Goal: Task Accomplishment & Management: Use online tool/utility

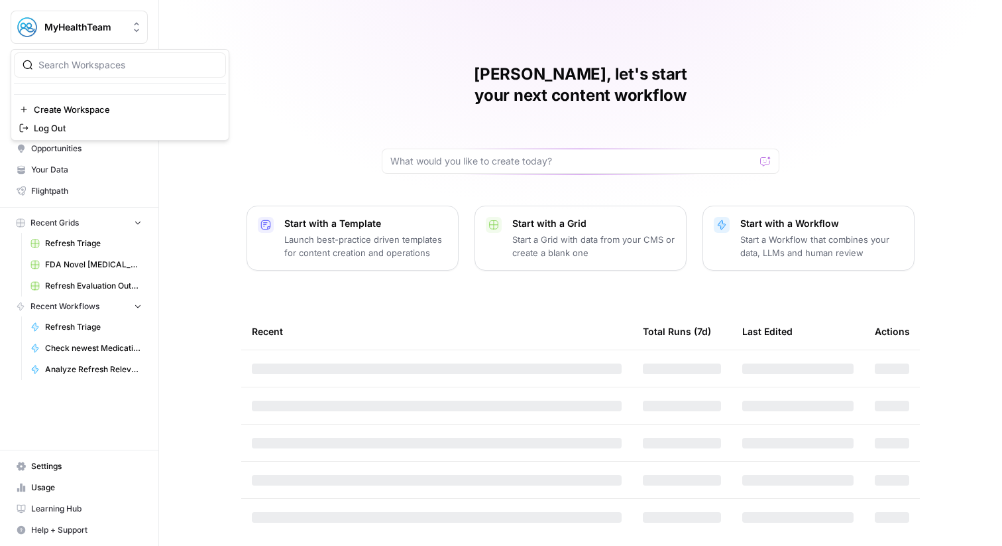
click at [127, 25] on div "MyHealthTeam" at bounding box center [93, 27] width 99 height 13
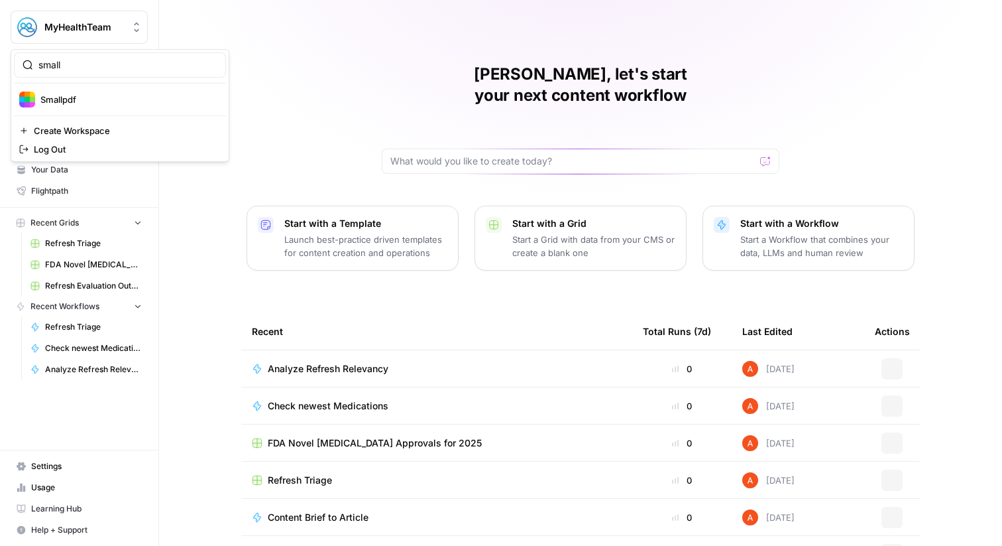
type input "small"
click at [100, 101] on span "Smallpdf" at bounding box center [127, 99] width 175 height 13
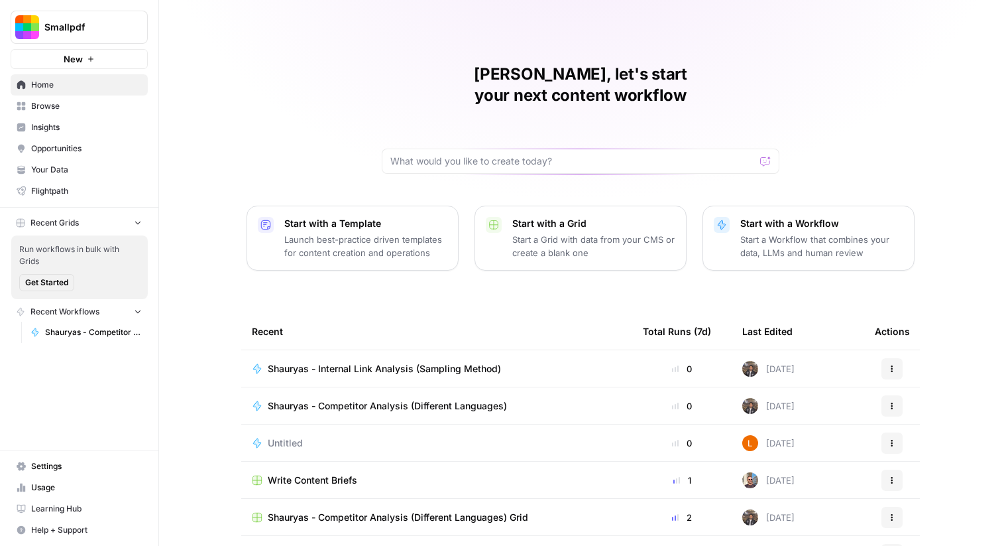
click at [69, 108] on span "Browse" at bounding box center [86, 106] width 111 height 12
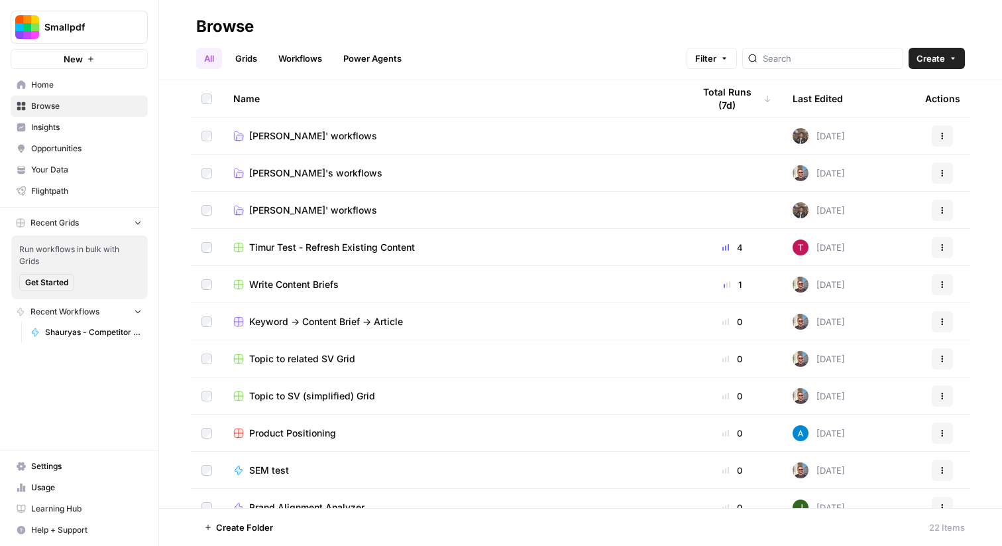
click at [277, 58] on link "Workflows" at bounding box center [301, 58] width 60 height 21
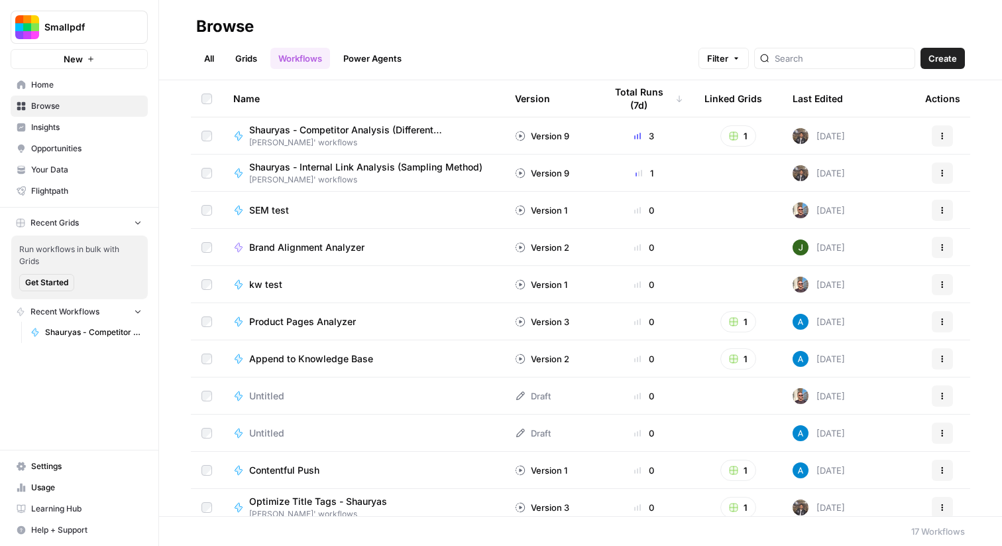
click at [258, 58] on link "Grids" at bounding box center [246, 58] width 38 height 21
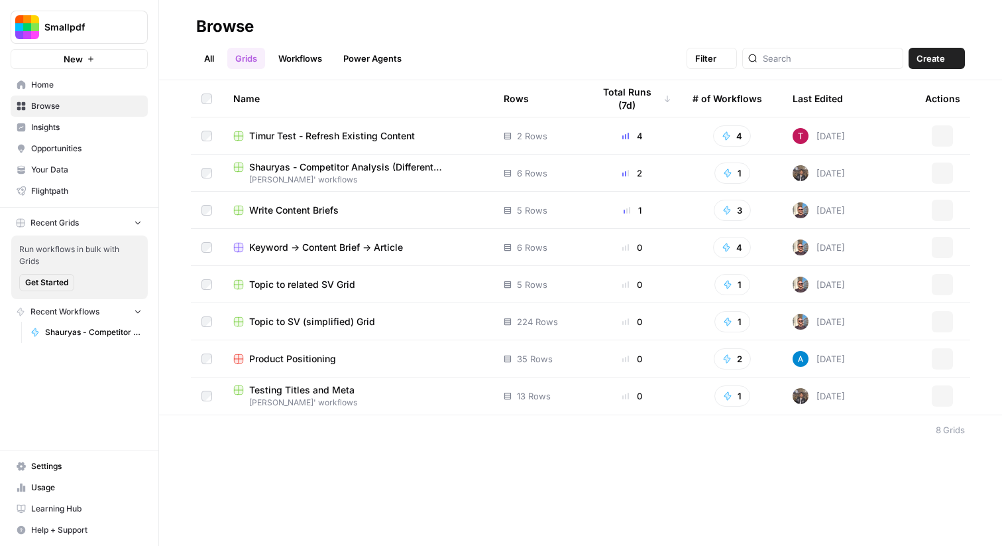
click at [216, 60] on link "All" at bounding box center [209, 58] width 26 height 21
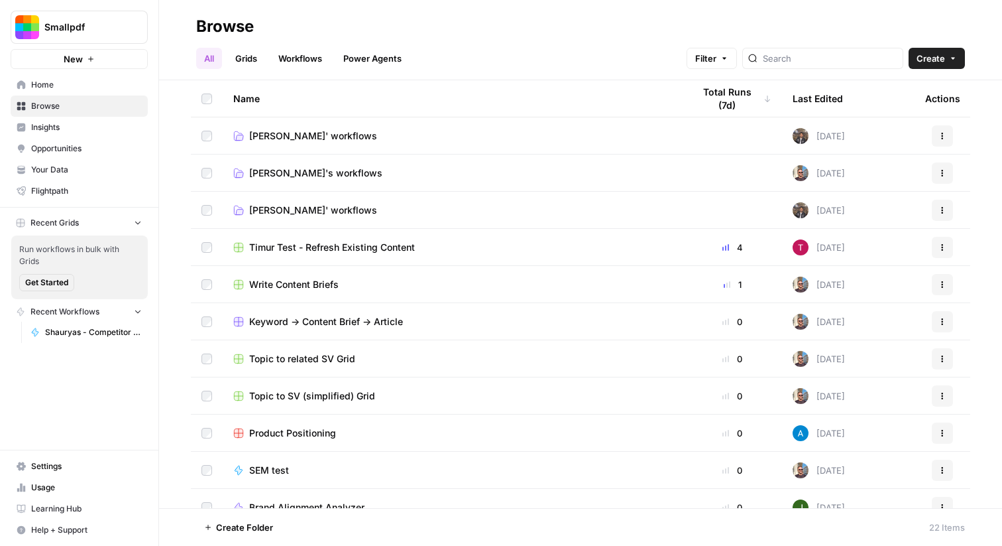
click at [115, 76] on link "Home" at bounding box center [79, 84] width 137 height 21
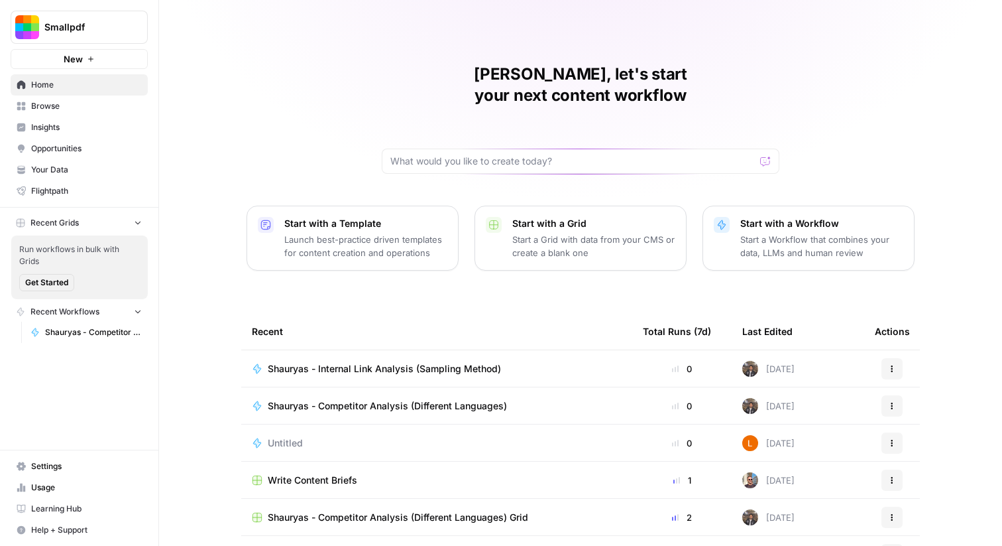
click at [101, 77] on link "Home" at bounding box center [79, 84] width 137 height 21
click at [98, 63] on button "New" at bounding box center [79, 59] width 137 height 20
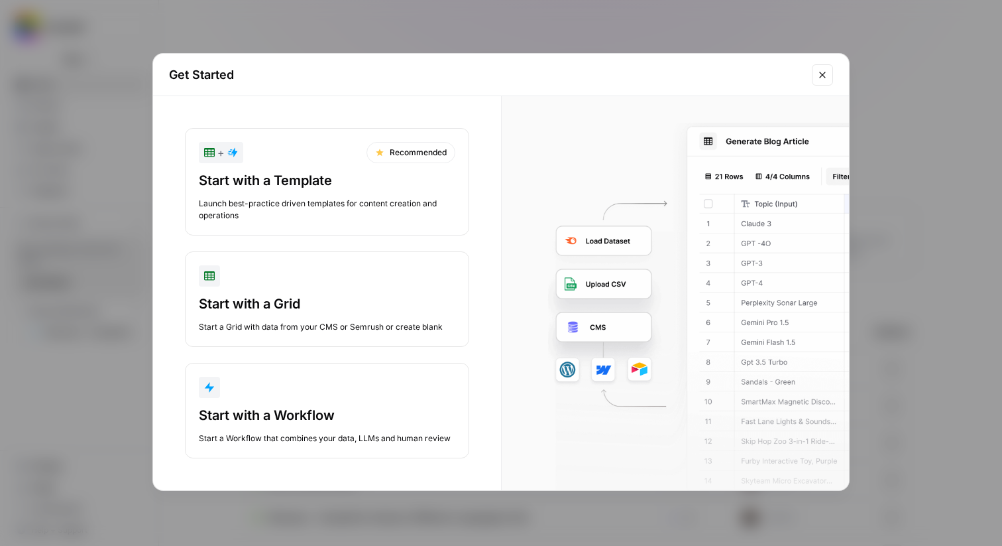
click at [300, 278] on div "button" at bounding box center [327, 275] width 257 height 21
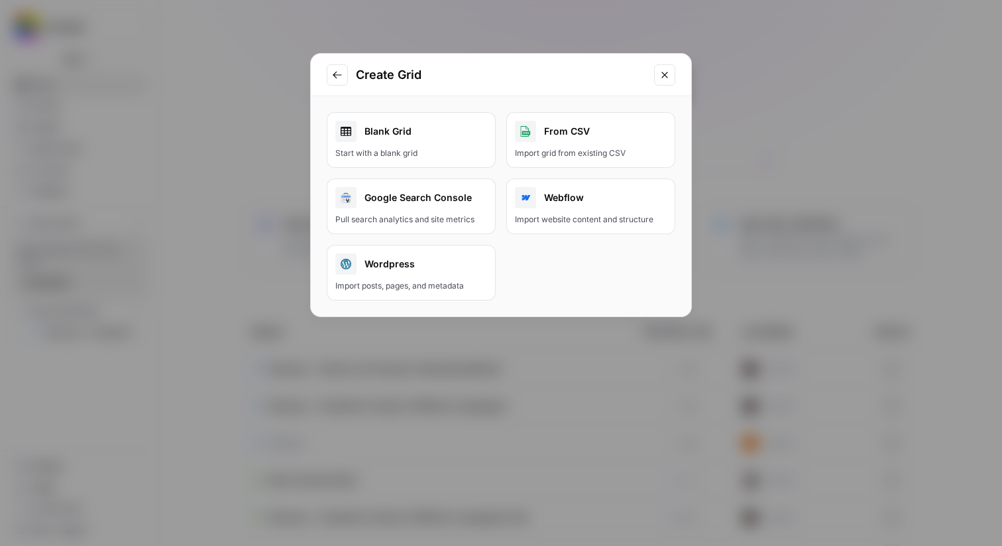
click at [430, 149] on div "Start with a blank grid" at bounding box center [411, 153] width 152 height 12
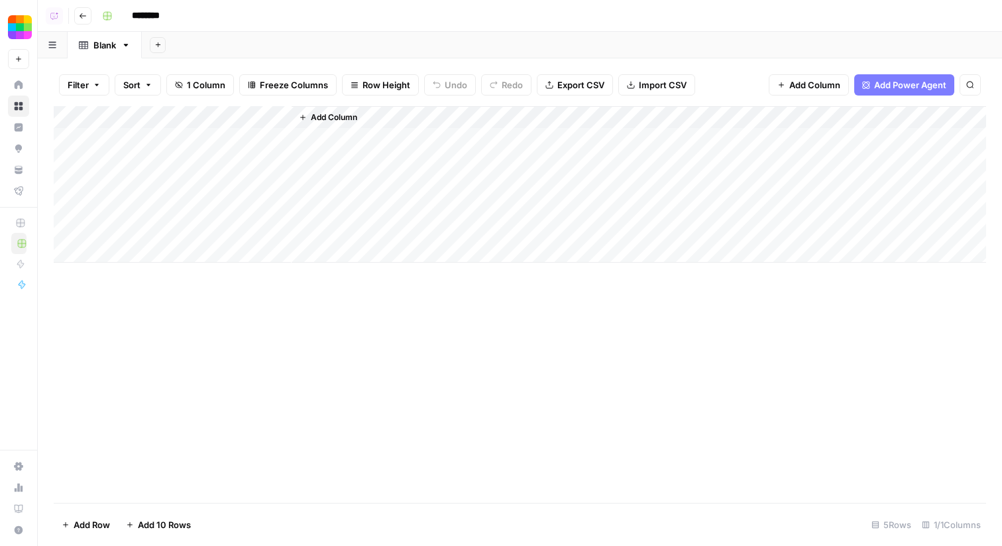
click at [156, 19] on input "********" at bounding box center [163, 15] width 74 height 21
type input "**********"
click at [226, 111] on div "Add Column" at bounding box center [520, 184] width 933 height 156
click at [186, 151] on input "Title" at bounding box center [179, 149] width 135 height 13
type input "URL"
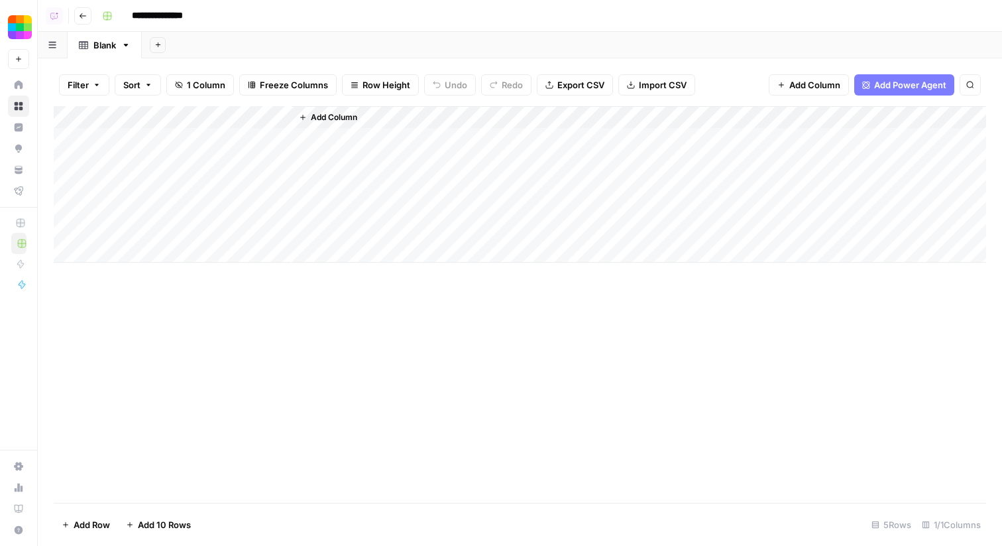
click at [352, 120] on span "Add Column" at bounding box center [334, 117] width 46 height 12
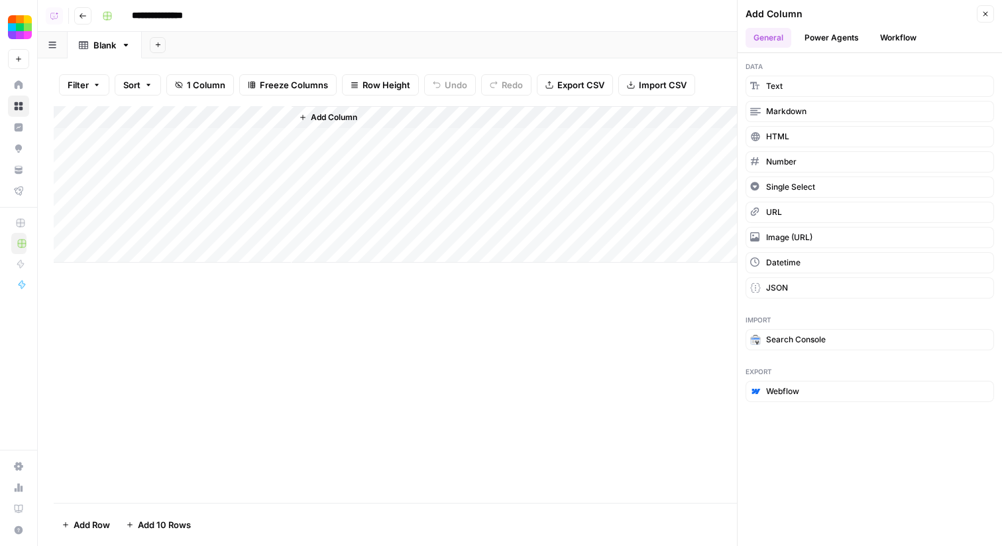
click at [365, 118] on div "Add Column" at bounding box center [639, 184] width 695 height 156
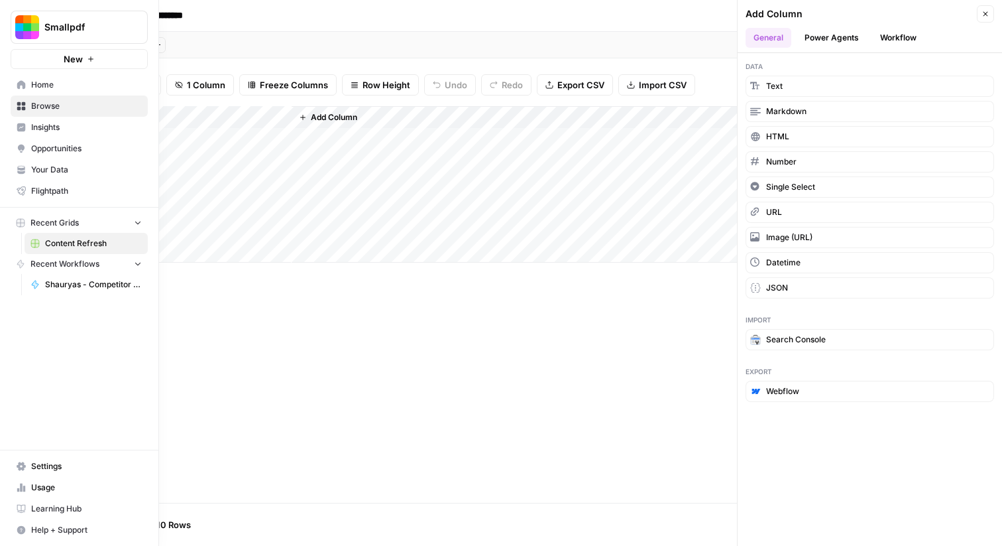
click at [27, 77] on link "Home" at bounding box center [79, 84] width 137 height 21
click at [29, 88] on link "Home" at bounding box center [79, 84] width 137 height 21
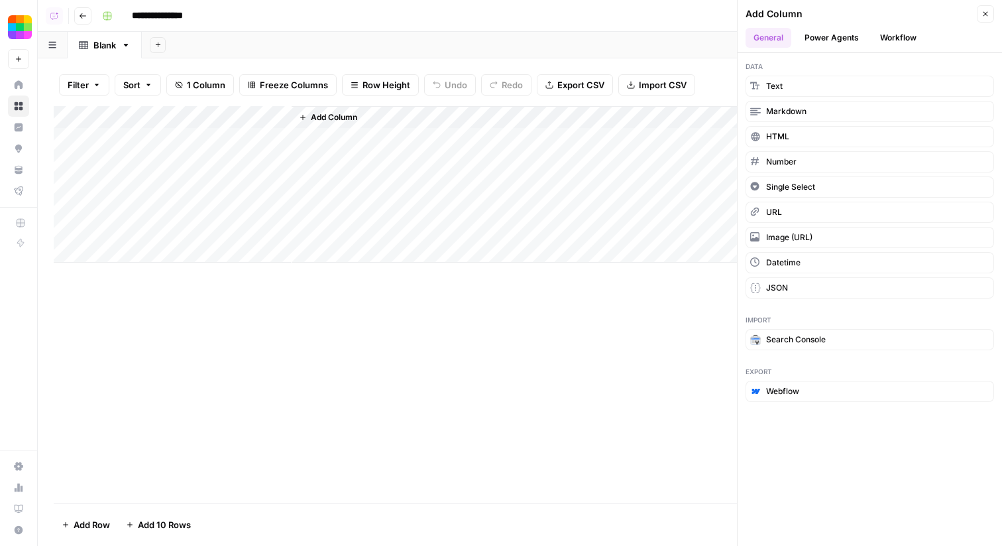
click at [346, 114] on span "Add Column" at bounding box center [334, 117] width 46 height 12
click at [878, 40] on button "Workflow" at bounding box center [899, 38] width 52 height 20
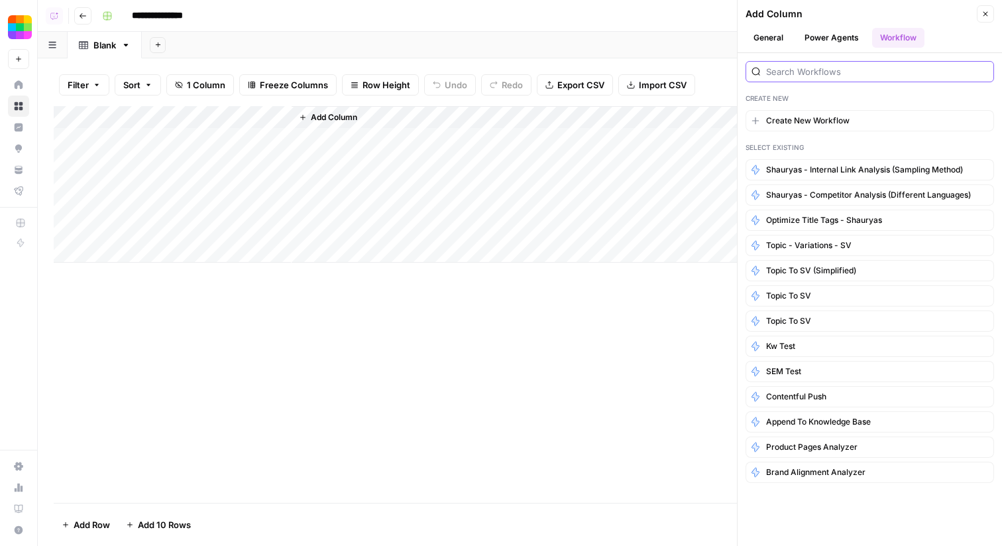
click at [823, 71] on input "search" at bounding box center [877, 71] width 222 height 13
type input "Ex"
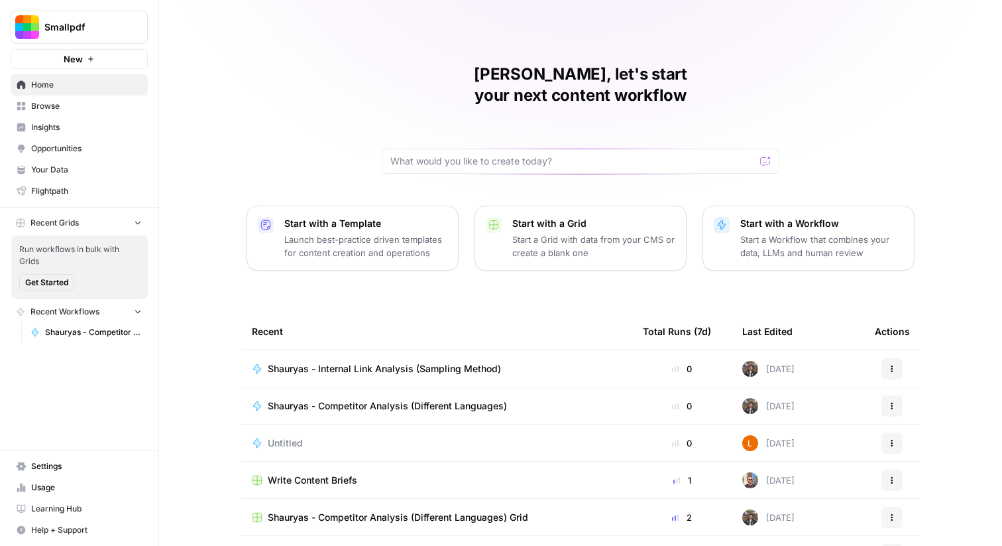
click at [131, 29] on icon "Workspace: Smallpdf" at bounding box center [136, 27] width 13 height 13
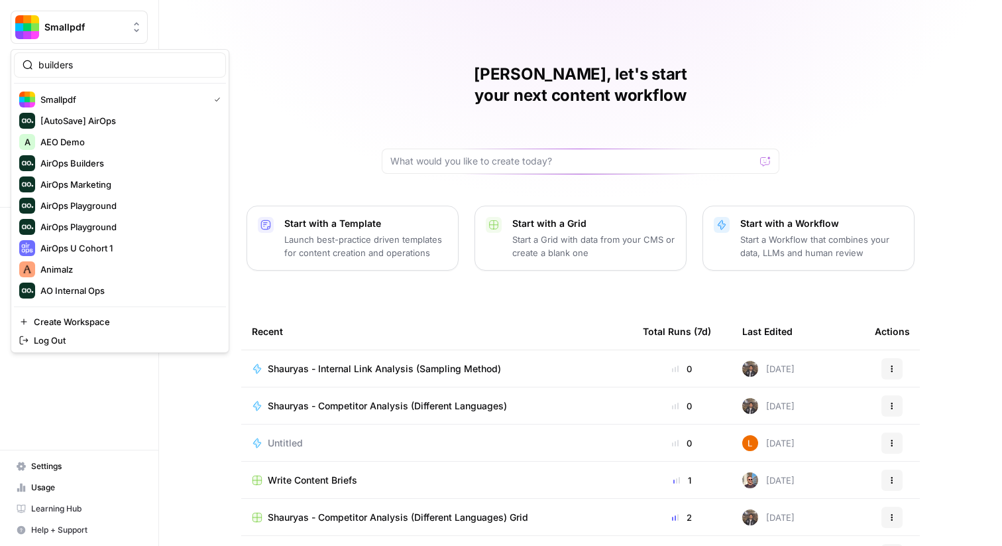
type input "builders"
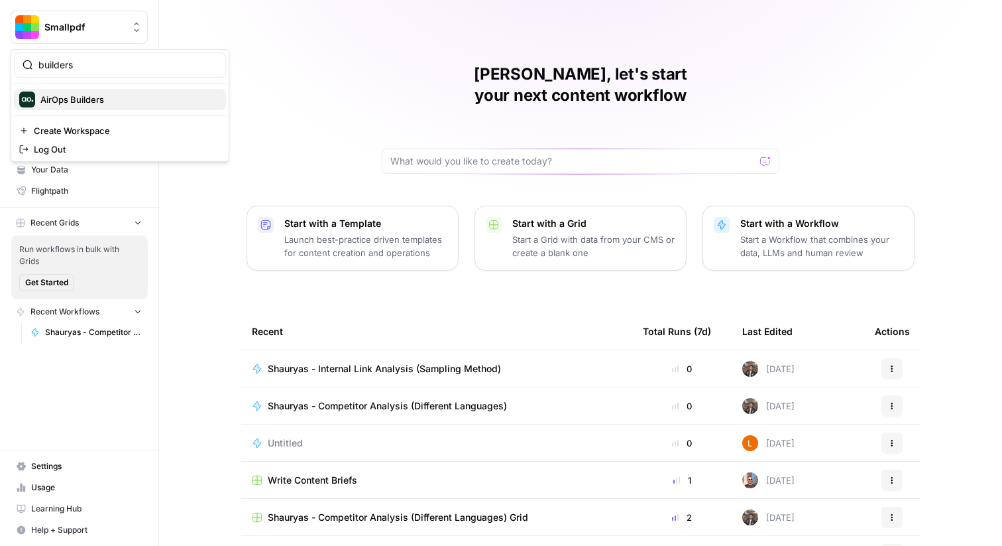
click at [113, 94] on span "AirOps Builders" at bounding box center [127, 99] width 175 height 13
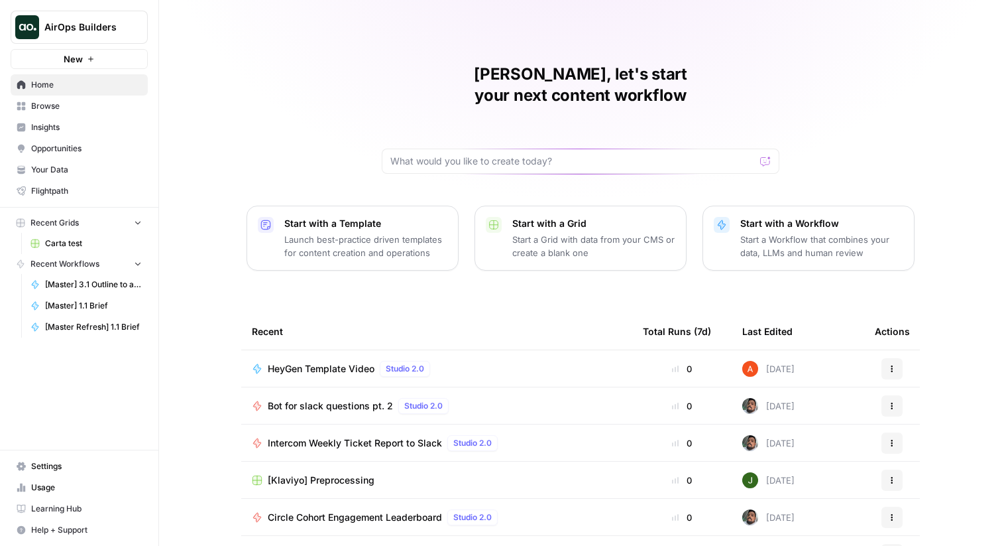
click at [114, 103] on span "Browse" at bounding box center [86, 106] width 111 height 12
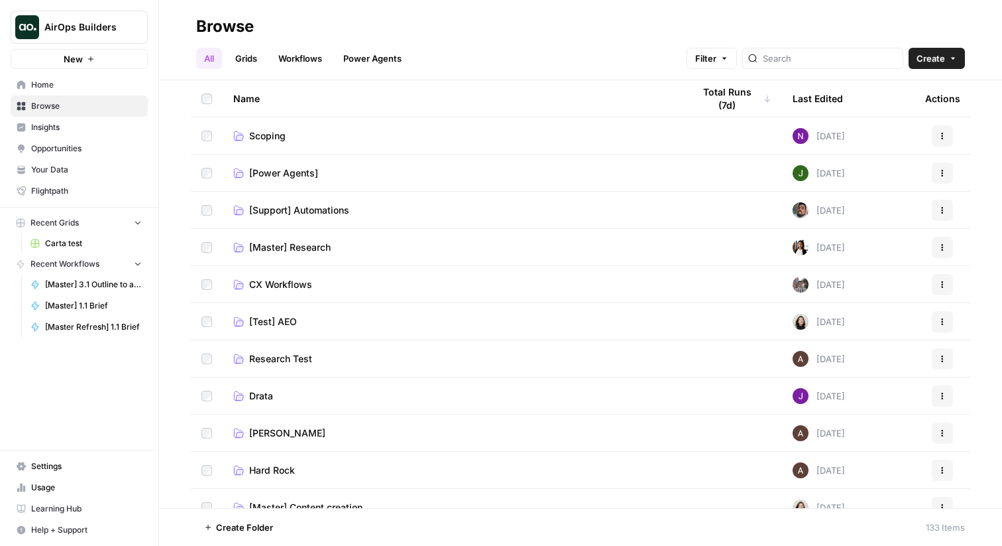
click at [255, 56] on link "Grids" at bounding box center [246, 58] width 38 height 21
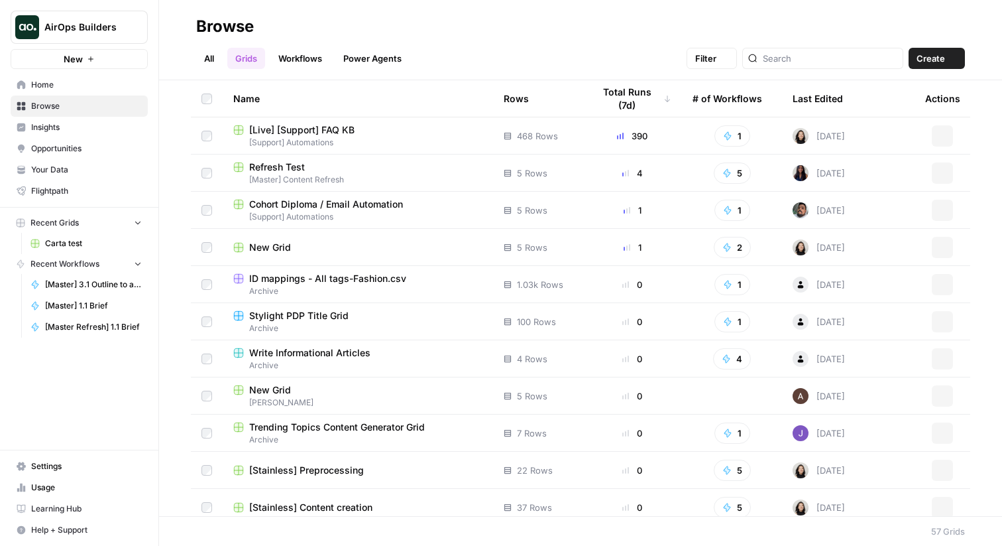
click at [294, 56] on link "Workflows" at bounding box center [301, 58] width 60 height 21
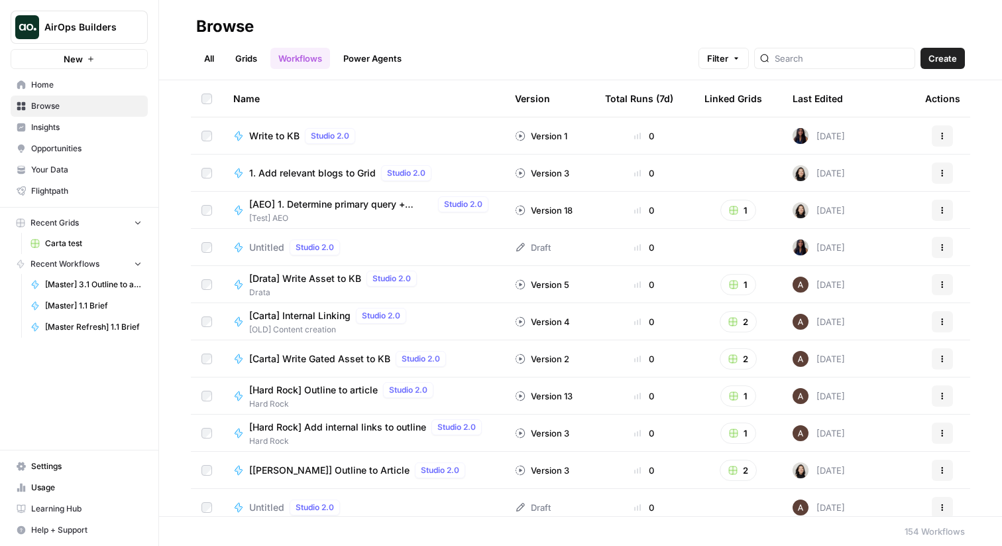
click at [250, 58] on link "Grids" at bounding box center [246, 58] width 38 height 21
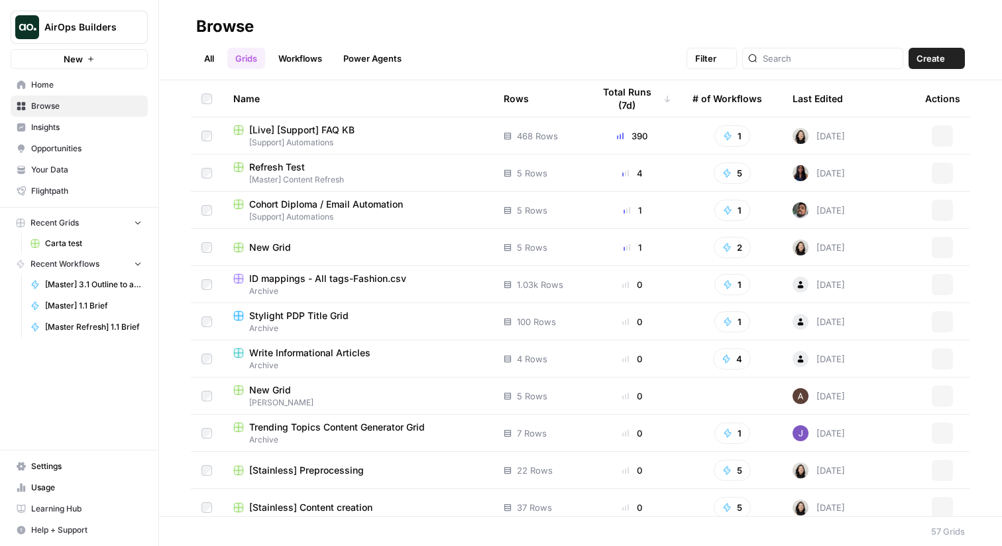
click at [194, 50] on header "Browse All Grids Workflows Power Agents Filter Create" at bounding box center [580, 40] width 843 height 80
click at [203, 61] on link "All" at bounding box center [209, 58] width 26 height 21
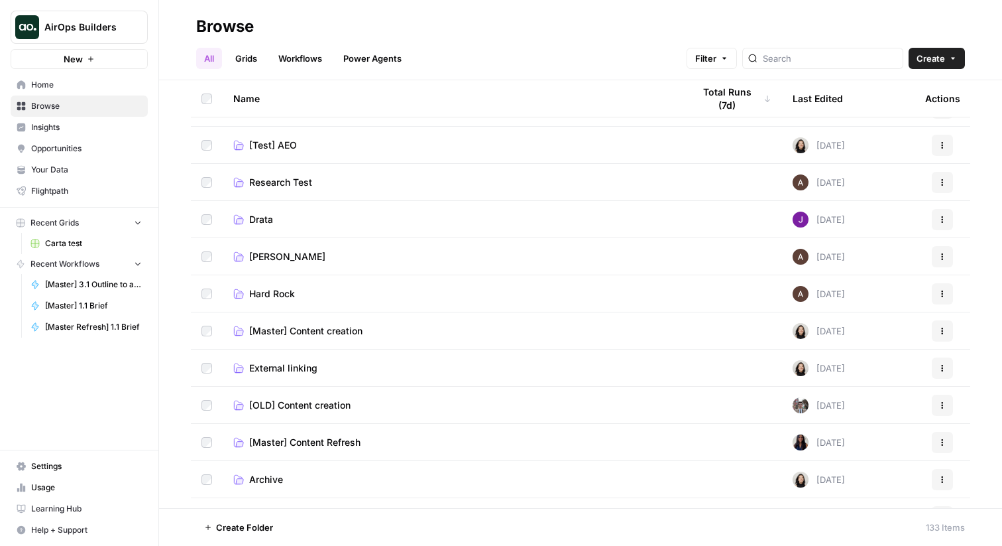
scroll to position [221, 0]
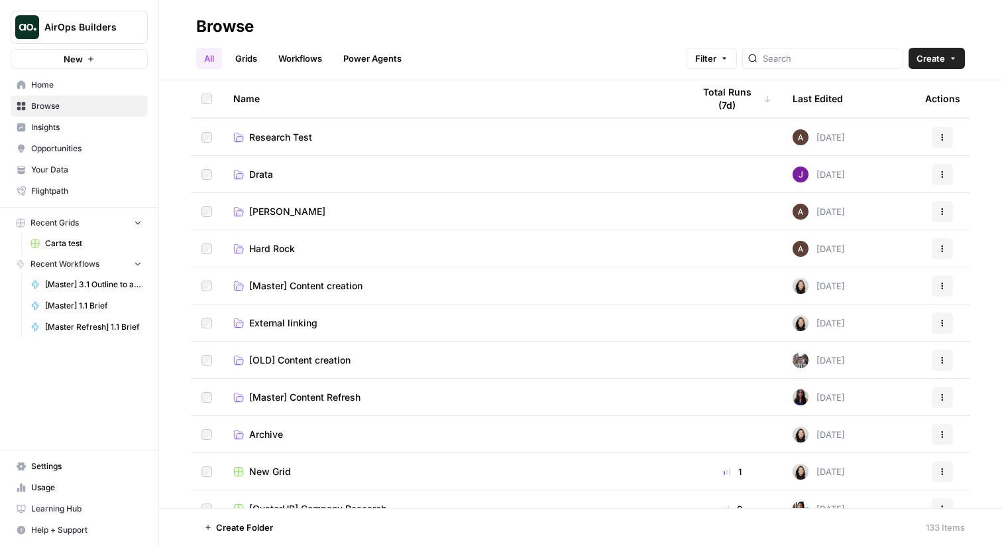
click at [310, 286] on span "[Master] Content creation" at bounding box center [305, 285] width 113 height 13
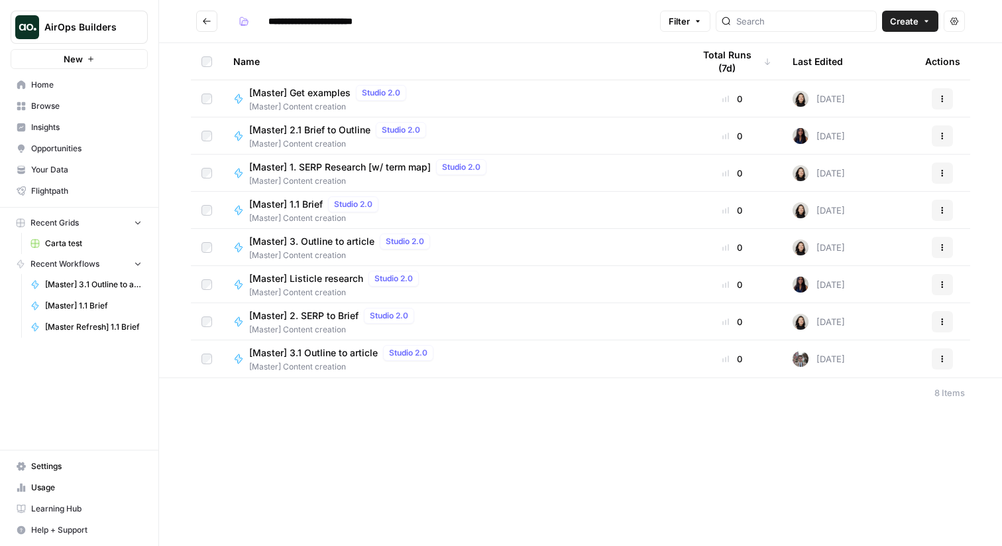
click at [304, 208] on span "[Master] 1.1 Brief" at bounding box center [286, 204] width 74 height 13
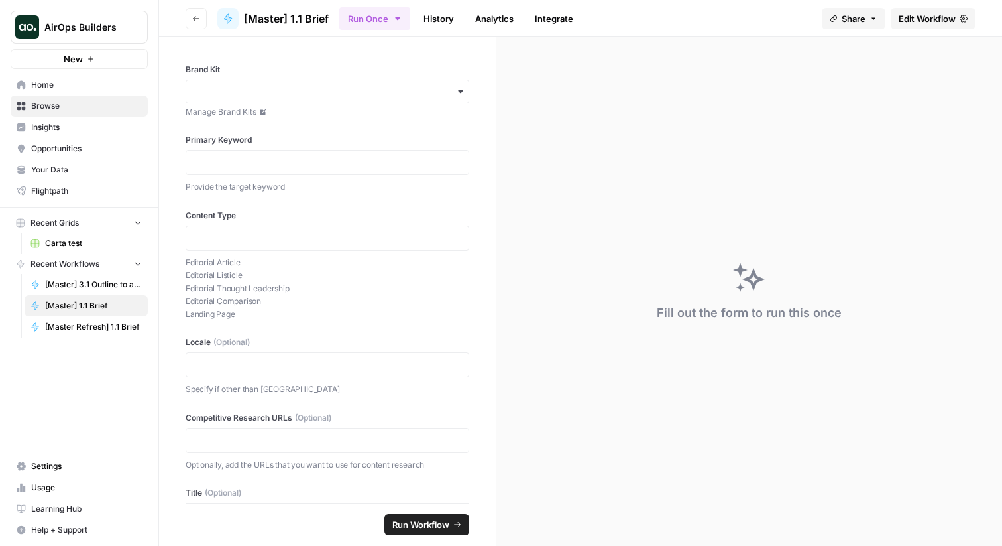
click at [200, 17] on icon "button" at bounding box center [196, 19] width 8 height 8
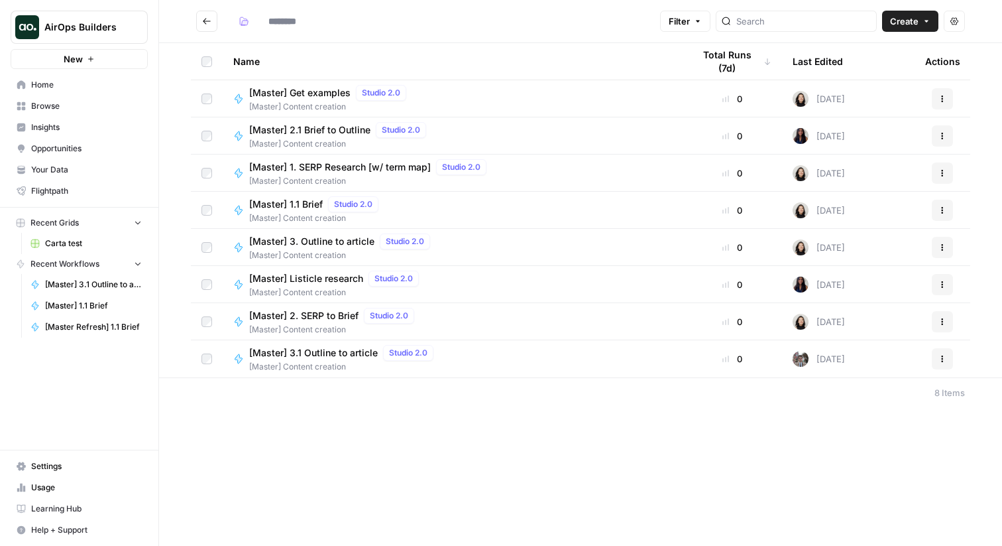
type input "**********"
click at [351, 243] on span "[Master] 3. Outline to article" at bounding box center [311, 241] width 125 height 13
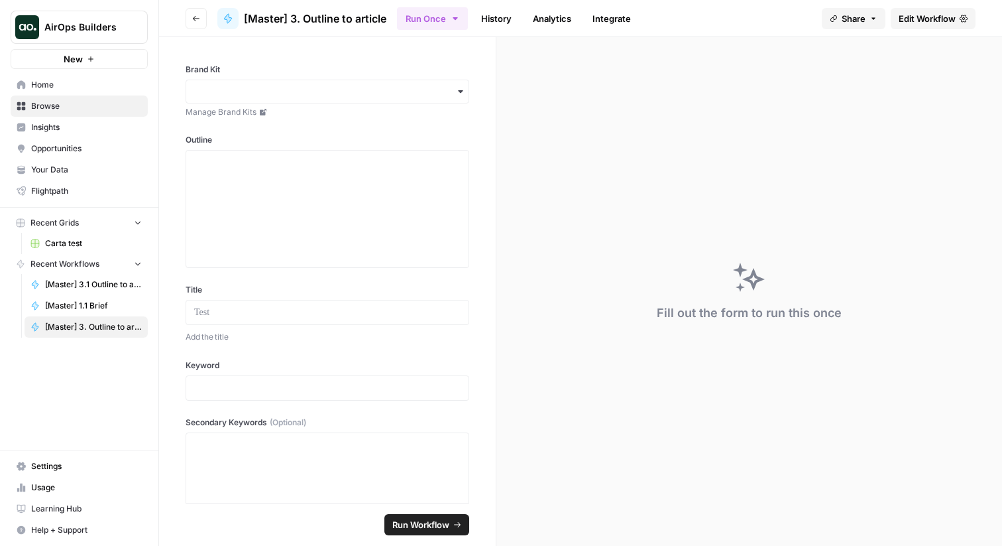
click at [206, 15] on button "Go back" at bounding box center [196, 18] width 21 height 21
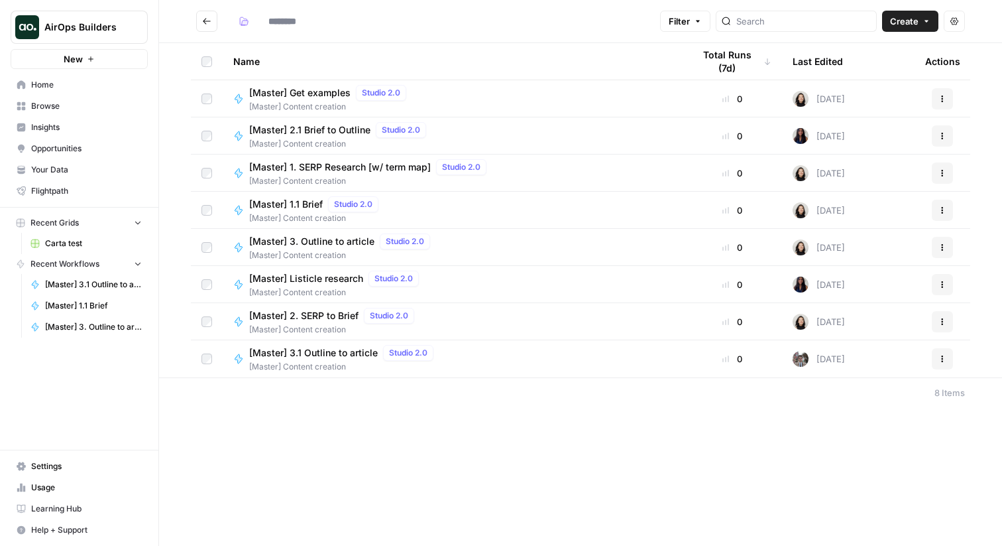
type input "**********"
click at [208, 17] on icon "Go back" at bounding box center [206, 21] width 9 height 9
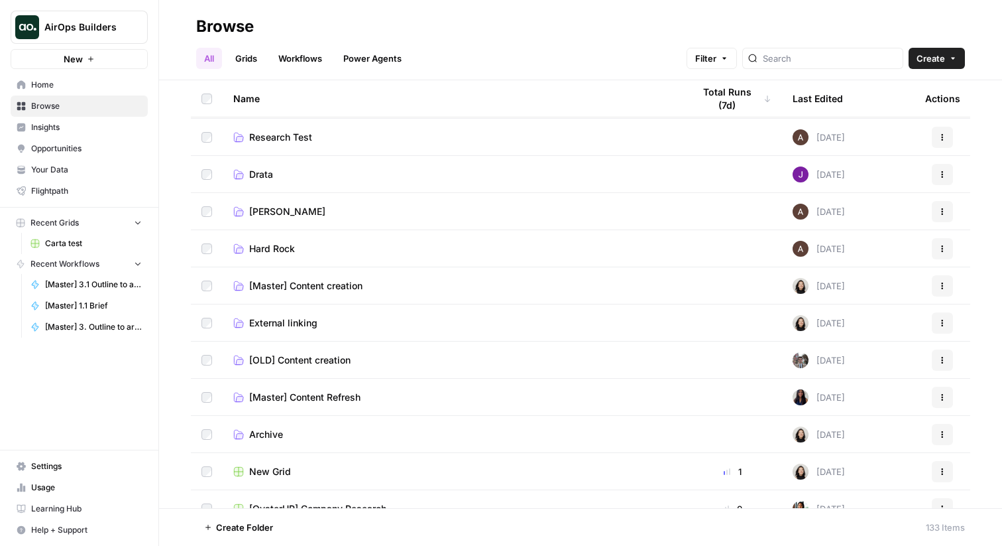
scroll to position [222, 0]
click at [332, 400] on span "[Master] Content Refresh" at bounding box center [304, 396] width 111 height 13
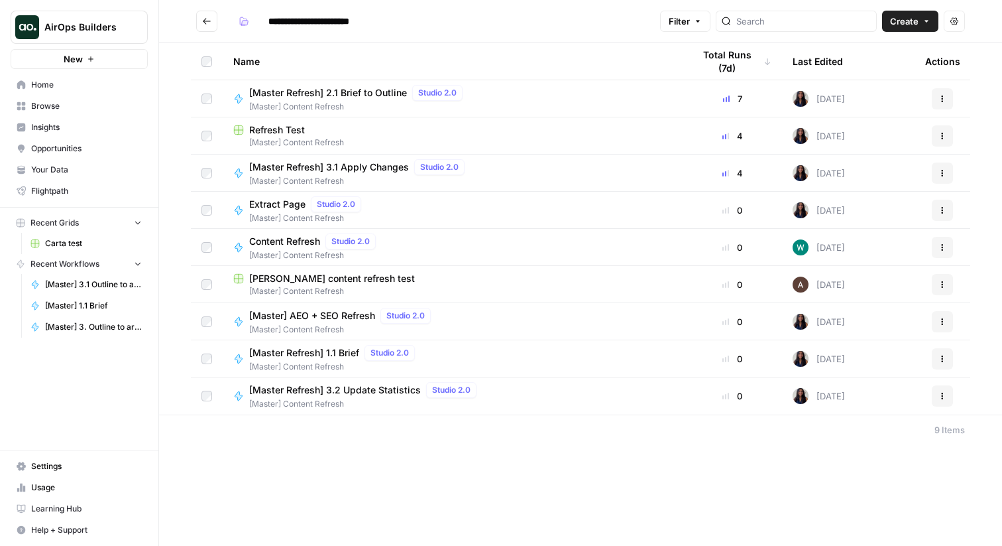
click at [330, 357] on span "[Master Refresh] 1.1 Brief" at bounding box center [304, 352] width 110 height 13
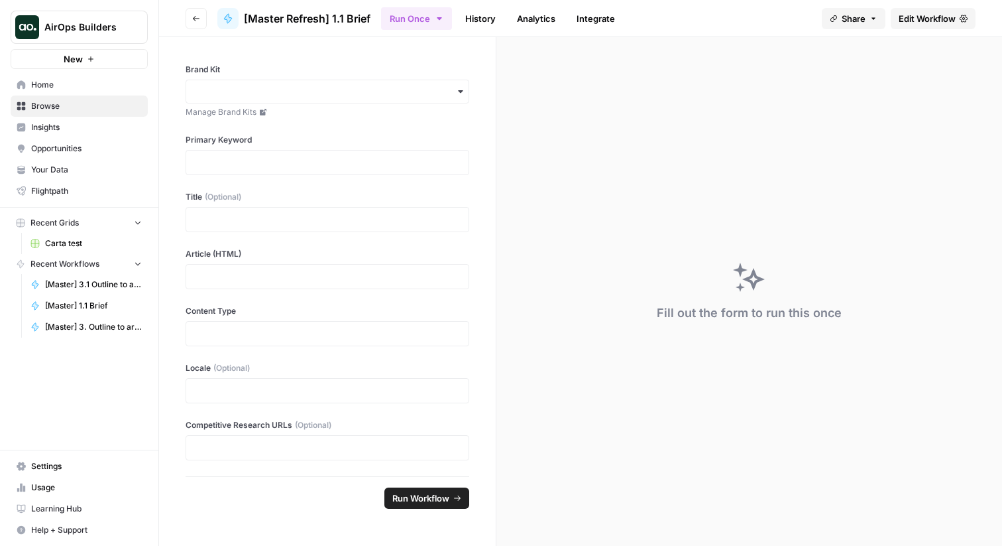
click at [199, 20] on icon "button" at bounding box center [196, 19] width 8 height 8
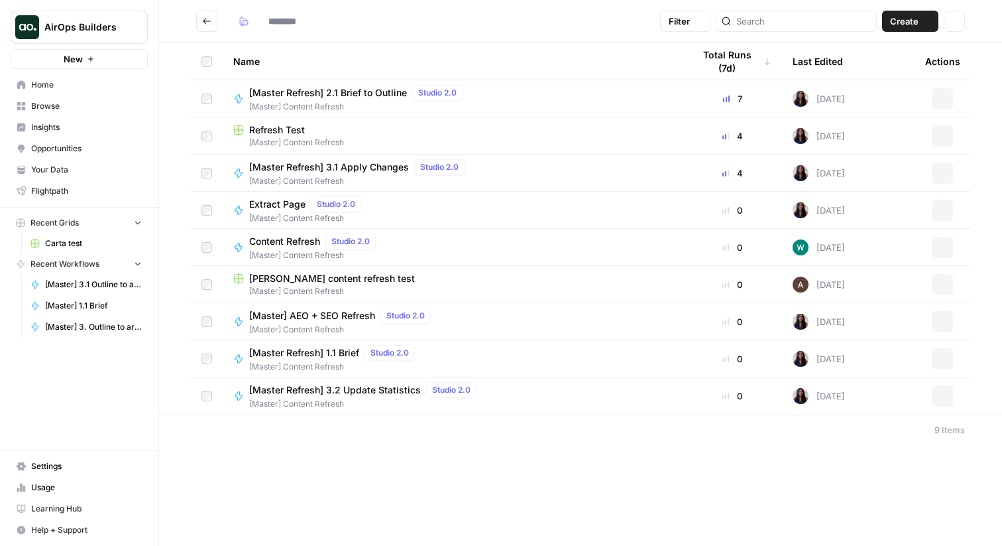
type input "**********"
click at [372, 19] on input "**********" at bounding box center [326, 21] width 126 height 21
click at [346, 283] on span "Arnett content refresh test" at bounding box center [332, 278] width 166 height 13
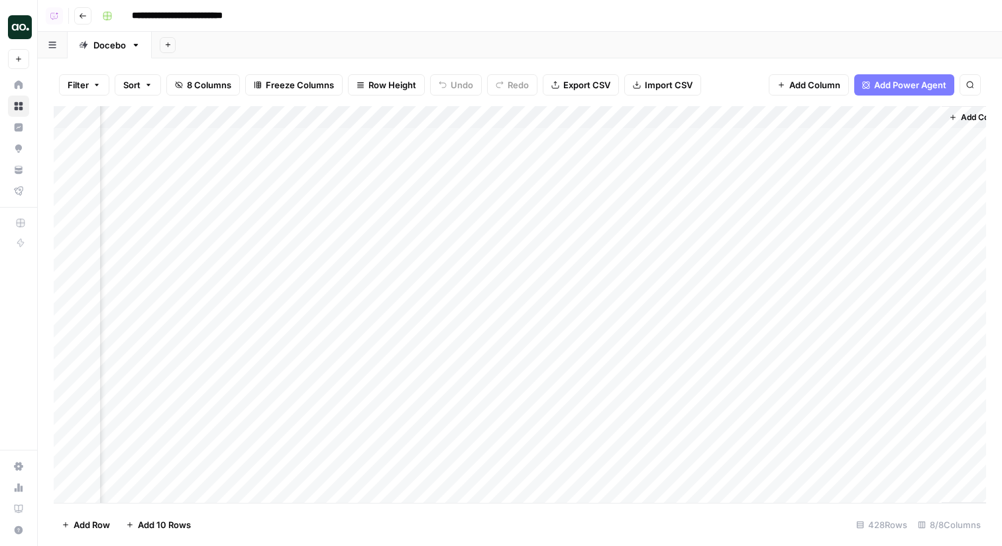
scroll to position [0, 240]
click at [511, 122] on div "Add Column" at bounding box center [520, 304] width 933 height 396
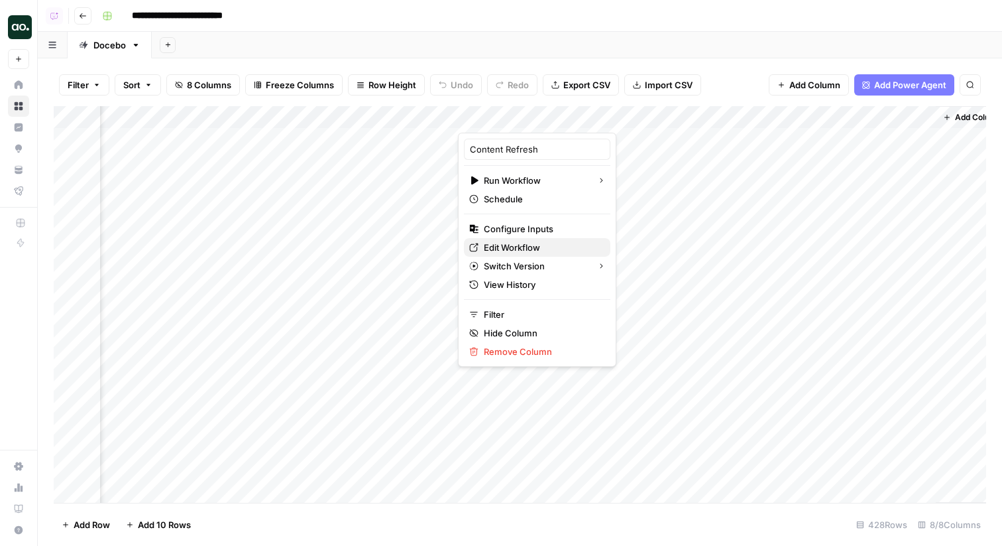
click at [518, 242] on span "Edit Workflow" at bounding box center [542, 247] width 116 height 13
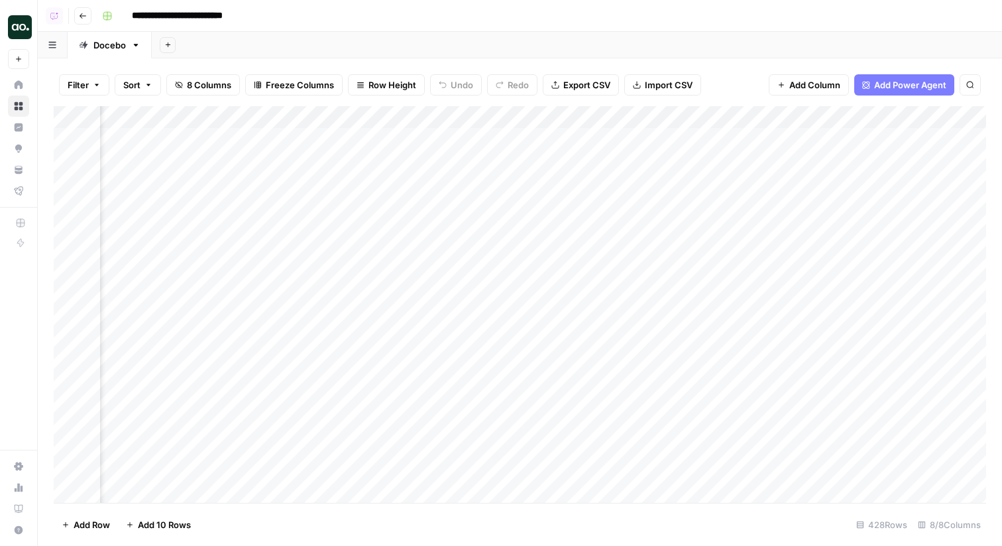
scroll to position [0, 0]
click at [85, 13] on icon "button" at bounding box center [83, 16] width 8 height 8
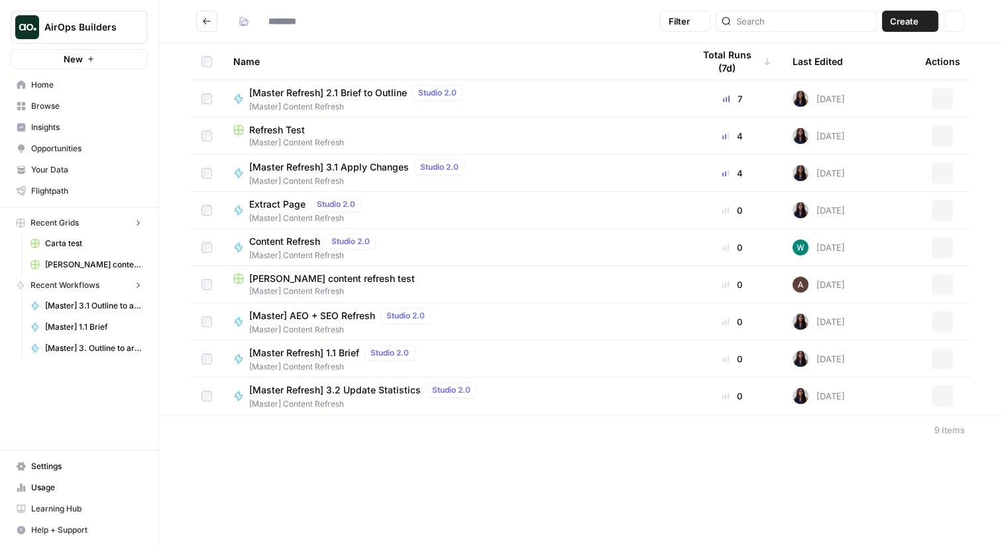
type input "**********"
click at [300, 233] on div "Content Refresh Studio 2.0" at bounding box center [315, 241] width 132 height 16
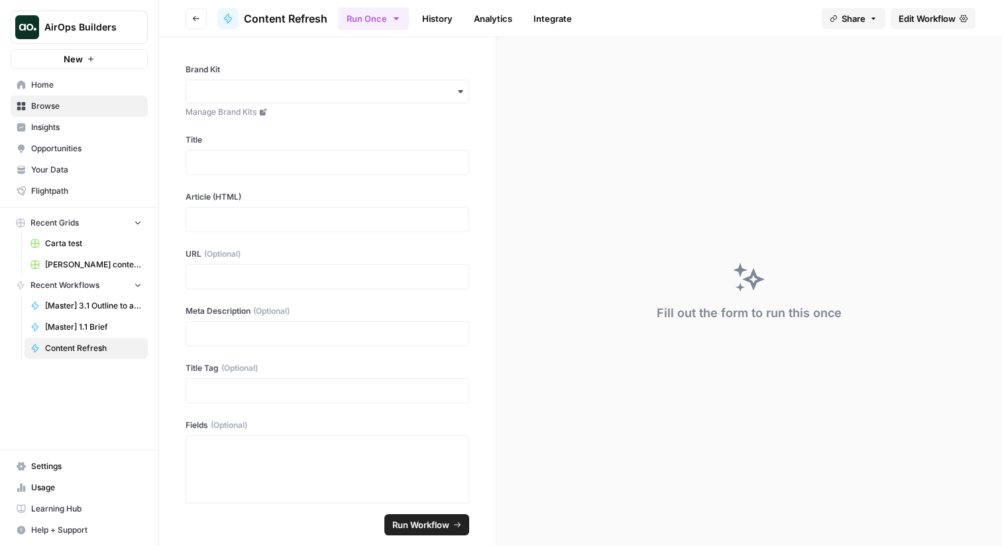
click at [916, 15] on span "Edit Workflow" at bounding box center [927, 18] width 57 height 13
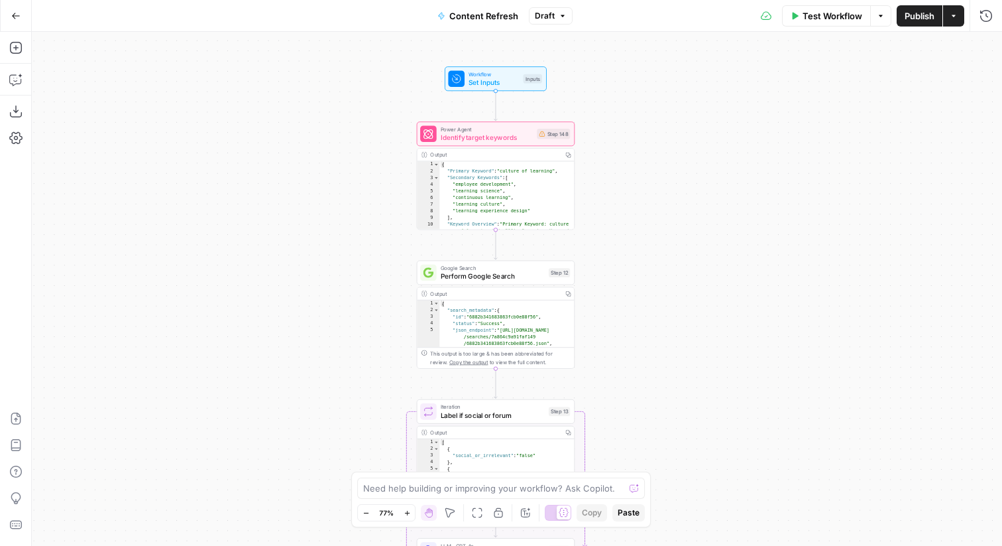
click at [20, 15] on button "Go Back" at bounding box center [16, 16] width 24 height 24
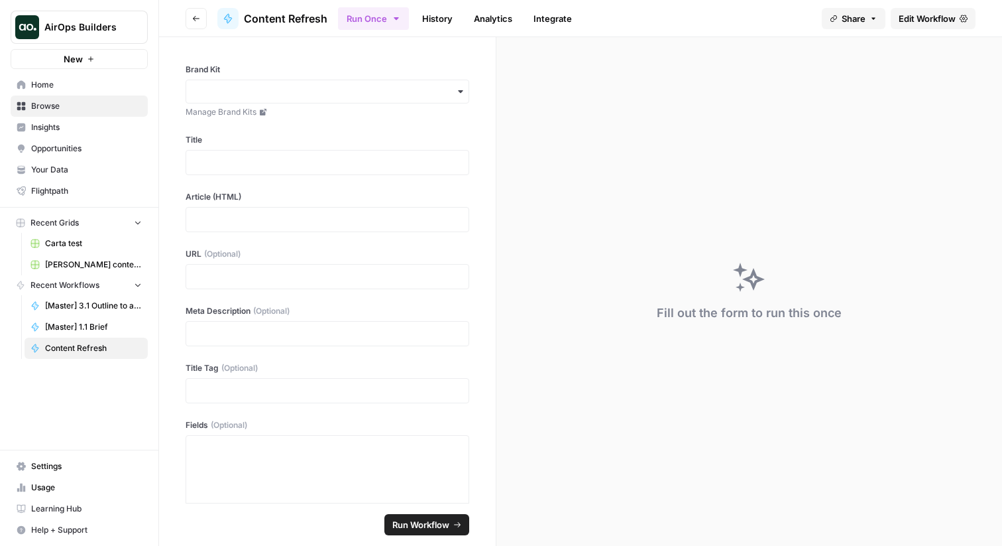
click at [195, 25] on button "Go back" at bounding box center [196, 18] width 21 height 21
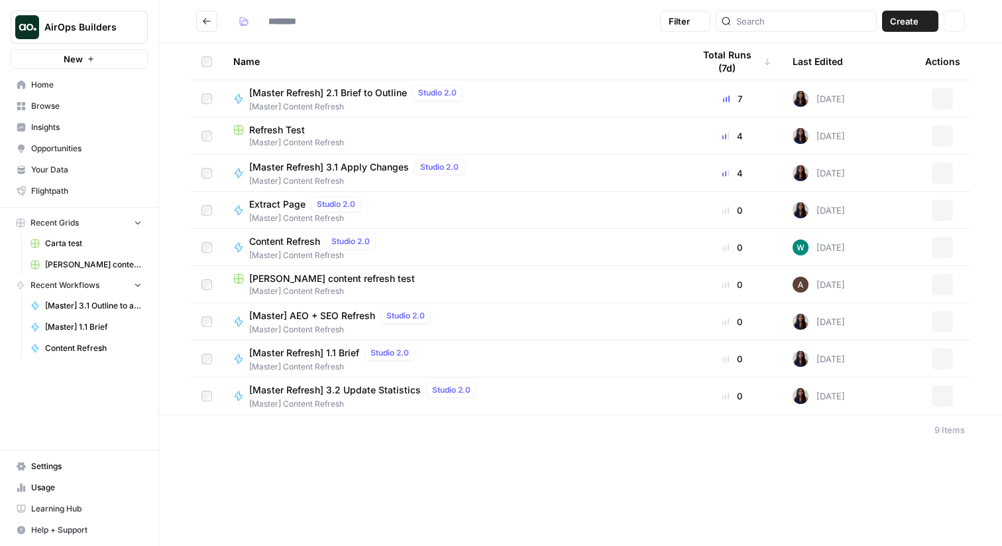
type input "**********"
click at [296, 133] on span "Refresh Test" at bounding box center [277, 129] width 56 height 13
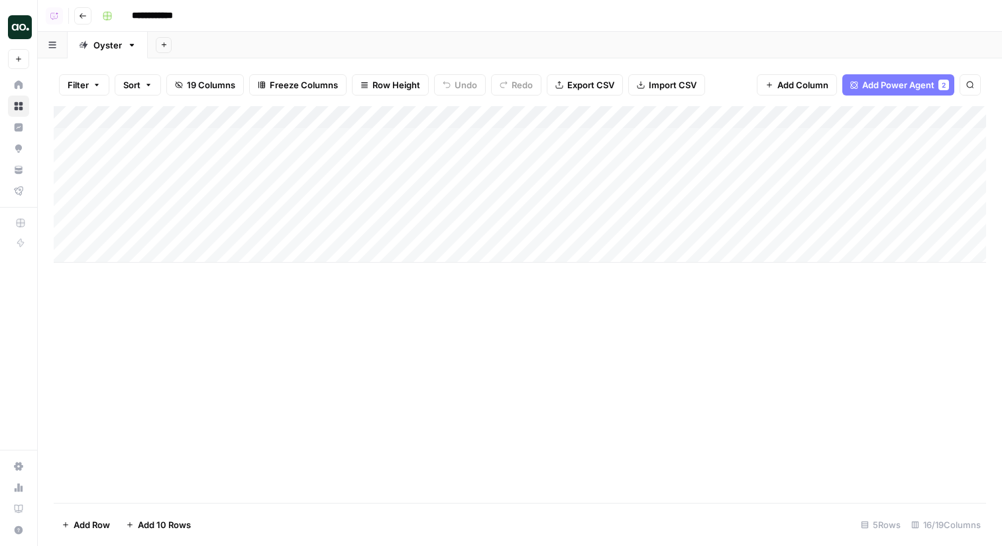
click at [82, 23] on button "Go back" at bounding box center [82, 15] width 17 height 17
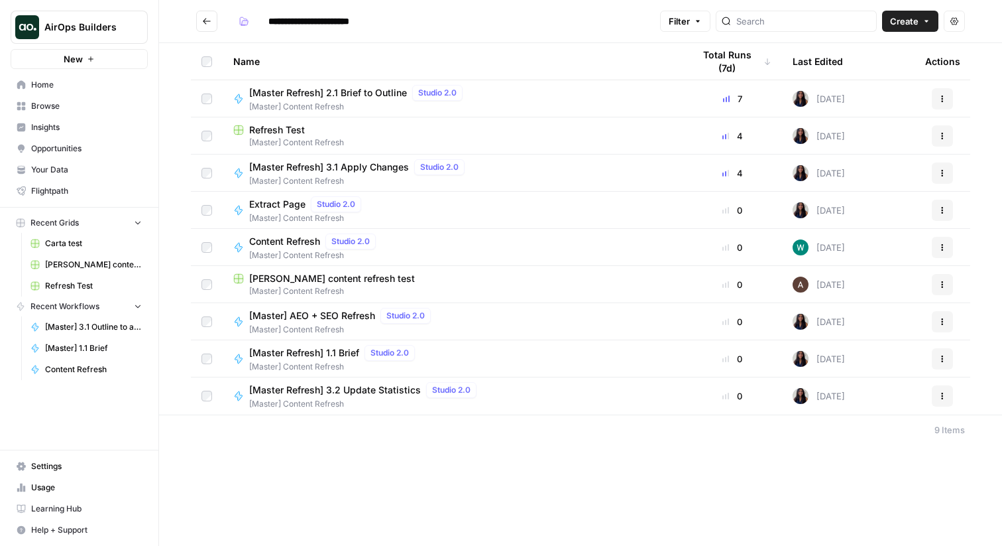
click at [304, 250] on span "[Master] Content Refresh" at bounding box center [315, 255] width 132 height 12
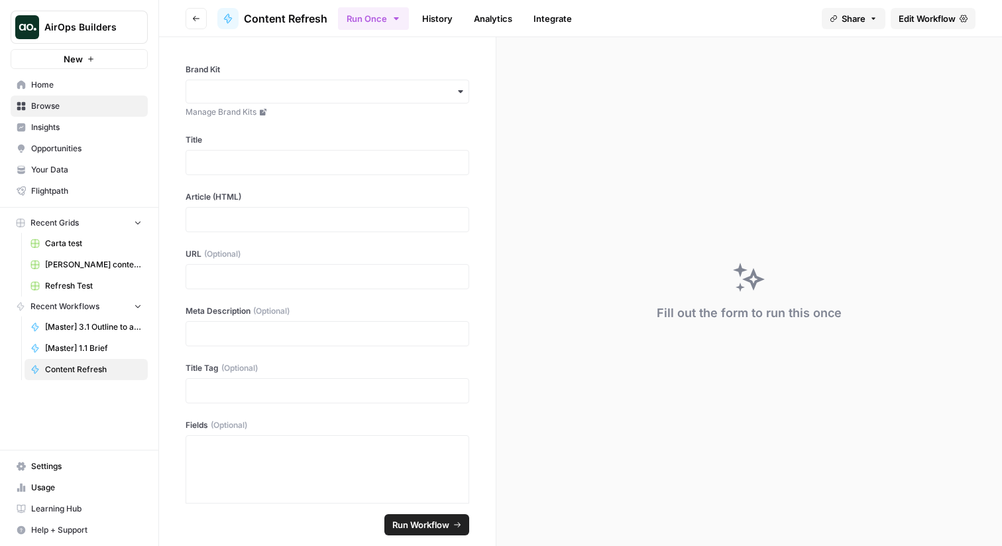
click at [205, 16] on button "Go back" at bounding box center [196, 18] width 21 height 21
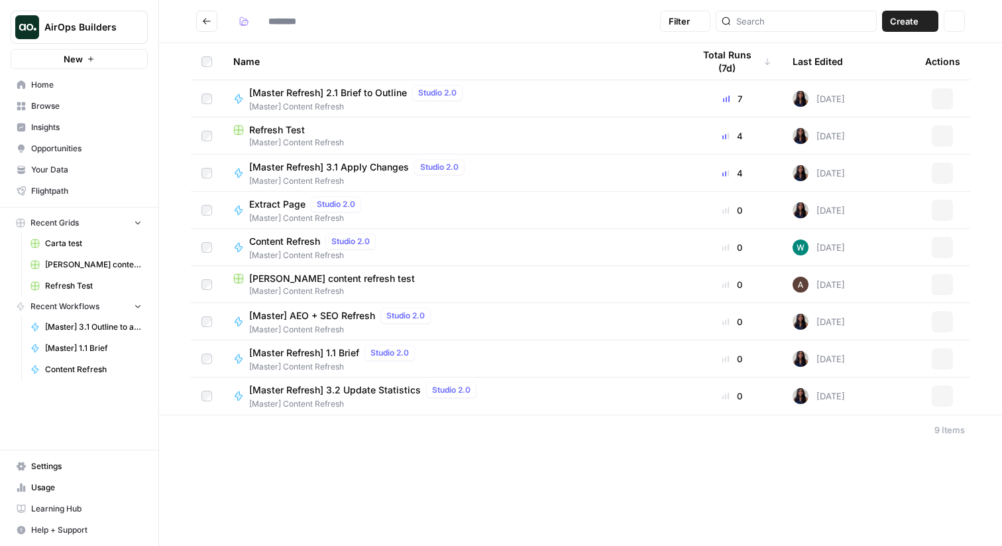
type input "**********"
click at [312, 285] on span "[Master] Content Refresh" at bounding box center [452, 291] width 439 height 12
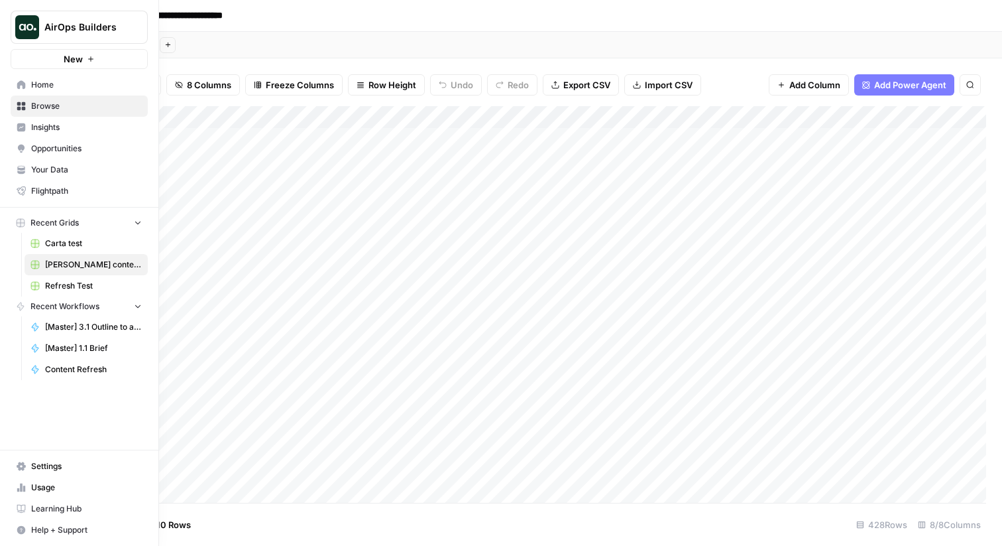
click at [14, 90] on link "Home" at bounding box center [79, 84] width 137 height 21
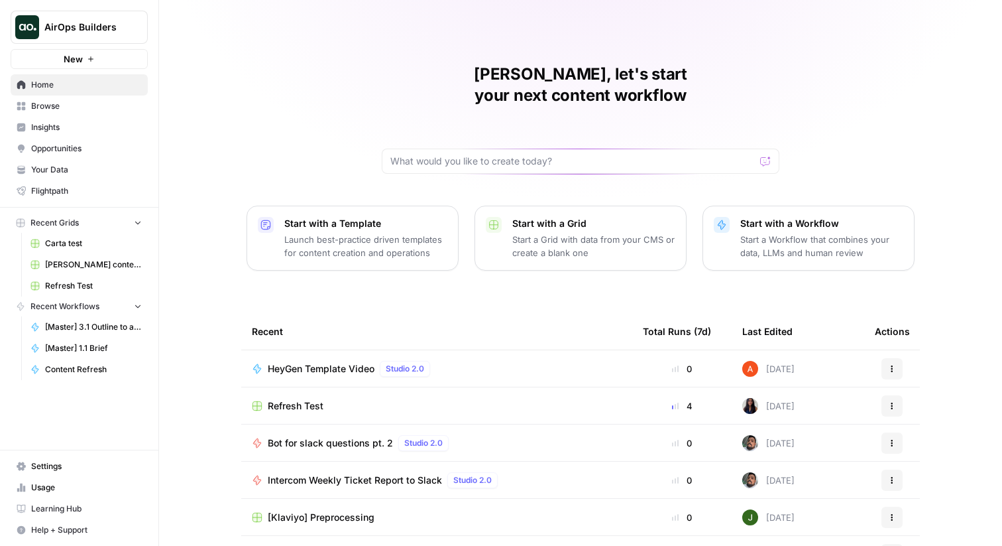
click at [83, 108] on span "Browse" at bounding box center [86, 106] width 111 height 12
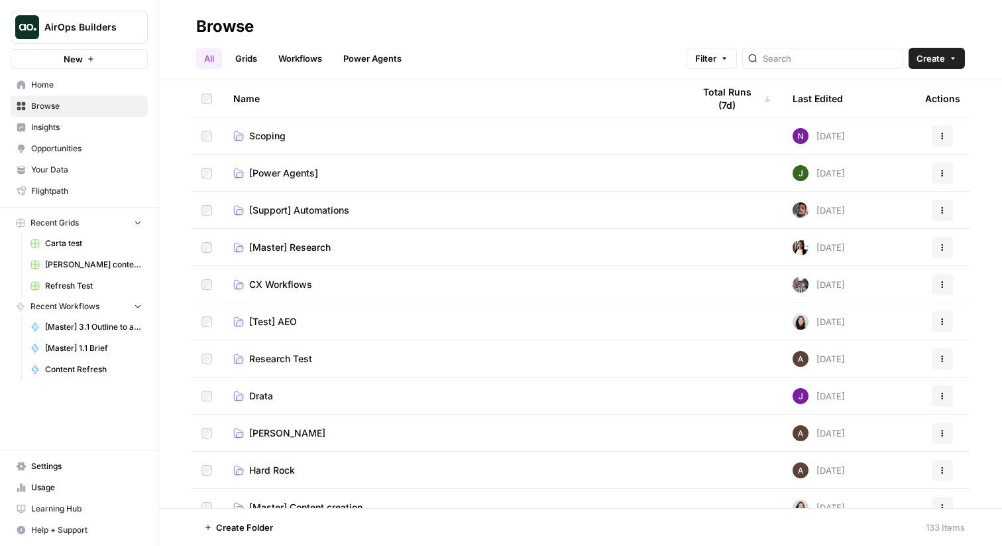
click at [98, 25] on span "AirOps Builders" at bounding box center [84, 27] width 80 height 13
click at [194, 15] on header "Browse All Grids Workflows Power Agents Filter Create" at bounding box center [580, 40] width 843 height 80
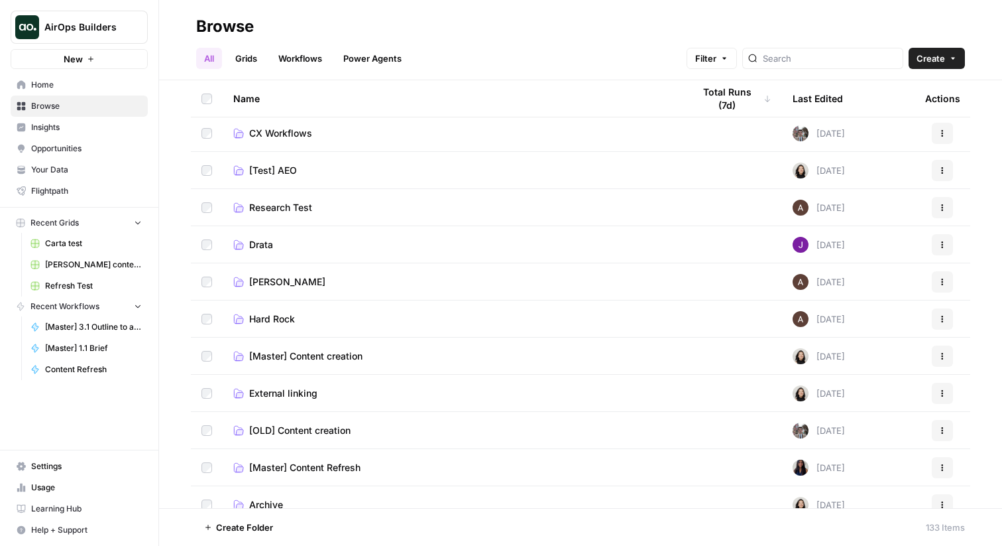
scroll to position [154, 0]
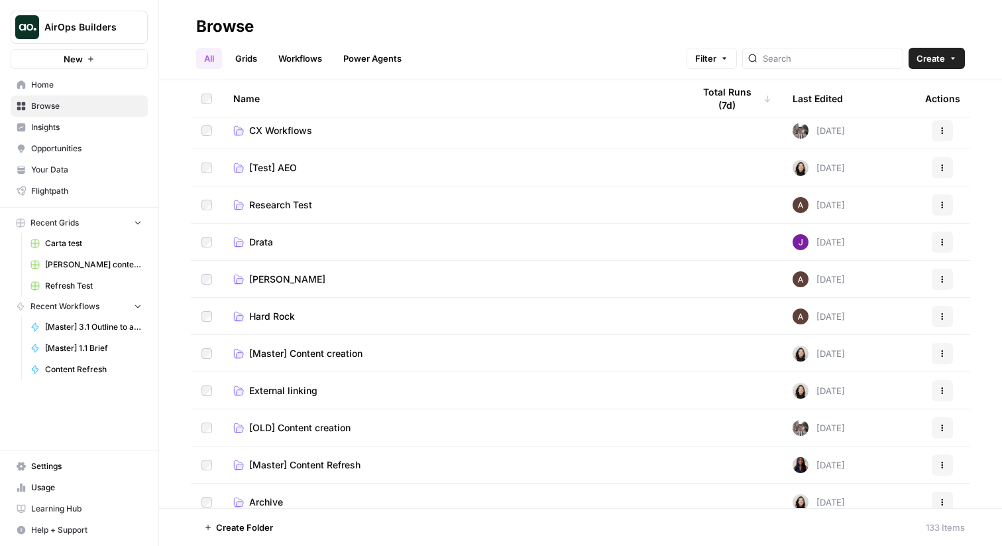
click at [336, 474] on td "[Master] Content Refresh" at bounding box center [453, 464] width 460 height 36
click at [336, 463] on span "[Master] Content Refresh" at bounding box center [304, 464] width 111 height 13
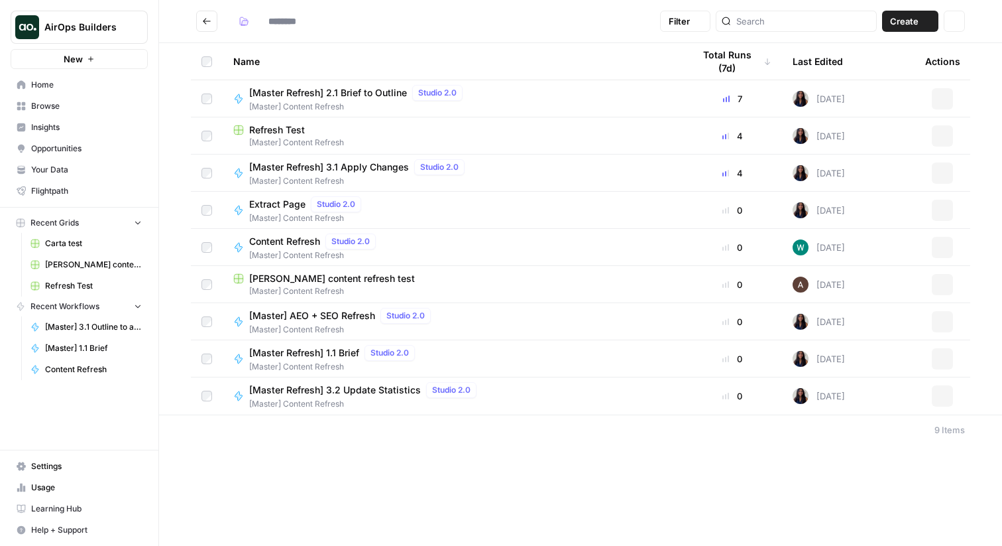
type input "**********"
click at [290, 129] on span "Refresh Test" at bounding box center [277, 129] width 56 height 13
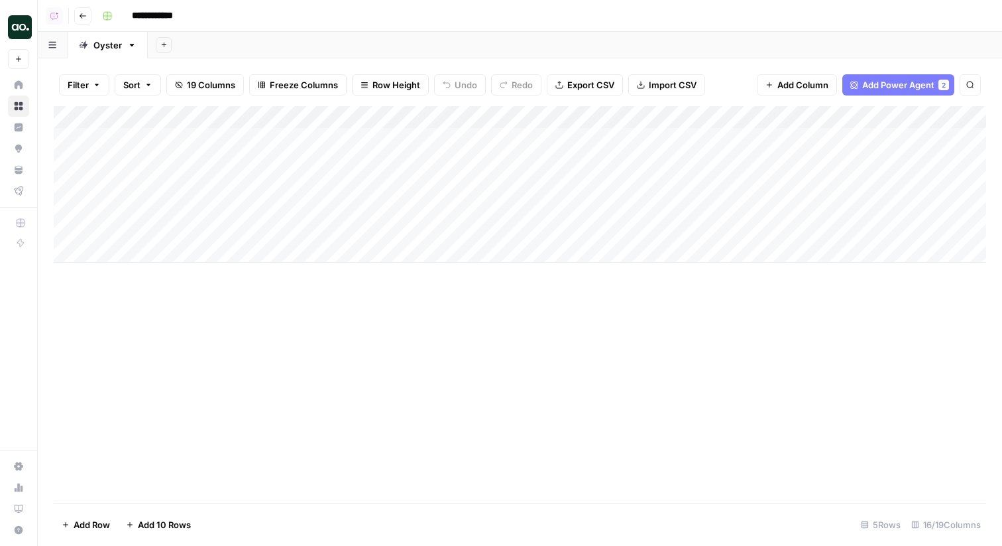
click at [361, 119] on div "Add Column" at bounding box center [520, 184] width 933 height 156
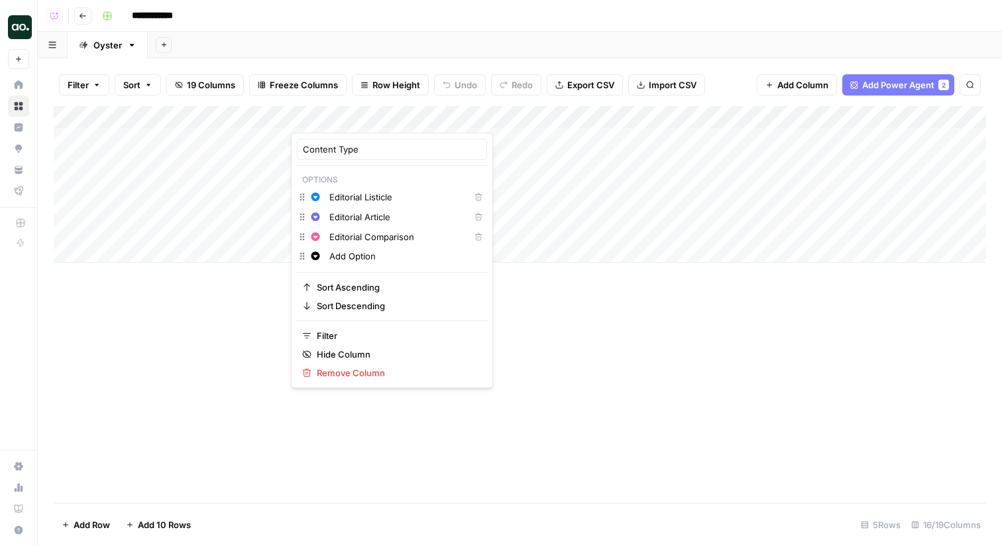
click at [448, 117] on div "Add Column" at bounding box center [520, 184] width 933 height 156
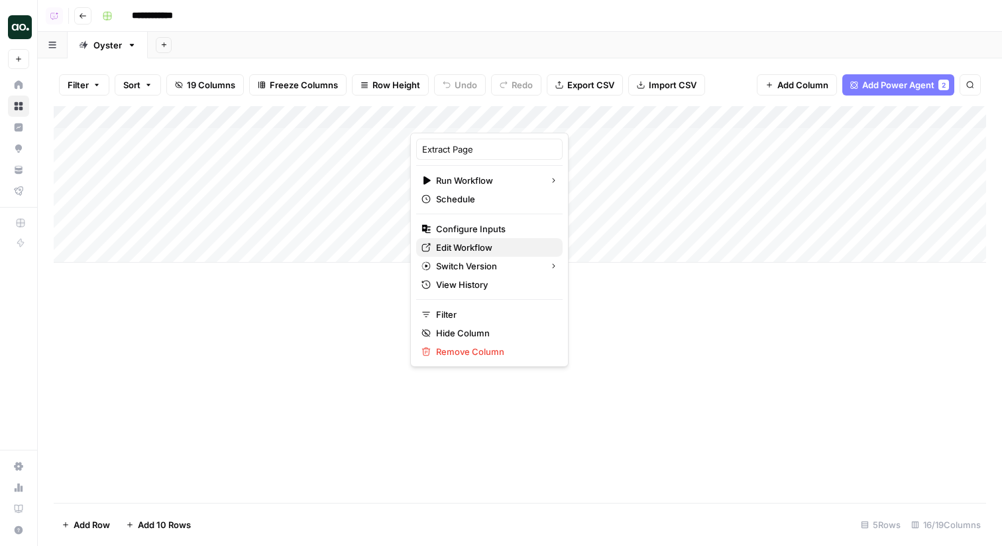
click at [455, 243] on span "Edit Workflow" at bounding box center [494, 247] width 116 height 13
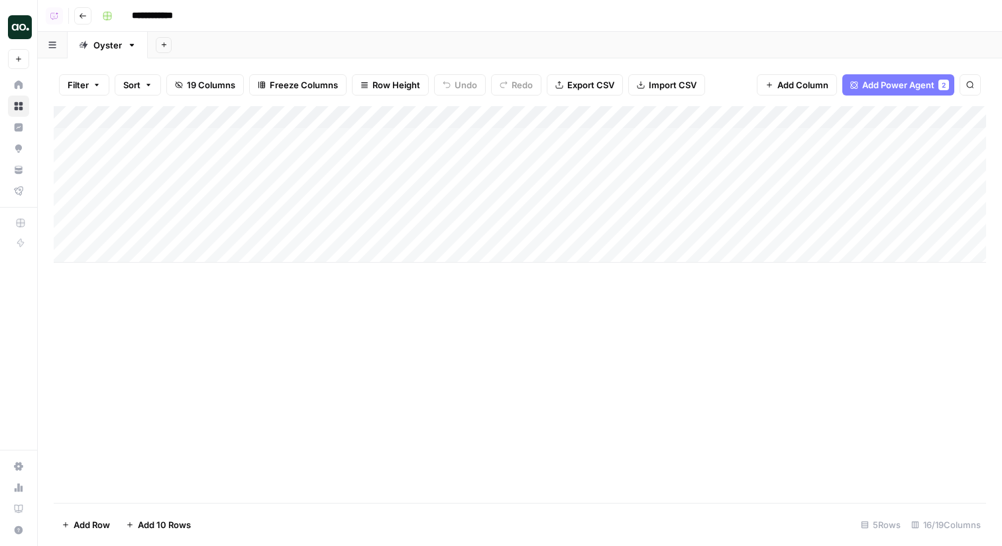
click at [88, 19] on button "Go back" at bounding box center [82, 15] width 17 height 17
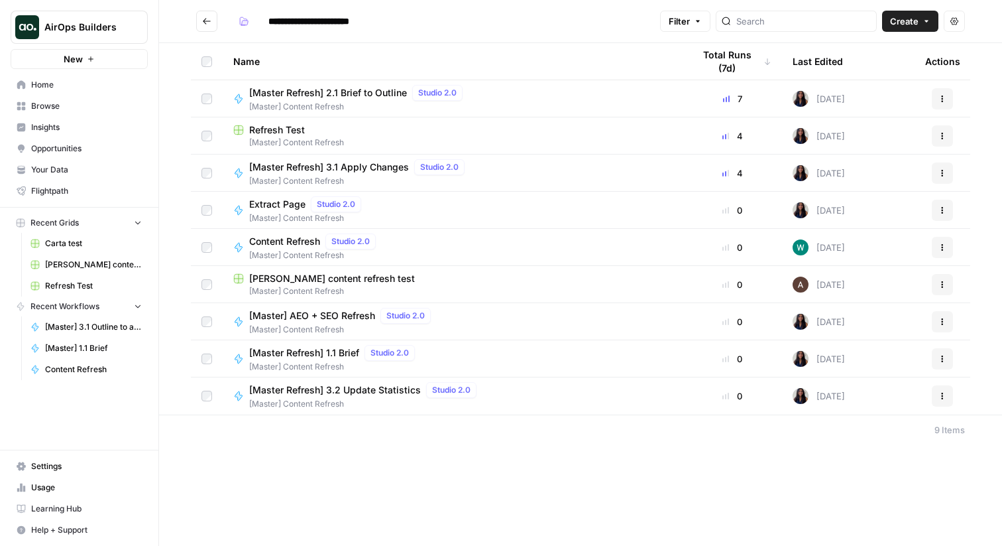
click at [204, 27] on button "Go back" at bounding box center [206, 21] width 21 height 21
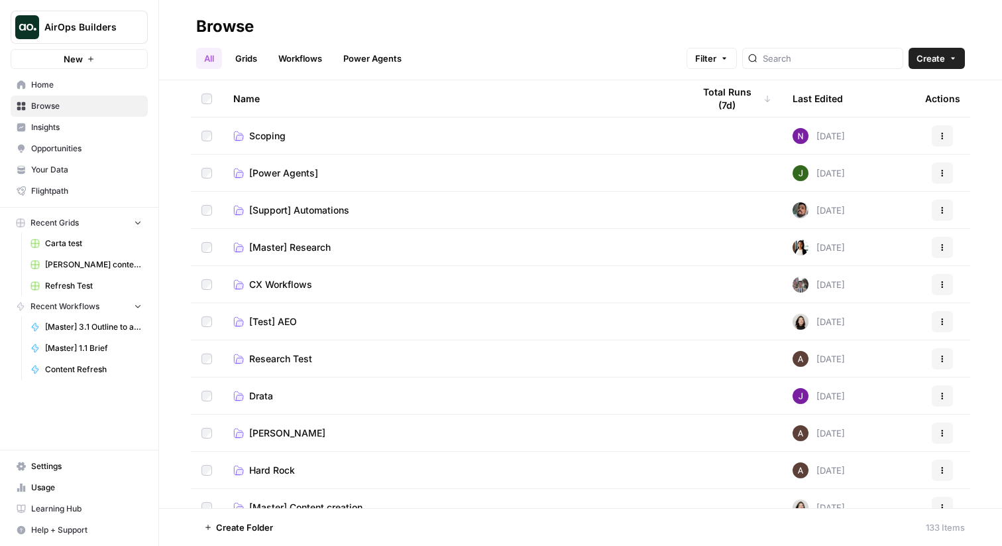
click at [271, 55] on ul "All Grids Workflows Power Agents" at bounding box center [302, 58] width 213 height 21
click at [288, 57] on link "Workflows" at bounding box center [301, 58] width 60 height 21
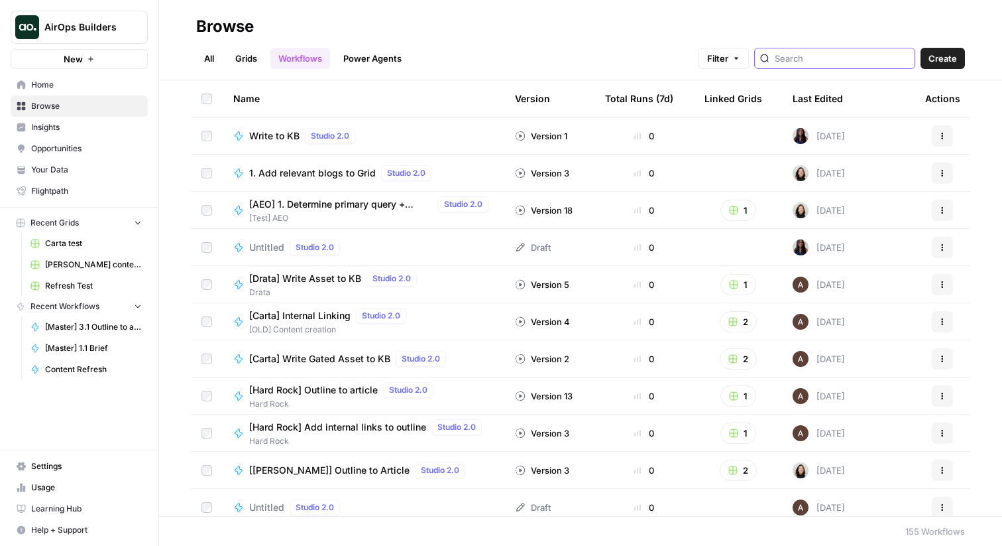
click at [871, 57] on input "search" at bounding box center [842, 58] width 135 height 13
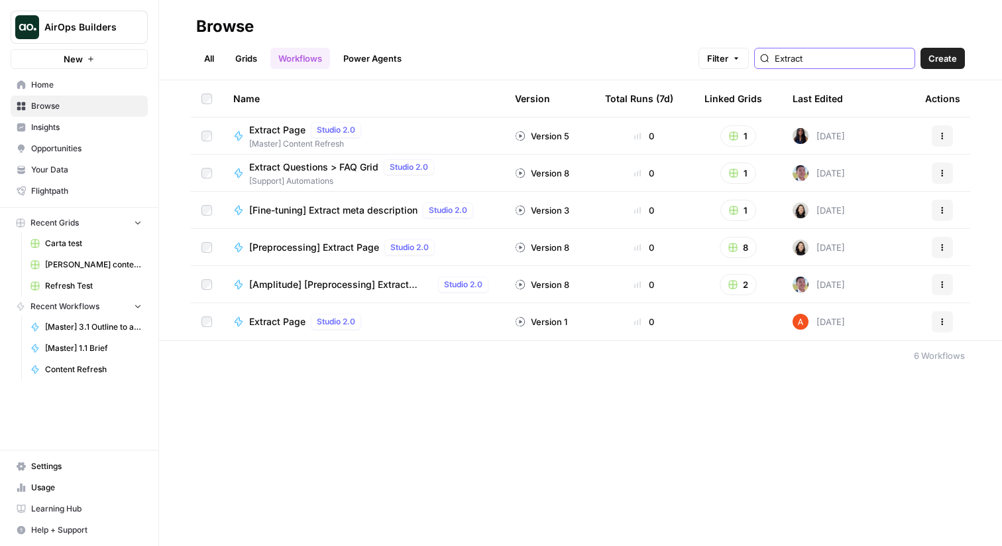
type input "Extract"
click at [945, 320] on icon "button" at bounding box center [943, 322] width 8 height 8
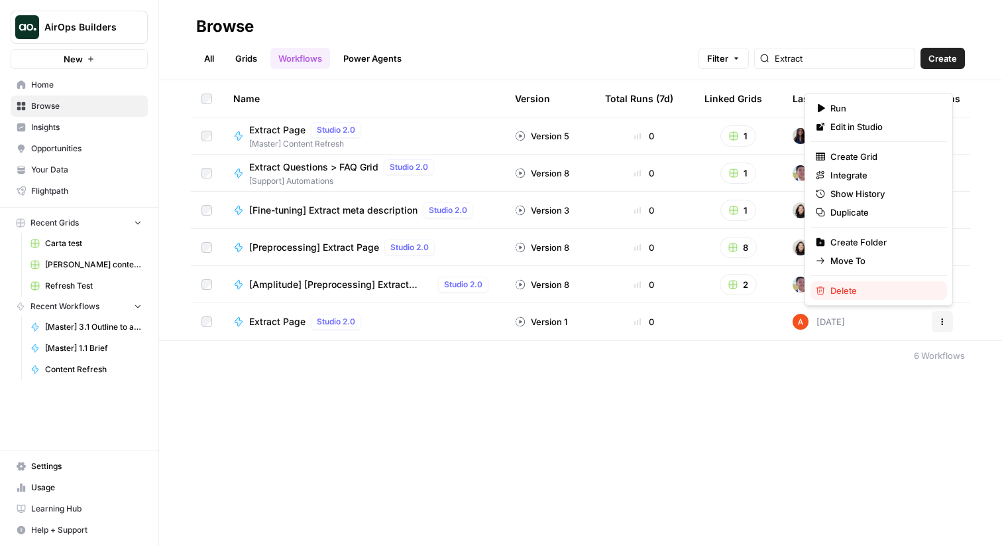
click at [868, 289] on span "Delete" at bounding box center [884, 290] width 106 height 13
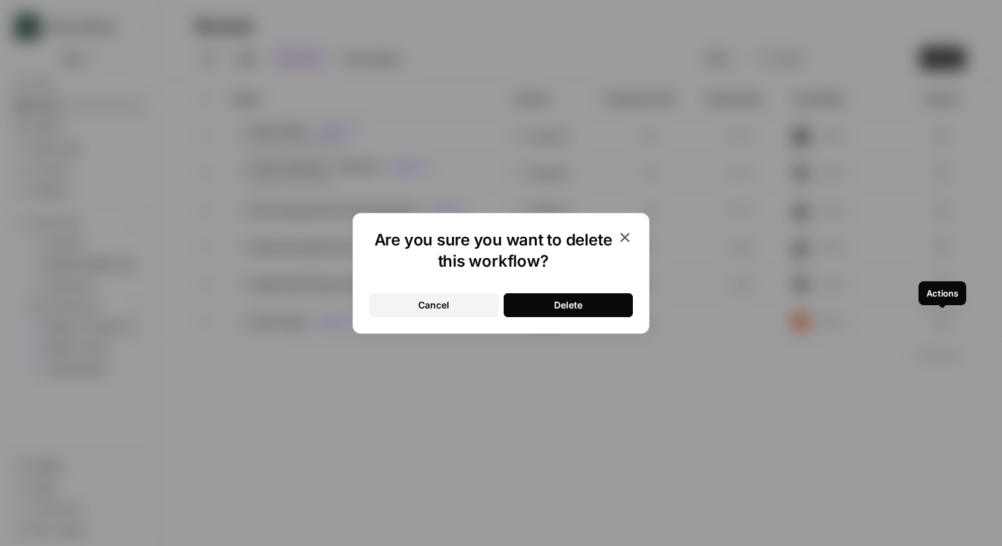
click at [525, 307] on button "Delete" at bounding box center [568, 305] width 129 height 24
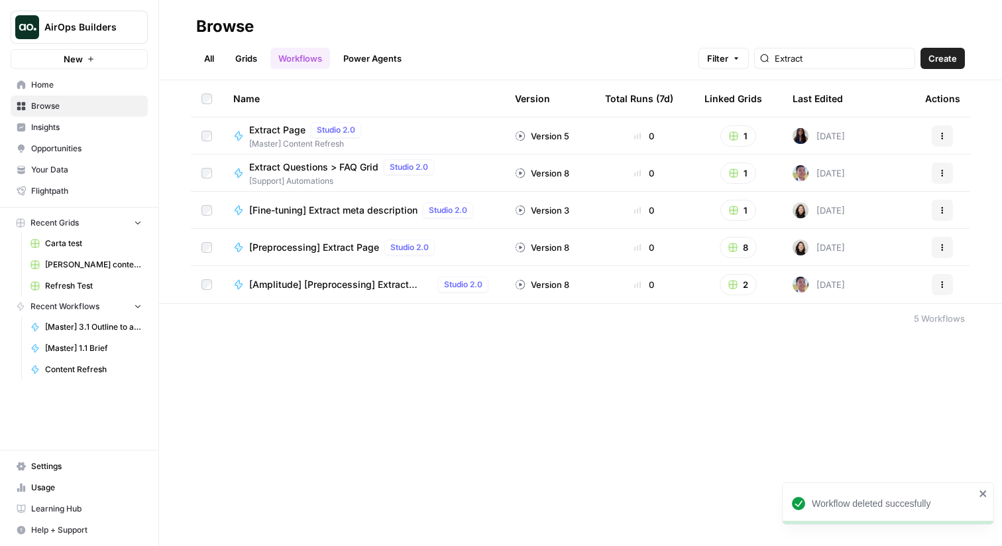
click at [125, 82] on span "Home" at bounding box center [86, 85] width 111 height 12
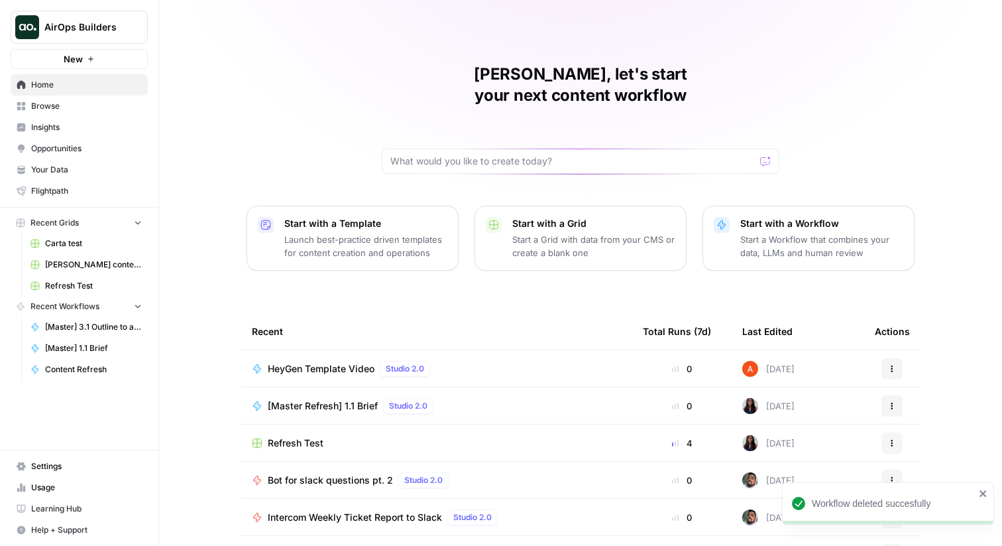
click at [111, 24] on span "AirOps Builders" at bounding box center [84, 27] width 80 height 13
type input "small"
click at [102, 90] on button "Smallpdf" at bounding box center [120, 99] width 212 height 21
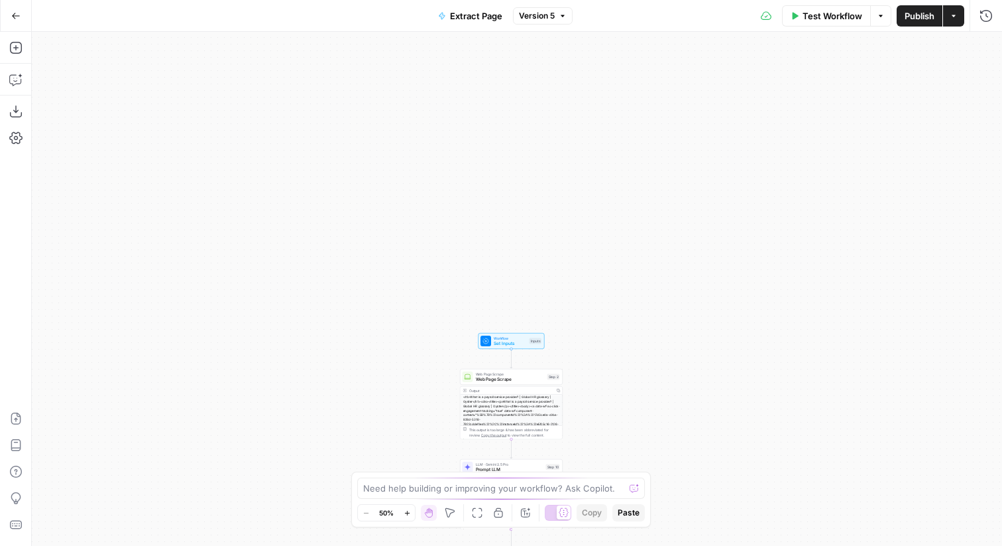
click at [886, 19] on button "Options" at bounding box center [881, 15] width 21 height 21
click at [589, 270] on div "true false Workflow Set Inputs Inputs Web Page Scrape Web Page Scrape Step 2 Ou…" at bounding box center [517, 289] width 971 height 514
click at [20, 116] on icon "button" at bounding box center [15, 111] width 12 height 12
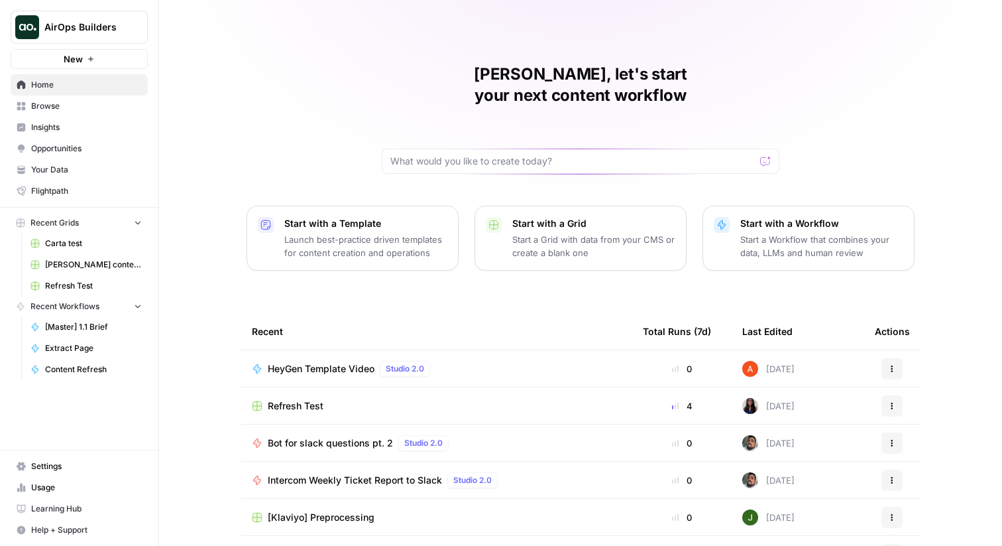
click at [103, 62] on button "New" at bounding box center [79, 59] width 137 height 20
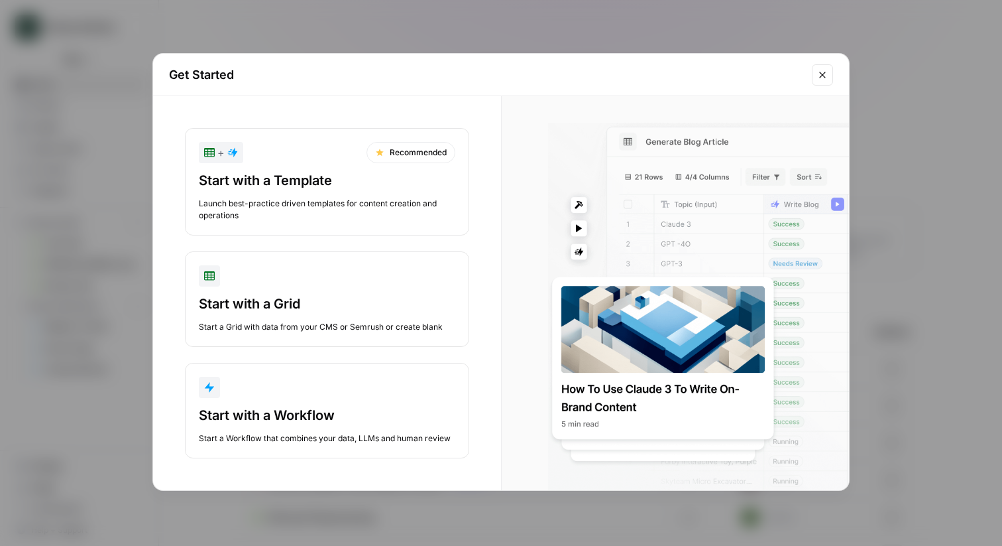
click at [106, 79] on div "Get Started + Recommended Start with a Template Launch best-practice driven tem…" at bounding box center [501, 273] width 1002 height 546
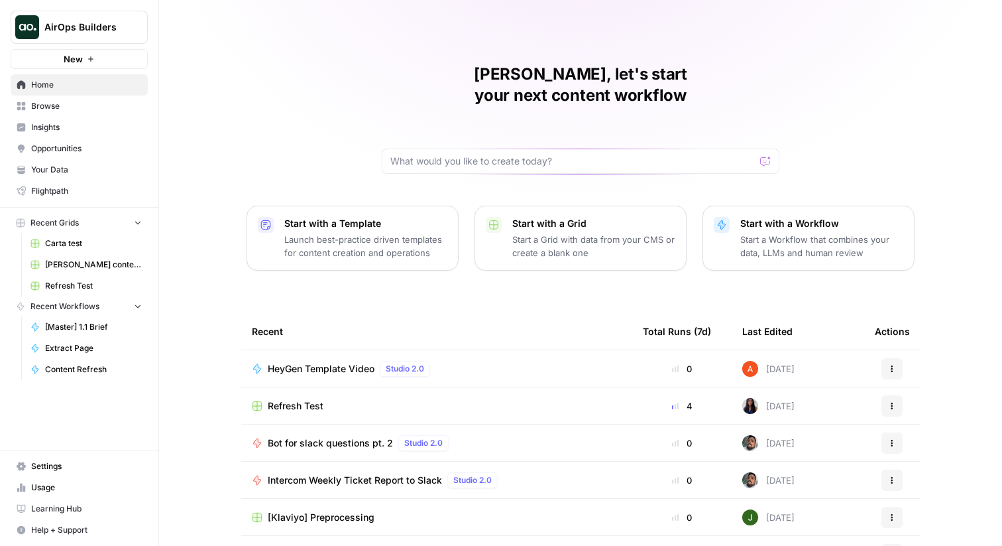
click at [764, 233] on p "Start a Workflow that combines your data, LLMs and human review" at bounding box center [822, 246] width 163 height 27
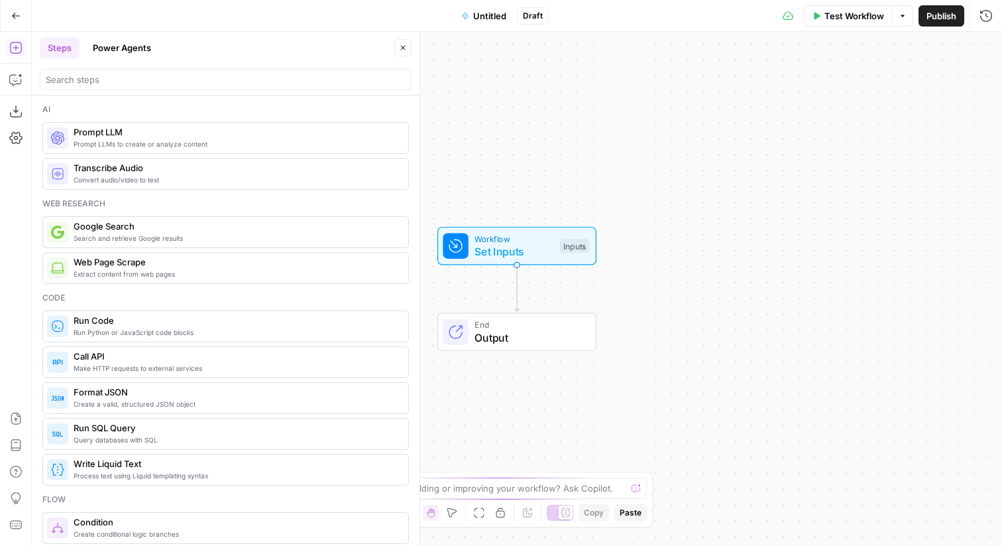
click at [477, 21] on span "Untitled" at bounding box center [489, 15] width 33 height 13
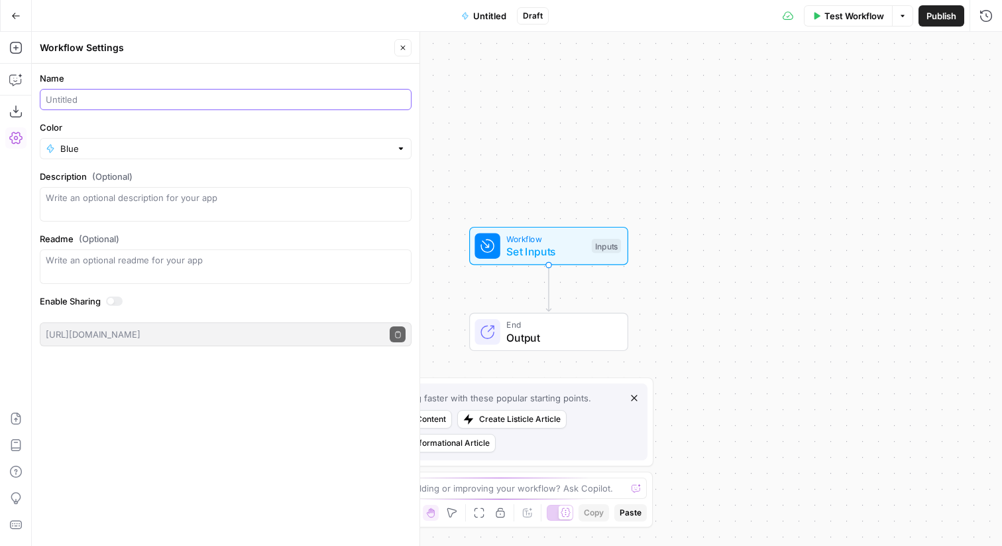
click at [125, 102] on input "Name" at bounding box center [226, 99] width 360 height 13
type input "Extract Page"
click at [15, 42] on icon "button" at bounding box center [15, 48] width 12 height 12
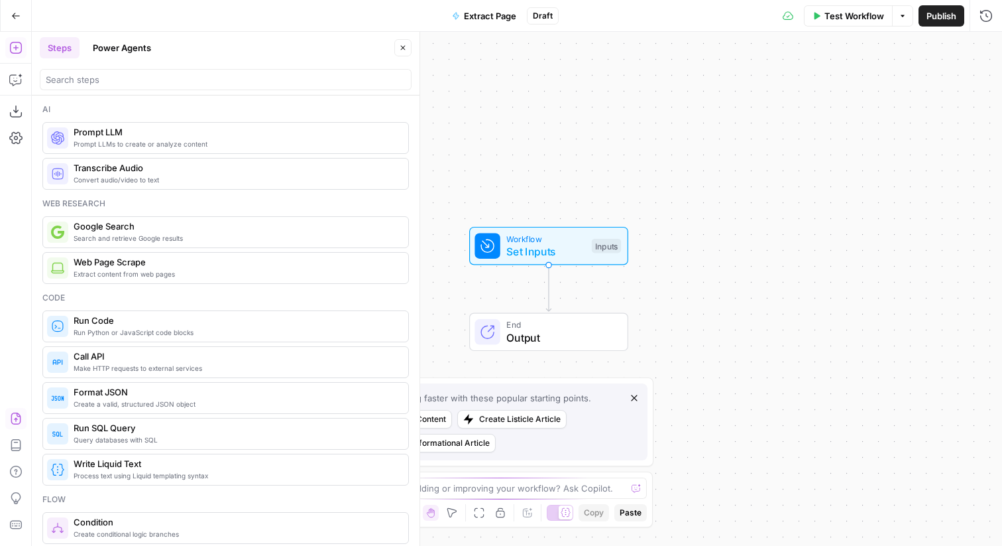
click at [11, 410] on button "Import JSON" at bounding box center [15, 418] width 21 height 21
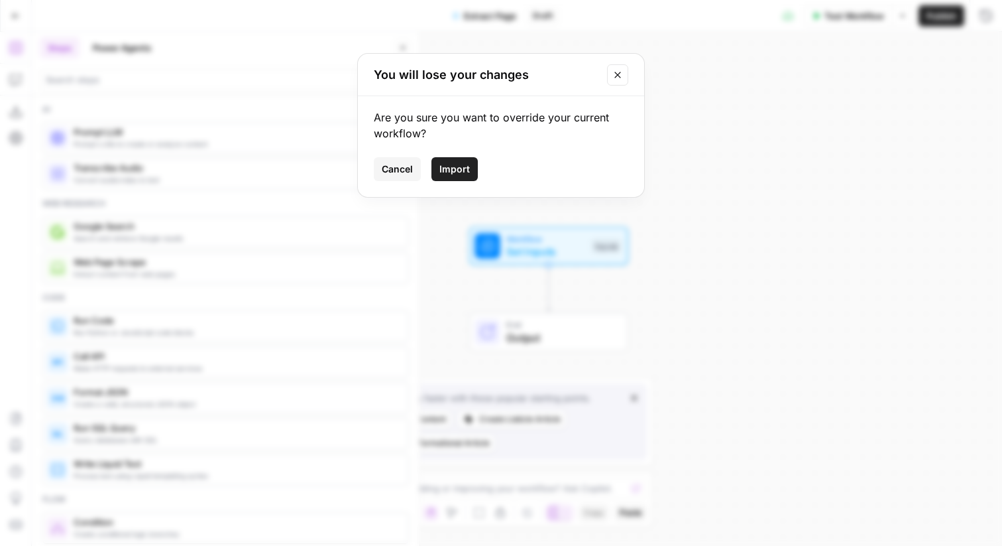
click at [468, 170] on span "Import" at bounding box center [455, 168] width 30 height 13
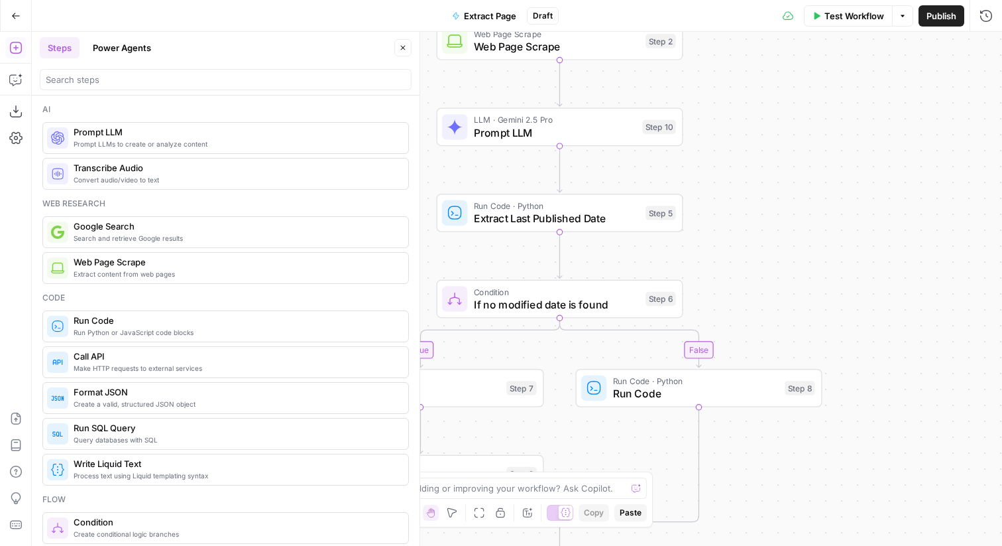
click at [628, 129] on span "Prompt LLM" at bounding box center [555, 133] width 162 height 16
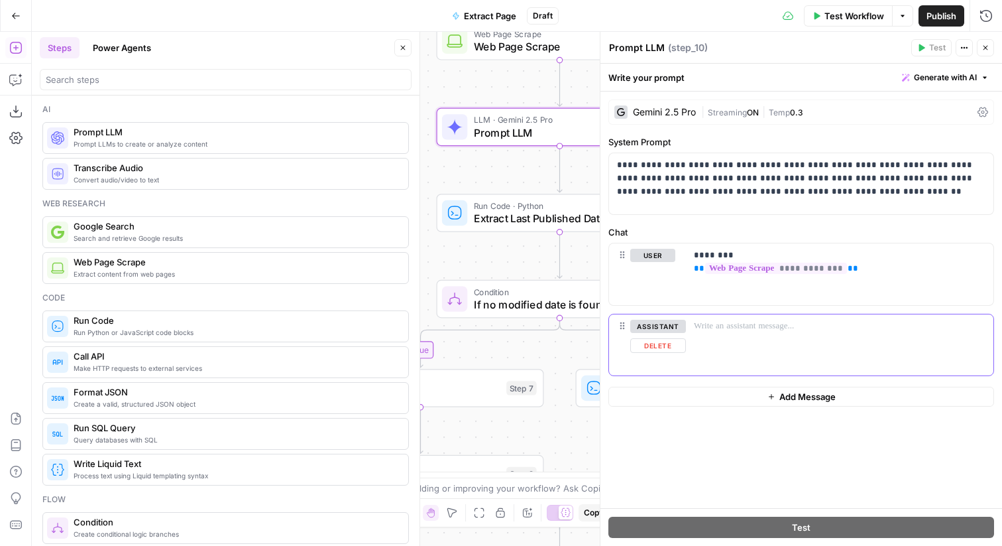
click at [668, 342] on button "Delete" at bounding box center [659, 345] width 56 height 15
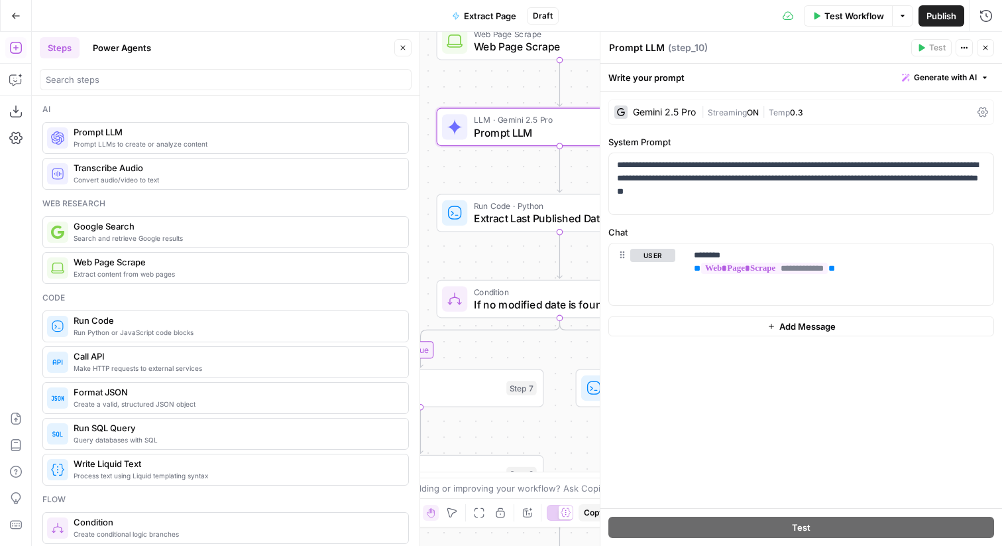
click at [989, 48] on span "Close" at bounding box center [989, 48] width 1 height 1
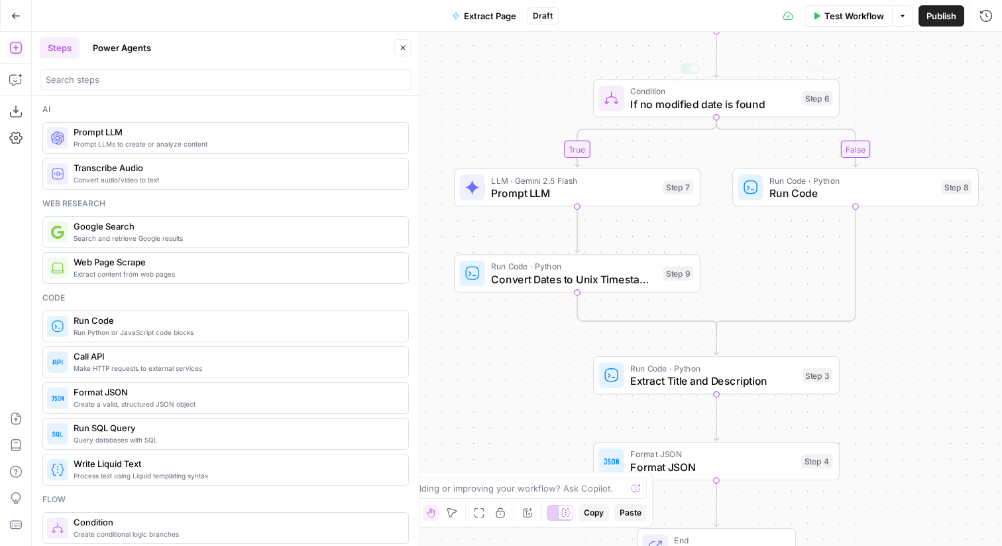
click at [623, 207] on div "true false Workflow Set Inputs Inputs Web Page Scrape Web Page Scrape Step 2 LL…" at bounding box center [517, 289] width 971 height 514
click at [636, 200] on span "Prompt LLM" at bounding box center [574, 193] width 166 height 16
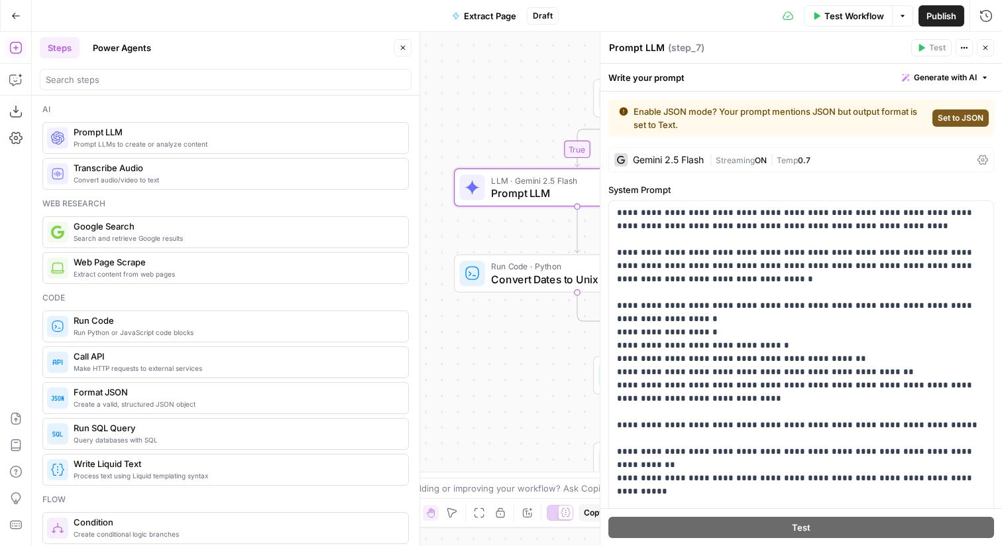
click at [951, 112] on span "Set to JSON" at bounding box center [961, 118] width 46 height 12
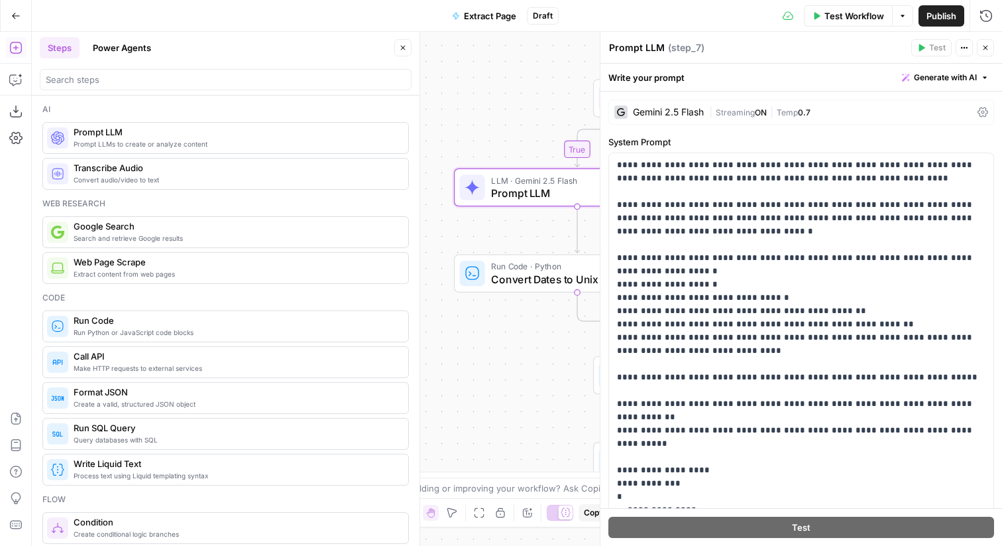
scroll to position [318, 0]
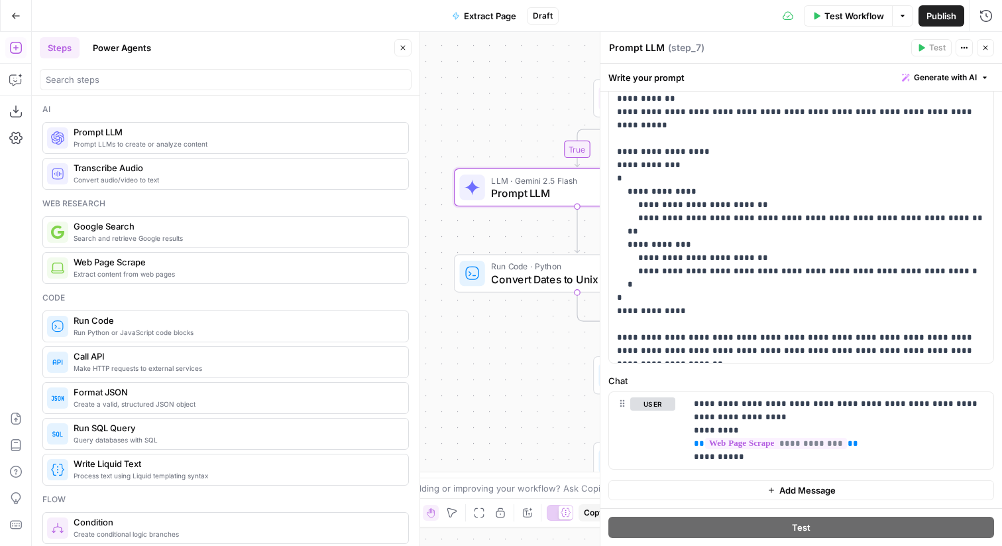
click at [984, 46] on icon "button" at bounding box center [986, 48] width 5 height 5
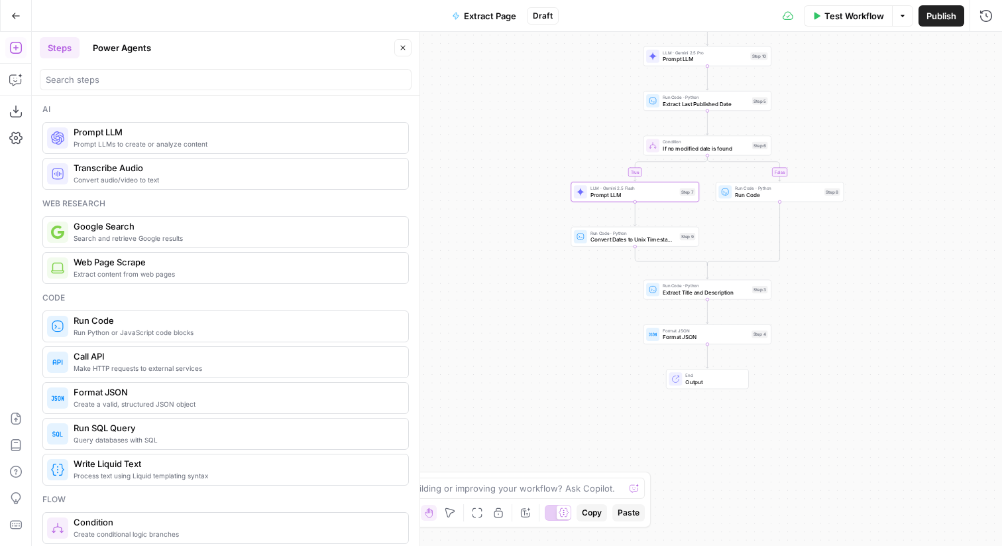
click at [398, 48] on button "Close" at bounding box center [402, 47] width 17 height 17
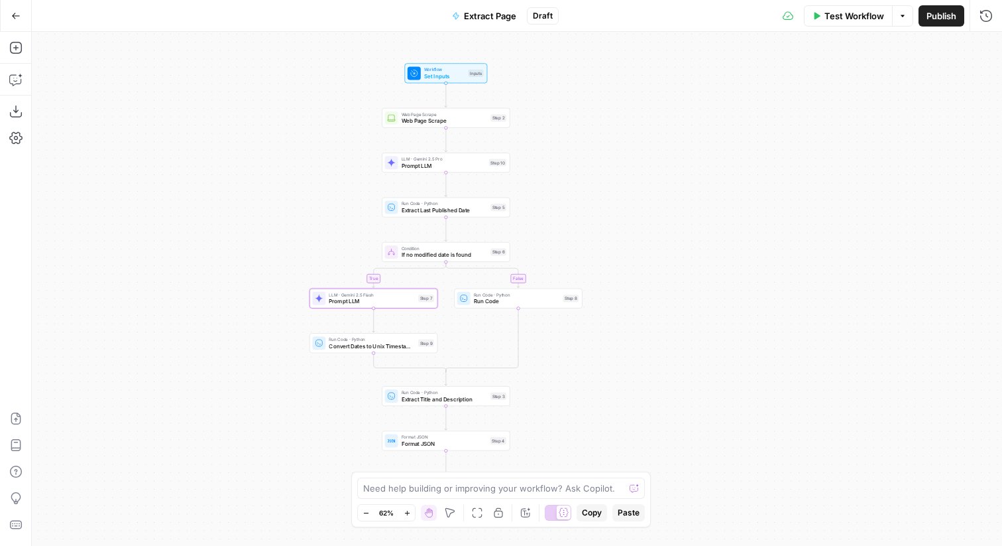
click at [925, 15] on button "Publish" at bounding box center [942, 15] width 46 height 21
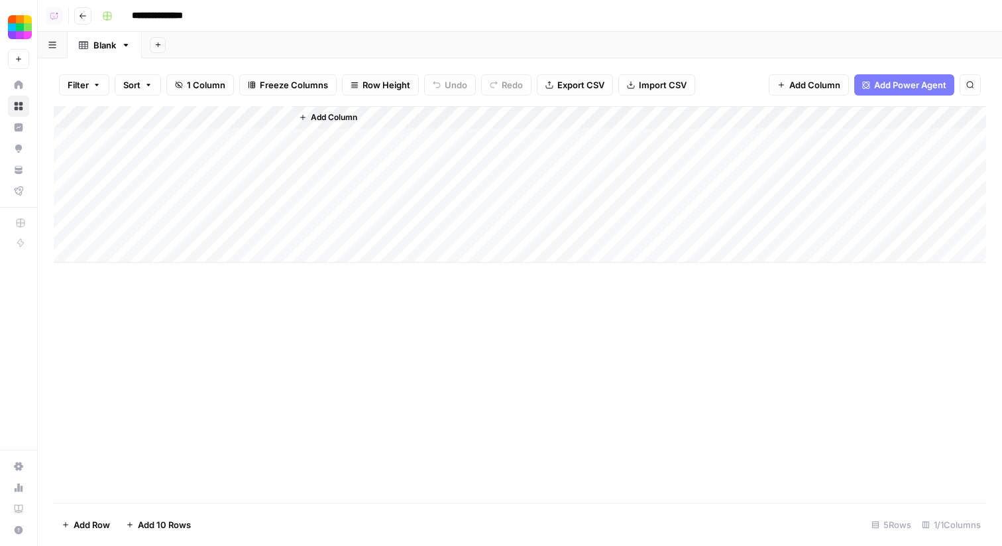
click at [206, 137] on div "Add Column" at bounding box center [520, 184] width 933 height 156
click at [323, 119] on span "Add Column" at bounding box center [334, 117] width 46 height 12
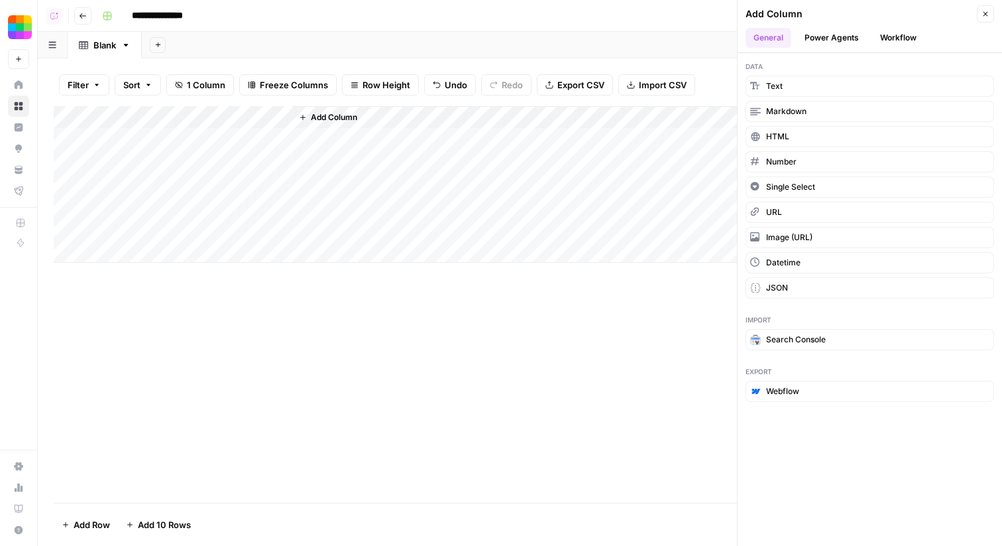
click at [873, 32] on button "Workflow" at bounding box center [899, 38] width 52 height 20
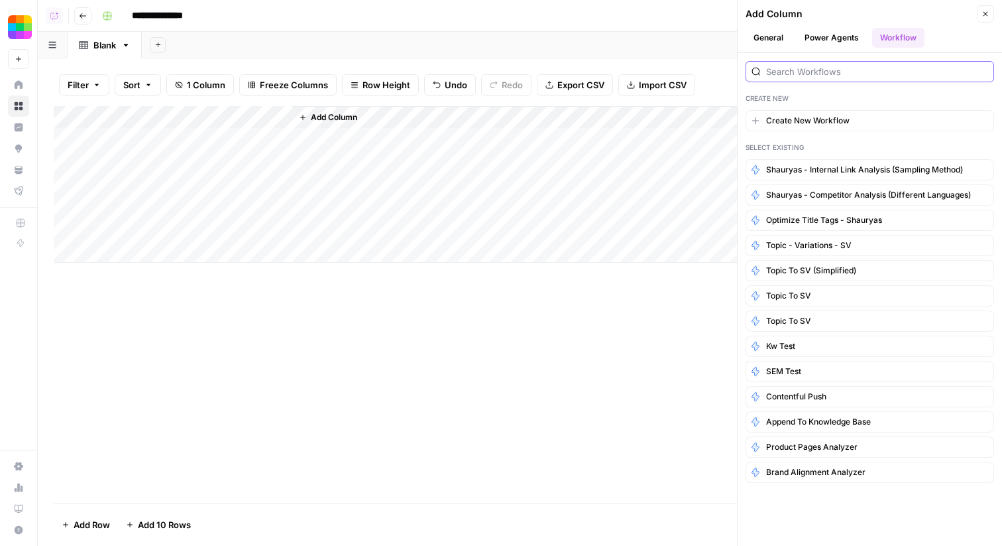
click at [840, 78] on input "search" at bounding box center [877, 71] width 222 height 13
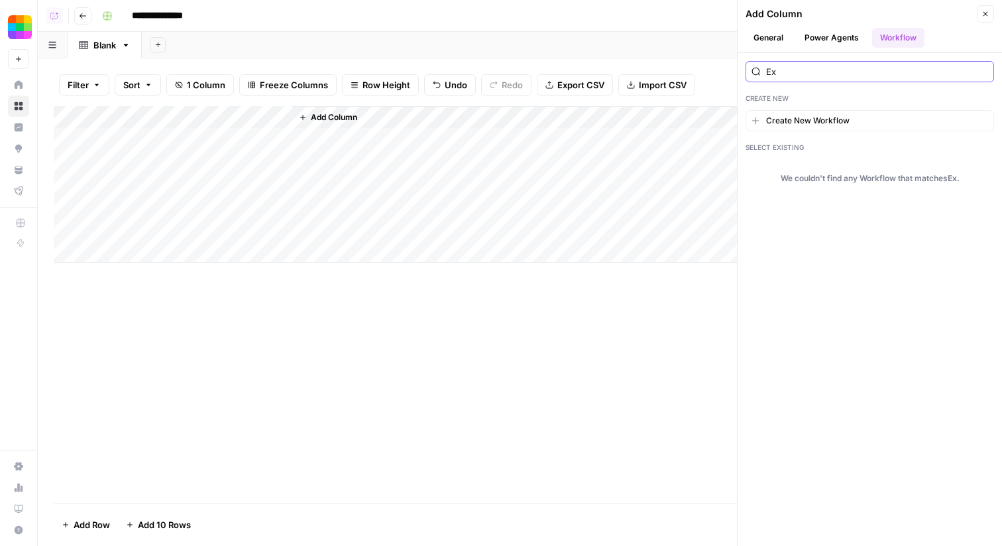
type input "Ex"
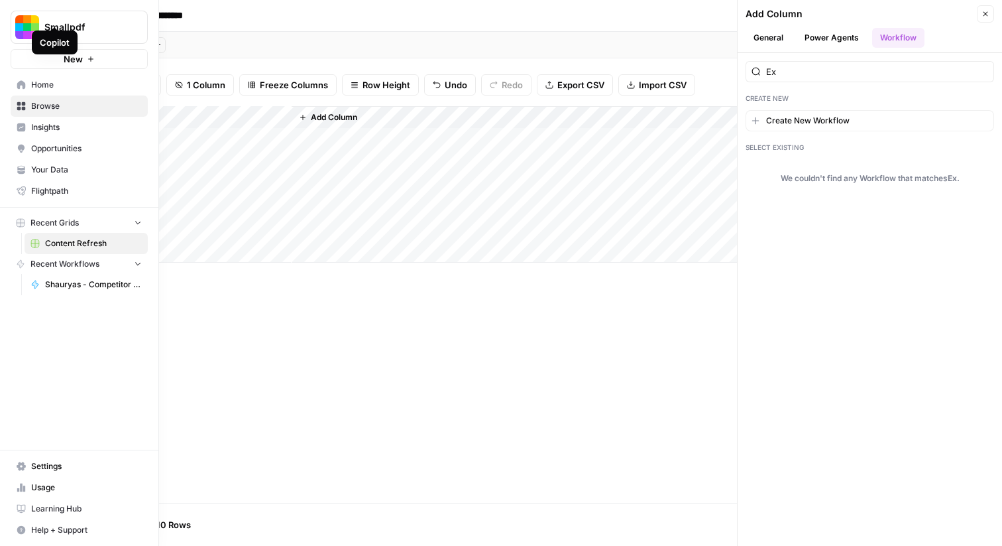
click at [21, 84] on icon at bounding box center [21, 84] width 9 height 9
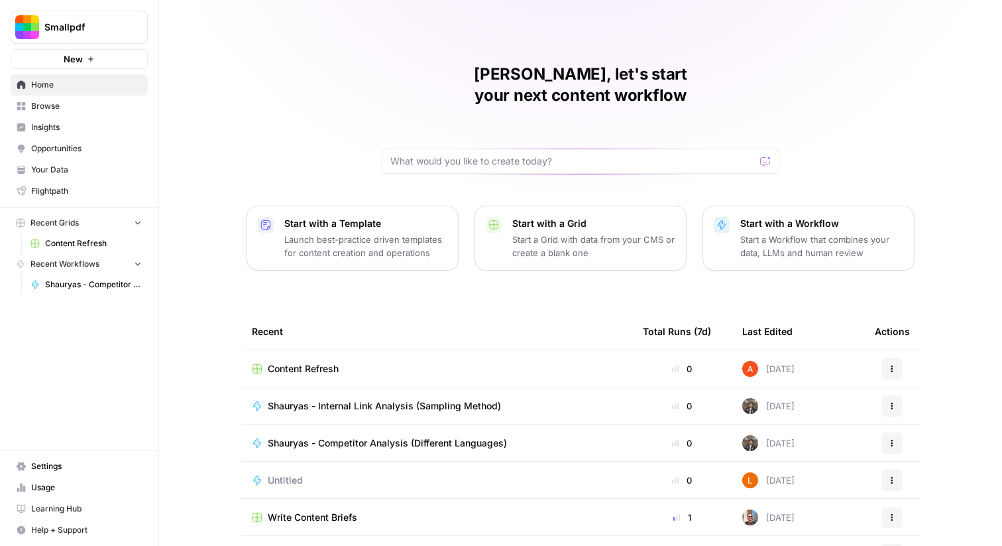
scroll to position [64, 0]
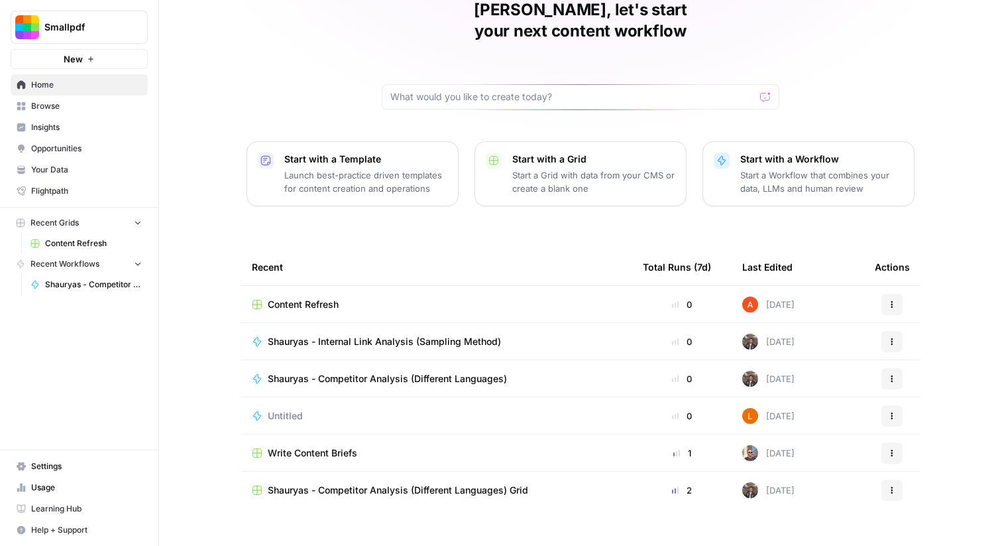
click at [99, 104] on span "Browse" at bounding box center [86, 106] width 111 height 12
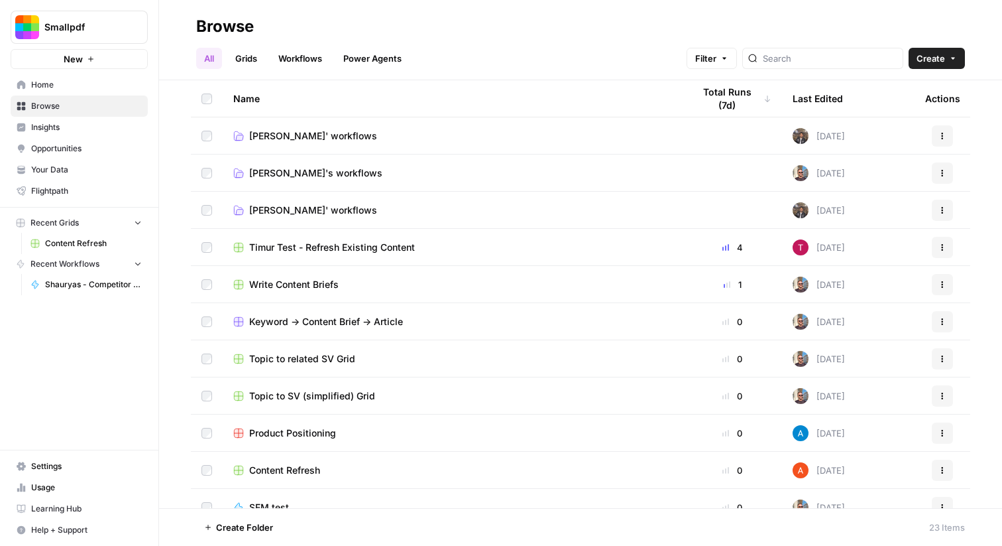
click at [296, 67] on link "Workflows" at bounding box center [301, 58] width 60 height 21
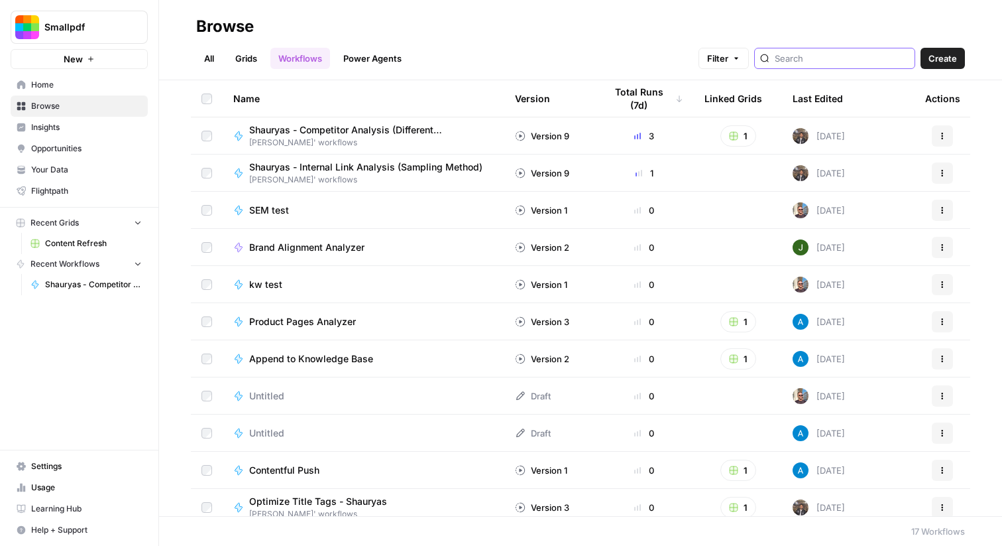
click at [874, 60] on input "search" at bounding box center [842, 58] width 135 height 13
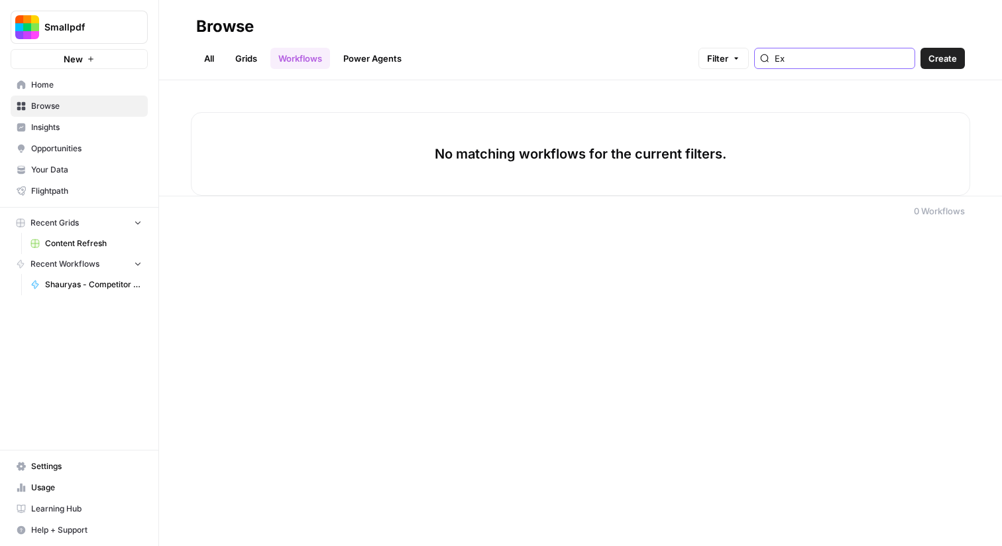
type input "Ex"
click at [69, 79] on span "Home" at bounding box center [86, 85] width 111 height 12
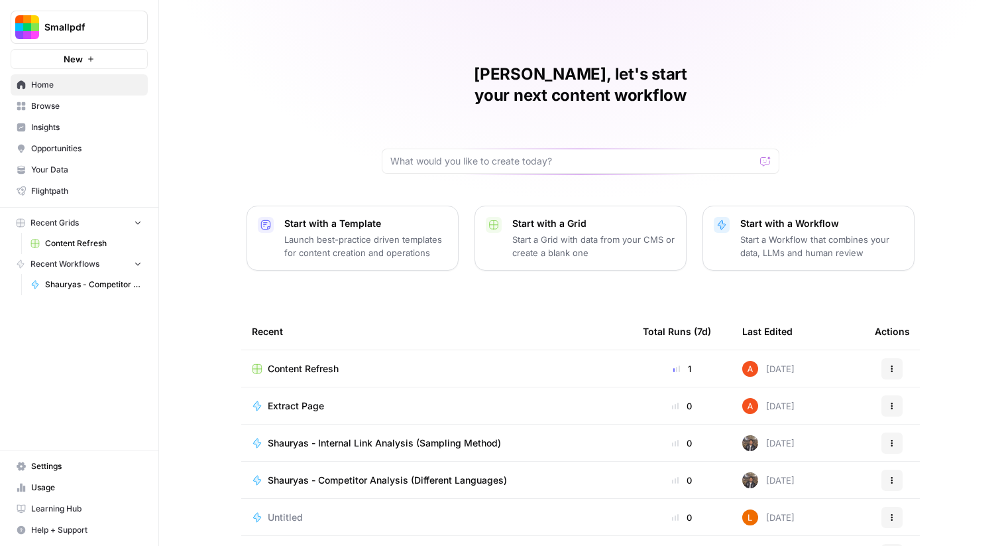
click at [325, 362] on span "Content Refresh" at bounding box center [303, 368] width 71 height 13
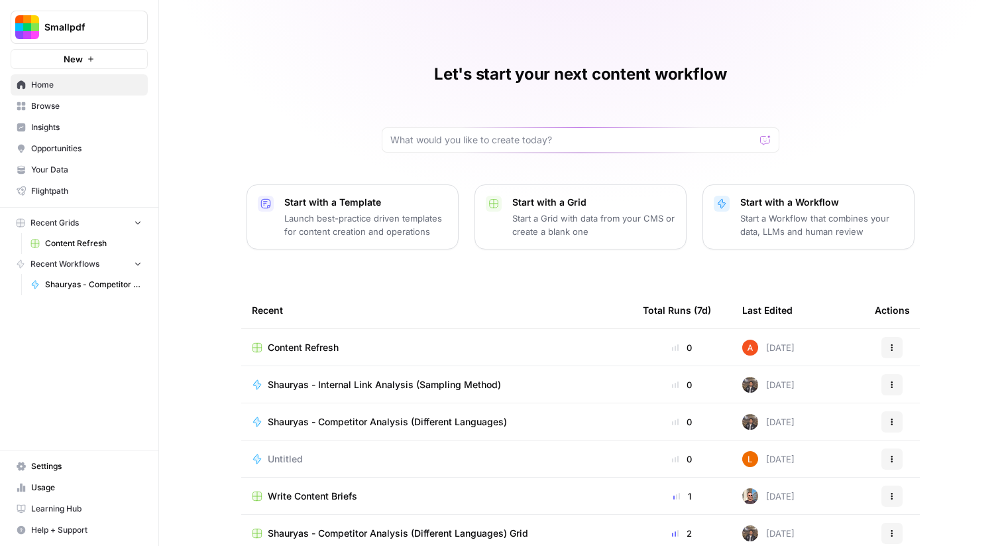
click at [93, 110] on span "Browse" at bounding box center [86, 106] width 111 height 12
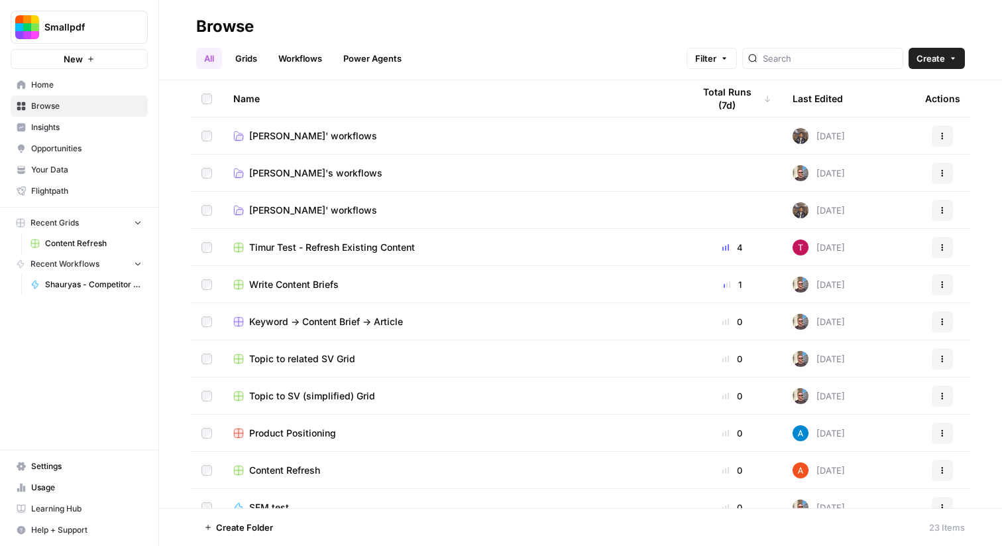
click at [310, 54] on link "Workflows" at bounding box center [301, 58] width 60 height 21
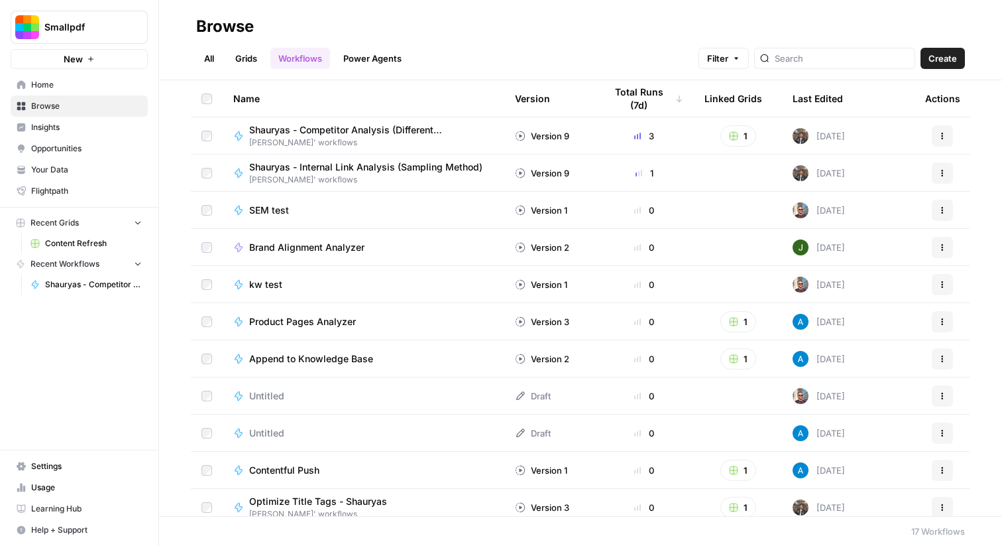
click at [945, 42] on div "All Grids Workflows Power Agents Filter Create" at bounding box center [580, 53] width 769 height 32
click at [945, 54] on span "Create" at bounding box center [943, 58] width 29 height 13
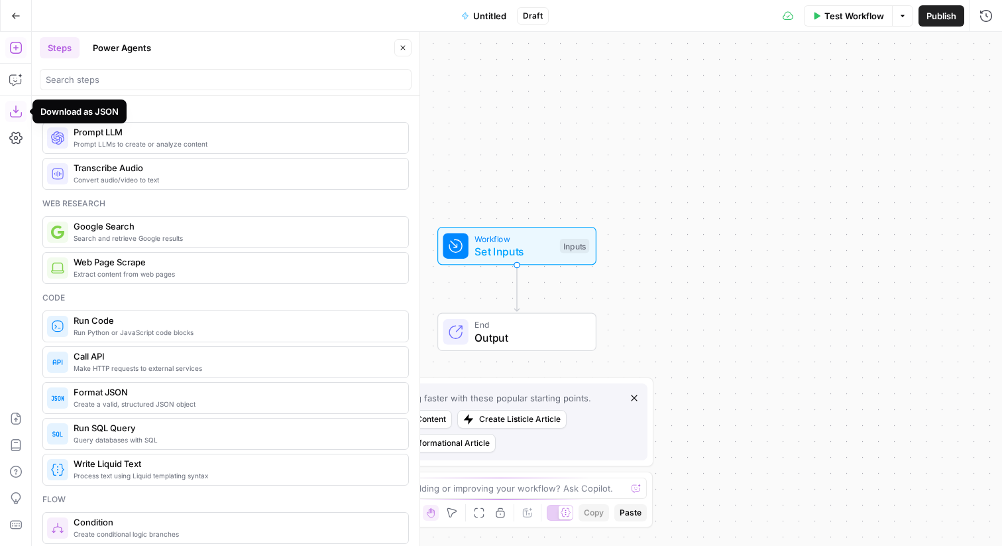
click at [20, 107] on icon "button" at bounding box center [15, 111] width 13 height 13
click at [19, 414] on icon "button" at bounding box center [16, 418] width 10 height 12
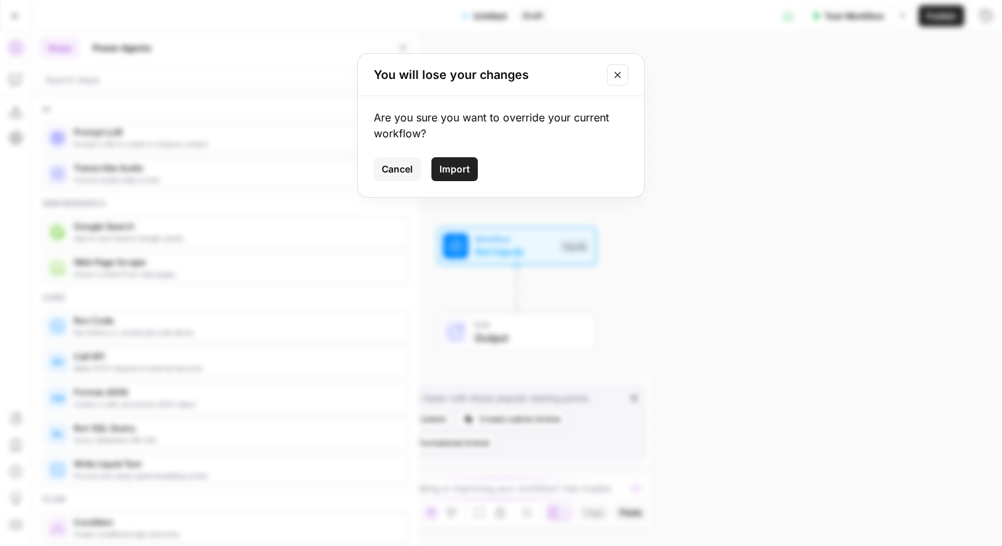
click at [459, 175] on span "Import" at bounding box center [455, 168] width 30 height 13
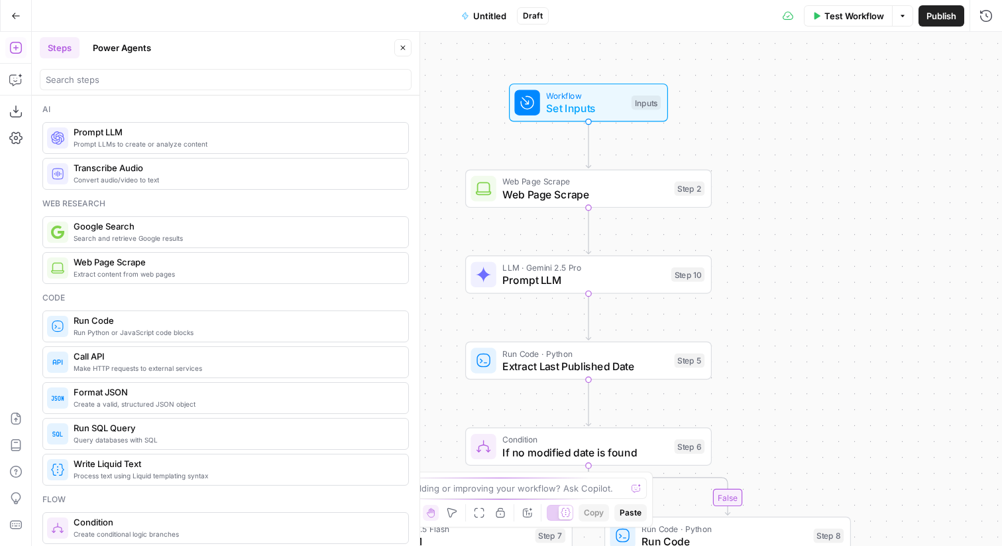
click at [632, 286] on span "Prompt LLM" at bounding box center [584, 280] width 162 height 16
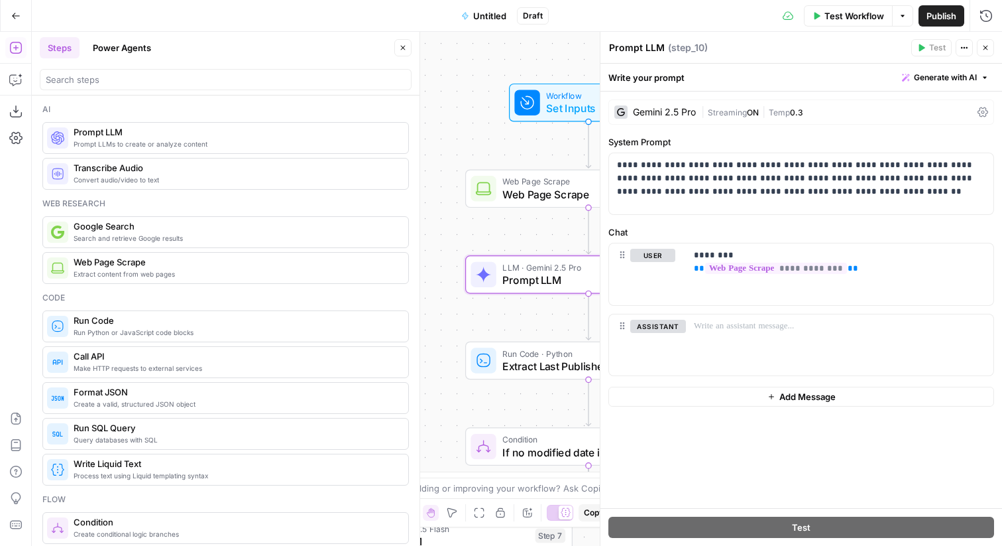
click at [402, 50] on icon "button" at bounding box center [403, 48] width 8 height 8
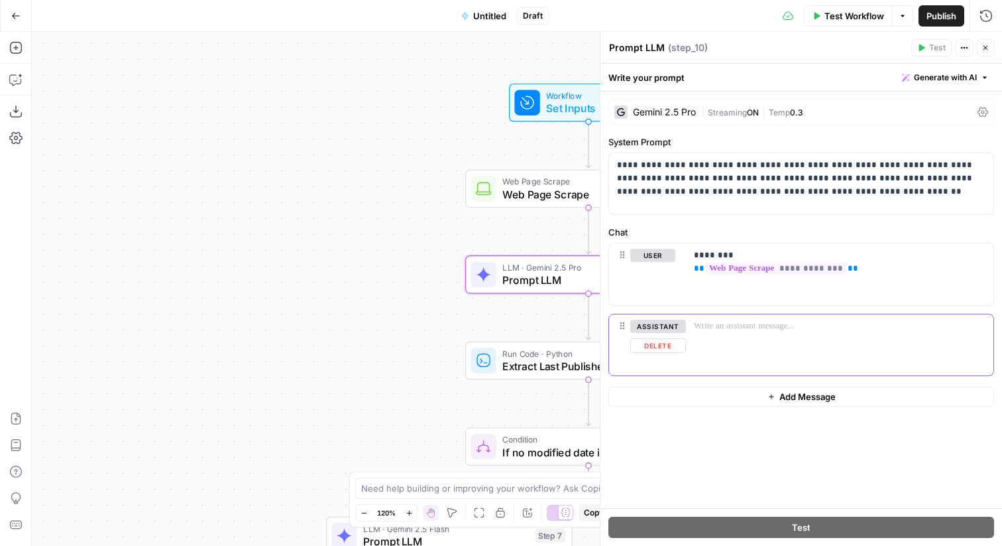
click at [656, 347] on button "Delete" at bounding box center [659, 345] width 56 height 15
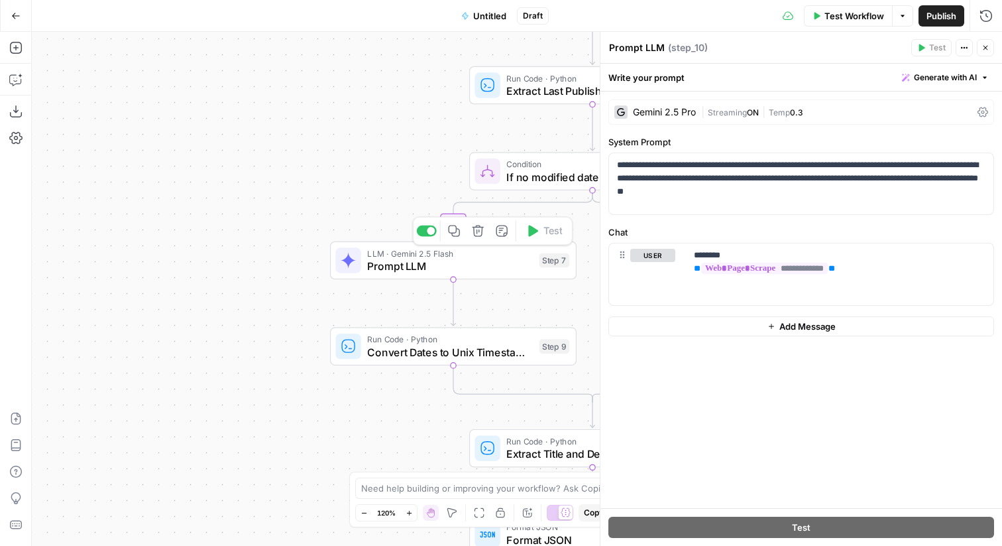
click at [433, 255] on span "LLM · Gemini 2.5 Flash" at bounding box center [450, 253] width 166 height 13
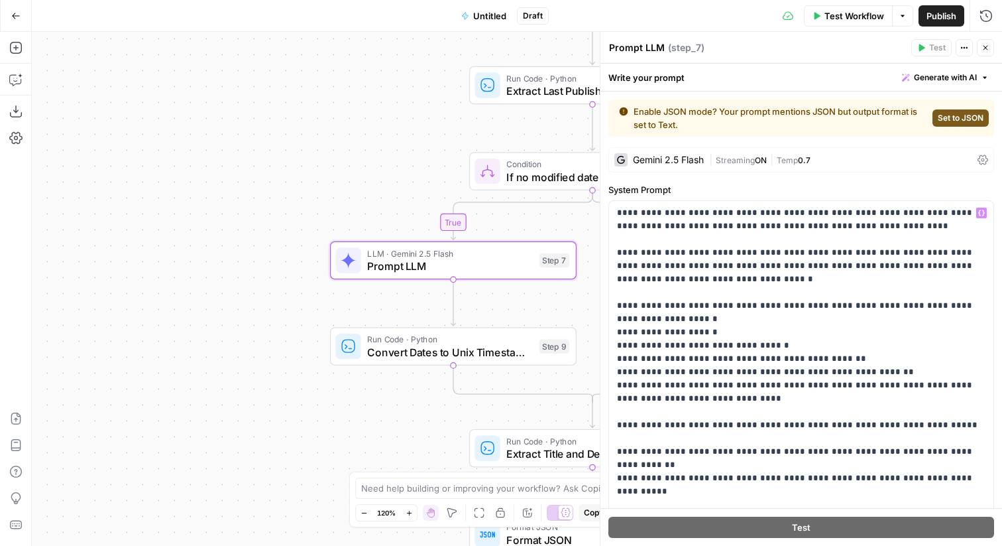
click at [948, 117] on span "Set to JSON" at bounding box center [961, 118] width 46 height 12
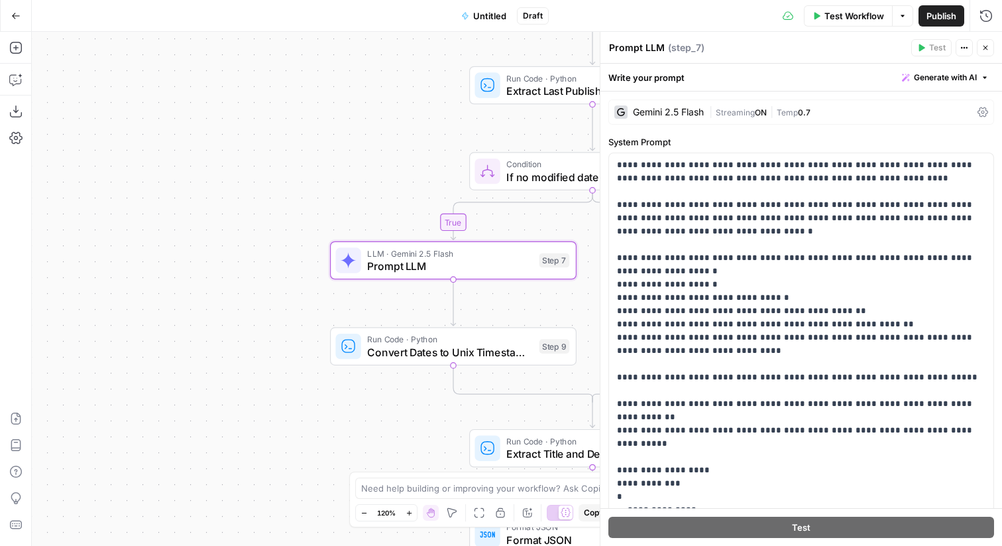
click at [984, 40] on button "Close" at bounding box center [985, 47] width 17 height 17
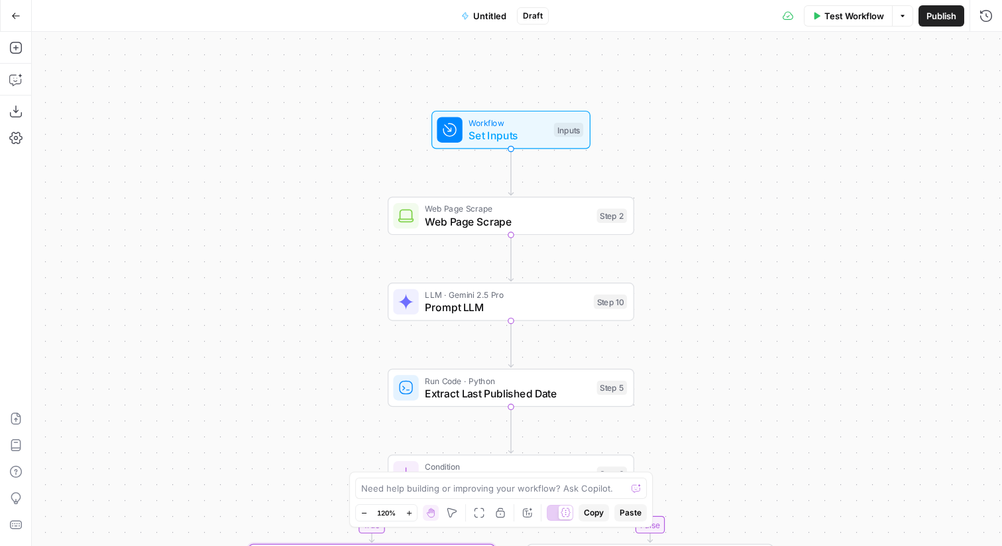
click at [483, 13] on span "Untitled" at bounding box center [489, 15] width 33 height 13
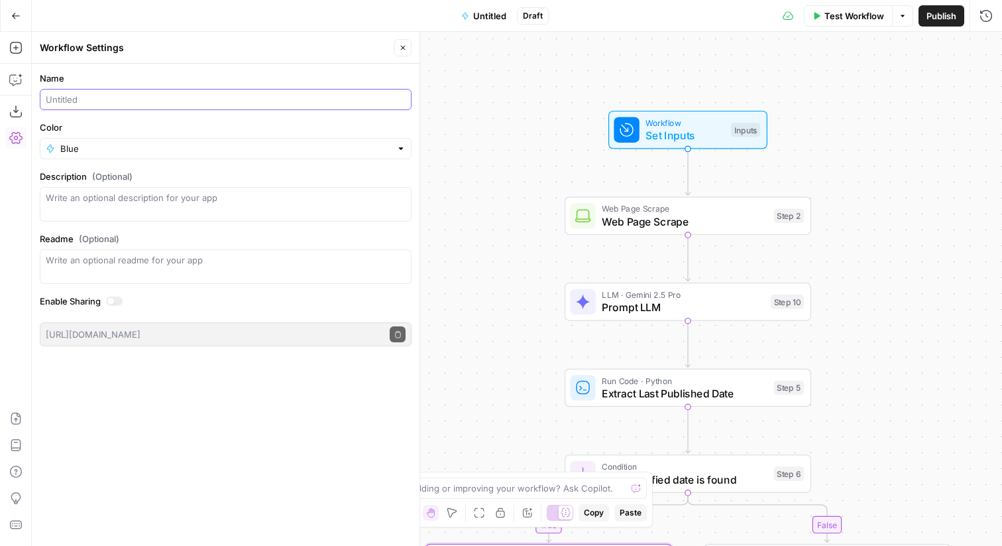
click at [225, 101] on input "Name" at bounding box center [226, 99] width 360 height 13
type input "Extract Page"
click at [405, 37] on header "Workflow Settings Close" at bounding box center [226, 48] width 388 height 32
click at [927, 12] on span "Publish" at bounding box center [942, 15] width 30 height 13
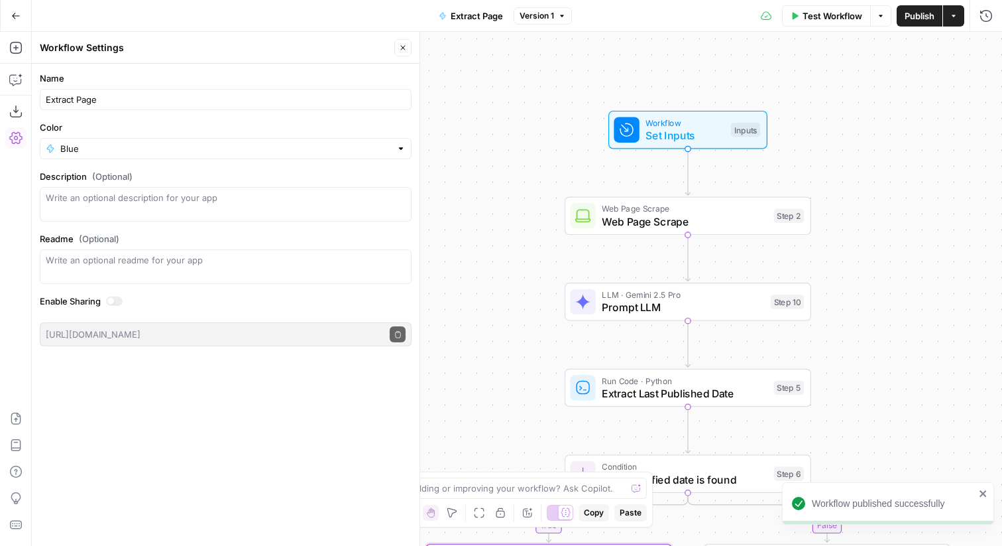
click at [404, 52] on button "Close" at bounding box center [402, 47] width 17 height 17
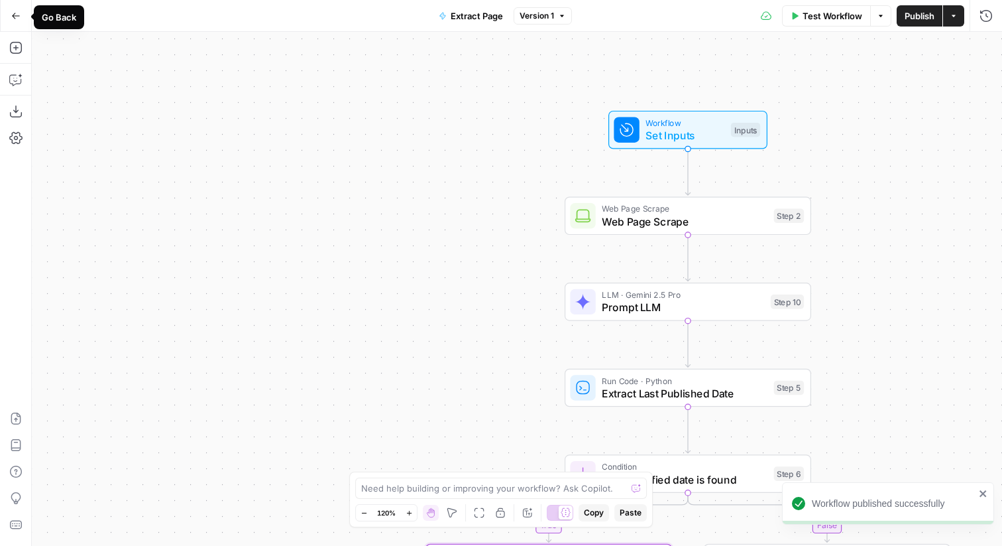
click at [15, 15] on icon "button" at bounding box center [15, 15] width 9 height 9
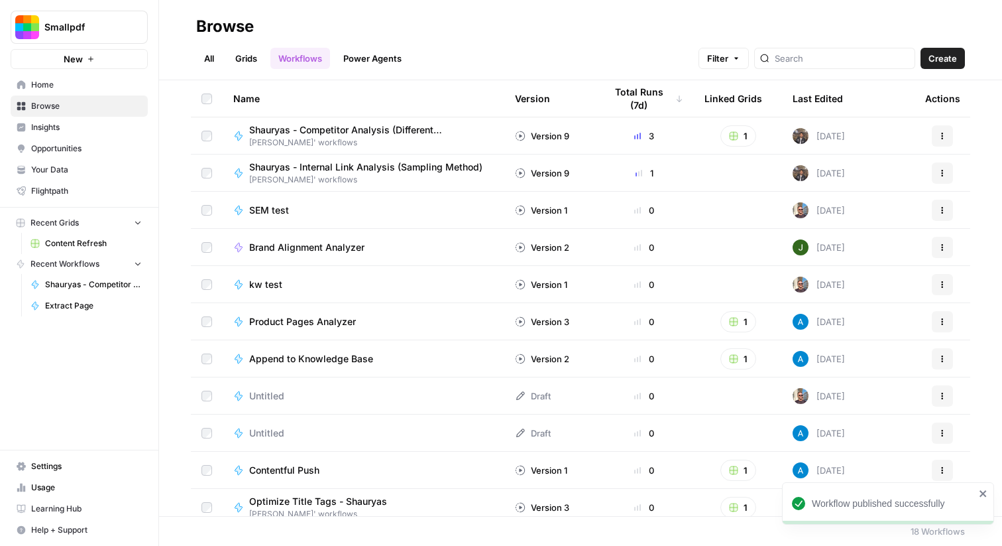
click at [237, 46] on div "All Grids Workflows Power Agents Filter Create" at bounding box center [580, 53] width 769 height 32
click at [244, 53] on link "Grids" at bounding box center [246, 58] width 38 height 21
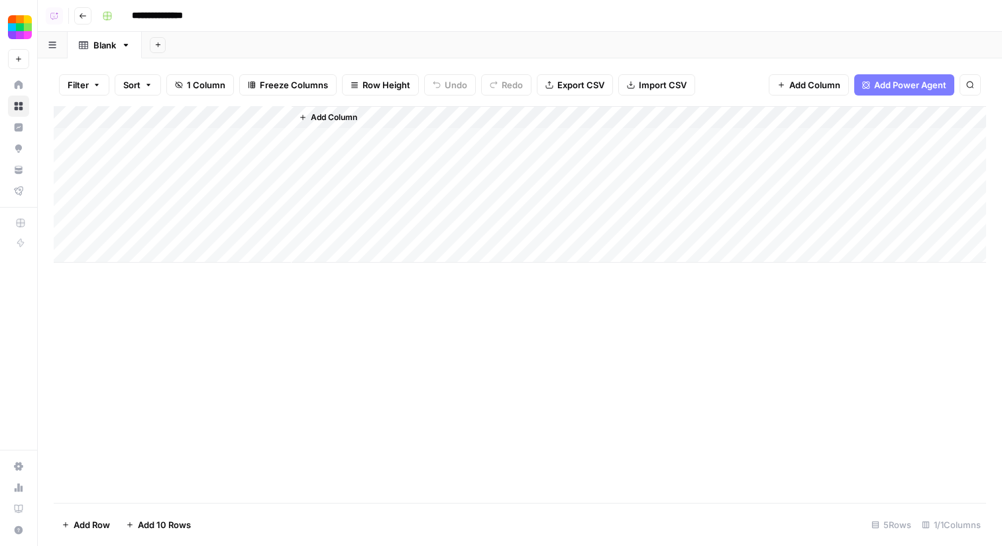
click at [343, 113] on span "Add Column" at bounding box center [334, 117] width 46 height 12
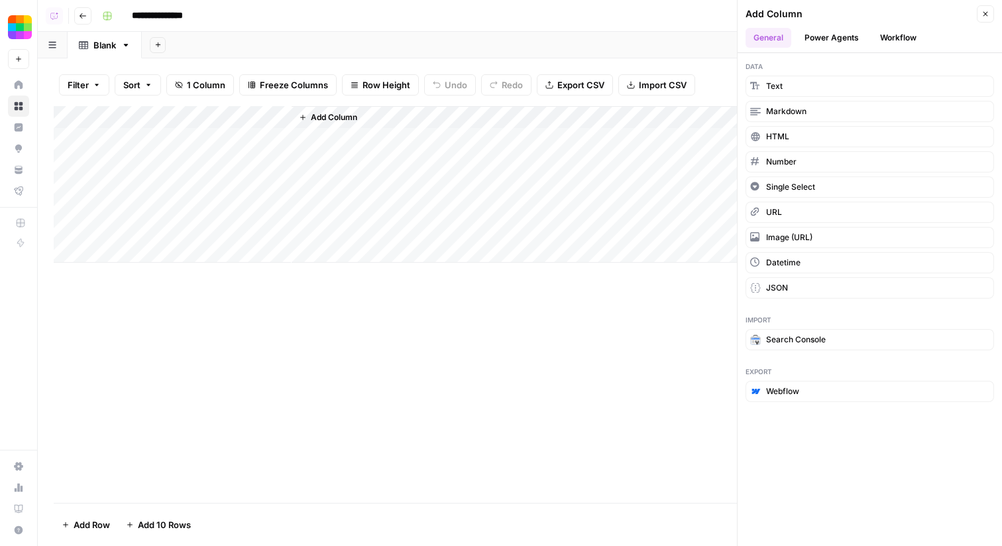
click at [884, 33] on button "Workflow" at bounding box center [899, 38] width 52 height 20
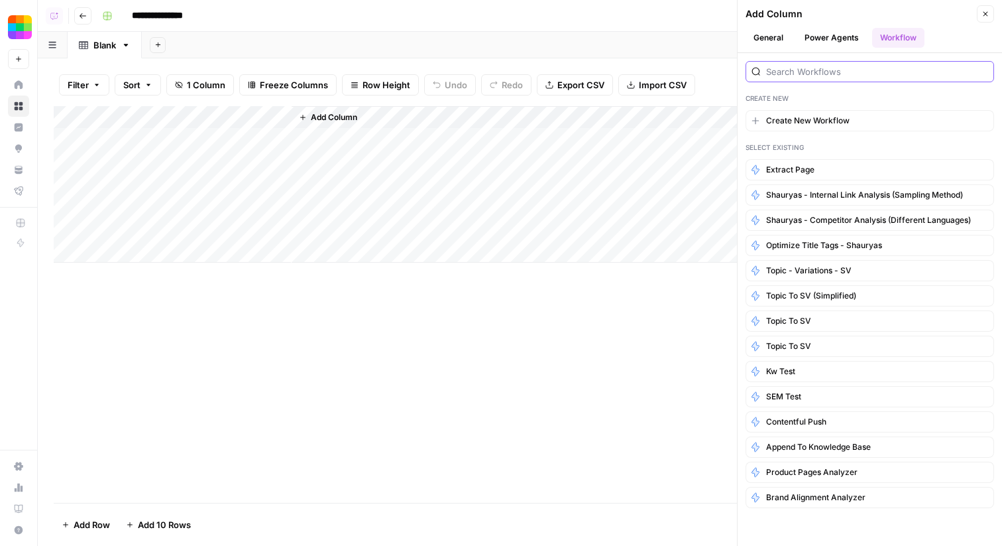
click at [793, 72] on input "search" at bounding box center [877, 71] width 222 height 13
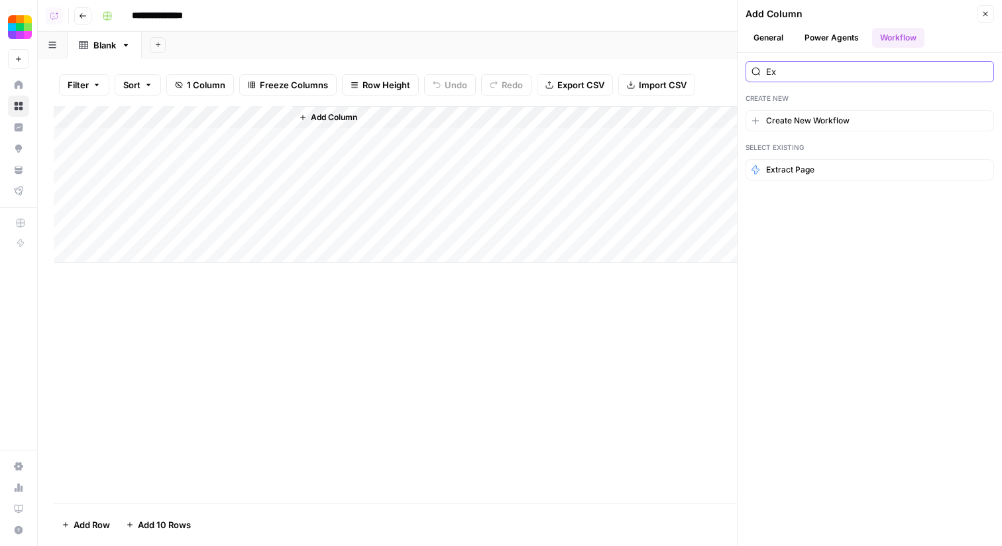
type input "Ex"
click at [795, 166] on span "Extract Page" at bounding box center [790, 170] width 48 height 12
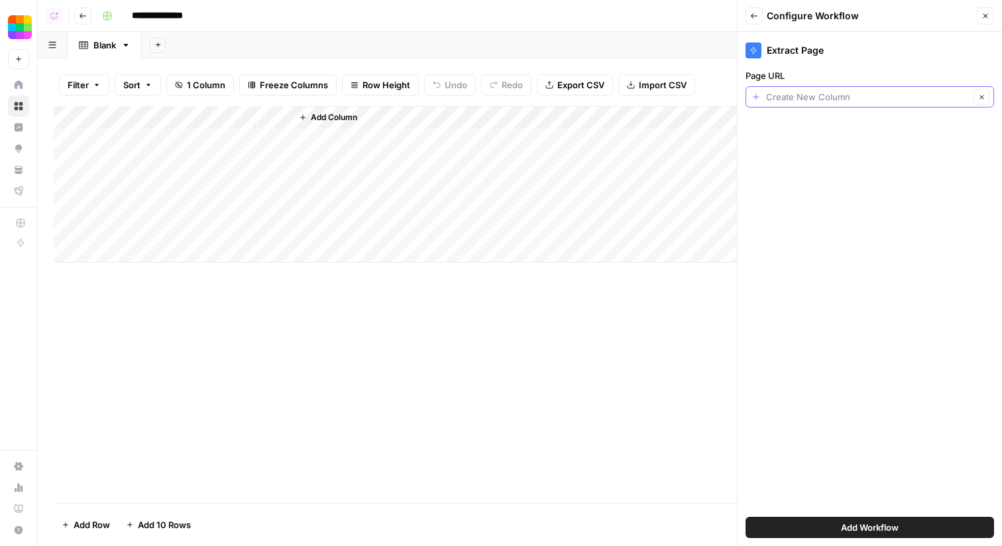
click at [814, 101] on input "Page URL" at bounding box center [868, 96] width 204 height 13
click at [803, 177] on span "URL" at bounding box center [859, 170] width 205 height 13
type input "URL"
click at [831, 524] on button "Add Workflow" at bounding box center [870, 526] width 249 height 21
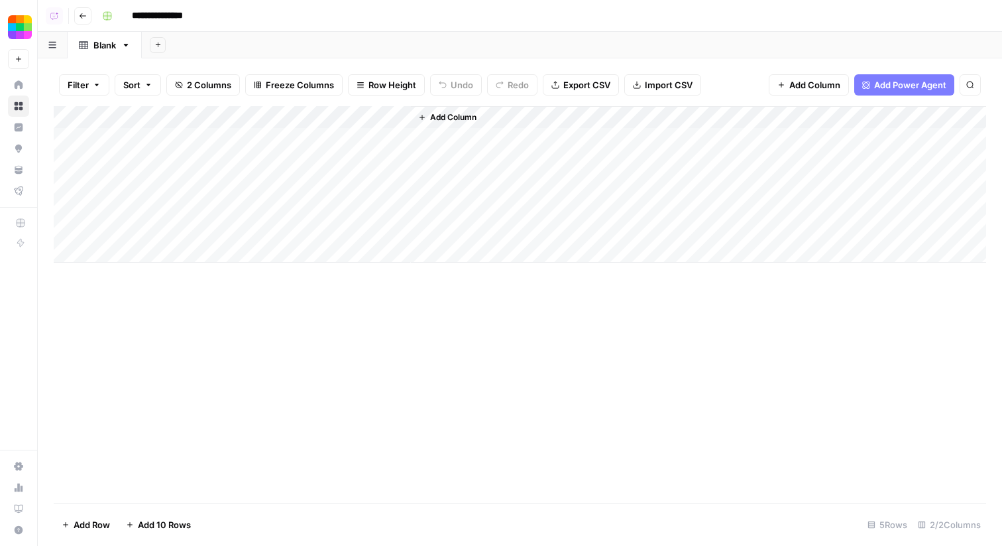
click at [372, 137] on div "Add Column" at bounding box center [520, 184] width 933 height 156
click at [900, 141] on div "Add Column" at bounding box center [520, 184] width 933 height 156
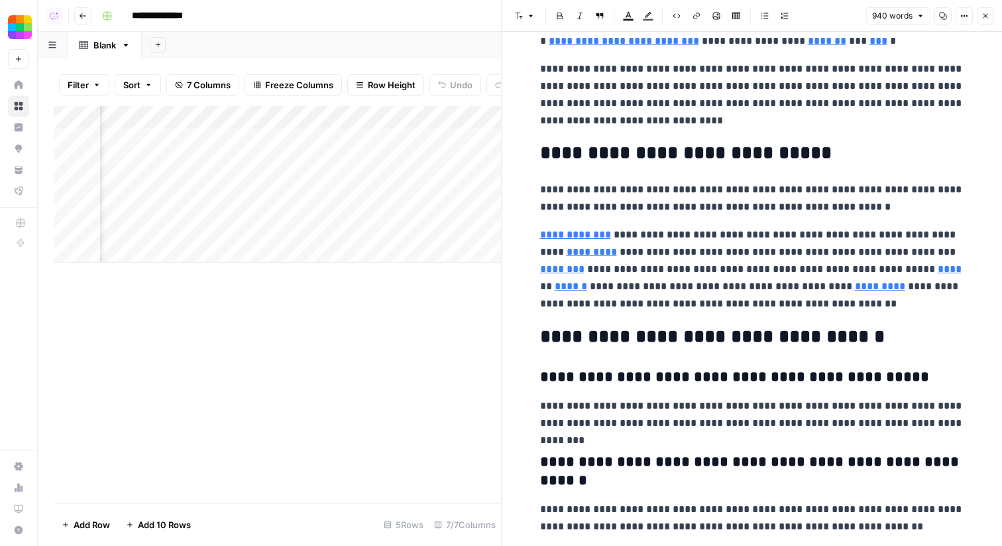
scroll to position [1163, 0]
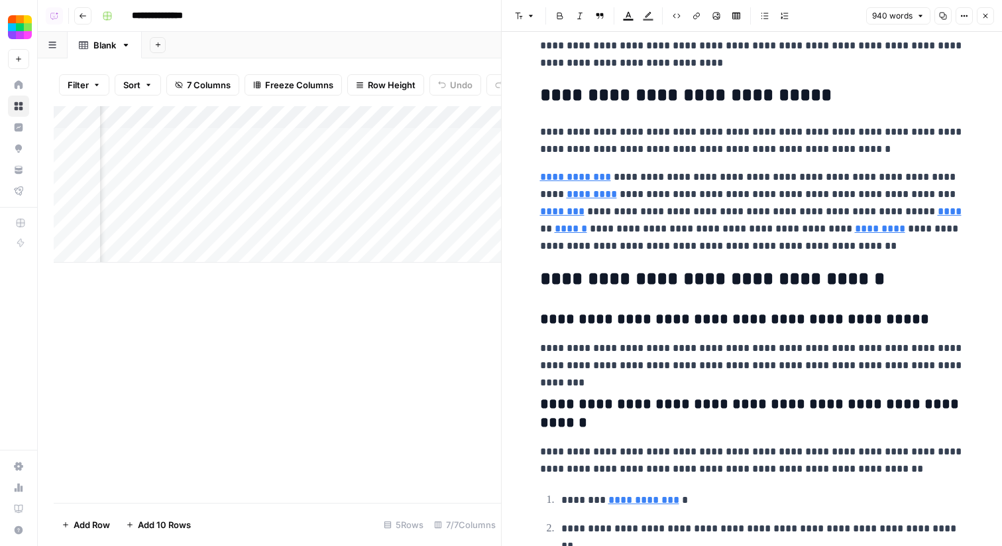
click at [987, 13] on icon "button" at bounding box center [986, 16] width 8 height 8
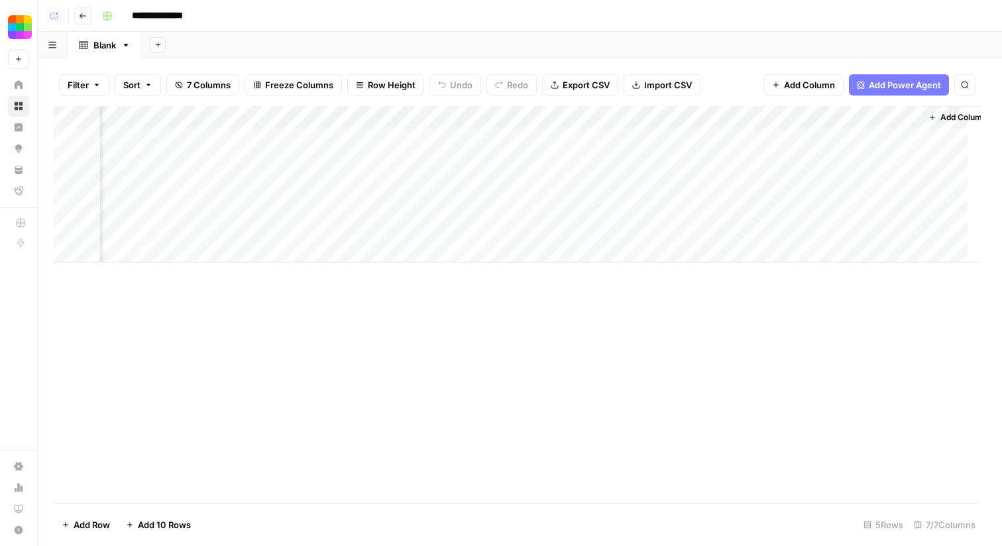
scroll to position [0, 79]
drag, startPoint x: 485, startPoint y: 114, endPoint x: 746, endPoint y: 119, distance: 261.3
click at [746, 119] on div "Add Column" at bounding box center [520, 184] width 933 height 156
click at [482, 117] on div "Add Column" at bounding box center [520, 184] width 933 height 156
click at [383, 139] on div "Add Column" at bounding box center [520, 184] width 933 height 156
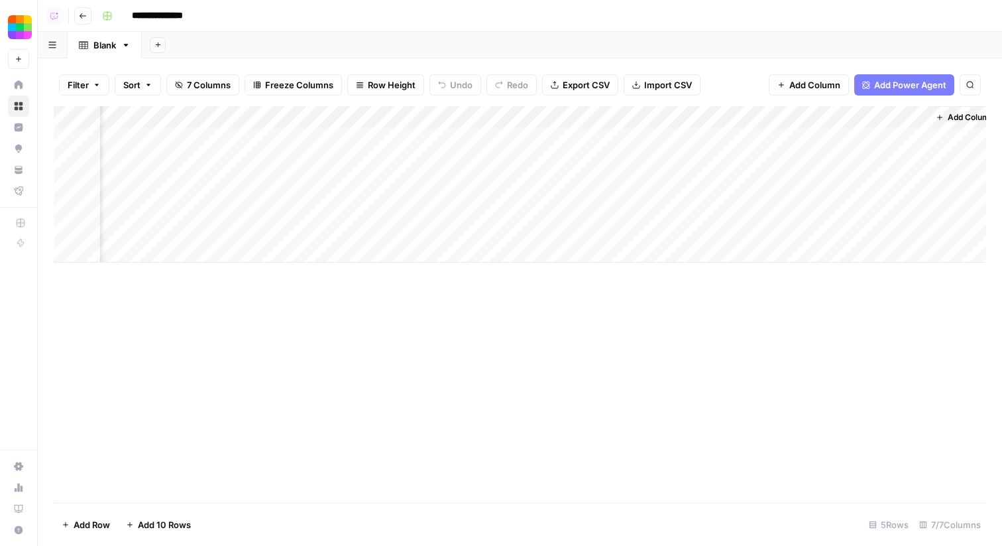
click at [300, 137] on div "Add Column" at bounding box center [520, 184] width 933 height 156
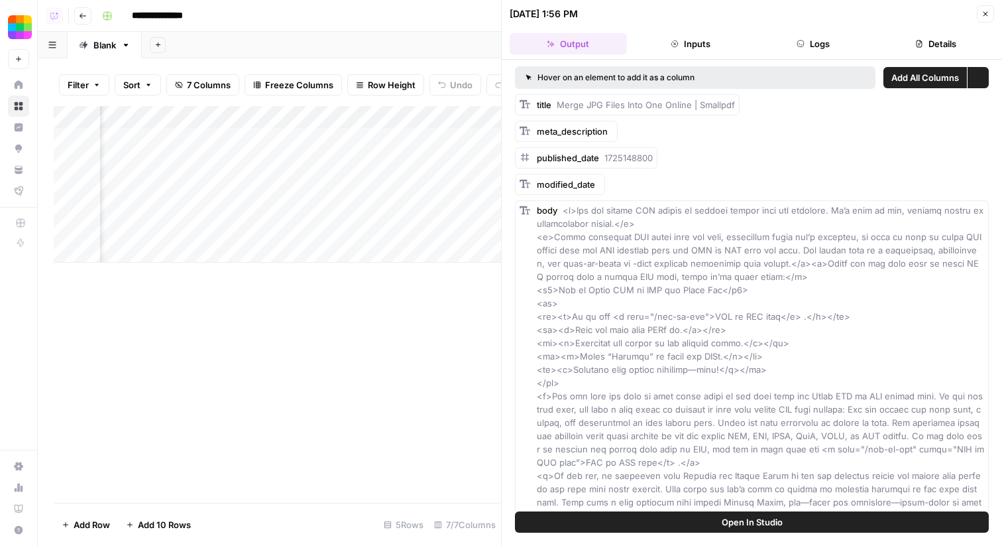
click at [792, 42] on button "Logs" at bounding box center [813, 43] width 117 height 21
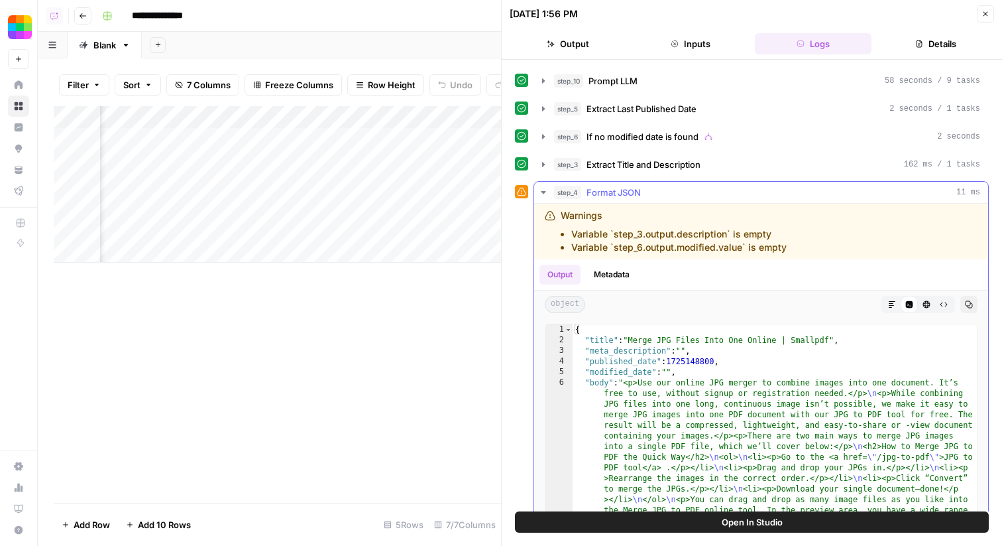
scroll to position [15, 0]
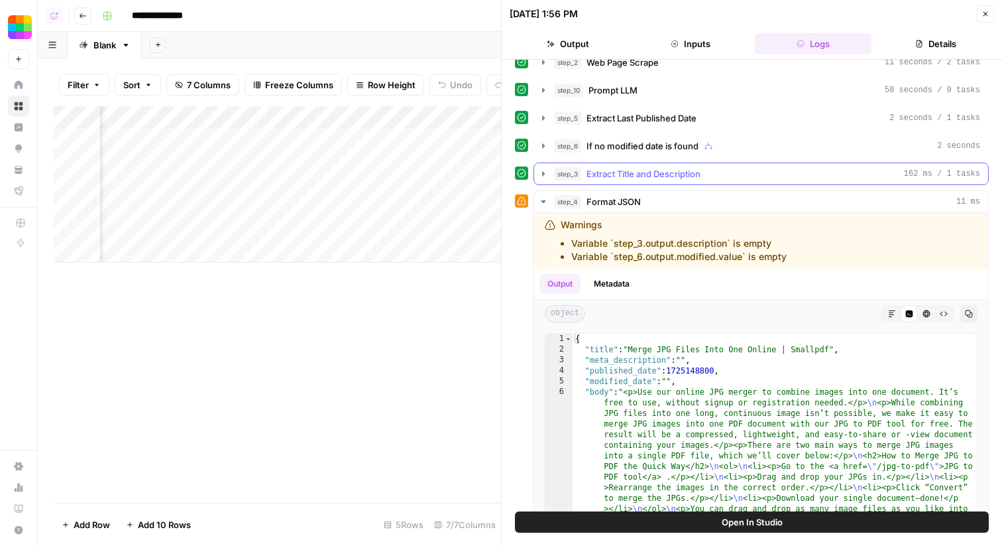
click at [686, 180] on span "Extract Title and Description" at bounding box center [644, 173] width 114 height 13
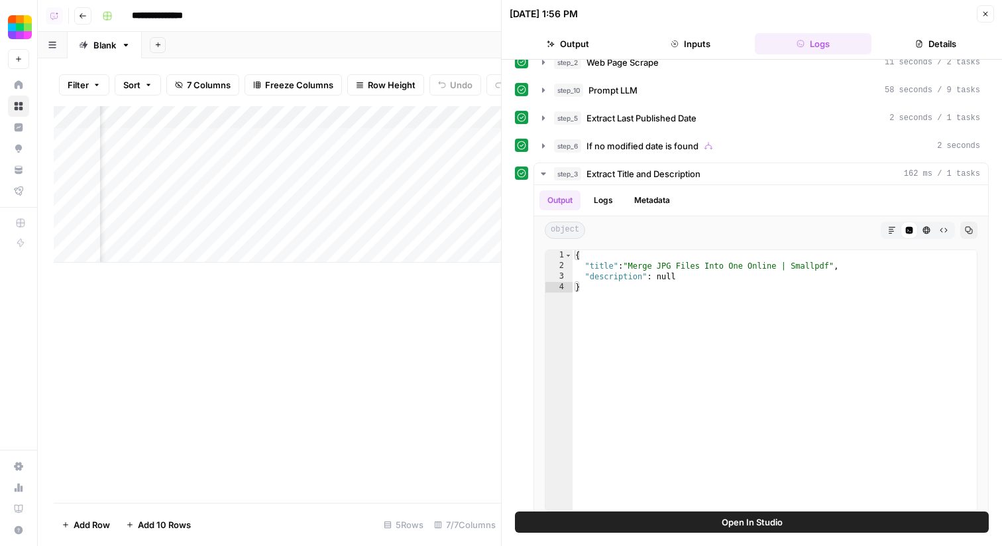
click at [655, 152] on button "step_6 If no modified date is found 2 seconds" at bounding box center [761, 145] width 454 height 21
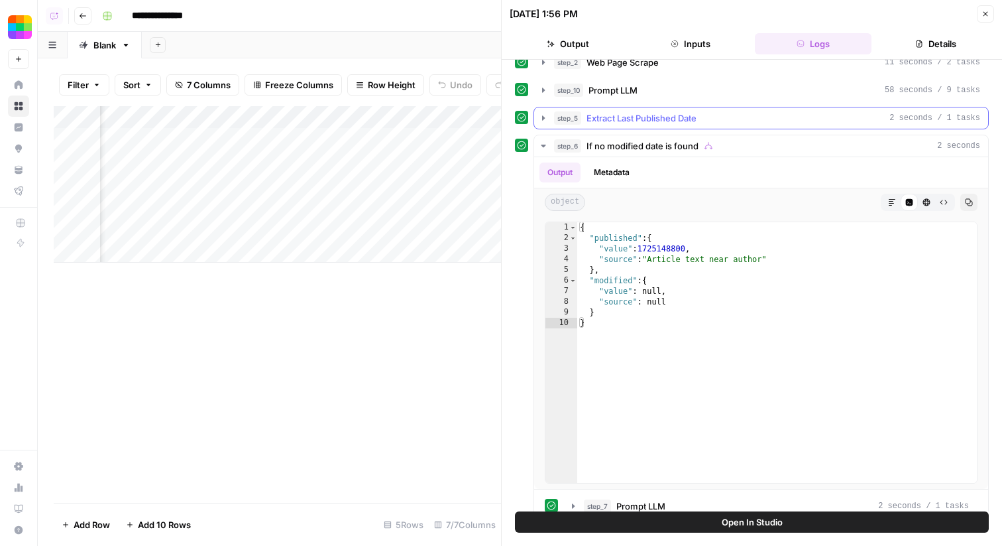
click at [646, 127] on button "step_5 Extract Last Published Date 2 seconds / 1 tasks" at bounding box center [761, 117] width 454 height 21
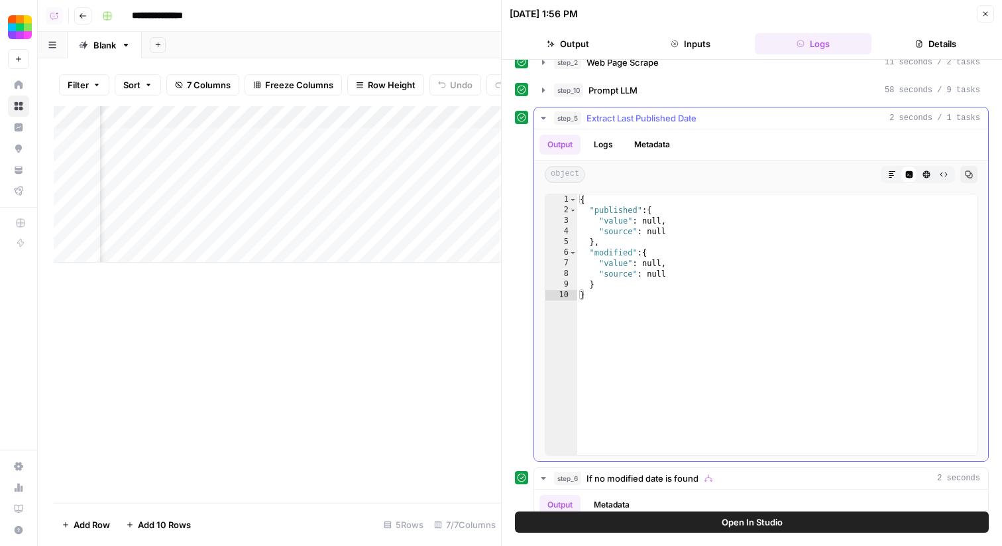
click at [646, 127] on button "step_5 Extract Last Published Date 2 seconds / 1 tasks" at bounding box center [761, 117] width 454 height 21
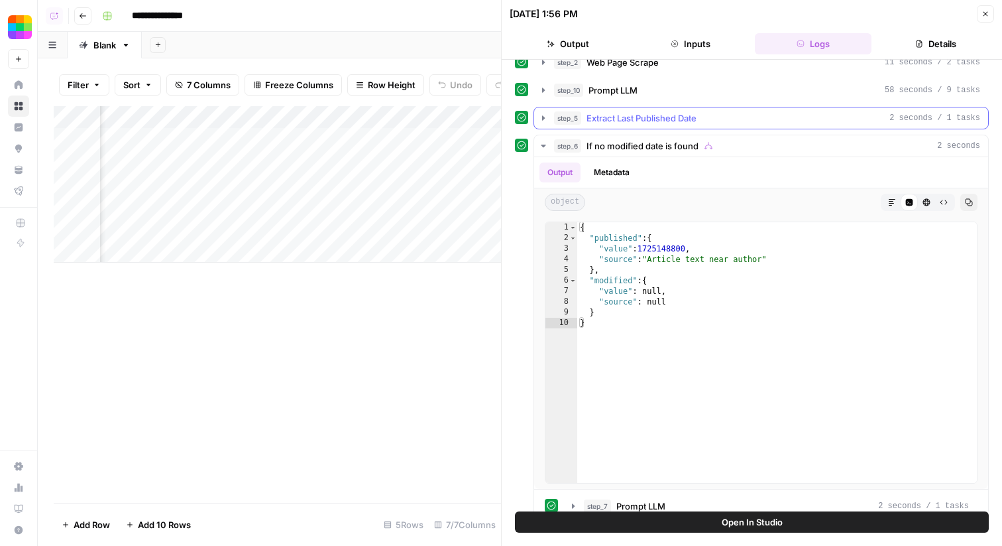
click at [633, 111] on span "Extract Last Published Date" at bounding box center [642, 117] width 110 height 13
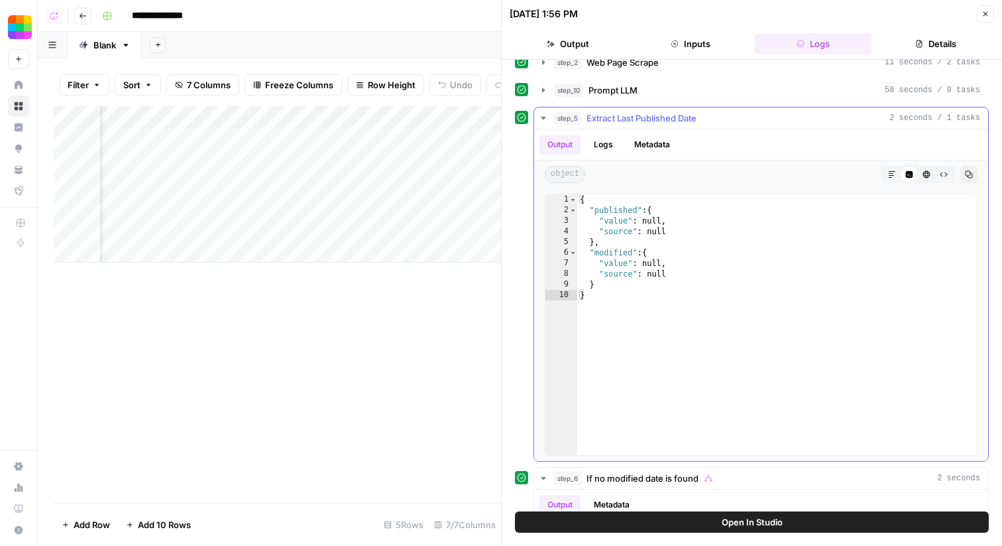
scroll to position [0, 0]
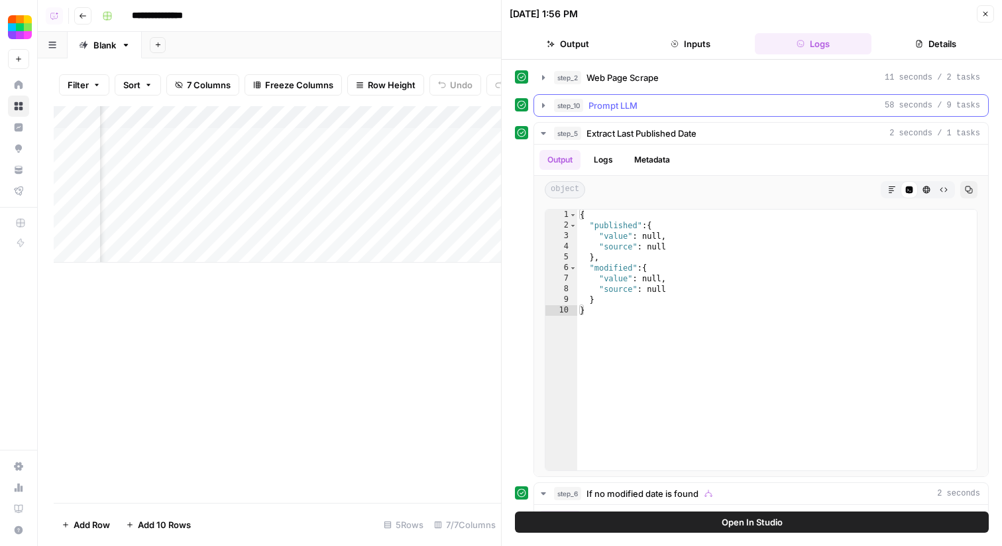
click at [633, 111] on span "Prompt LLM" at bounding box center [613, 105] width 49 height 13
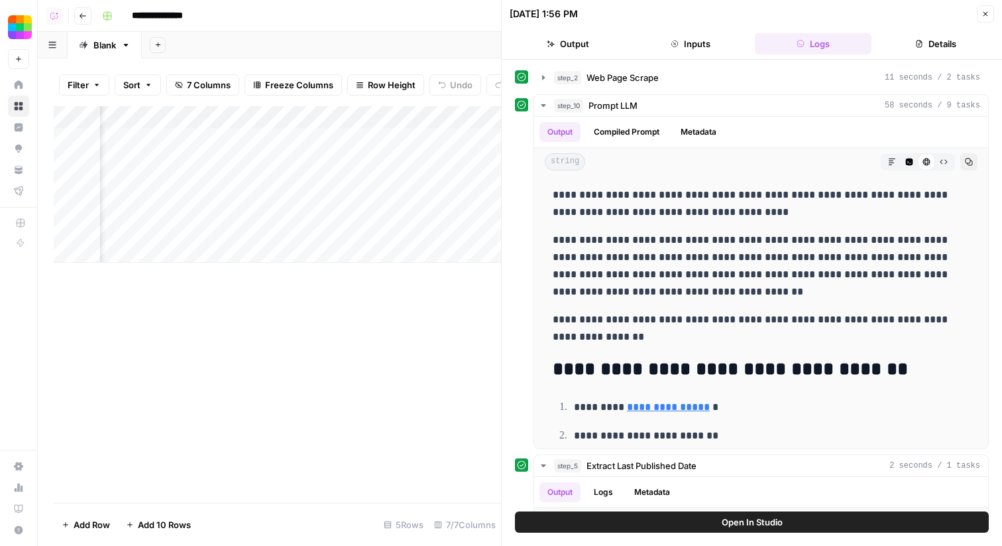
click at [993, 9] on button "Close" at bounding box center [985, 13] width 17 height 17
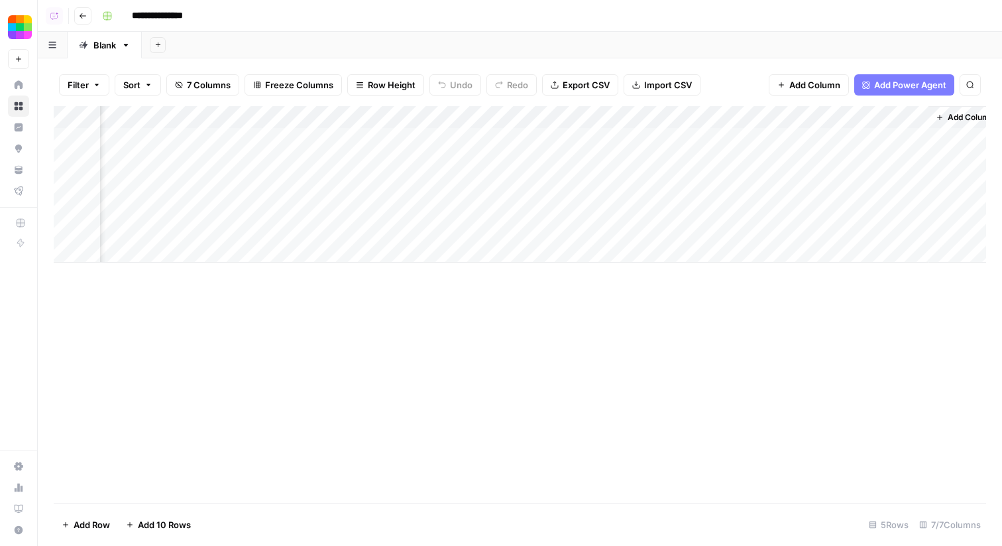
scroll to position [0, 95]
click at [508, 117] on div "Add Column" at bounding box center [520, 184] width 933 height 156
click at [499, 241] on span "Remove Column" at bounding box center [519, 247] width 116 height 13
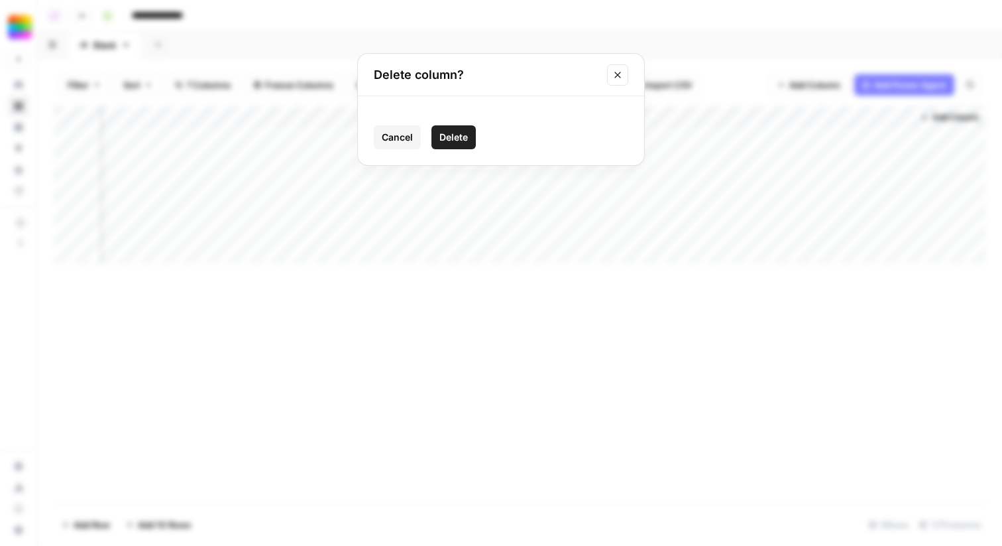
click at [459, 149] on button "Delete" at bounding box center [454, 137] width 44 height 24
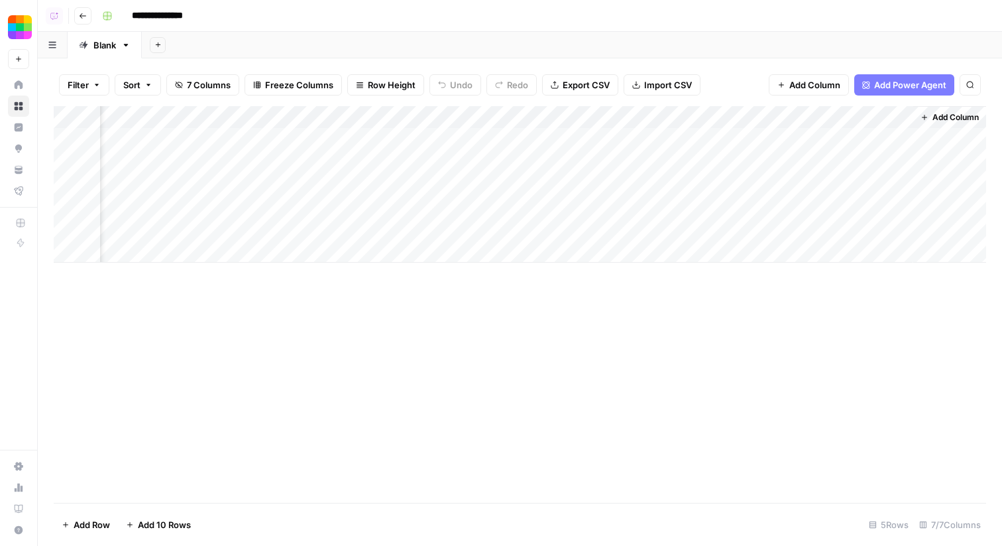
scroll to position [0, 0]
click at [561, 121] on div "Add Column" at bounding box center [520, 184] width 933 height 156
click at [574, 247] on span "Remove Column" at bounding box center [614, 247] width 116 height 13
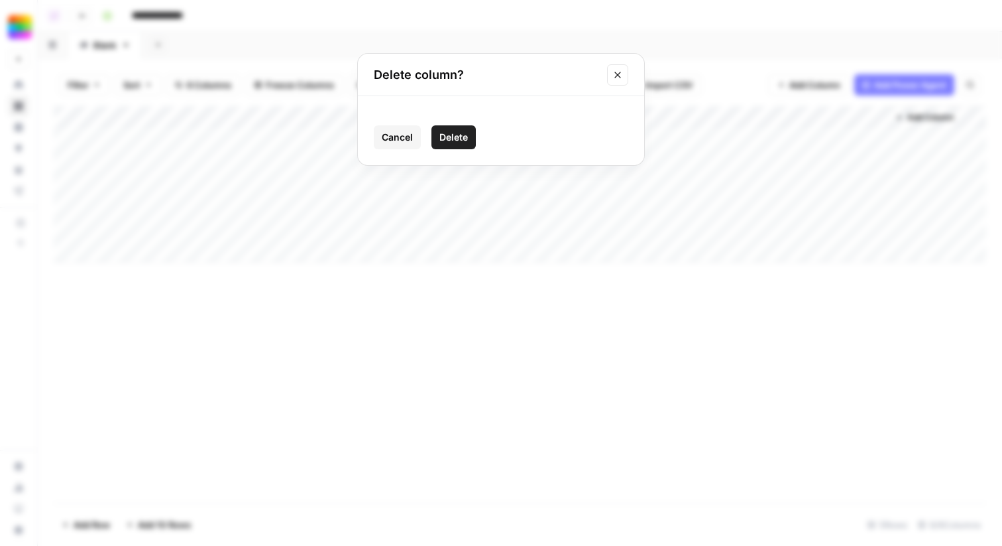
click at [467, 136] on span "Delete" at bounding box center [454, 137] width 29 height 13
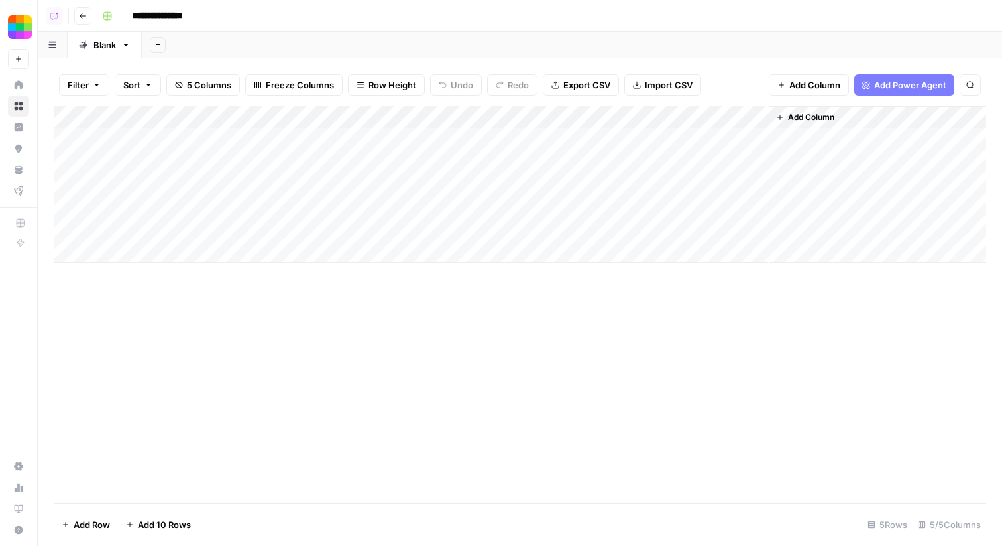
click at [614, 123] on div "Add Column" at bounding box center [520, 184] width 933 height 156
click at [621, 243] on span "Remove Column" at bounding box center [614, 247] width 116 height 13
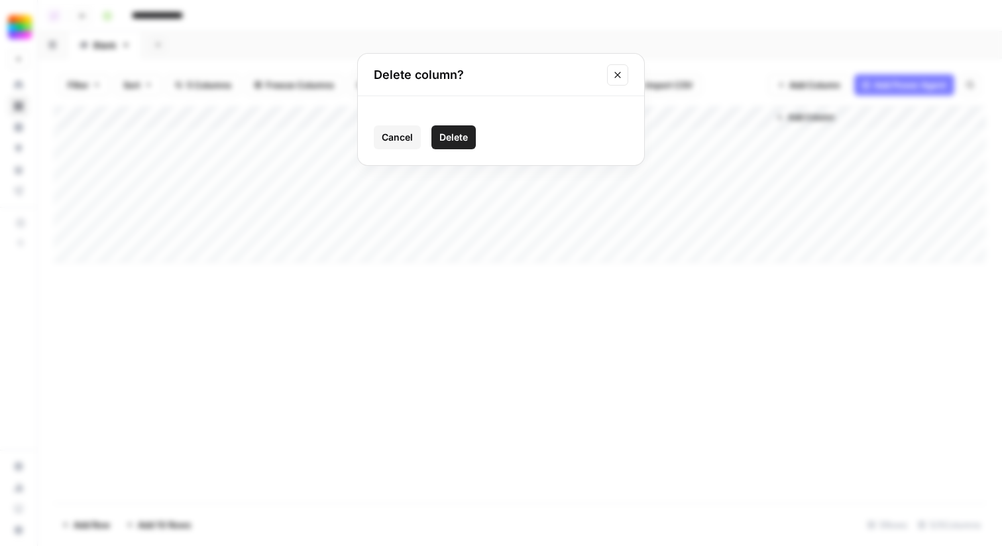
click at [454, 136] on span "Delete" at bounding box center [454, 137] width 29 height 13
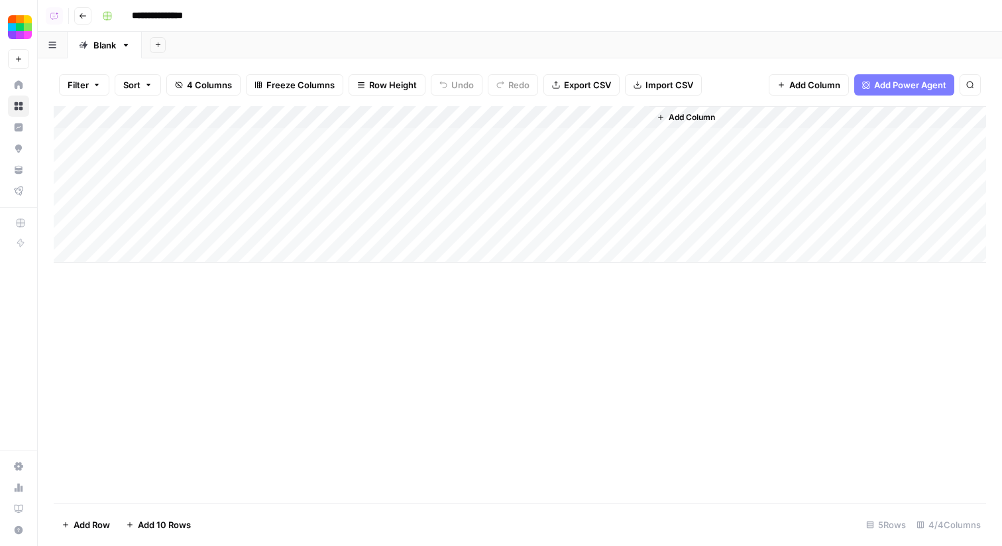
click at [839, 84] on span "Add Column" at bounding box center [815, 84] width 51 height 13
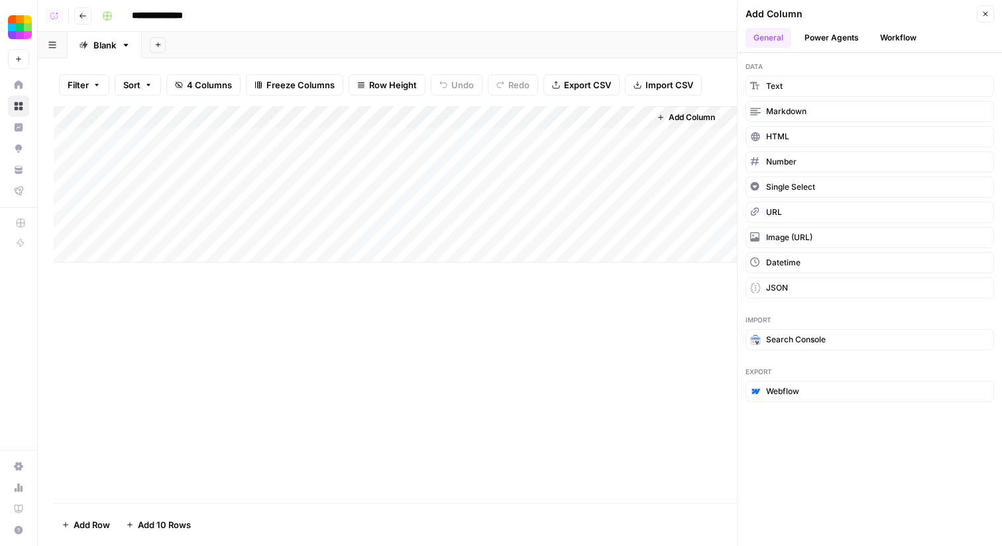
click at [841, 36] on button "Power Agents" at bounding box center [832, 38] width 70 height 20
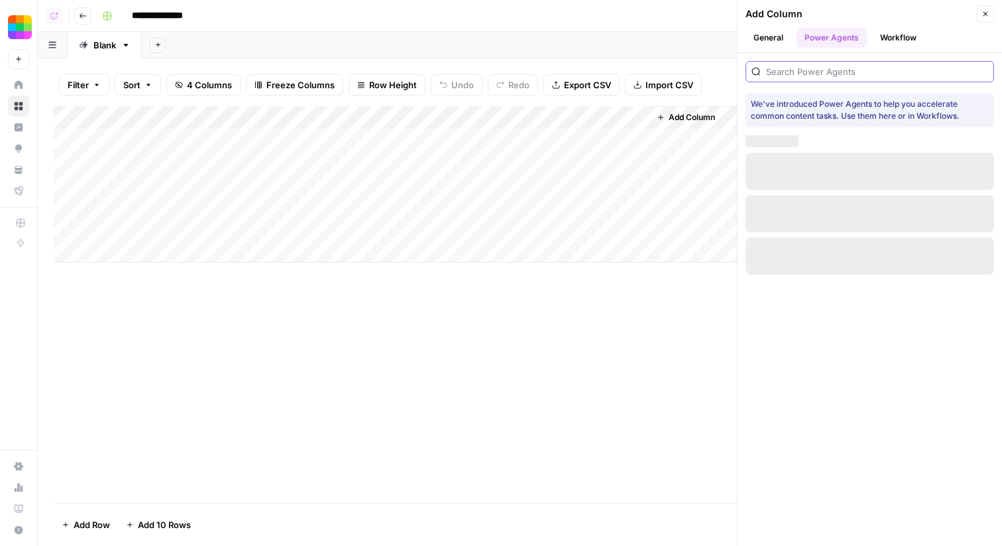
click at [803, 71] on input "search" at bounding box center [877, 71] width 222 height 13
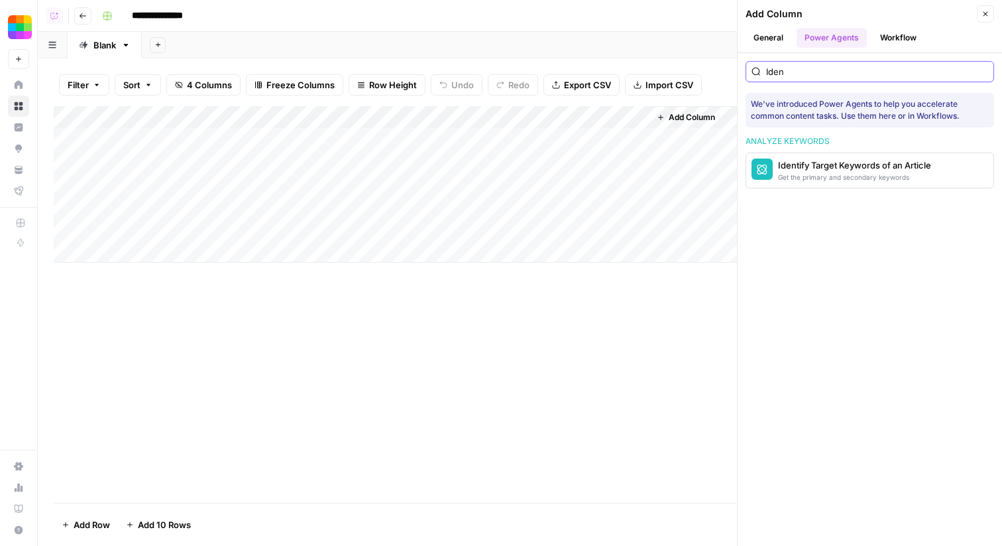
type input "Iden"
click at [802, 167] on div "Identify Target Keywords of an Article" at bounding box center [854, 164] width 153 height 13
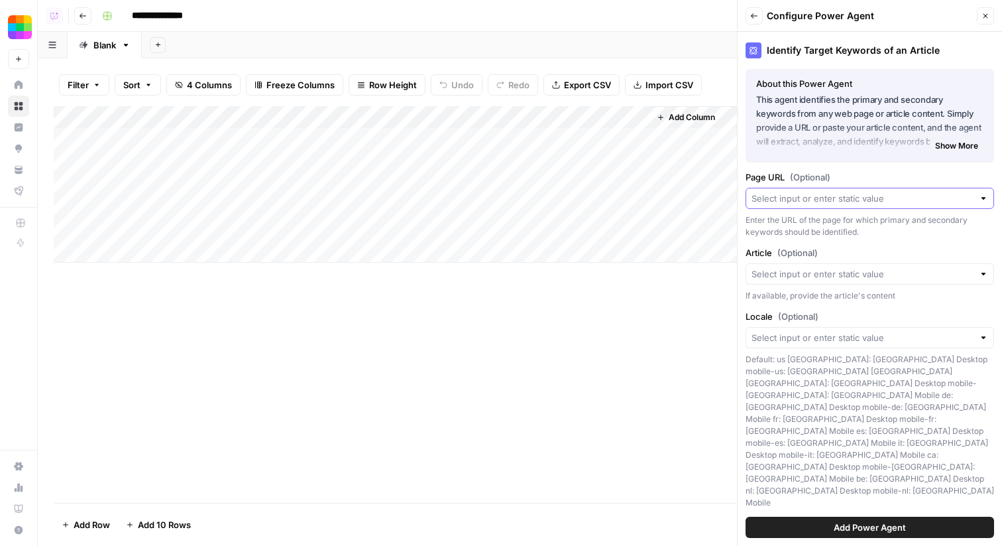
click at [802, 202] on input "Page URL (Optional)" at bounding box center [863, 198] width 222 height 13
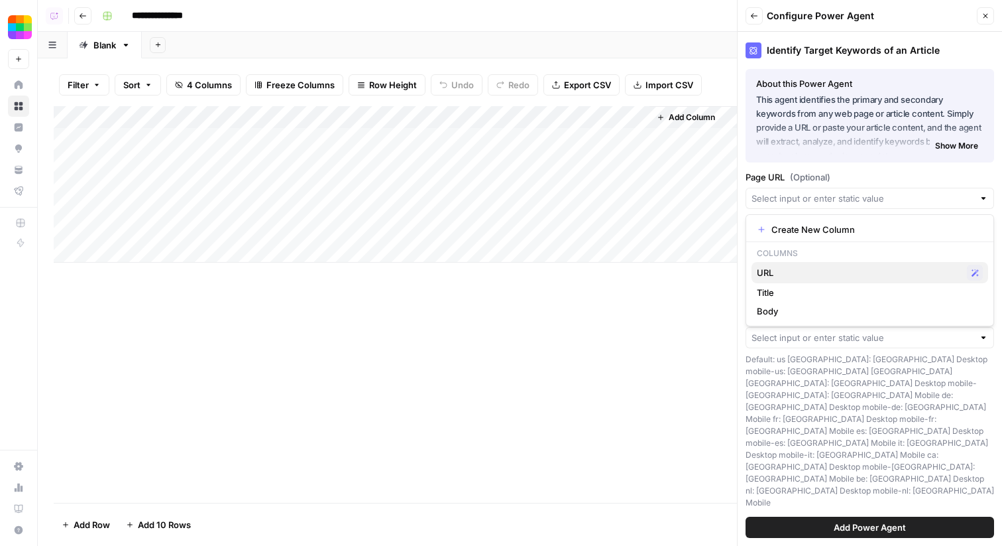
click at [785, 270] on span "URL" at bounding box center [859, 272] width 205 height 13
type input "URL"
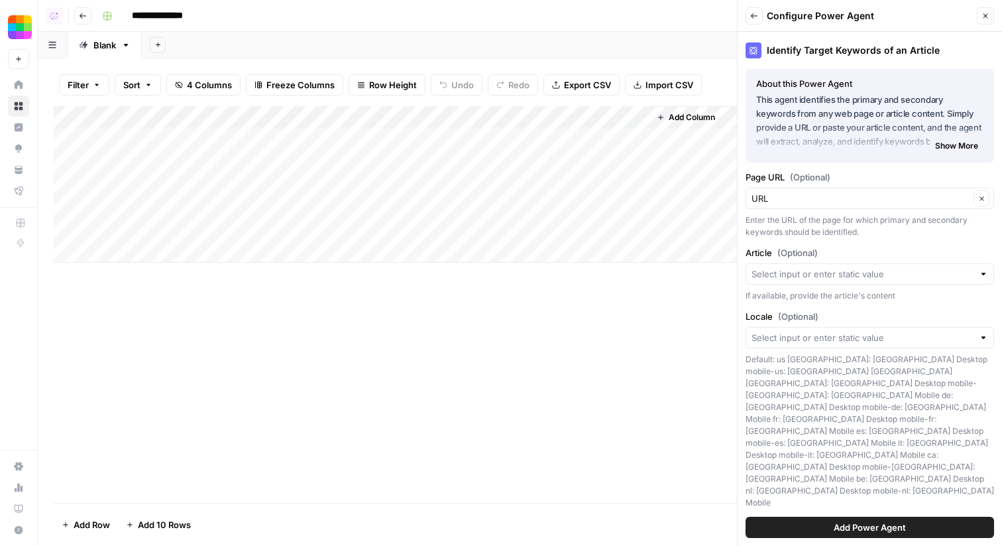
click at [866, 525] on span "Add Power Agent" at bounding box center [870, 526] width 72 height 13
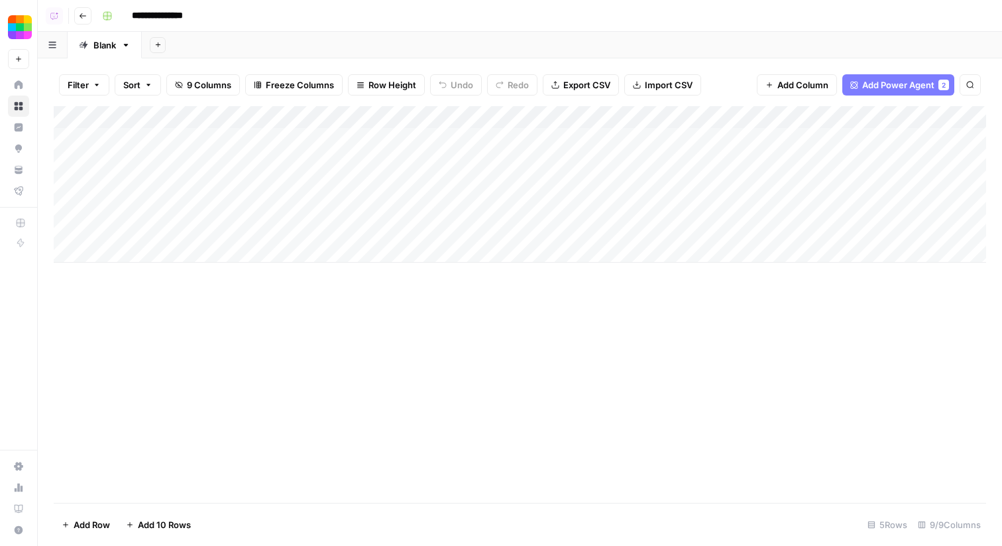
click at [761, 135] on div "Add Column" at bounding box center [520, 184] width 933 height 156
click at [766, 111] on div "Add Column" at bounding box center [520, 184] width 933 height 156
click at [749, 230] on span "Hide Column" at bounding box center [757, 228] width 116 height 13
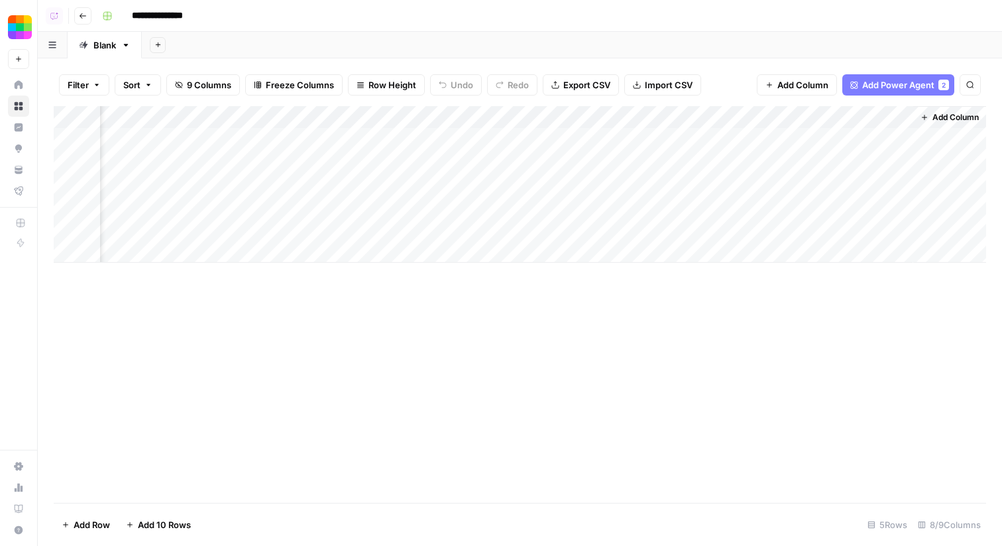
click at [847, 121] on div "Add Column" at bounding box center [520, 184] width 933 height 156
click at [758, 152] on div "Add Column" at bounding box center [520, 184] width 933 height 156
click at [834, 129] on div "Add Column" at bounding box center [520, 184] width 933 height 156
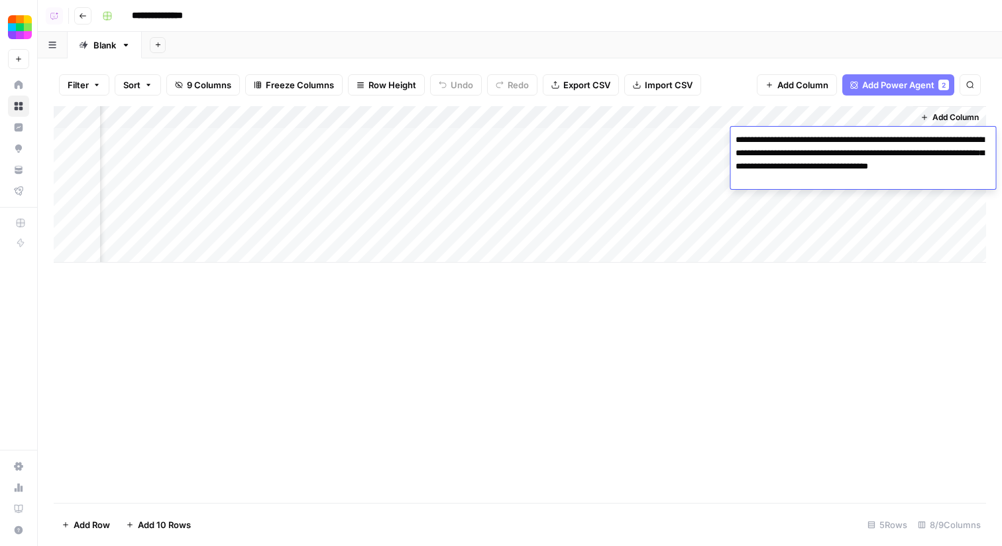
click at [838, 119] on div "Add Column" at bounding box center [520, 184] width 933 height 156
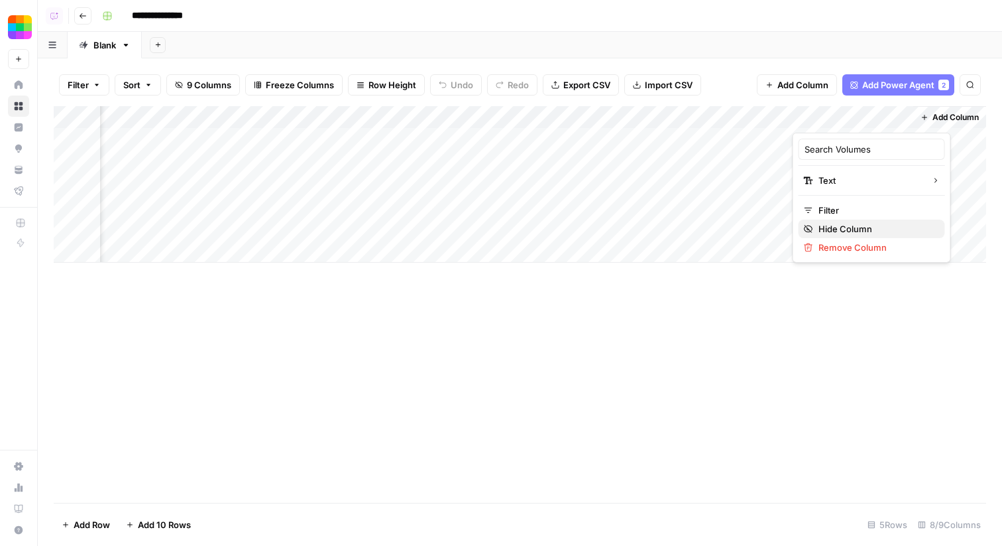
click at [831, 230] on span "Hide Column" at bounding box center [877, 228] width 116 height 13
click at [26, 86] on link "Home" at bounding box center [18, 84] width 21 height 21
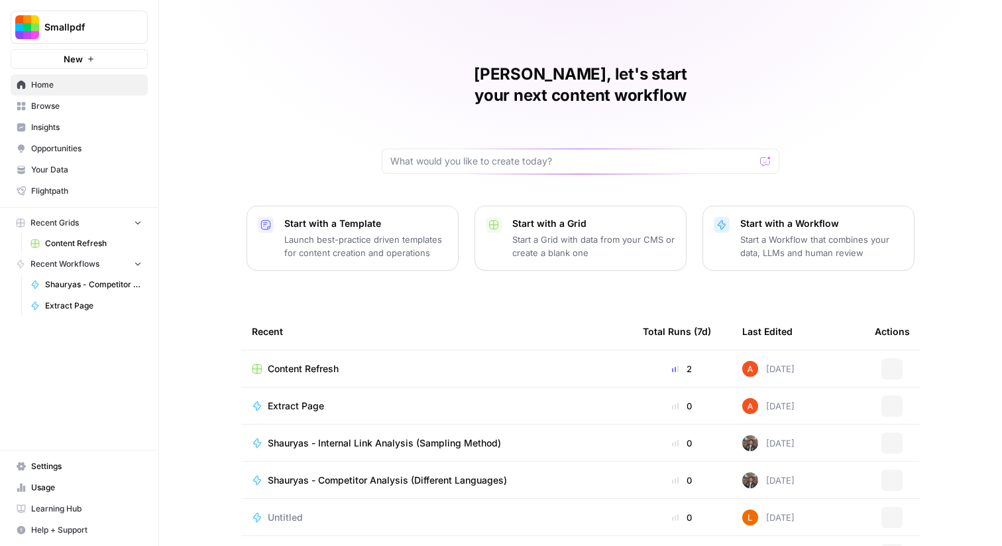
click at [82, 58] on span "New" at bounding box center [73, 58] width 19 height 13
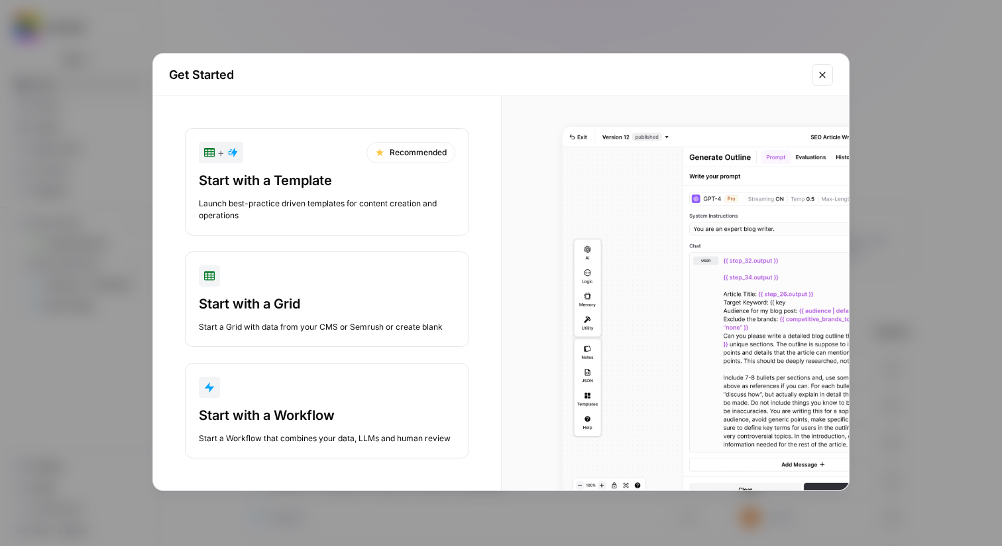
click at [240, 379] on div "button" at bounding box center [327, 387] width 257 height 21
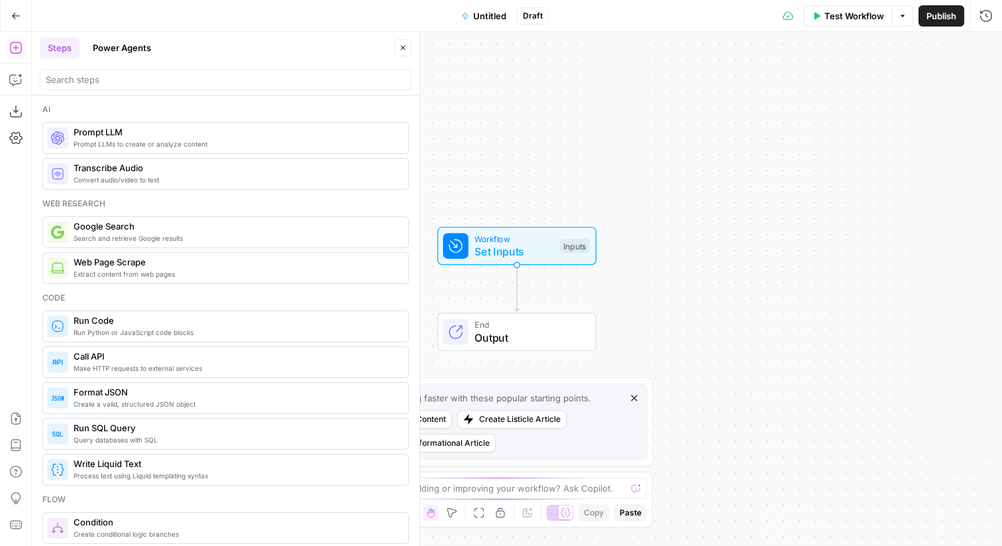
click at [484, 15] on span "Untitled" at bounding box center [489, 15] width 33 height 13
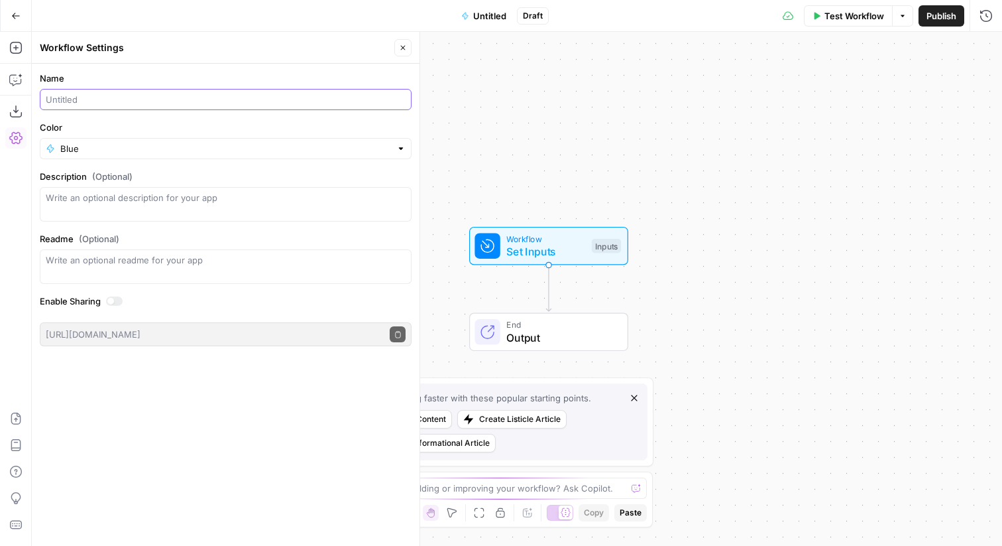
click at [229, 104] on input "Name" at bounding box center [226, 99] width 360 height 13
type input "Create Changes Brief"
click at [17, 111] on icon "button" at bounding box center [15, 111] width 12 height 12
click at [25, 415] on button "Import JSON" at bounding box center [15, 418] width 21 height 21
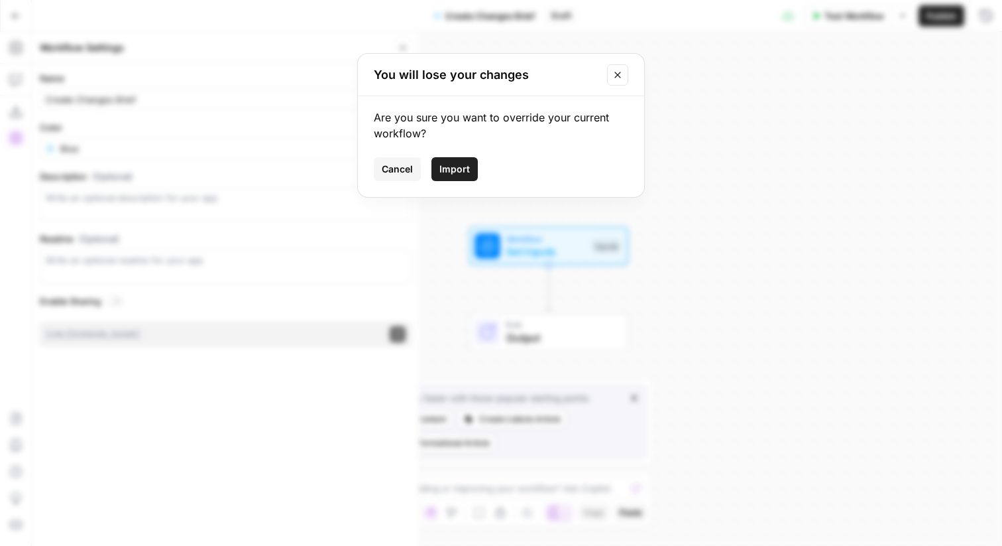
click at [473, 174] on button "Import" at bounding box center [455, 169] width 46 height 24
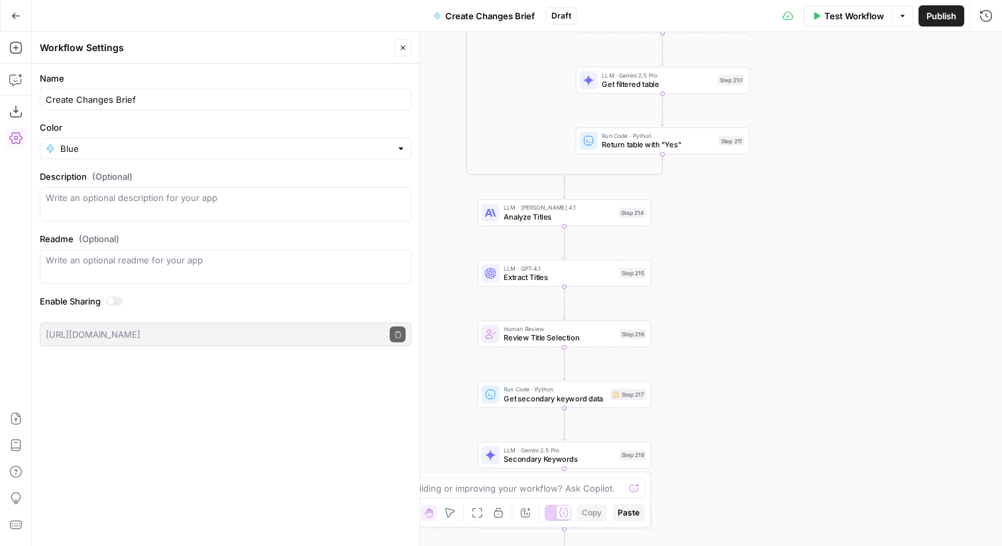
click at [599, 399] on span "Get secondary keyword data" at bounding box center [555, 398] width 102 height 11
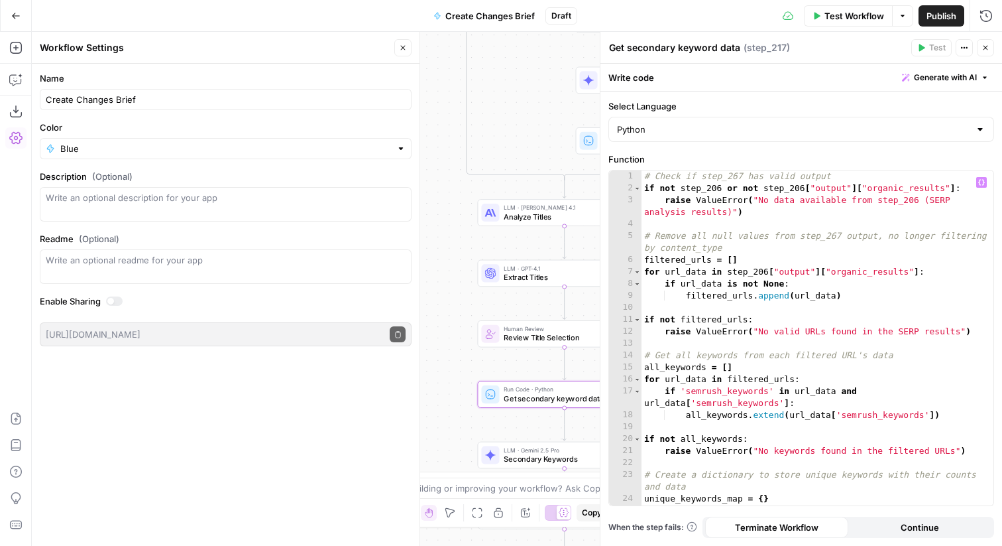
type textarea "**********"
click at [792, 281] on div "# Check if step_267 has valid output if not step_206 or not step_206 [ "output"…" at bounding box center [818, 349] width 352 height 359
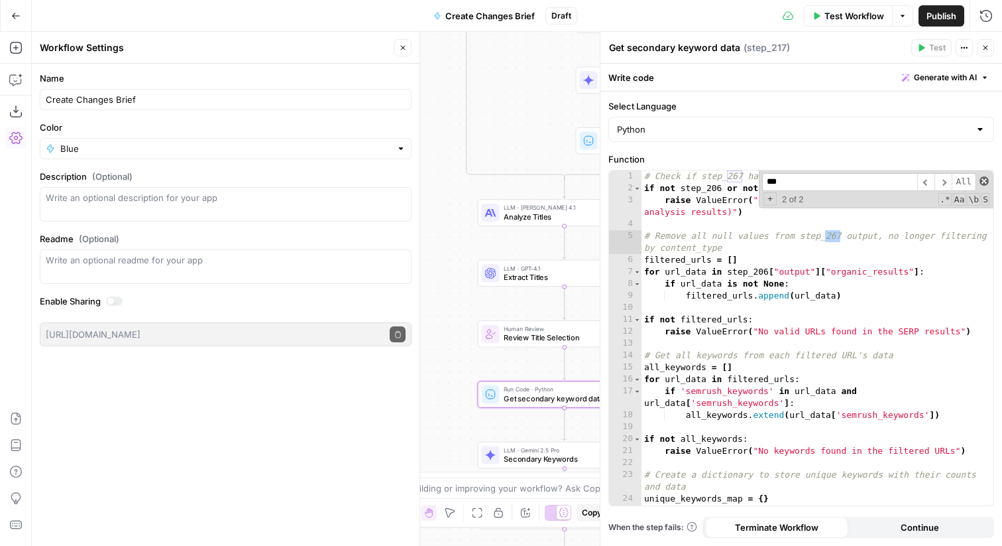
type input "***"
click at [987, 180] on span at bounding box center [984, 180] width 9 height 9
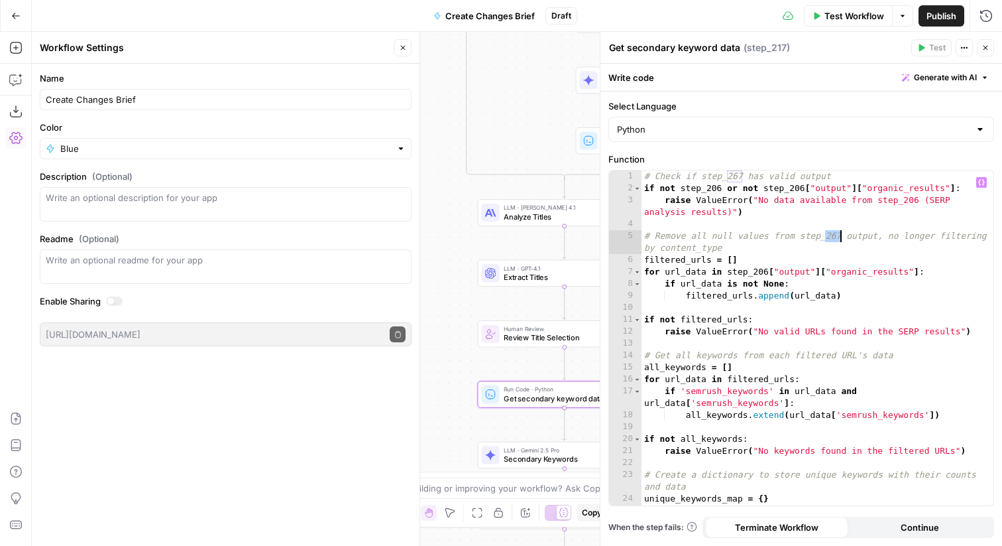
click at [841, 236] on div "# Check if step_267 has valid output if not step_206 or not step_206 [ "output"…" at bounding box center [818, 349] width 352 height 359
click at [823, 236] on div "# Check if step_267 has valid output if not step_206 or not step_206 [ "output"…" at bounding box center [818, 349] width 352 height 359
click at [727, 177] on div "# Check if step_267 has valid output if not step_206 or not step_206 [ "output"…" at bounding box center [818, 349] width 352 height 359
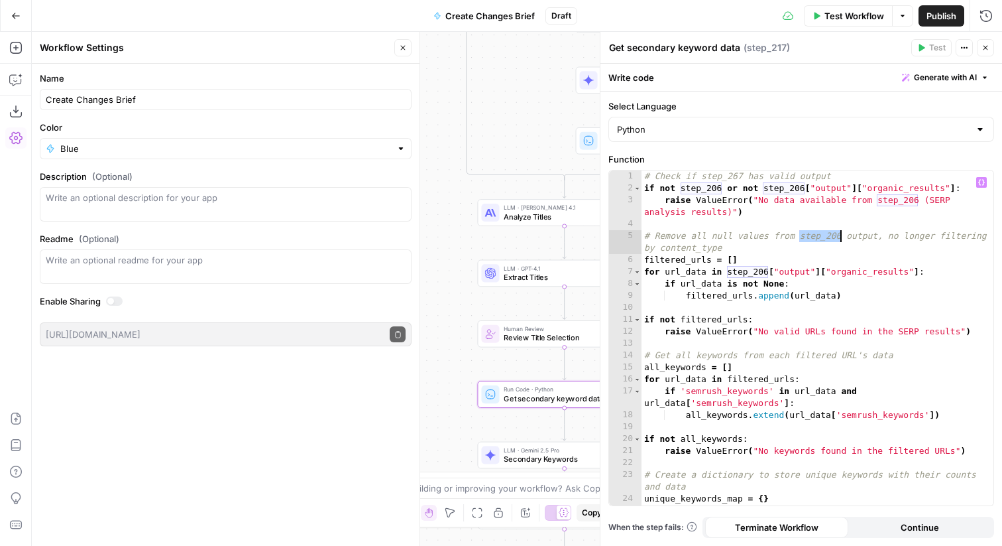
scroll to position [0, 13]
click at [727, 177] on div "# Check if step_267 has valid output if not step_206 or not step_206 [ "output"…" at bounding box center [818, 349] width 352 height 359
paste textarea
click at [788, 246] on div "# Check if step_206 has valid output if not step_206 or not step_206 [ "output"…" at bounding box center [818, 349] width 352 height 359
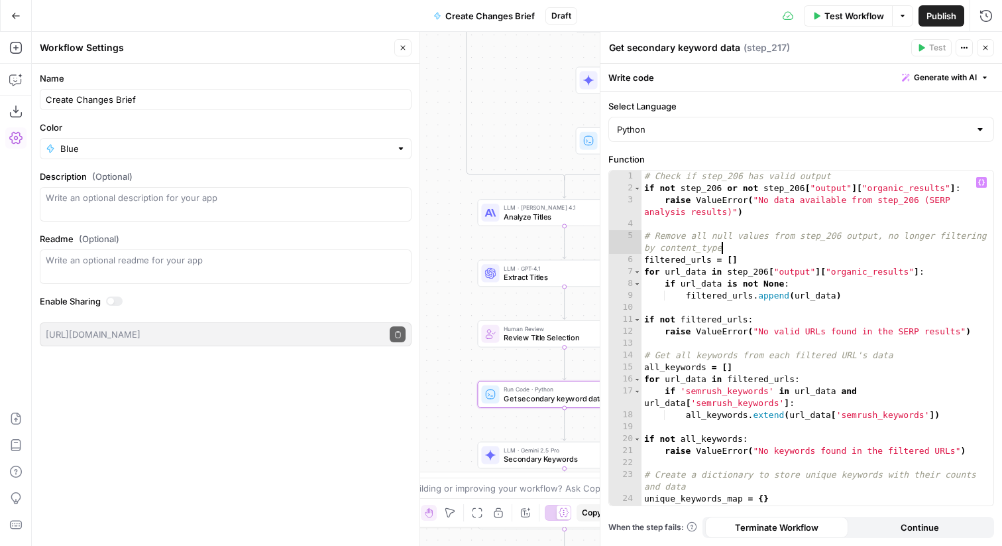
type textarea "**********"
click at [986, 48] on icon "button" at bounding box center [986, 48] width 5 height 5
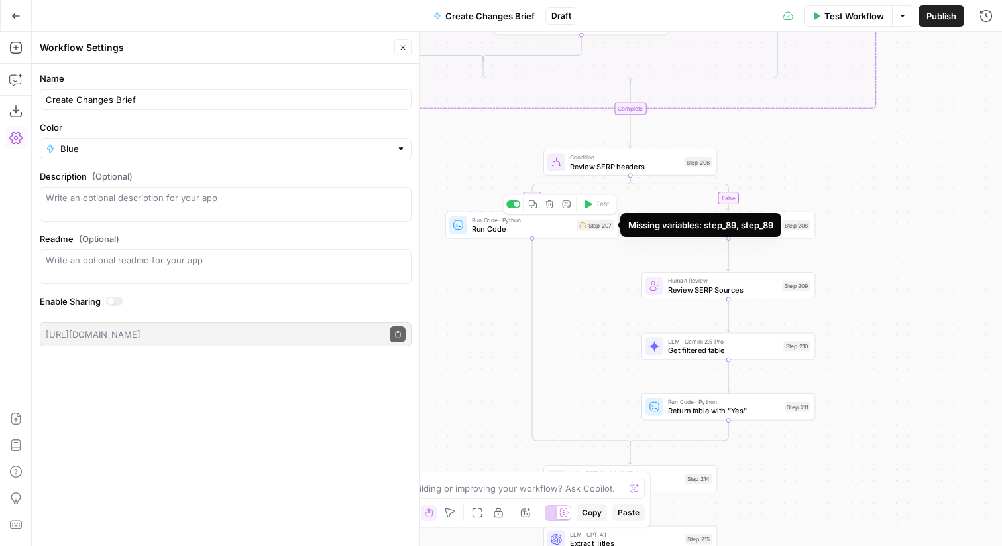
click at [558, 226] on span "Run Code" at bounding box center [522, 228] width 101 height 11
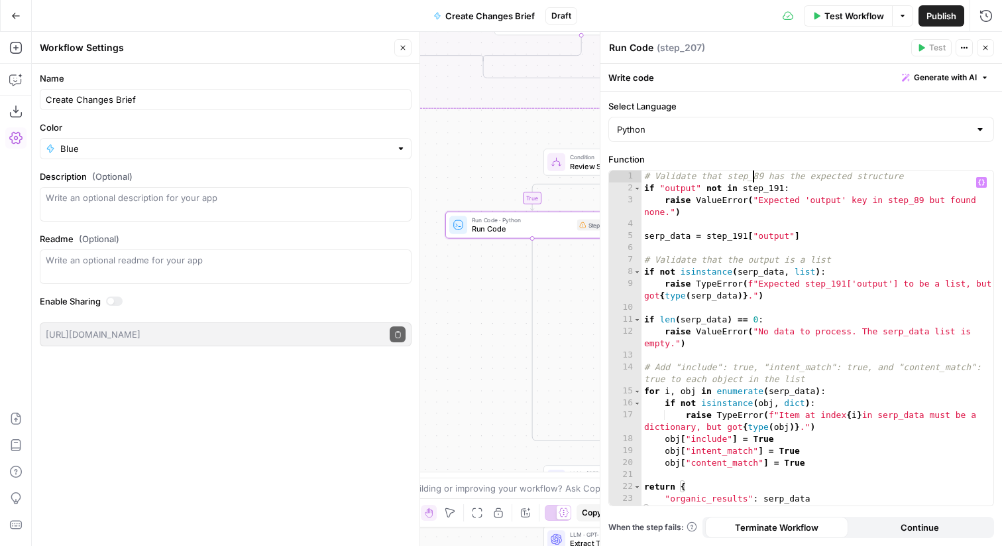
click at [754, 178] on div "# Validate that step_89 has the expected structure if "output" not in step_191 …" at bounding box center [818, 349] width 352 height 359
click at [769, 188] on div "# Validate that step_89 has the expected structure if "output" not in step_191 …" at bounding box center [818, 349] width 352 height 359
click at [747, 176] on div "# Validate that step_89 has the expected structure if "output" not in step_191 …" at bounding box center [818, 349] width 352 height 359
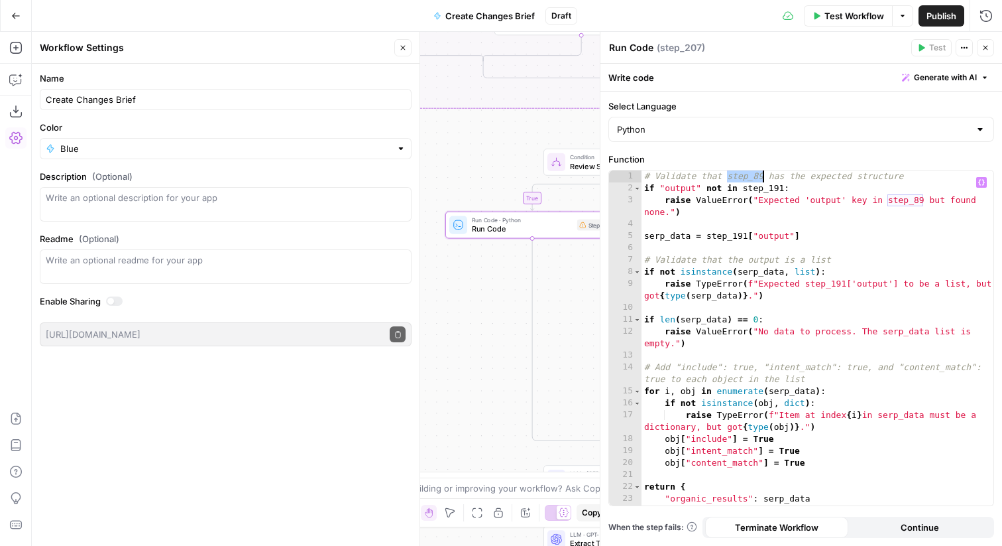
click at [747, 176] on div "# Validate that step_89 has the expected structure if "output" not in step_191 …" at bounding box center [818, 349] width 352 height 359
paste textarea "*"
click at [906, 200] on div "# Validate that step_191 has the expected structure if "output" not in step_191…" at bounding box center [818, 349] width 352 height 359
paste textarea "*"
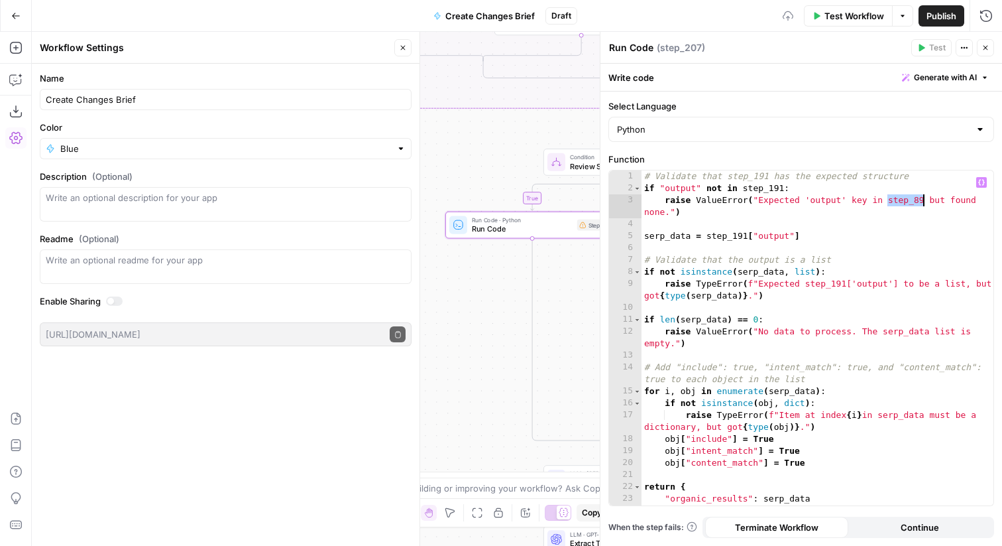
type textarea "**********"
click at [987, 44] on icon "button" at bounding box center [986, 48] width 8 height 8
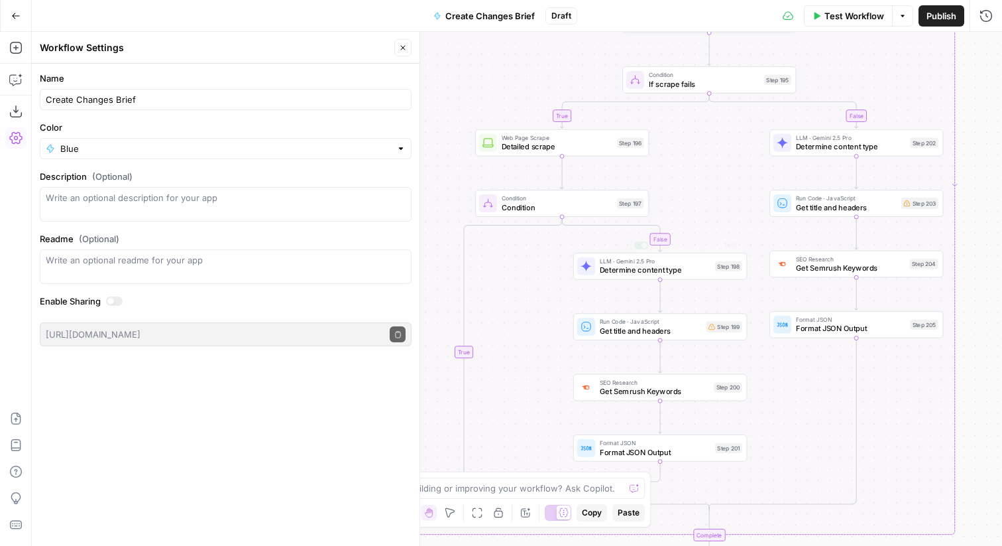
click at [680, 328] on span "Get title and headers" at bounding box center [651, 330] width 102 height 11
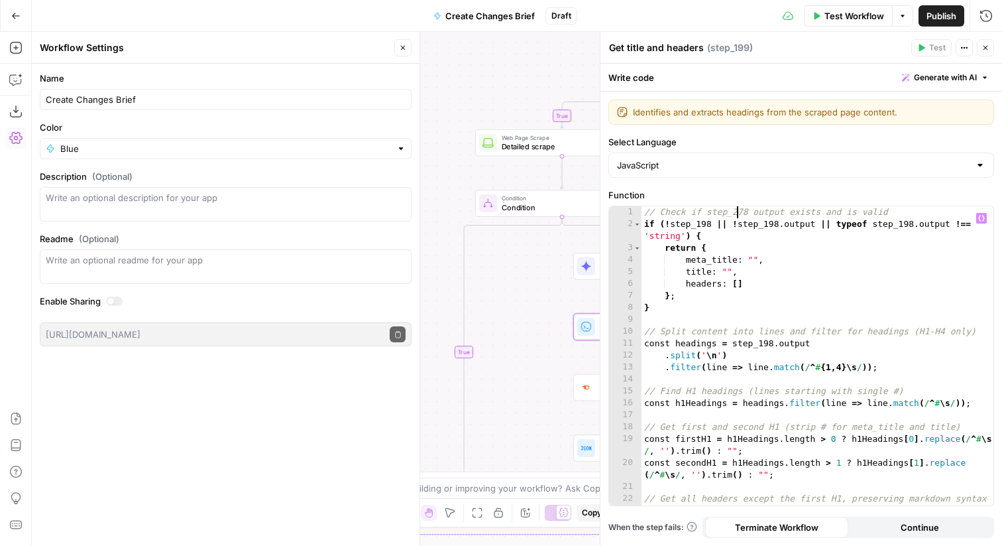
click at [740, 213] on div "// Check if step_278 output exists and is valid if ( ! step_198 || ! step_198 .…" at bounding box center [818, 367] width 352 height 323
click at [755, 228] on div "// Check if step_278 output exists and is valid if ( ! step_198 || ! step_198 .…" at bounding box center [818, 367] width 352 height 323
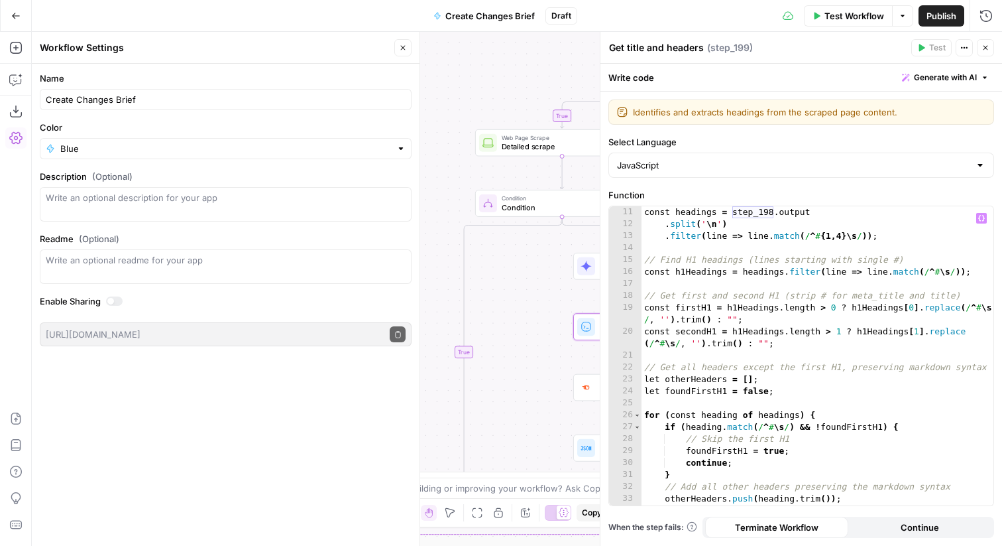
scroll to position [0, 0]
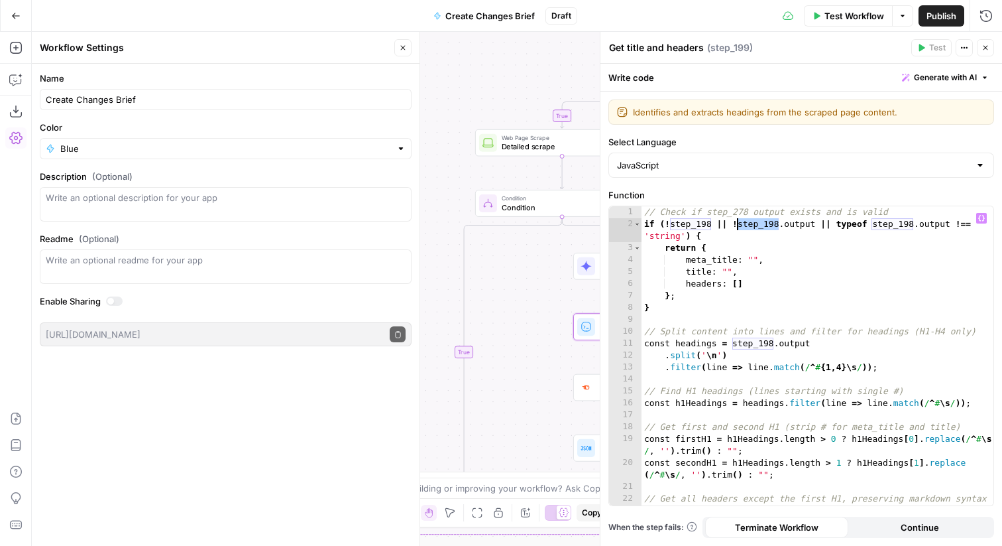
click at [730, 212] on div "// Check if step_278 output exists and is valid if ( ! step_198 || ! step_198 .…" at bounding box center [818, 367] width 352 height 323
paste textarea
type textarea "**********"
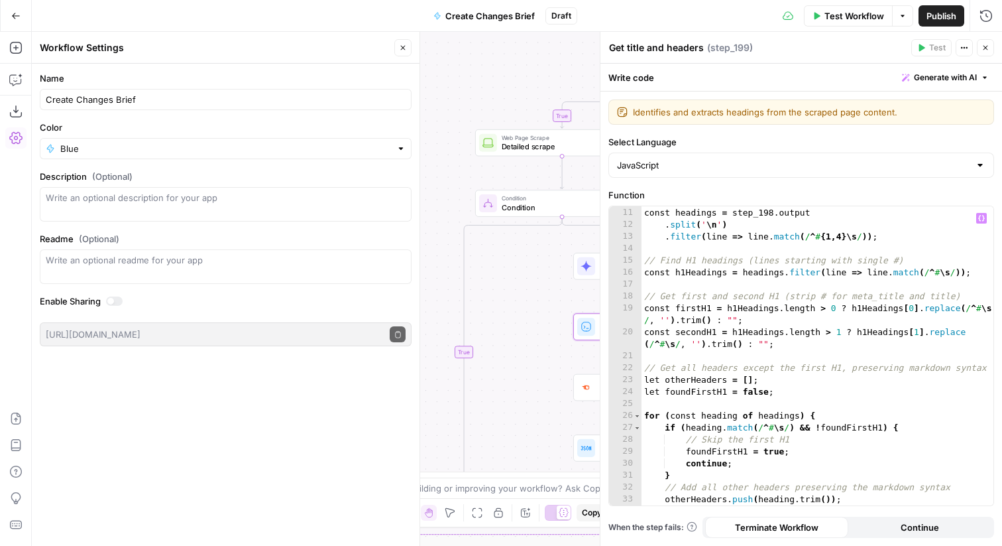
scroll to position [226, 0]
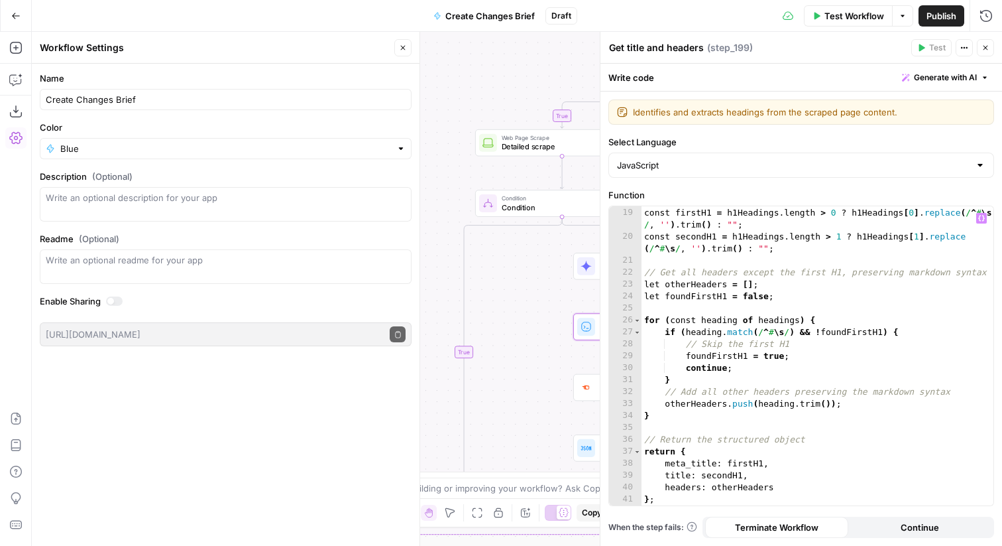
click at [983, 50] on icon "button" at bounding box center [986, 48] width 8 height 8
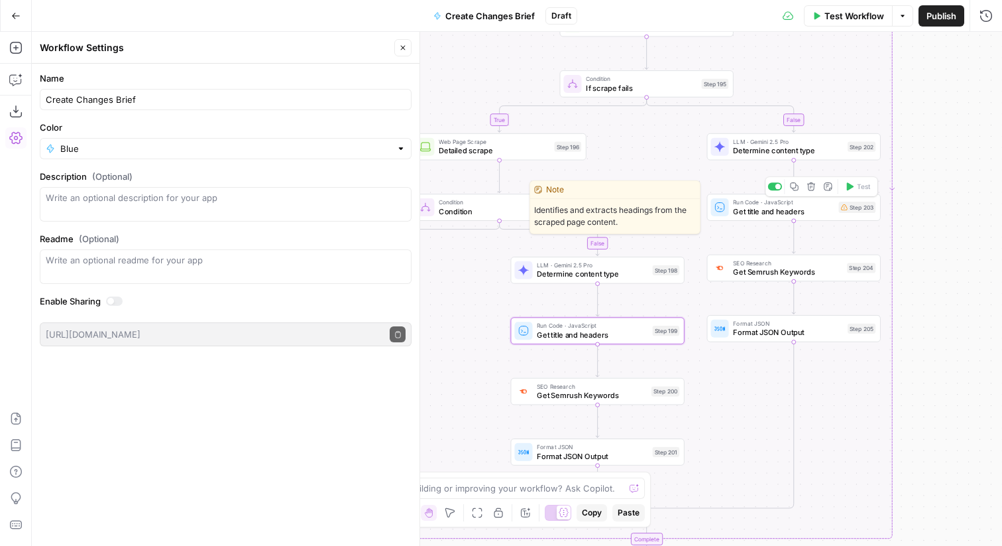
click at [849, 213] on div "Run Code · JavaScript Get title and headers Step 203 Copy step Delete step Edit…" at bounding box center [793, 207] width 165 height 19
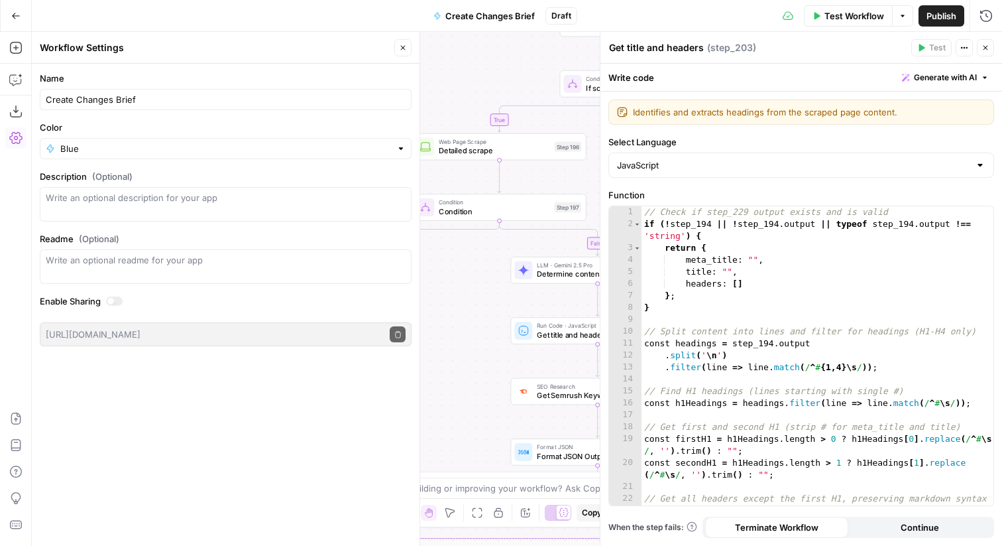
type textarea "**********"
click at [735, 212] on div "// Check if step_229 output exists and is valid if ( ! step_194 || ! step_194 .…" at bounding box center [818, 367] width 352 height 323
click at [984, 48] on icon "button" at bounding box center [986, 48] width 8 height 8
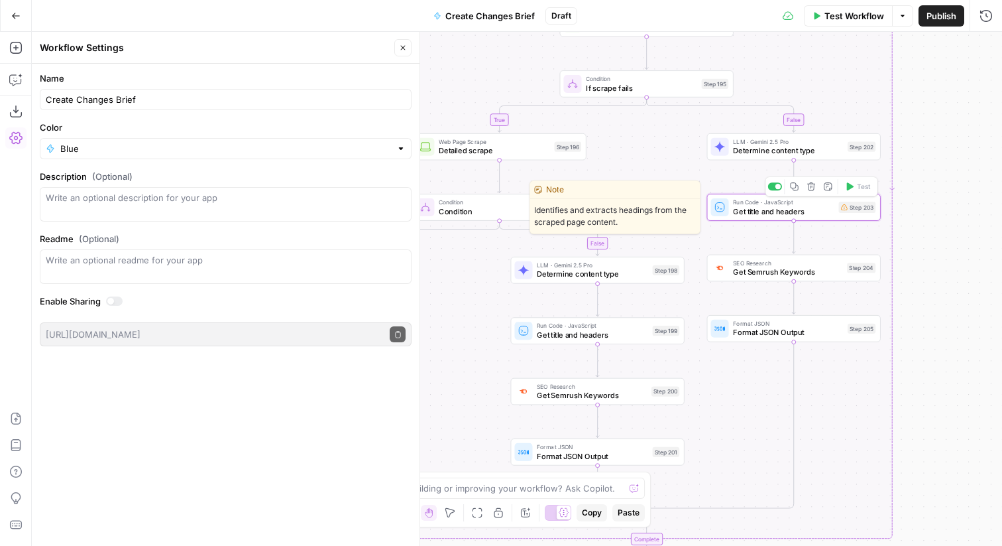
click at [814, 210] on span "Get title and headers" at bounding box center [783, 211] width 101 height 11
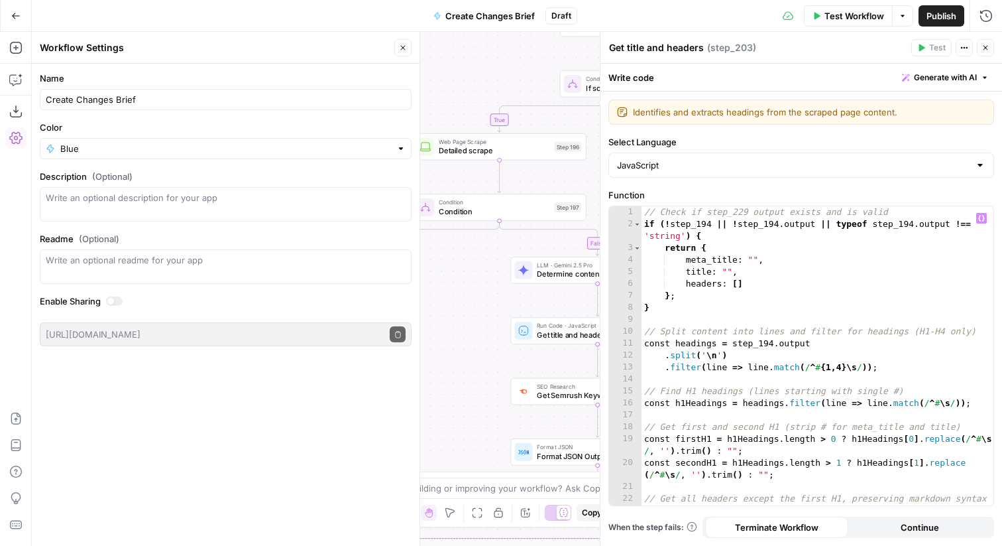
click at [758, 224] on div "// Check if step_229 output exists and is valid if ( ! step_194 || ! step_194 .…" at bounding box center [818, 367] width 352 height 323
click at [731, 212] on div "// Check if step_229 output exists and is valid if ( ! step_194 || ! step_194 .…" at bounding box center [818, 367] width 352 height 323
paste textarea
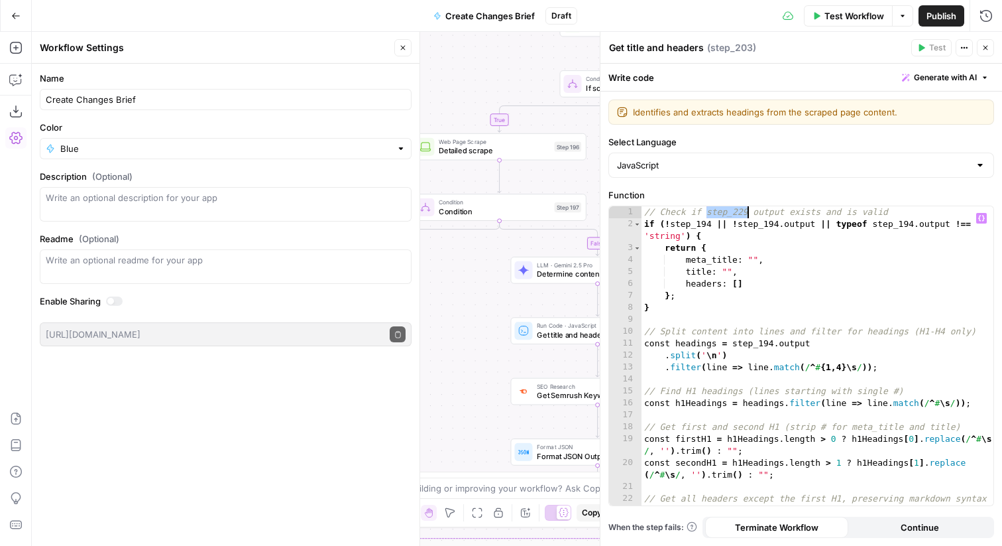
type textarea "**********"
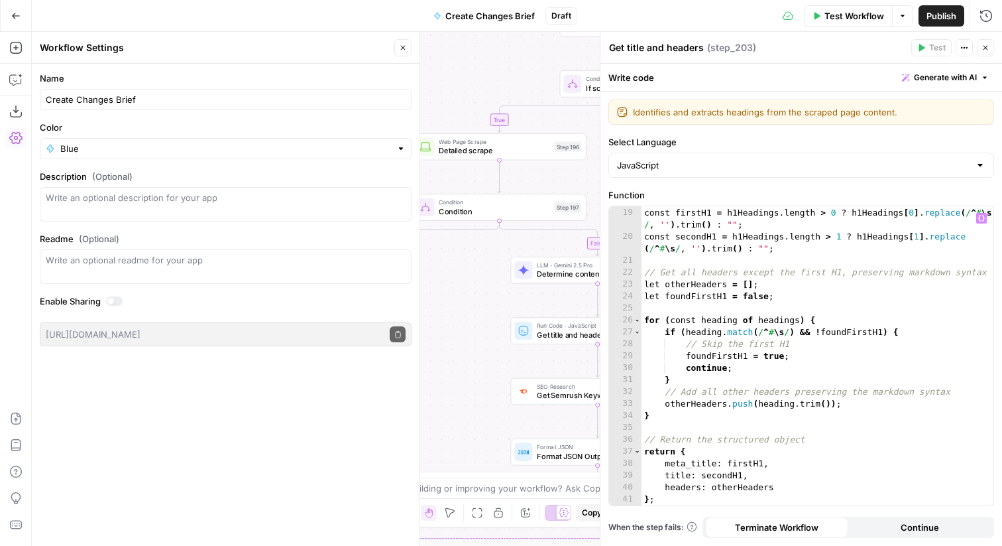
click at [989, 49] on icon "button" at bounding box center [986, 48] width 8 height 8
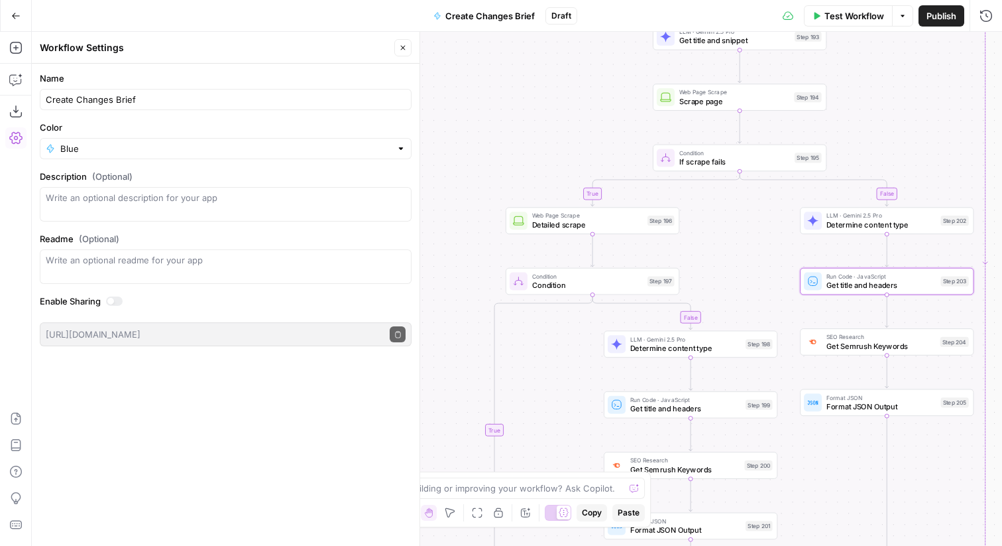
click at [851, 217] on span "LLM · Gemini 2.5 Pro" at bounding box center [882, 215] width 110 height 9
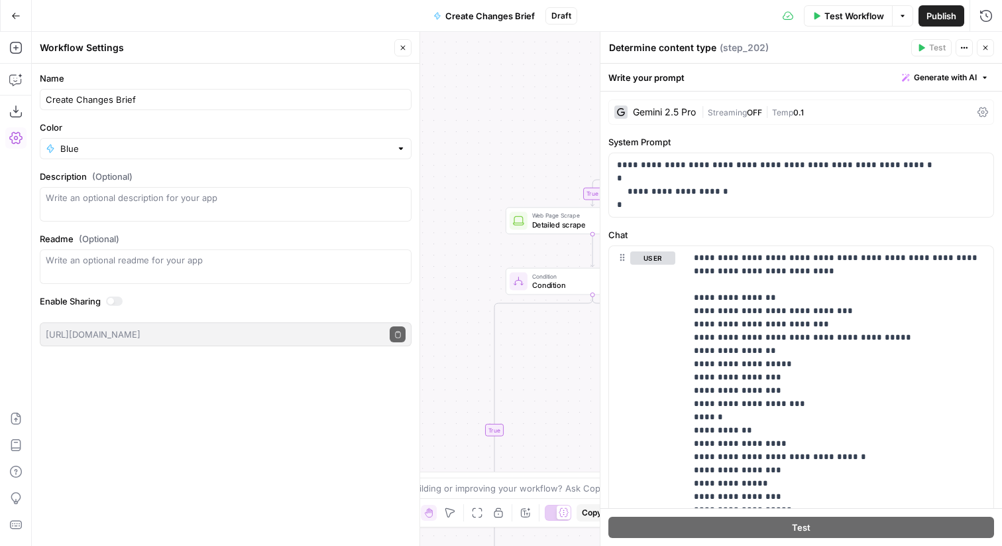
click at [984, 50] on icon "button" at bounding box center [986, 48] width 8 height 8
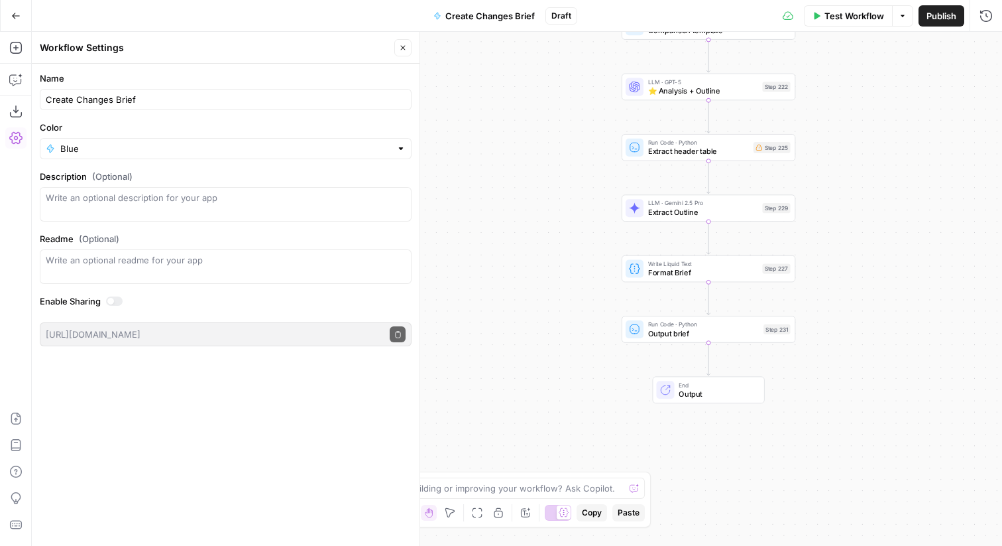
click at [733, 153] on span "Extract header table" at bounding box center [698, 151] width 101 height 11
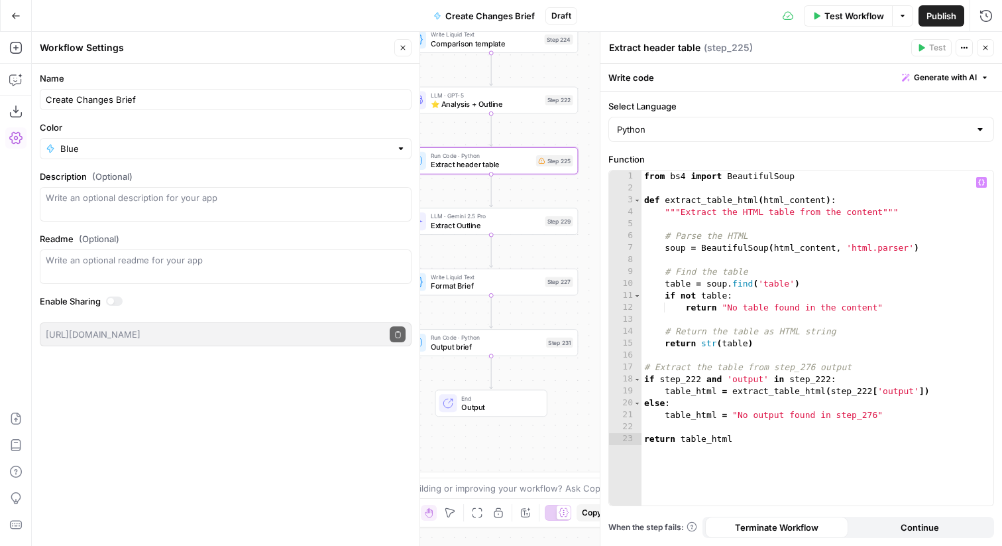
click at [860, 418] on div "from bs4 import BeautifulSoup def extract_table_html ( html_content ) : """Extr…" at bounding box center [818, 349] width 352 height 359
click at [685, 379] on div "from bs4 import BeautifulSoup def extract_table_html ( html_content ) : """Extr…" at bounding box center [818, 349] width 352 height 359
click at [807, 369] on div "from bs4 import BeautifulSoup def extract_table_html ( html_content ) : """Extr…" at bounding box center [818, 349] width 352 height 359
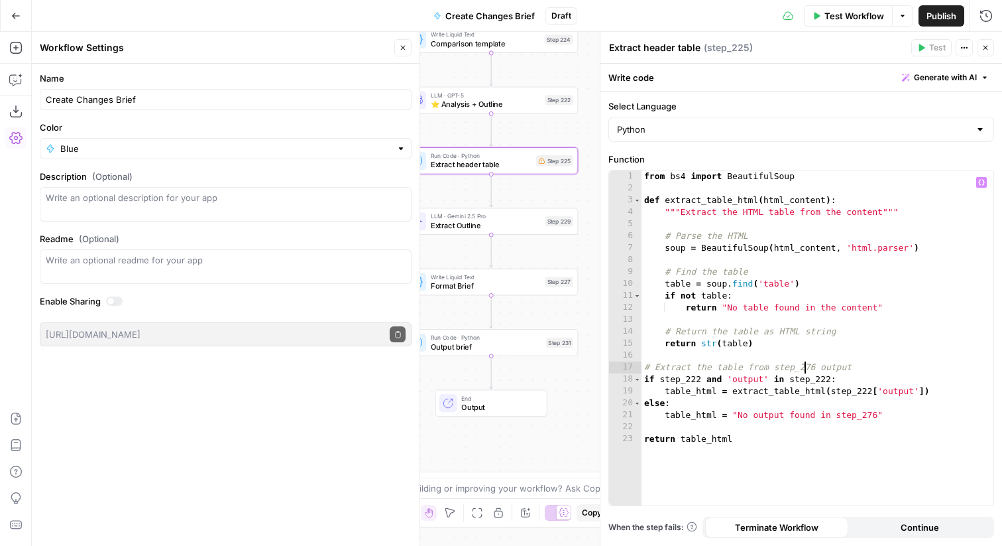
click at [807, 369] on div "from bs4 import BeautifulSoup def extract_table_html ( html_content ) : """Extr…" at bounding box center [818, 349] width 352 height 359
paste textarea
click at [849, 416] on div "from bs4 import BeautifulSoup def extract_table_html ( html_content ) : """Extr…" at bounding box center [818, 349] width 352 height 359
paste textarea
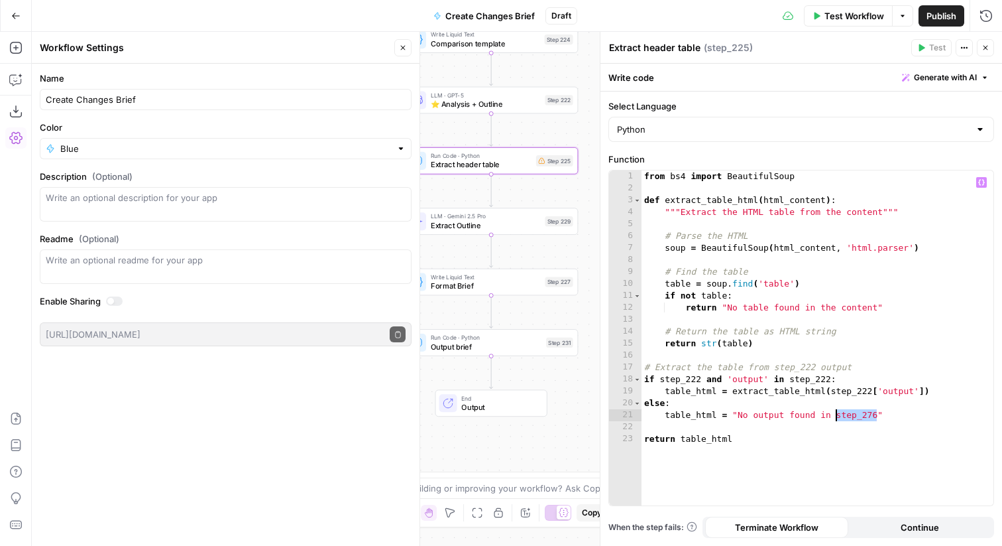
type textarea "**********"
click at [984, 50] on icon "button" at bounding box center [986, 48] width 8 height 8
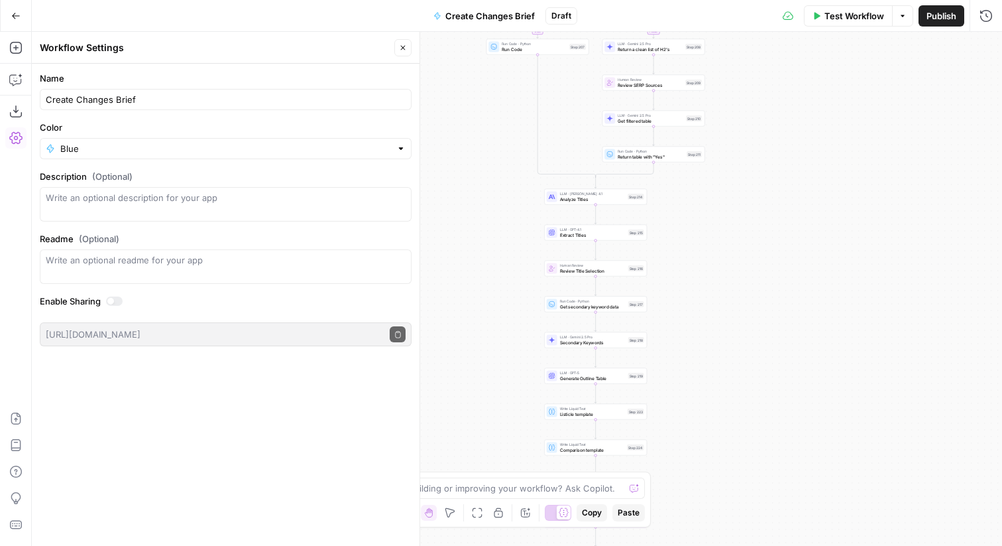
click at [934, 14] on span "Publish" at bounding box center [942, 15] width 30 height 13
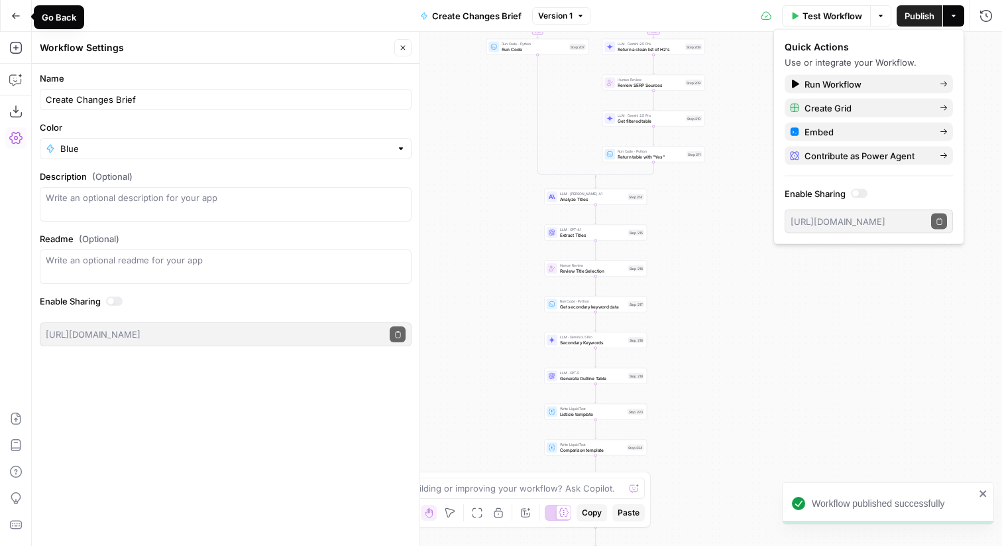
click at [16, 14] on icon "button" at bounding box center [15, 15] width 9 height 9
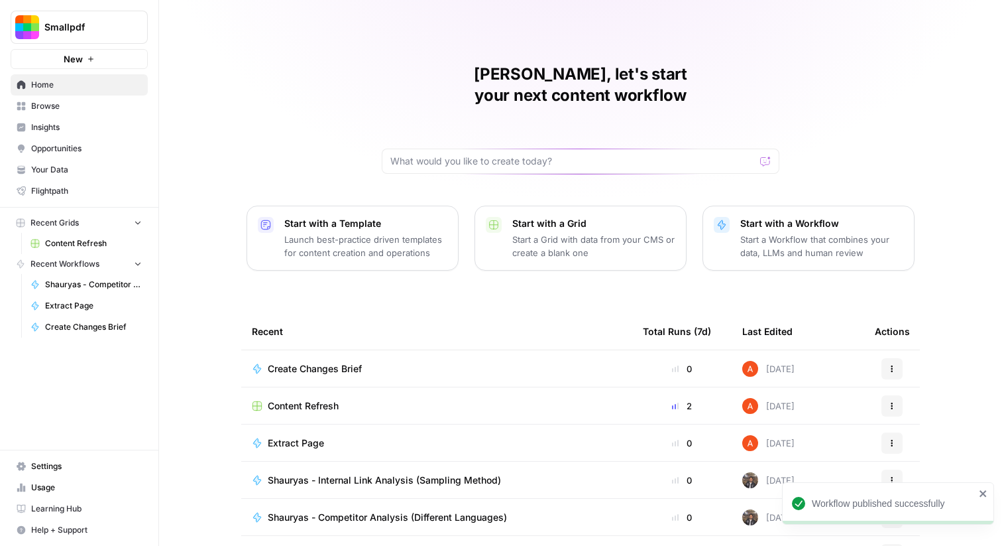
click at [306, 399] on span "Content Refresh" at bounding box center [303, 405] width 71 height 13
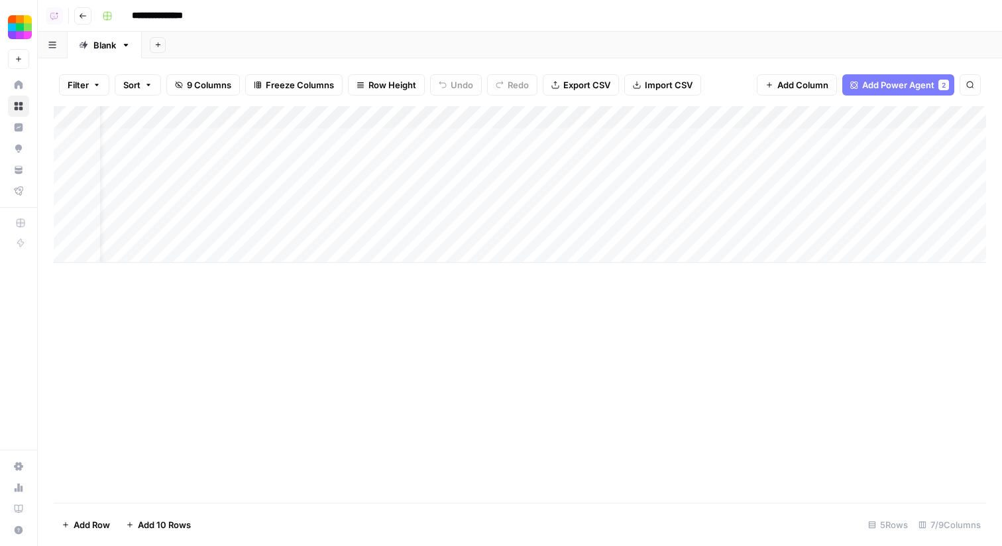
scroll to position [0, 193]
click at [943, 118] on span "Add Column" at bounding box center [956, 117] width 46 height 12
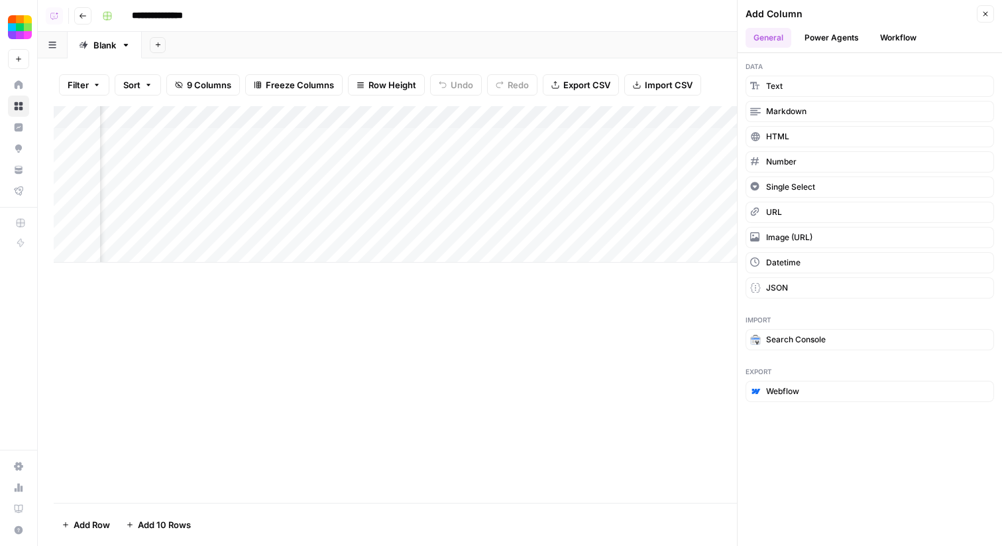
click at [888, 33] on button "Workflow" at bounding box center [899, 38] width 52 height 20
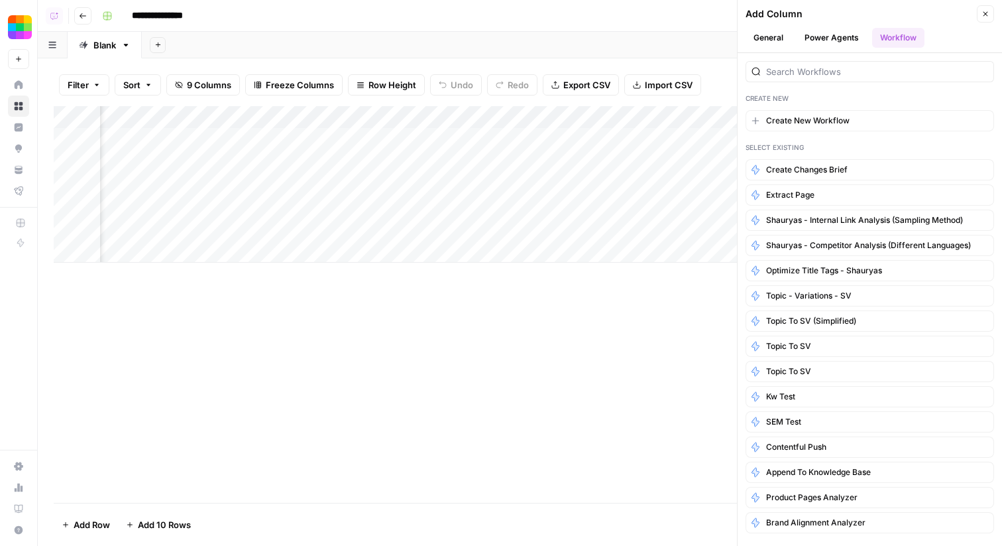
click at [808, 174] on span "Create Changes Brief" at bounding box center [807, 170] width 82 height 12
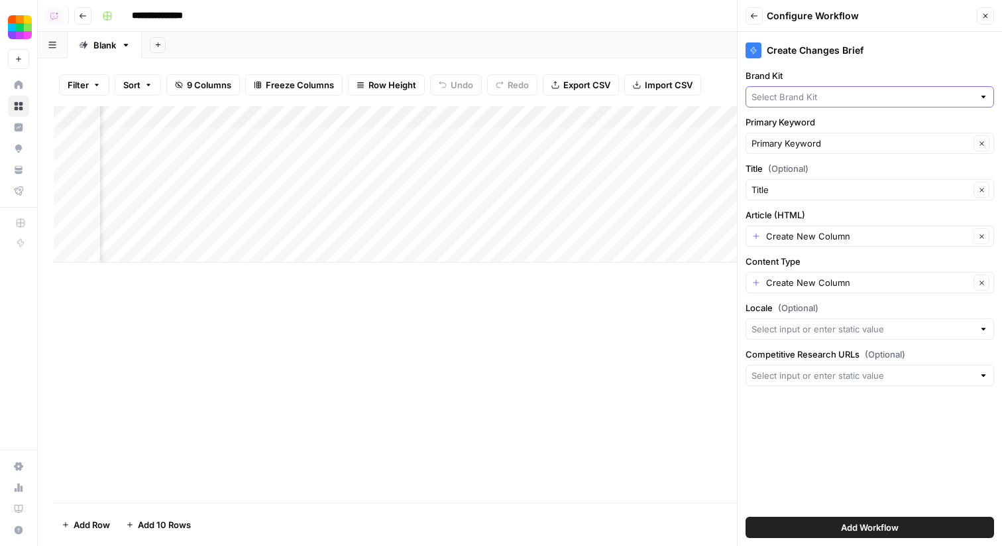
click at [804, 98] on input "Brand Kit" at bounding box center [863, 96] width 222 height 13
click at [804, 129] on span "Smallpdf" at bounding box center [867, 127] width 221 height 13
type input "Smallpdf"
click at [787, 231] on input "Article (HTML)" at bounding box center [868, 235] width 204 height 13
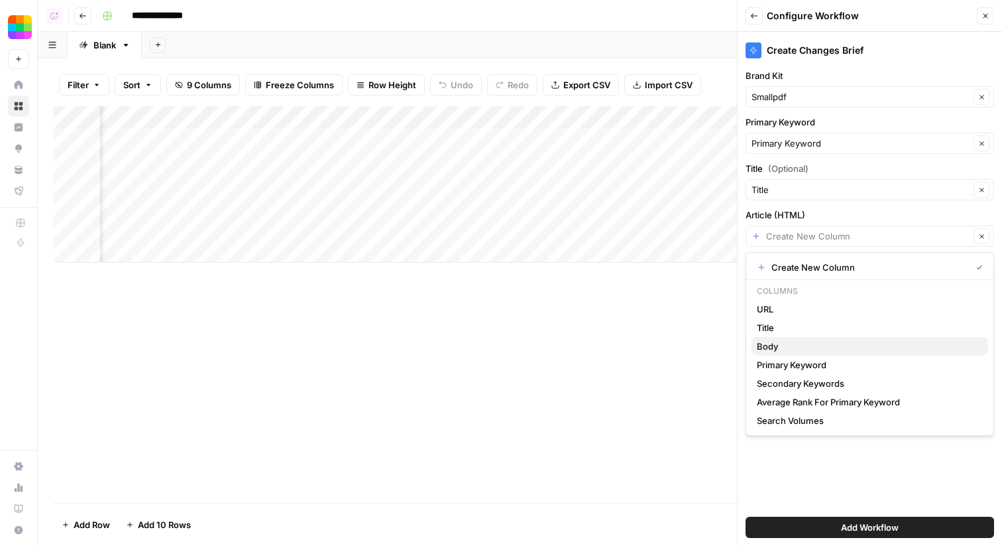
click at [798, 347] on span "Body" at bounding box center [867, 345] width 221 height 13
type input "Body"
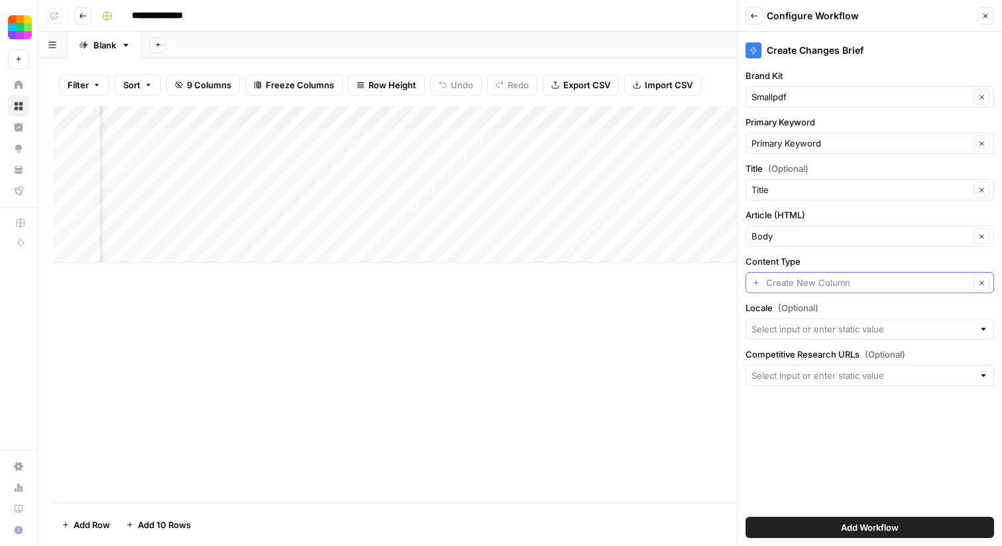
click at [812, 286] on input "Content Type" at bounding box center [868, 282] width 204 height 13
type input "Editorial Article"
click at [825, 450] on div "Create Changes Brief Brand Kit Smallpdf Clear Primary Keyword Primary Keyword C…" at bounding box center [870, 289] width 265 height 514
click at [810, 524] on button "Add Workflow" at bounding box center [870, 526] width 249 height 21
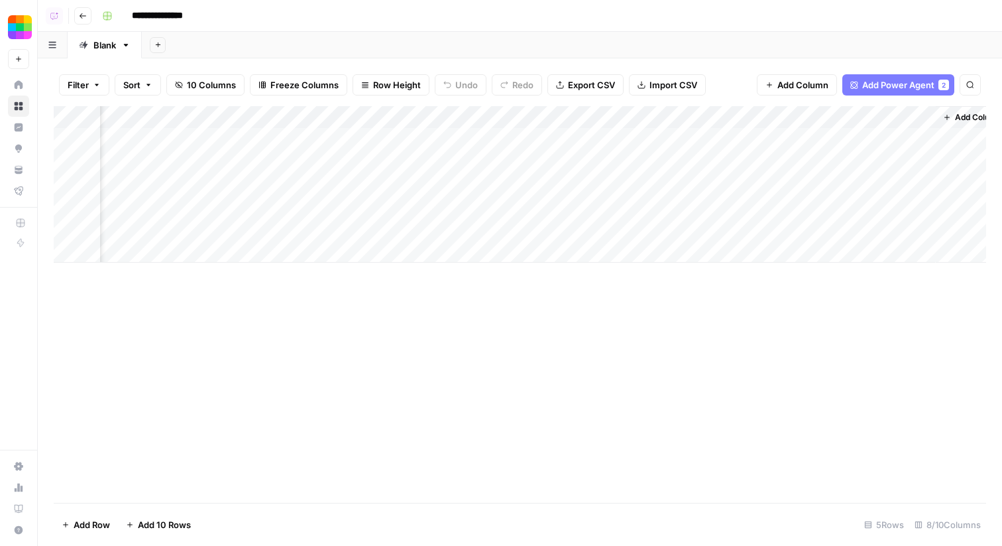
scroll to position [0, 344]
click at [831, 133] on div "Add Column" at bounding box center [520, 184] width 933 height 156
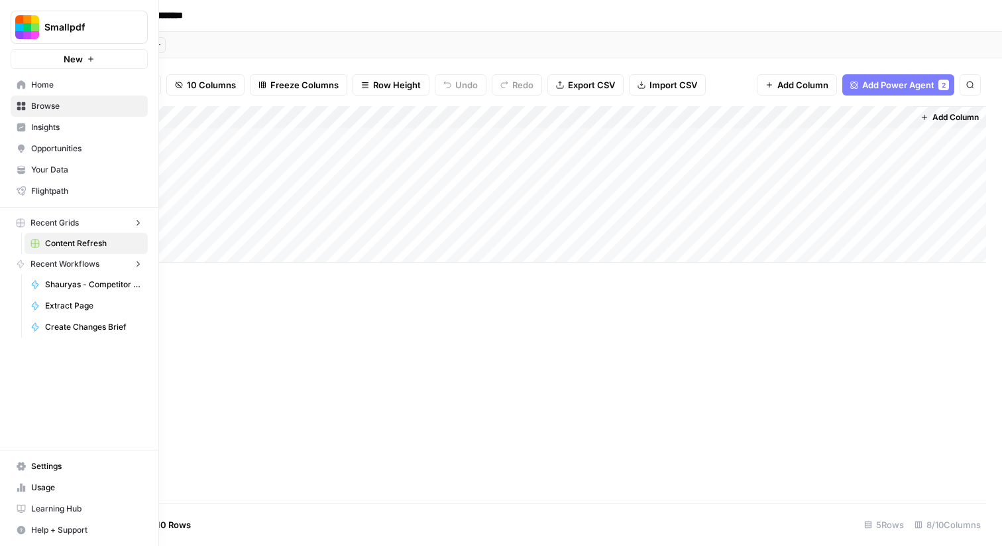
click at [23, 60] on button "New" at bounding box center [79, 59] width 137 height 20
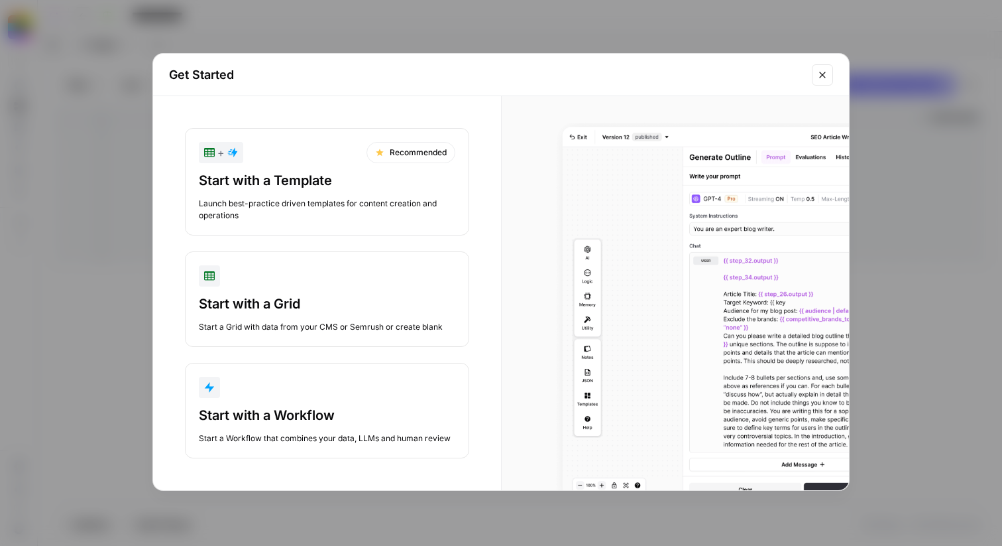
click at [228, 377] on div "button" at bounding box center [327, 387] width 257 height 21
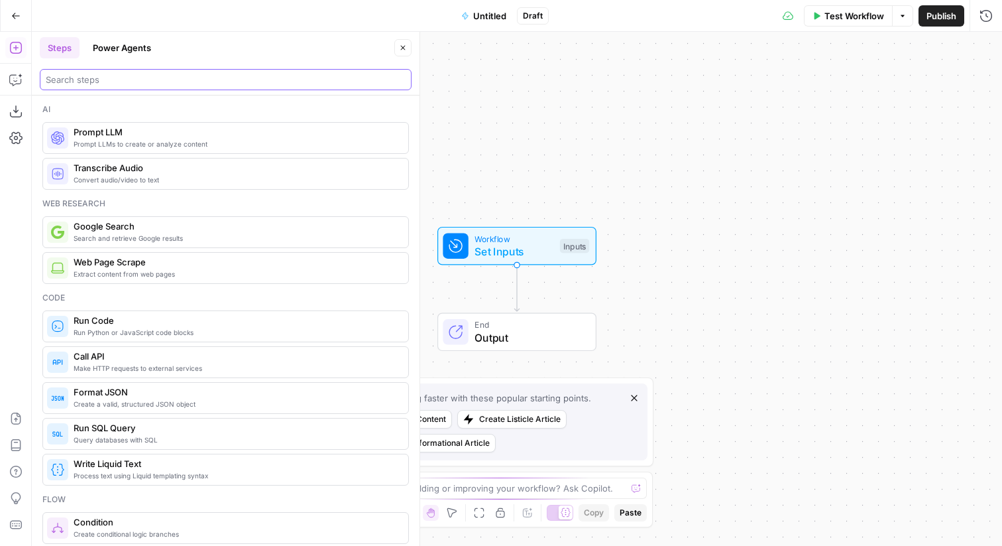
click at [190, 86] on input "search" at bounding box center [226, 79] width 360 height 13
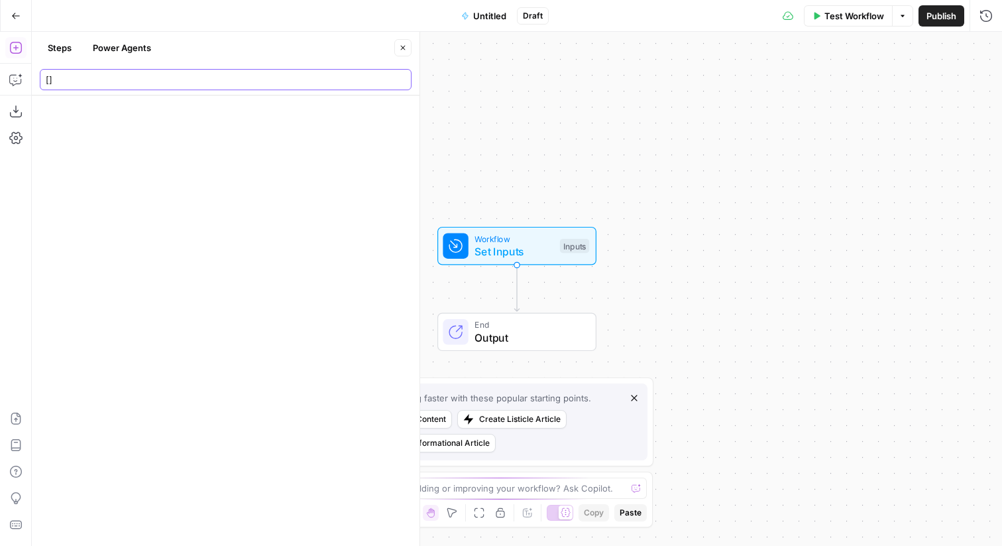
type input "[R]"
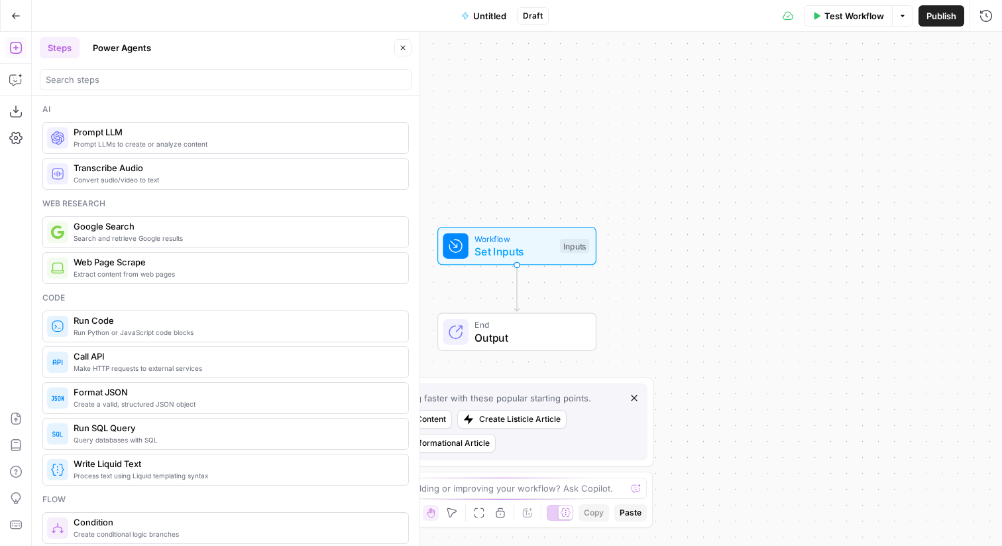
click at [11, 15] on icon "button" at bounding box center [15, 15] width 9 height 9
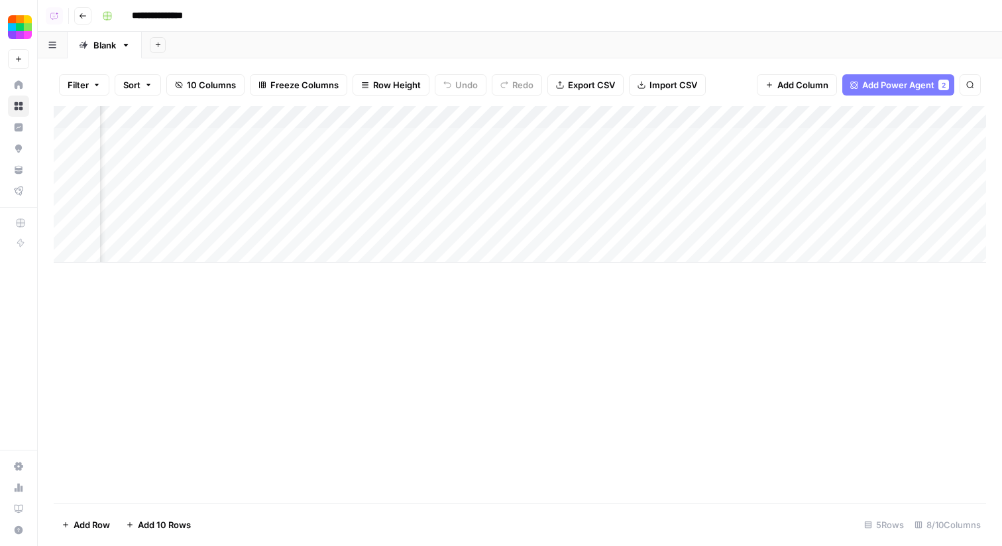
scroll to position [0, 344]
click at [796, 119] on div "Add Column" at bounding box center [520, 184] width 933 height 156
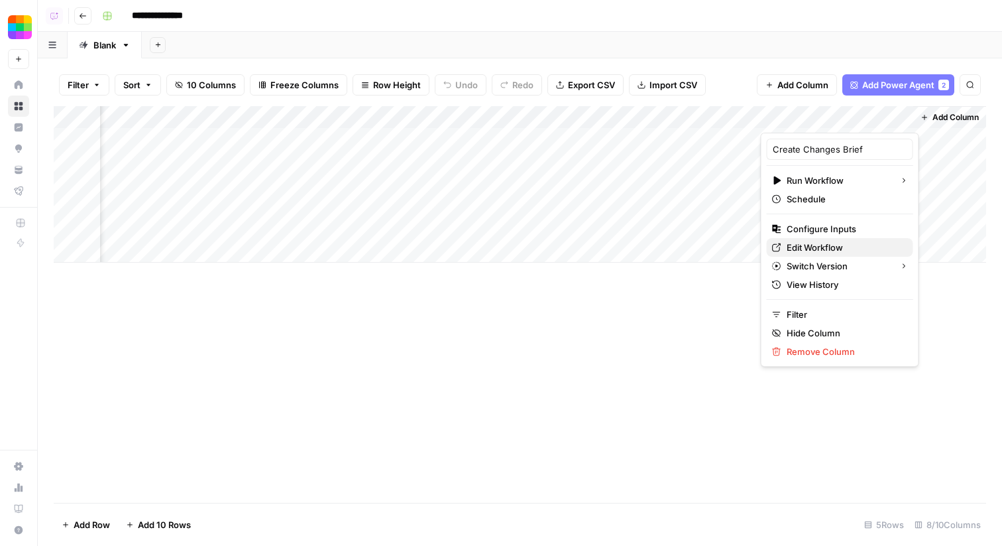
click at [800, 247] on span "Edit Workflow" at bounding box center [845, 247] width 116 height 13
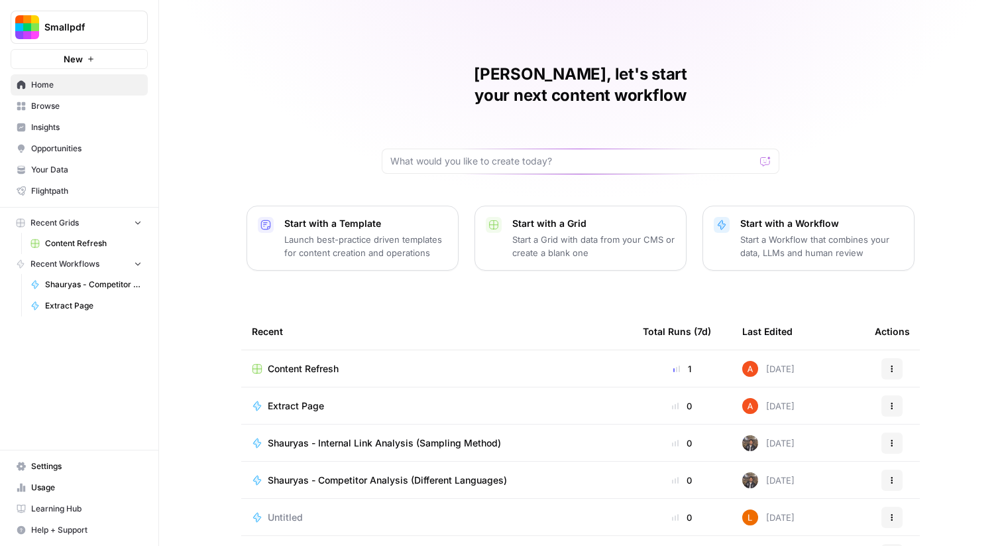
click at [76, 16] on button "Smallpdf" at bounding box center [79, 27] width 137 height 33
type input "build"
click at [84, 90] on button "AirOps Builders" at bounding box center [120, 99] width 212 height 21
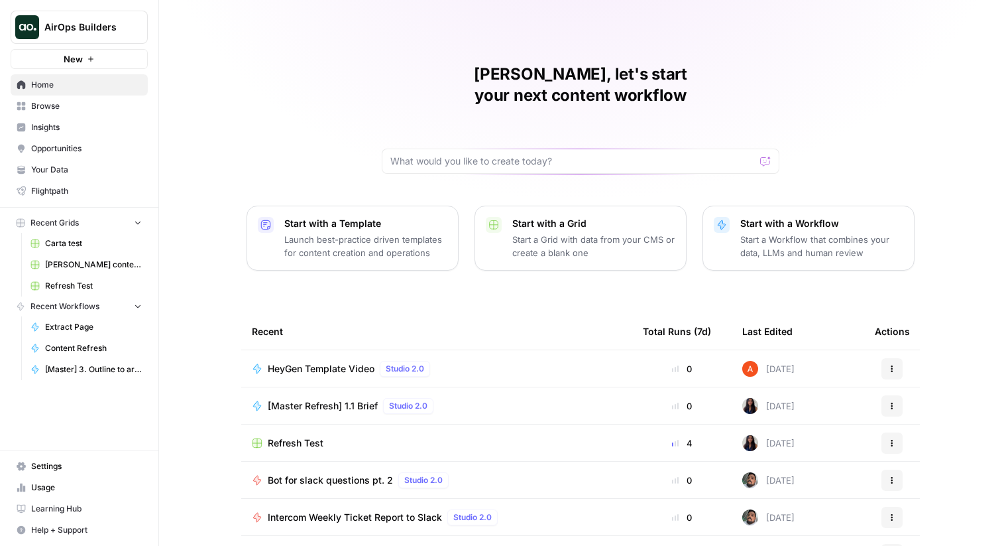
click at [74, 118] on link "Insights" at bounding box center [79, 127] width 137 height 21
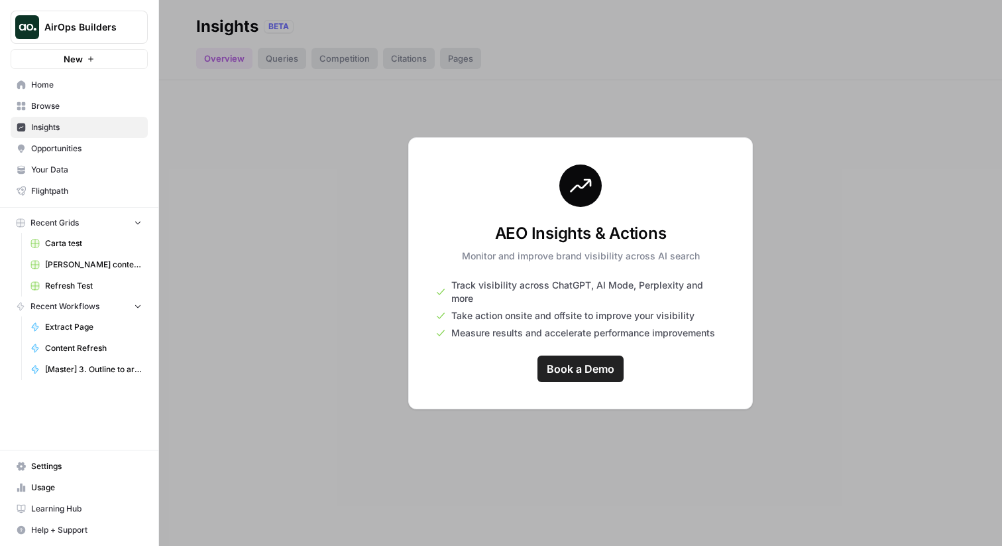
click at [70, 110] on span "Browse" at bounding box center [86, 106] width 111 height 12
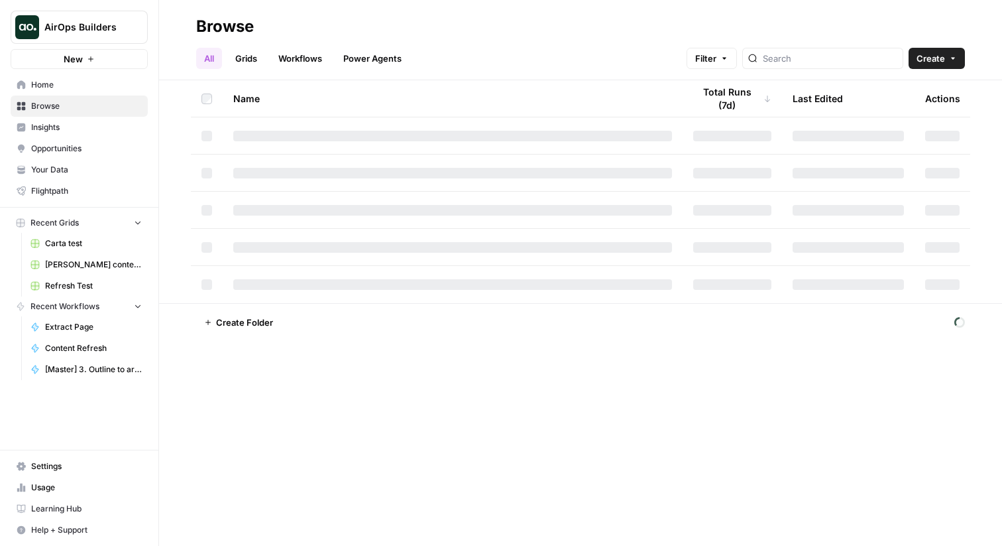
click at [249, 47] on div "All Grids Workflows Power Agents Filter Create" at bounding box center [580, 53] width 769 height 32
click at [249, 54] on link "Grids" at bounding box center [246, 58] width 38 height 21
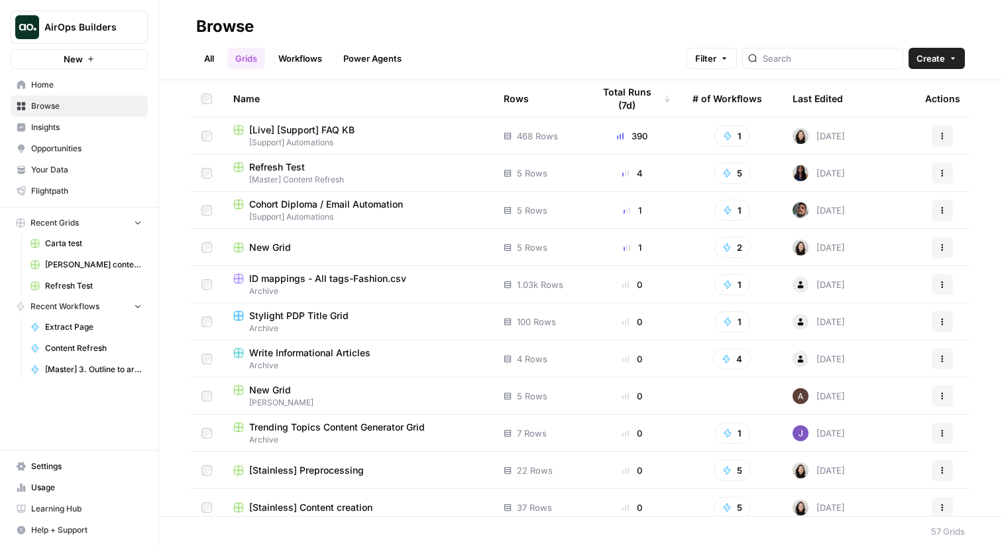
click at [214, 56] on link "All" at bounding box center [209, 58] width 26 height 21
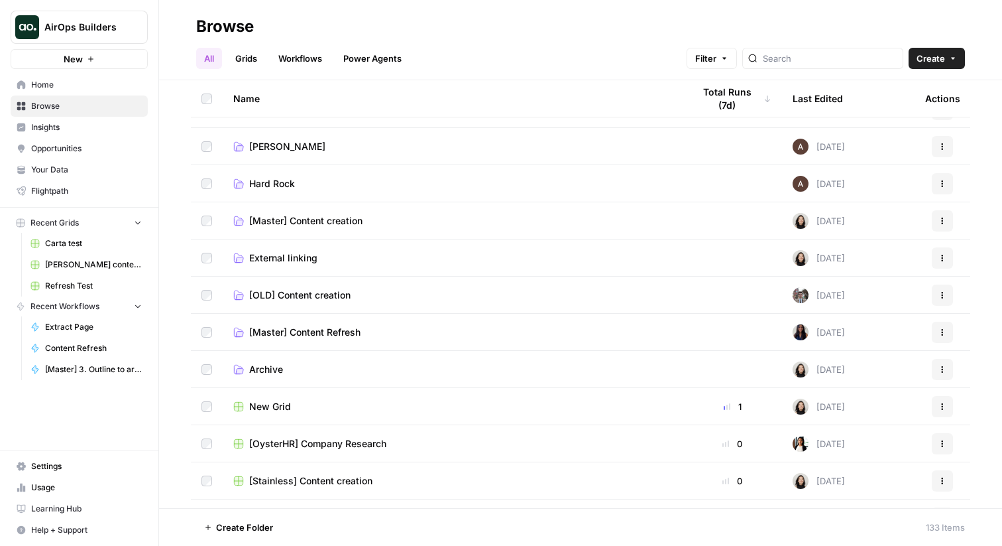
scroll to position [314, 0]
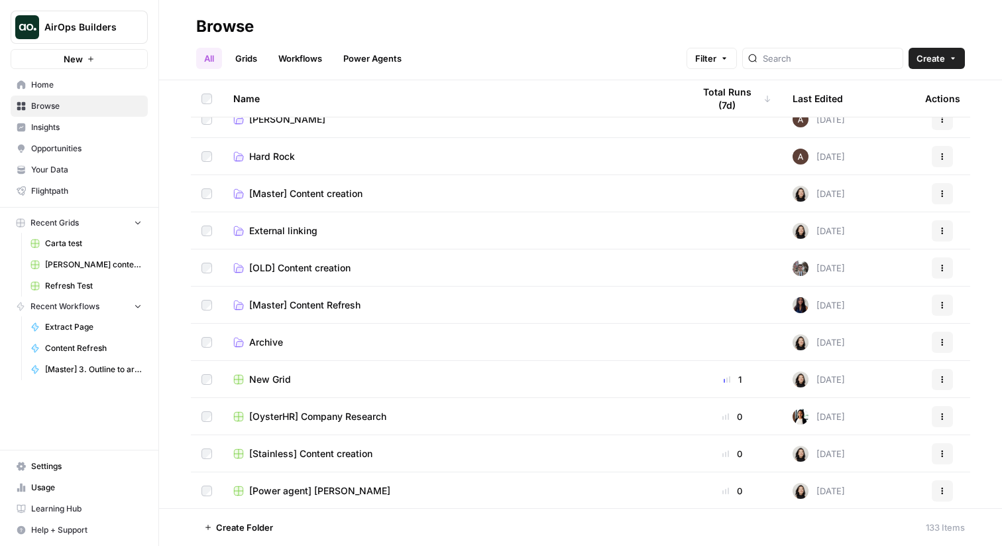
click at [299, 313] on td "[Master] Content Refresh" at bounding box center [453, 304] width 460 height 36
click at [294, 305] on span "[Master] Content Refresh" at bounding box center [304, 304] width 111 height 13
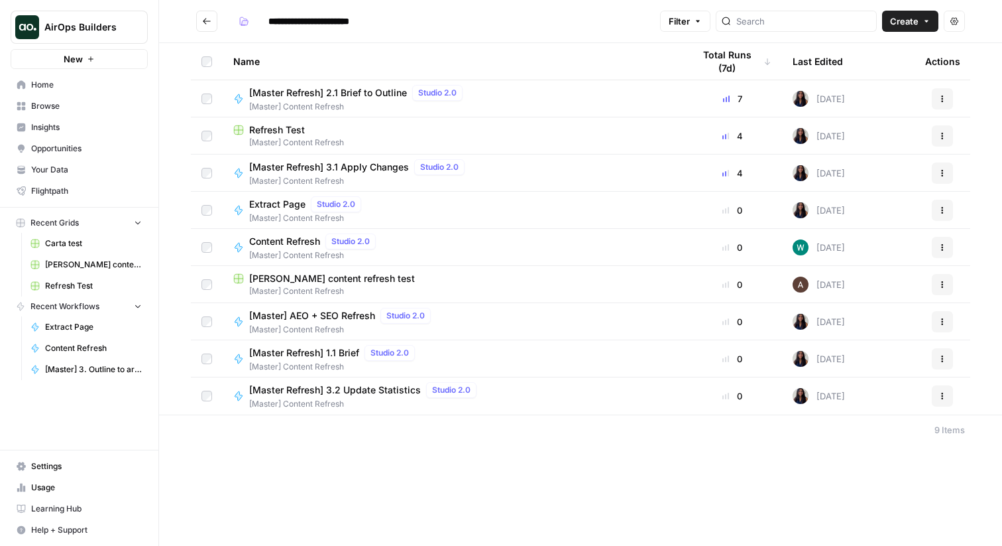
click at [297, 127] on span "Refresh Test" at bounding box center [277, 129] width 56 height 13
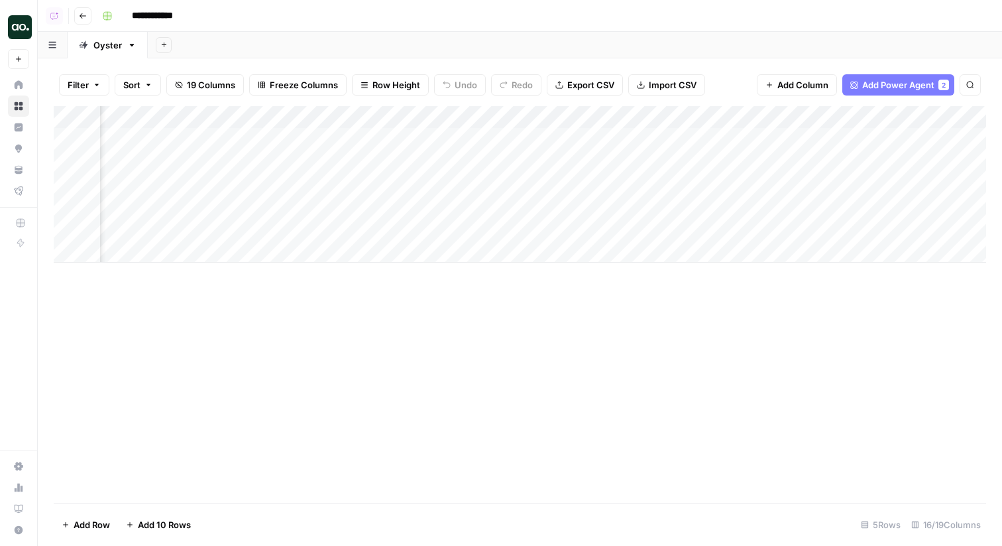
scroll to position [0, 317]
click at [194, 83] on span "19 Columns" at bounding box center [211, 84] width 48 height 13
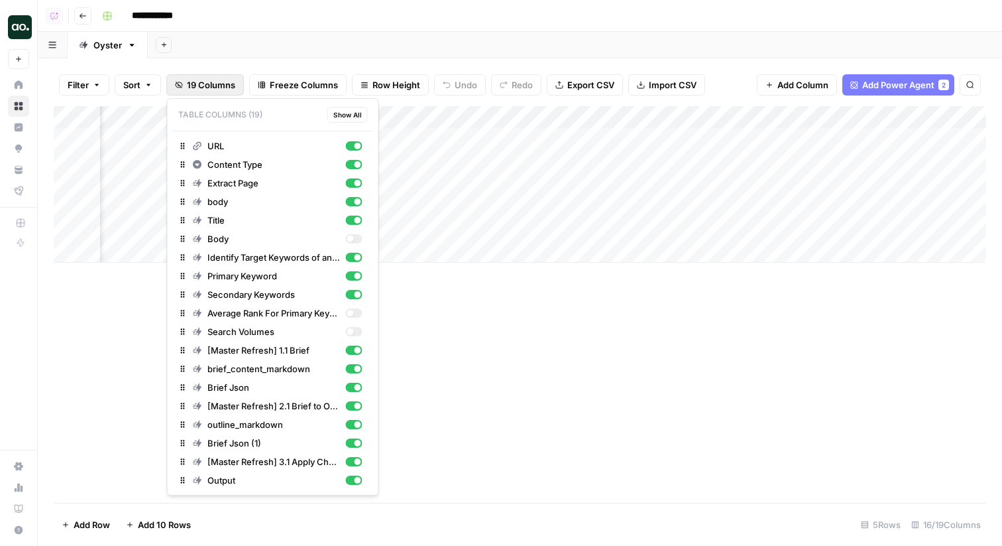
click at [385, 55] on div "Add Sheet" at bounding box center [575, 45] width 855 height 27
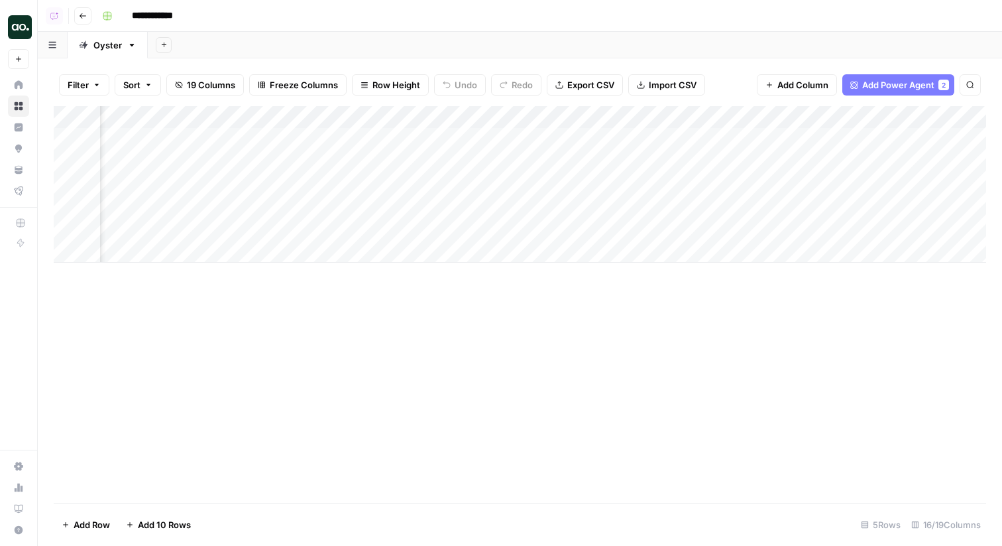
click at [540, 120] on div "Add Column" at bounding box center [520, 184] width 933 height 156
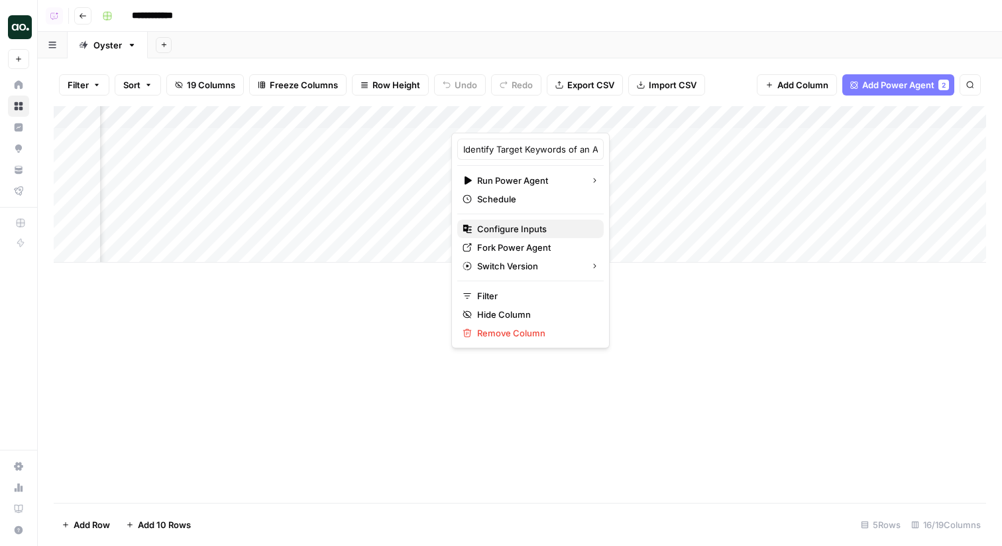
click at [513, 229] on span "Configure Inputs" at bounding box center [535, 228] width 116 height 13
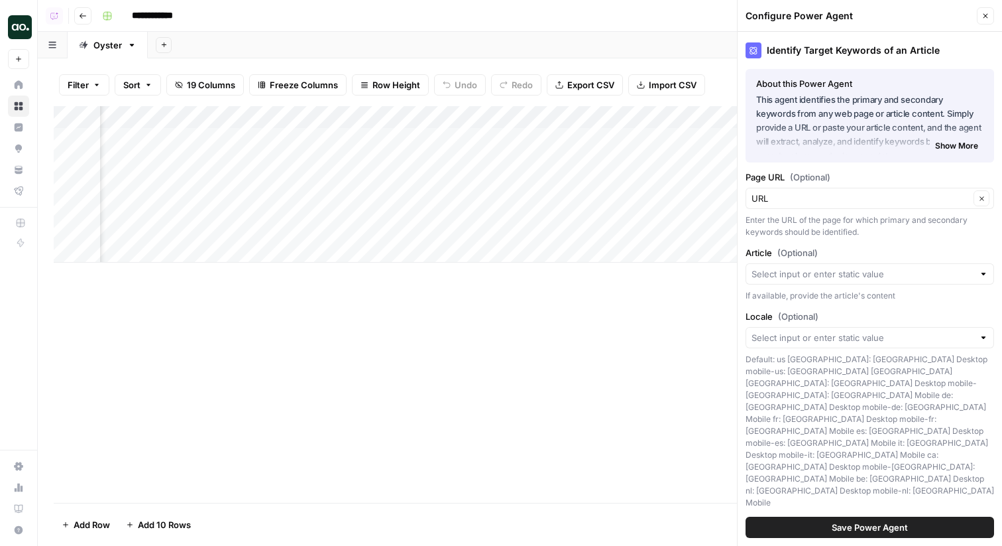
click at [989, 15] on icon "button" at bounding box center [986, 16] width 8 height 8
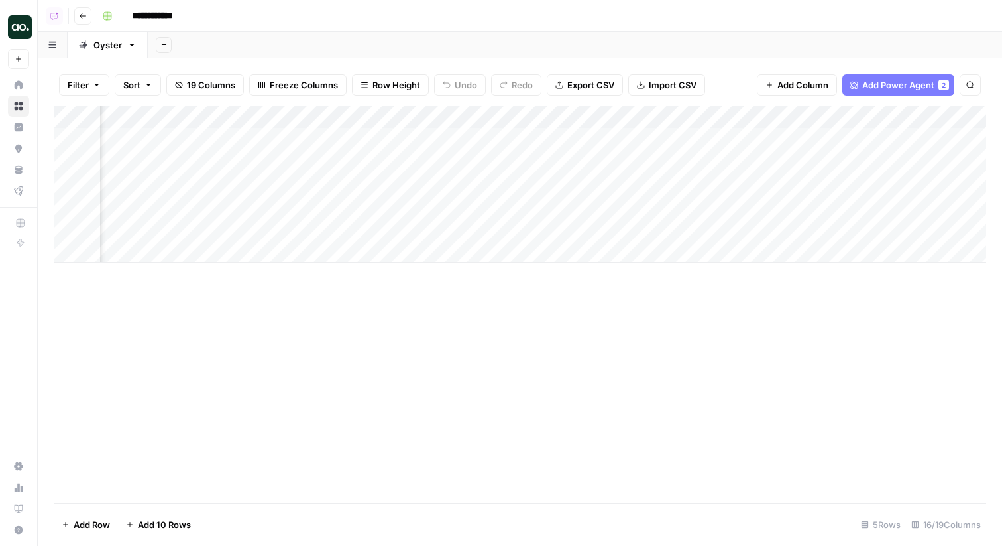
scroll to position [0, 607]
click at [658, 115] on div "Add Column" at bounding box center [520, 184] width 933 height 156
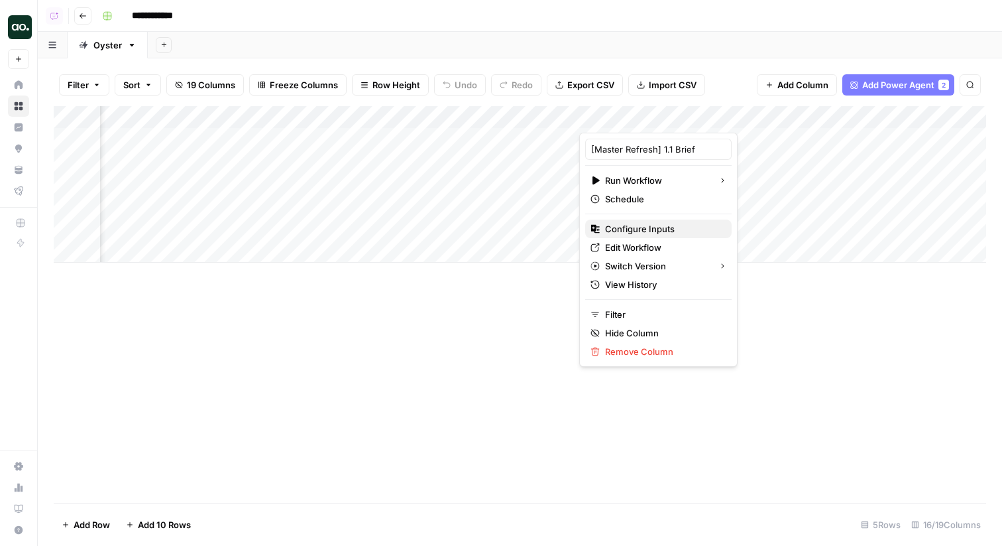
click at [647, 224] on span "Configure Inputs" at bounding box center [663, 228] width 116 height 13
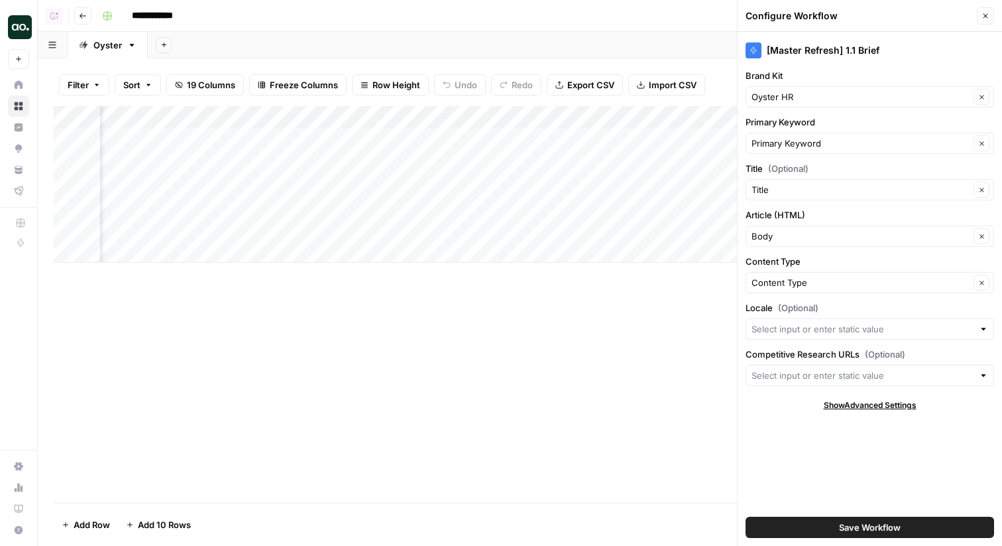
click at [689, 116] on div "Add Column" at bounding box center [520, 184] width 933 height 156
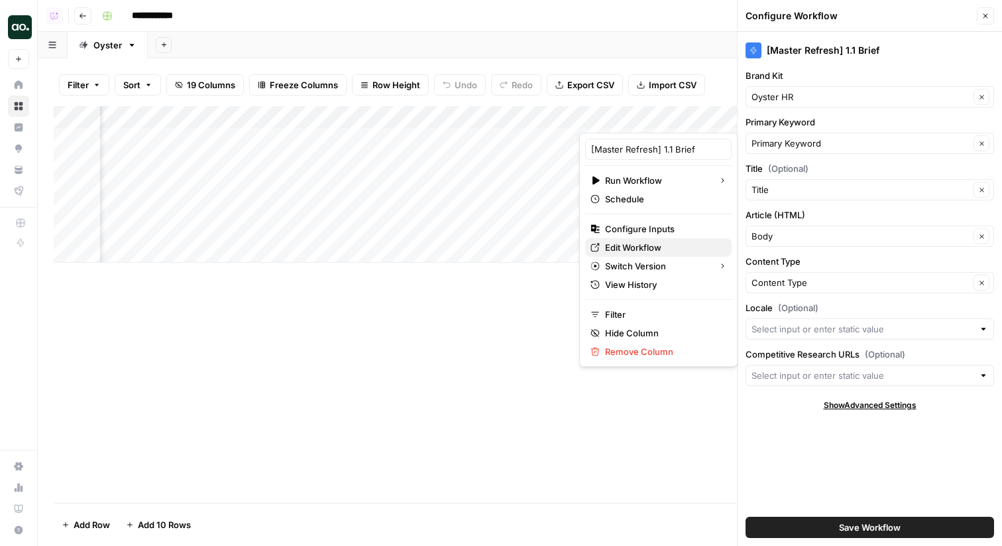
click at [634, 241] on span "Edit Workflow" at bounding box center [663, 247] width 116 height 13
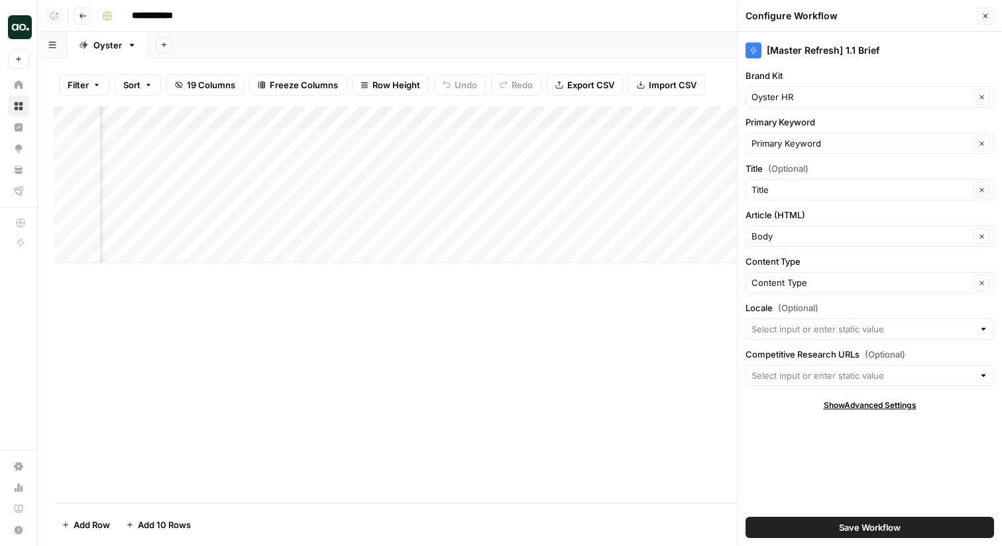
scroll to position [0, 0]
click at [989, 17] on icon "button" at bounding box center [986, 16] width 8 height 8
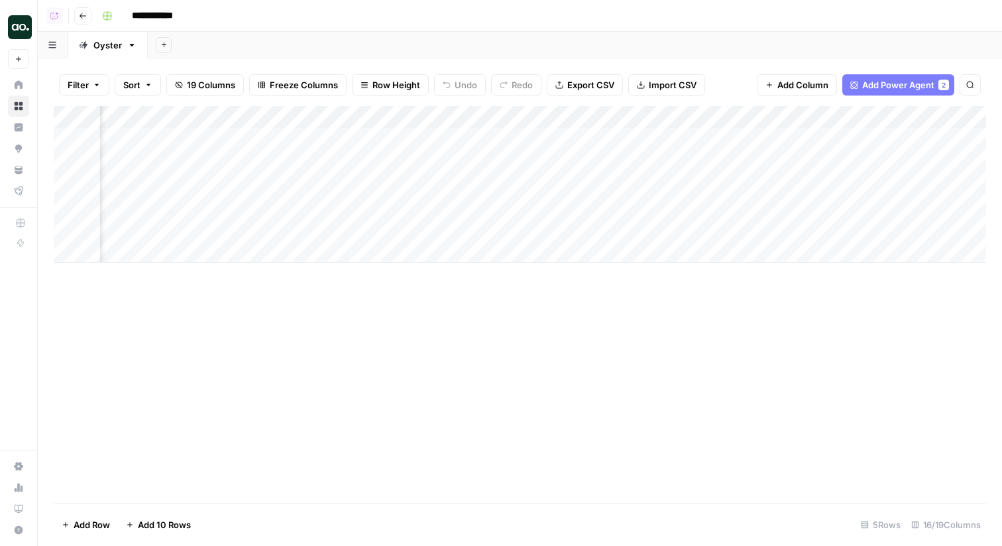
scroll to position [0, 1130]
click at [568, 119] on div "Add Column" at bounding box center [520, 184] width 933 height 156
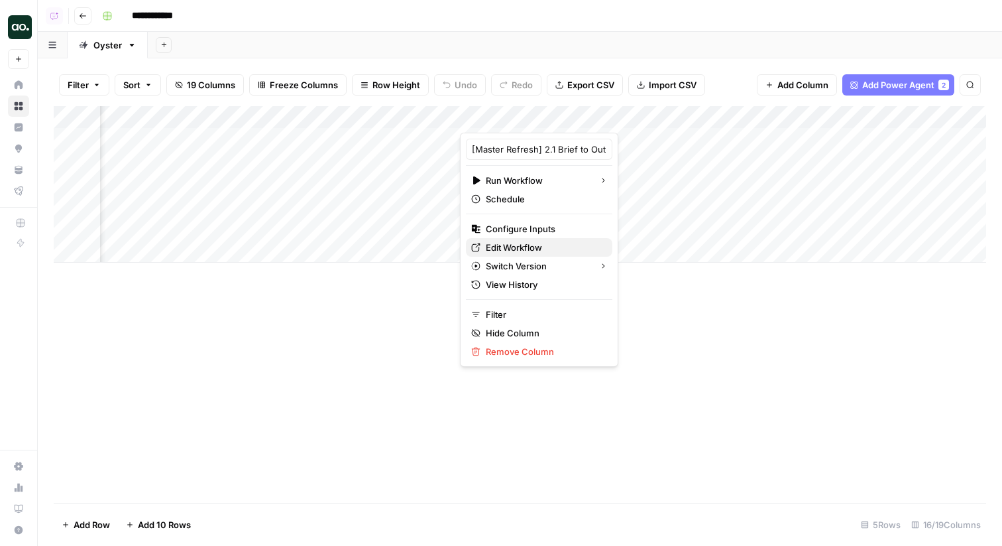
click at [533, 248] on span "Edit Workflow" at bounding box center [544, 247] width 116 height 13
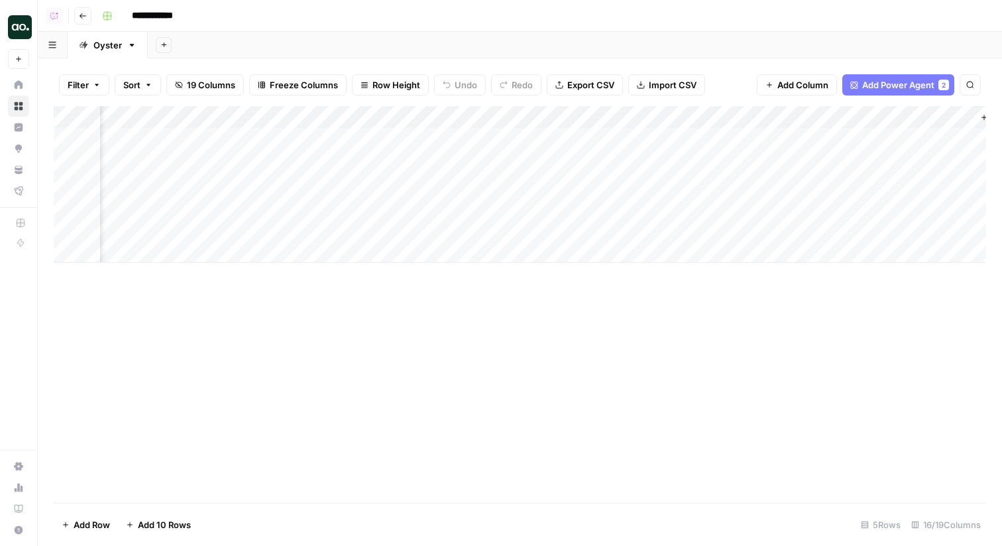
scroll to position [0, 1453]
click at [685, 119] on div "Add Column" at bounding box center [520, 184] width 933 height 156
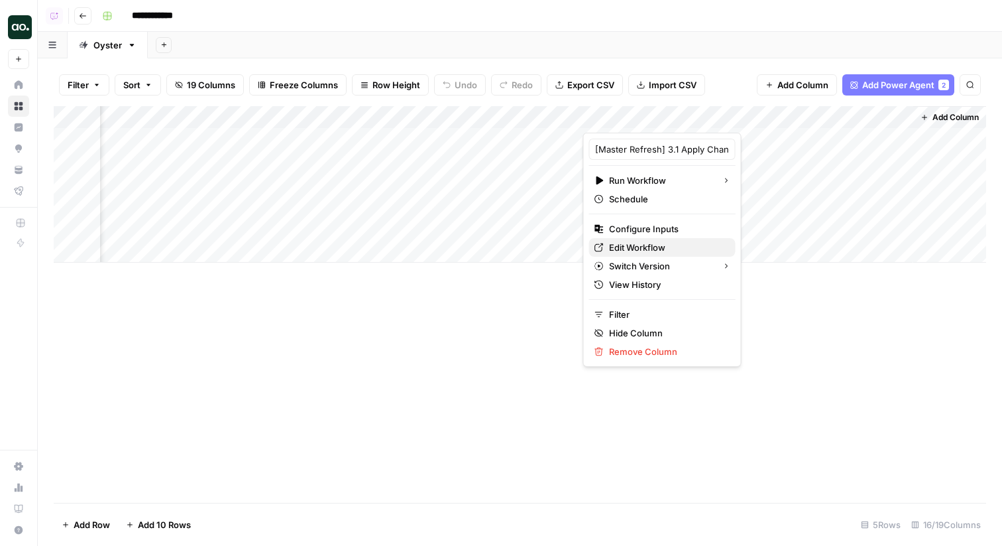
click at [655, 244] on span "Edit Workflow" at bounding box center [667, 247] width 116 height 13
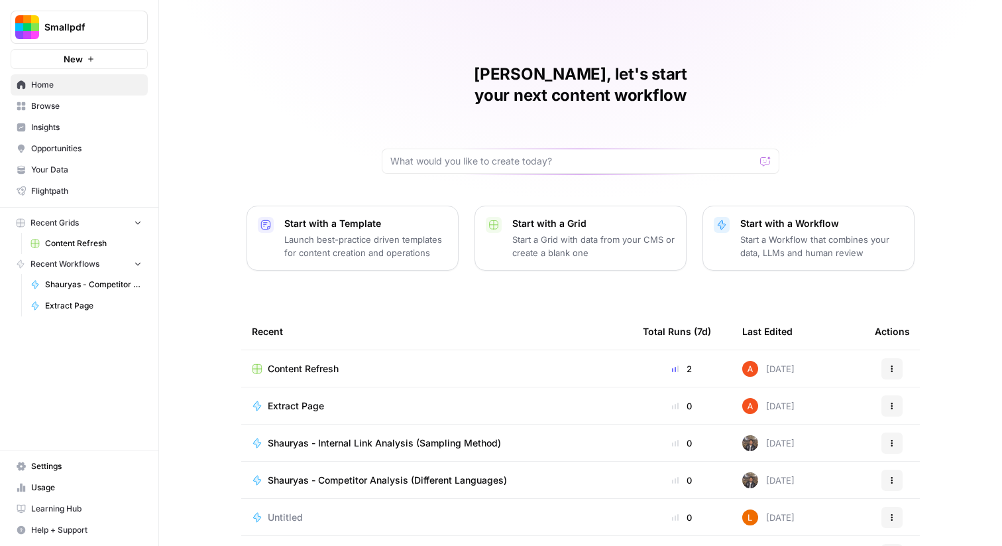
click at [51, 30] on span "Smallpdf" at bounding box center [84, 27] width 80 height 13
type input "myhe"
click at [52, 96] on span "MyHealthTeam" at bounding box center [127, 99] width 175 height 13
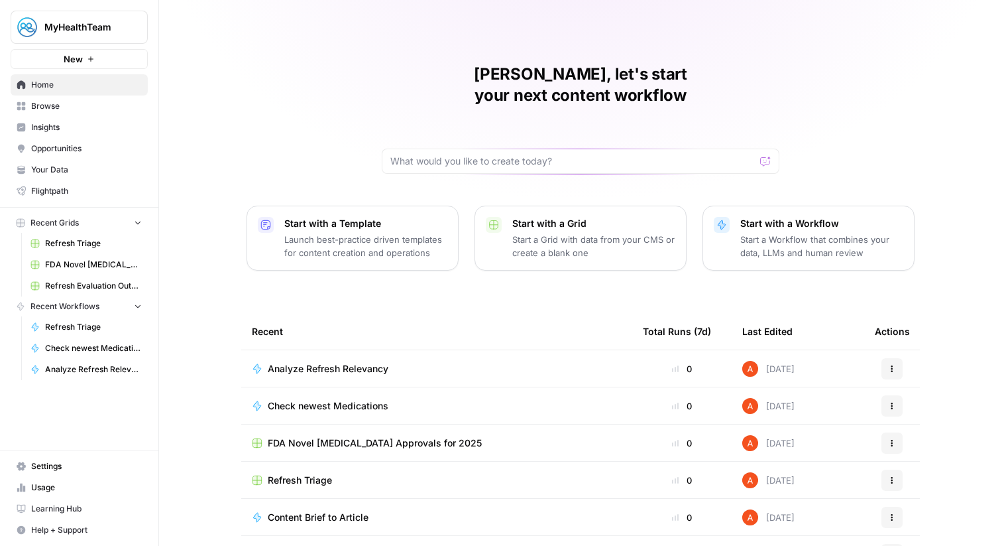
click at [120, 105] on span "Browse" at bounding box center [86, 106] width 111 height 12
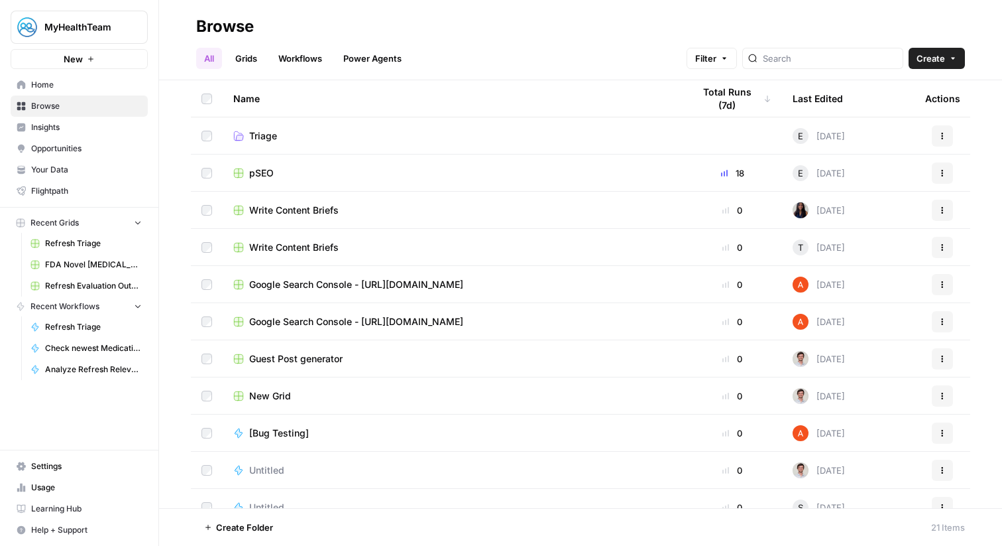
click at [235, 64] on link "Grids" at bounding box center [246, 58] width 38 height 21
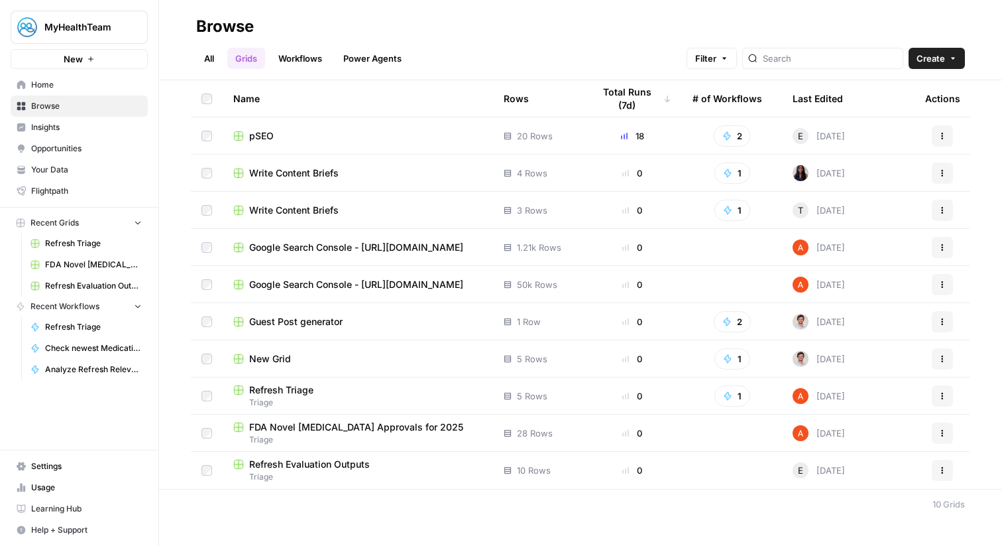
click at [264, 136] on span "pSEO" at bounding box center [261, 135] width 25 height 13
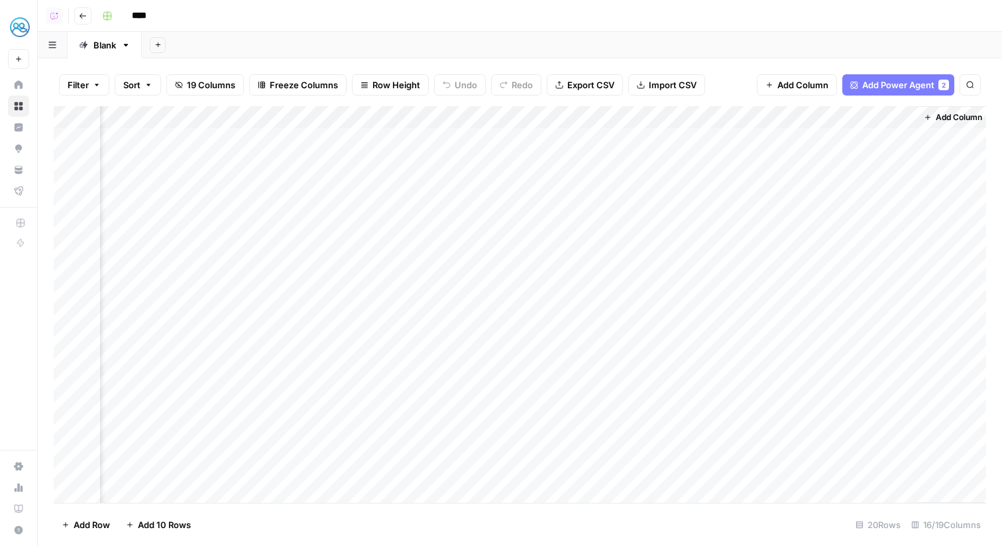
scroll to position [0, 1369]
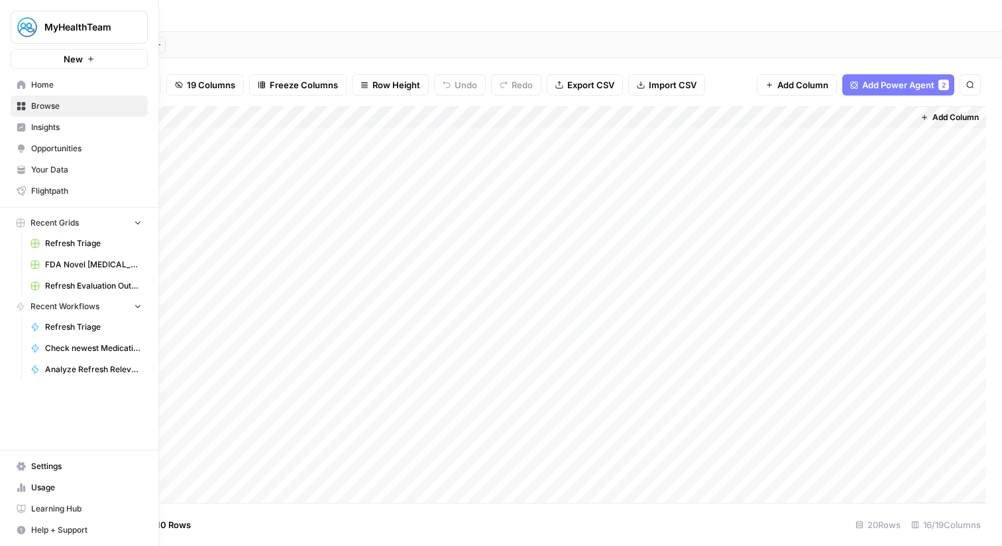
click at [21, 83] on icon at bounding box center [21, 84] width 9 height 9
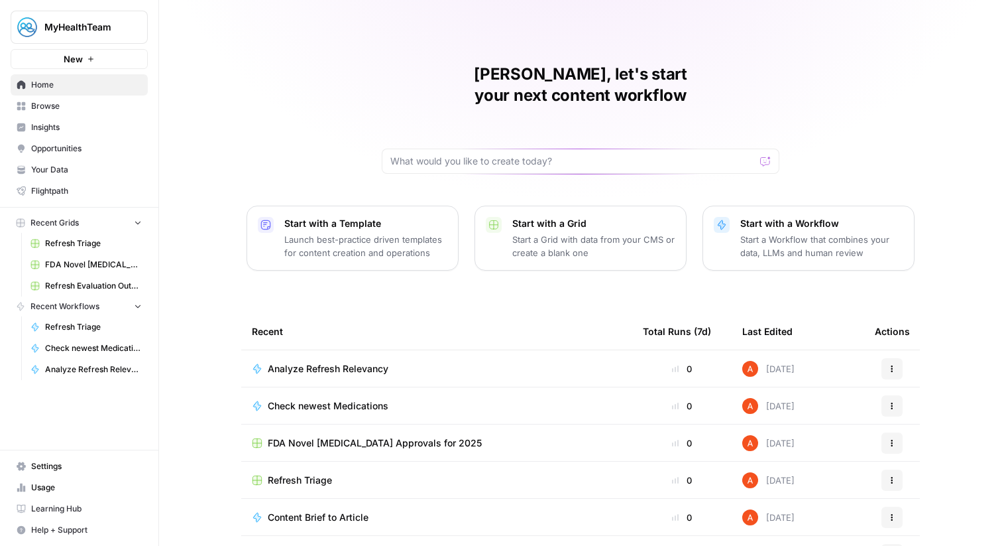
scroll to position [64, 0]
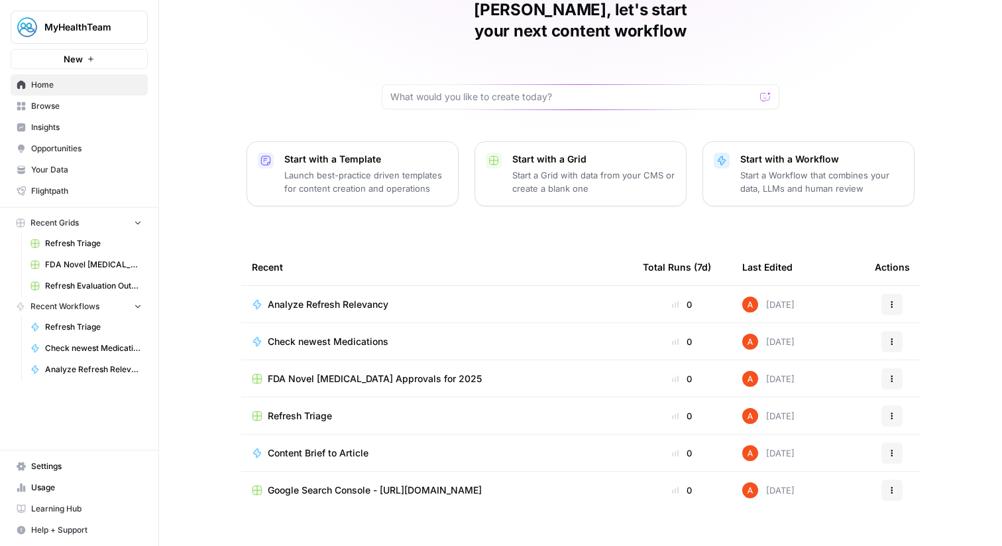
click at [72, 105] on span "Browse" at bounding box center [86, 106] width 111 height 12
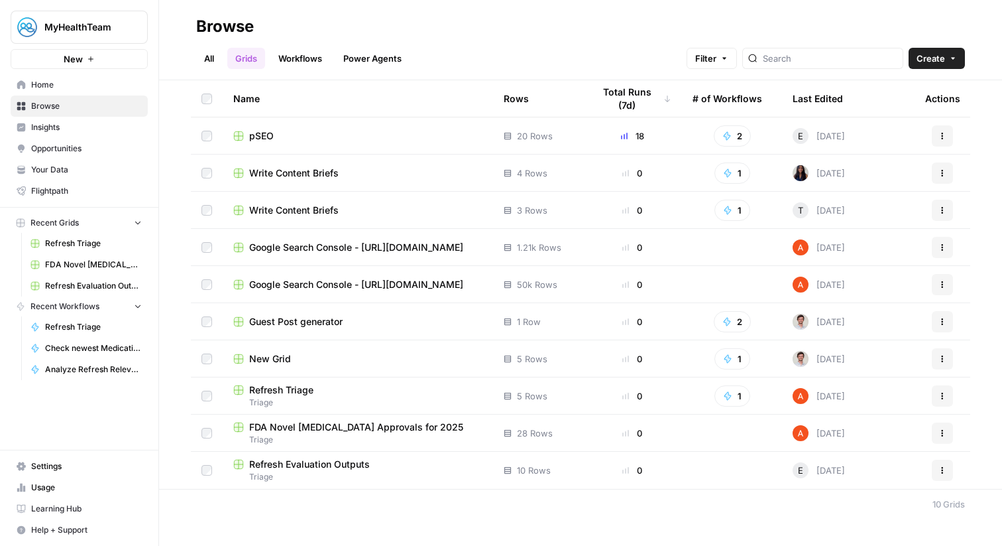
click at [301, 58] on link "Workflows" at bounding box center [301, 58] width 60 height 21
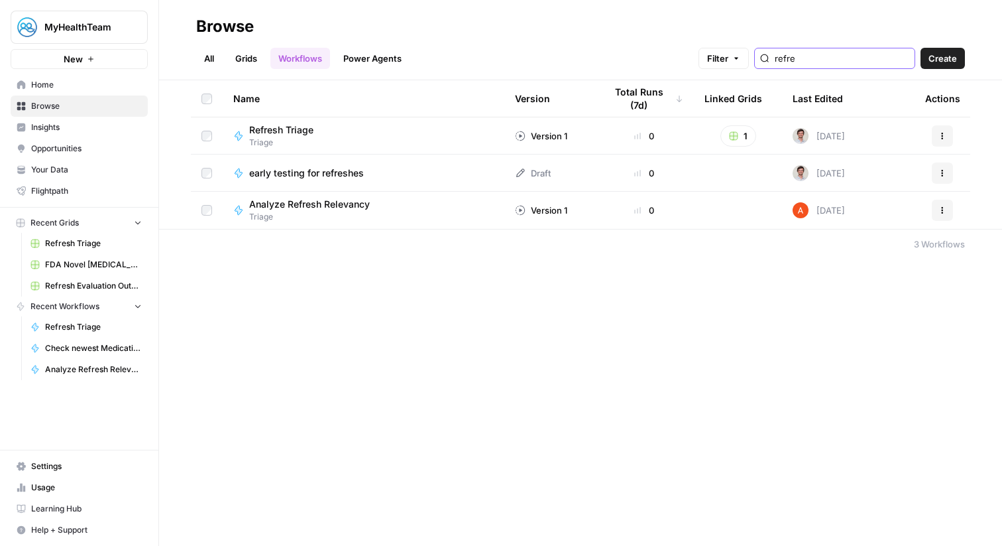
type input "refre"
click at [311, 208] on span "Analyze Refresh Relevancy" at bounding box center [309, 204] width 121 height 13
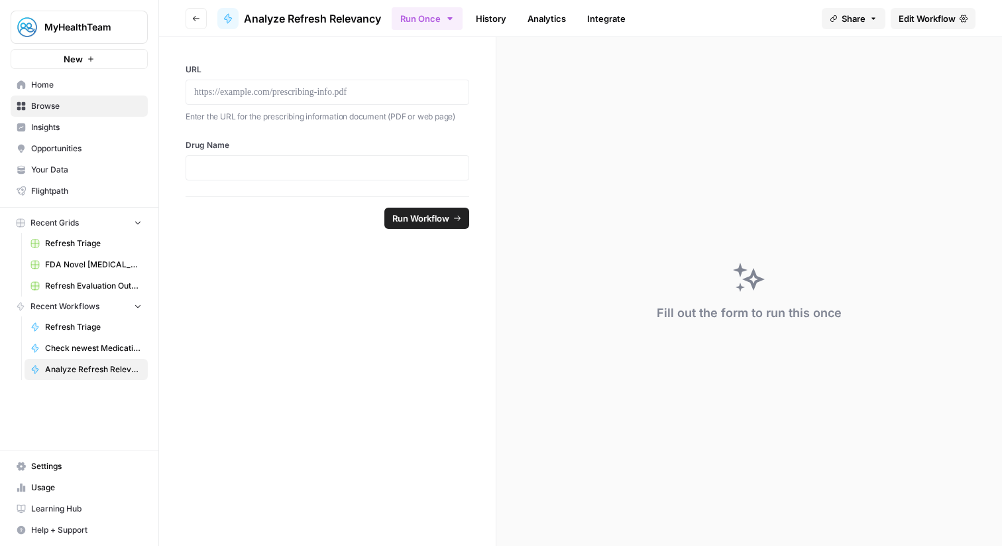
click at [919, 33] on header "Go back Analyze Refresh Relevancy Run Once History Analytics Integrate Share Ed…" at bounding box center [580, 18] width 843 height 37
click at [914, 22] on span "Edit Workflow" at bounding box center [927, 18] width 57 height 13
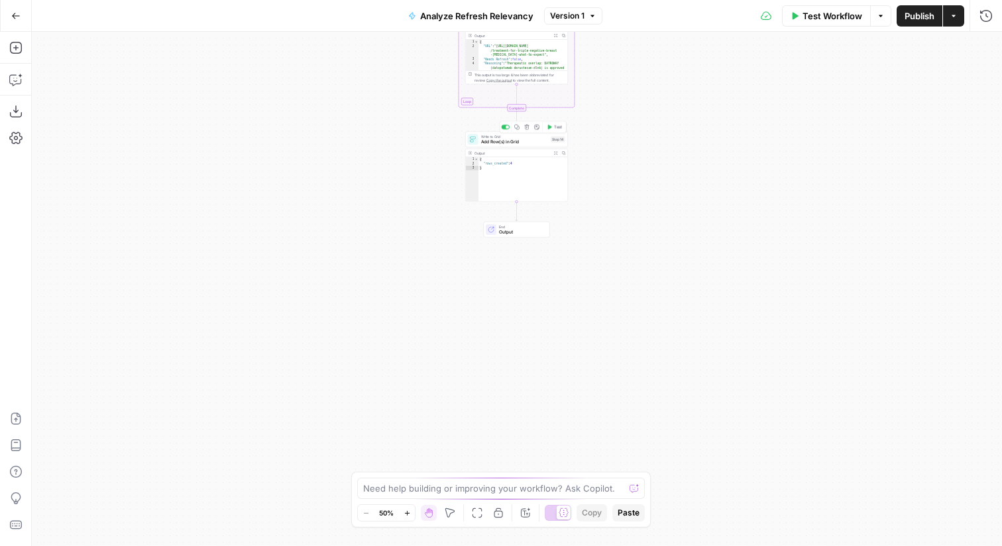
click at [546, 141] on span "Add Row(s) in Grid" at bounding box center [515, 142] width 68 height 7
type input "Refresh Evaluation Outputs"
type input "MyBCTeam"
type input "URL"
type input "Needs Refresh"
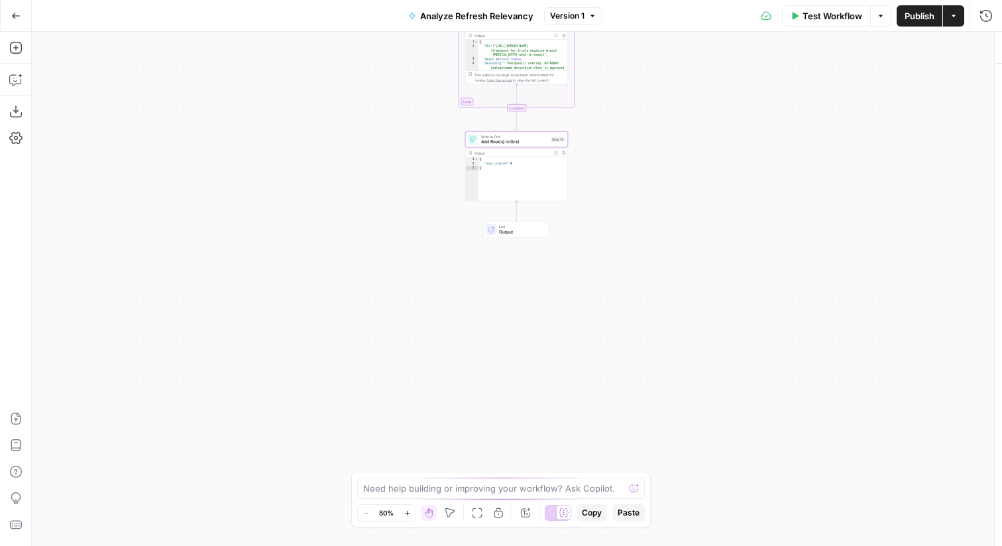
type input "New Drug Name"
type input "Reasoning"
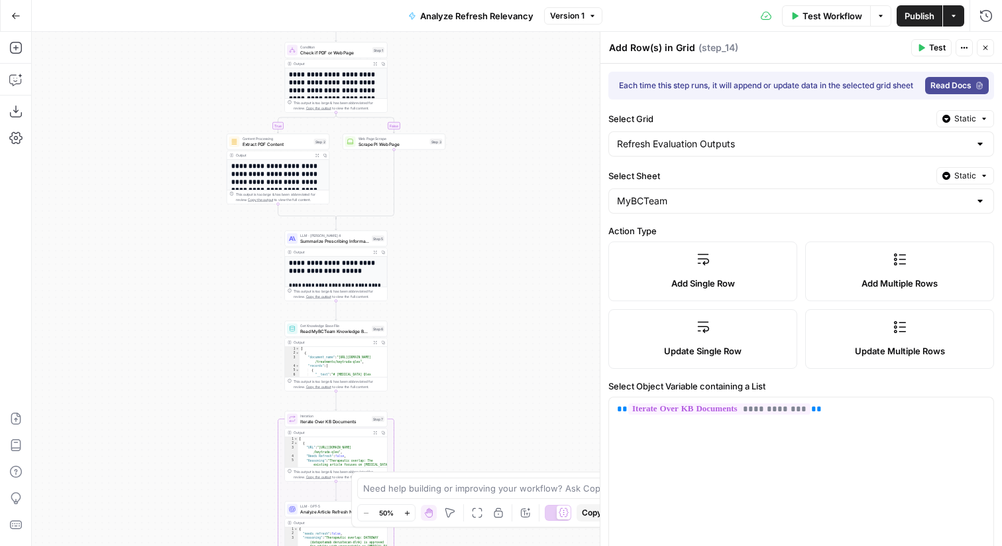
click at [22, 17] on button "Go Back" at bounding box center [16, 16] width 24 height 24
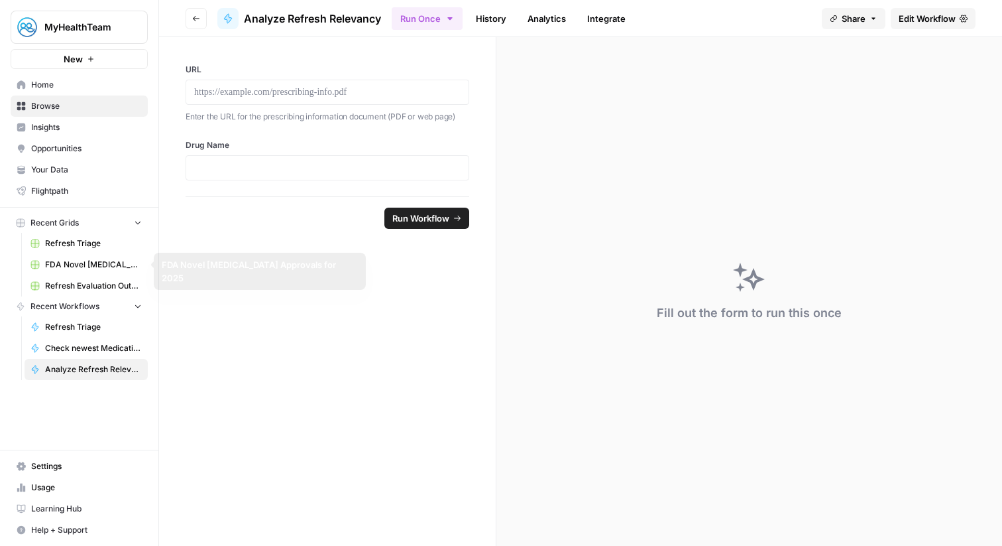
click at [74, 160] on link "Your Data" at bounding box center [79, 169] width 137 height 21
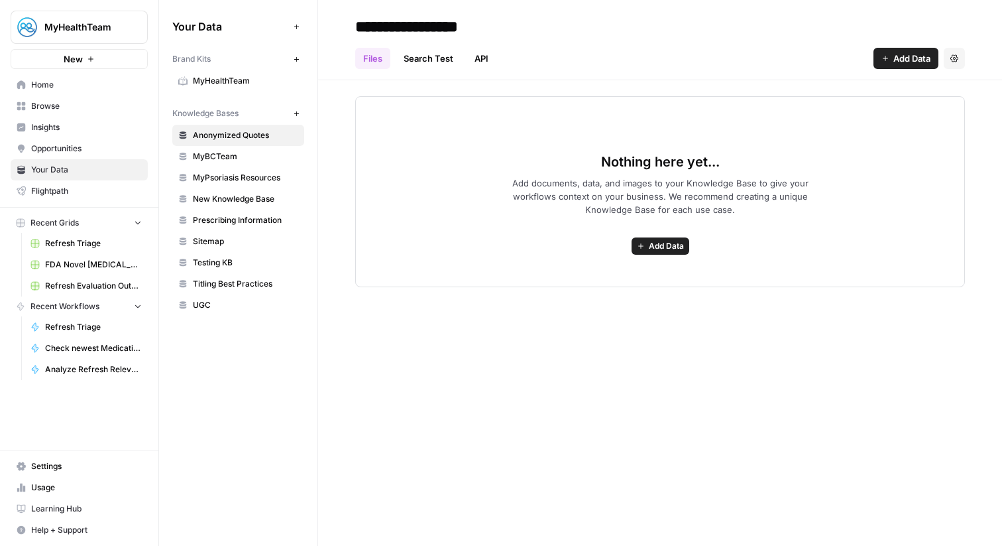
click at [251, 158] on span "MyBCTeam" at bounding box center [245, 157] width 105 height 12
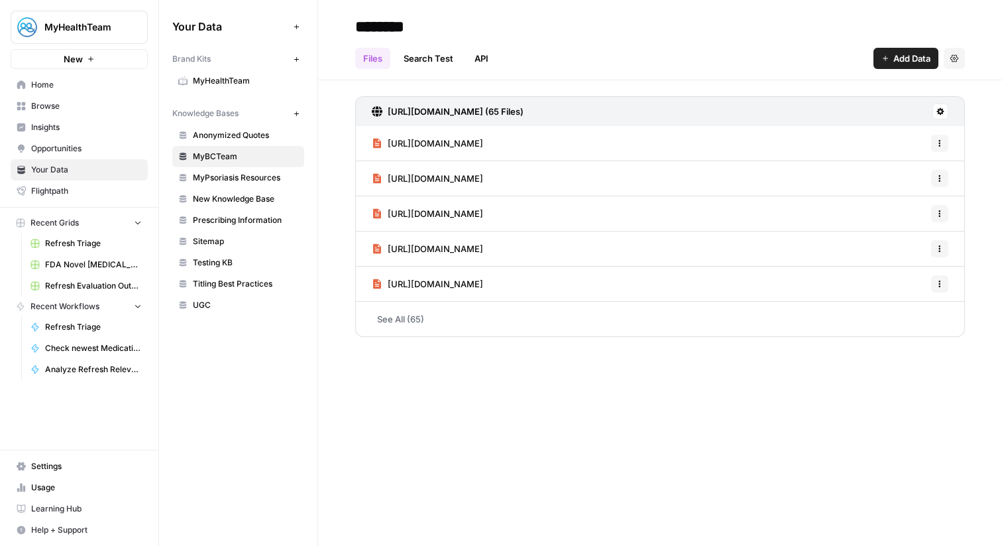
click at [515, 328] on link "See All (65)" at bounding box center [660, 319] width 610 height 34
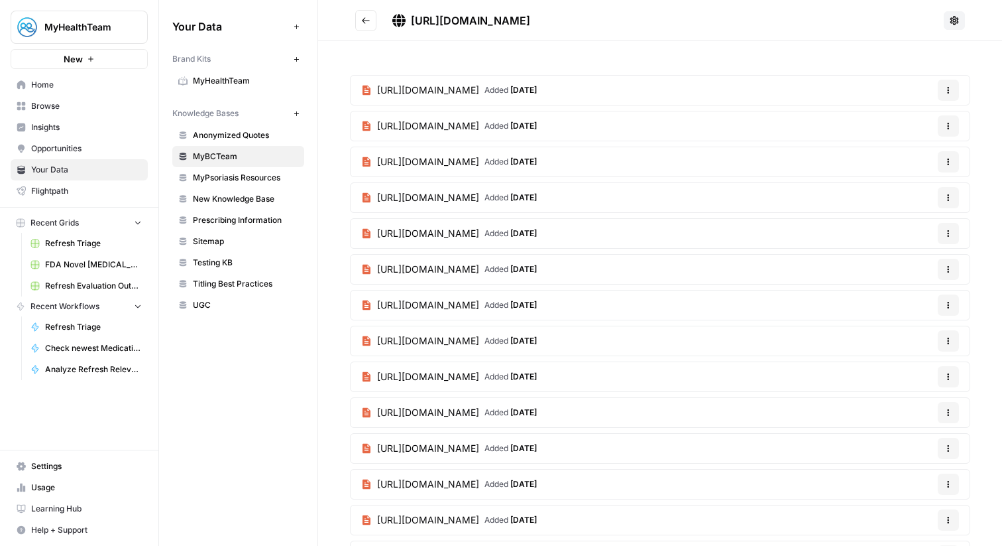
scroll to position [305, 0]
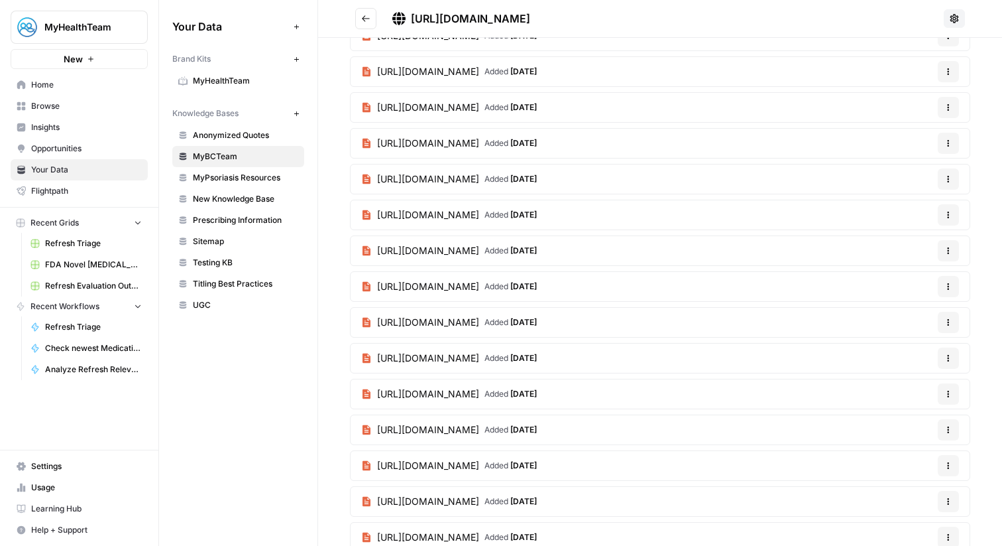
click at [103, 81] on span "Home" at bounding box center [86, 85] width 111 height 12
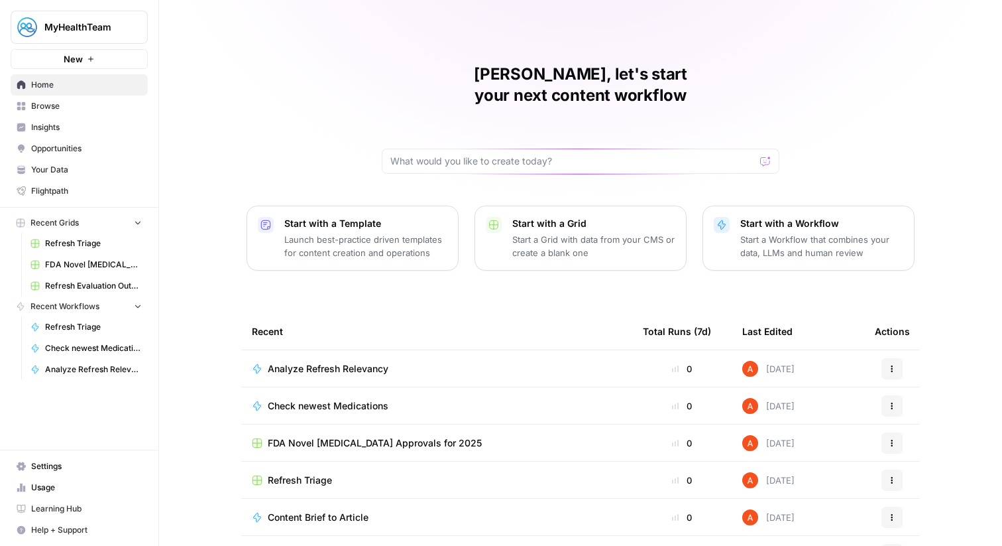
scroll to position [44, 0]
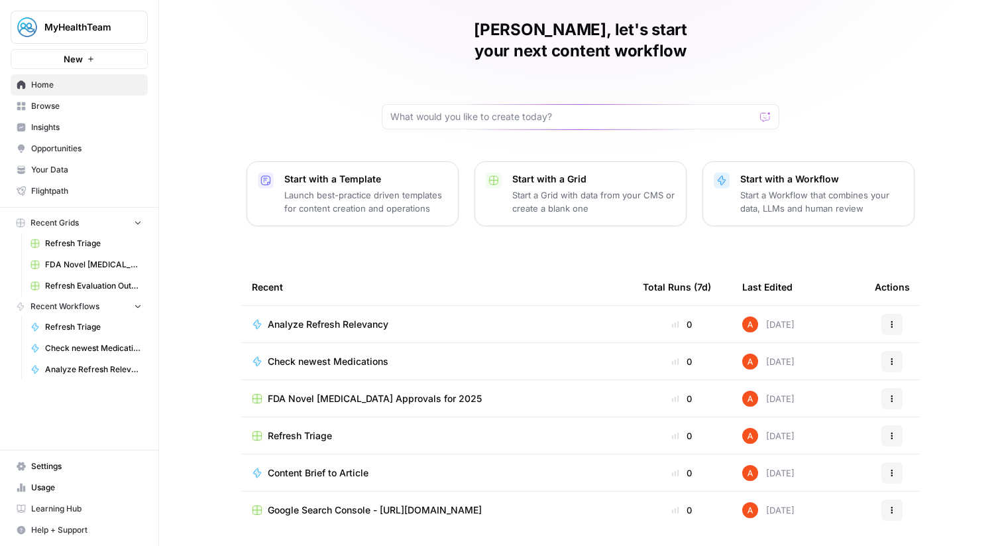
click at [333, 306] on td "Analyze Refresh Relevancy" at bounding box center [436, 324] width 391 height 36
click at [334, 318] on span "Analyze Refresh Relevancy" at bounding box center [328, 324] width 121 height 13
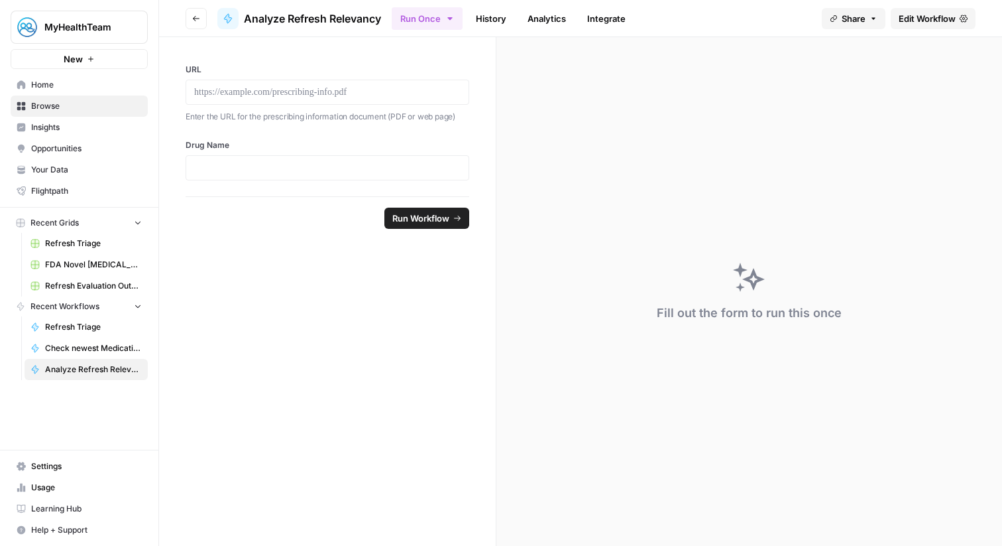
click at [910, 19] on span "Edit Workflow" at bounding box center [927, 18] width 57 height 13
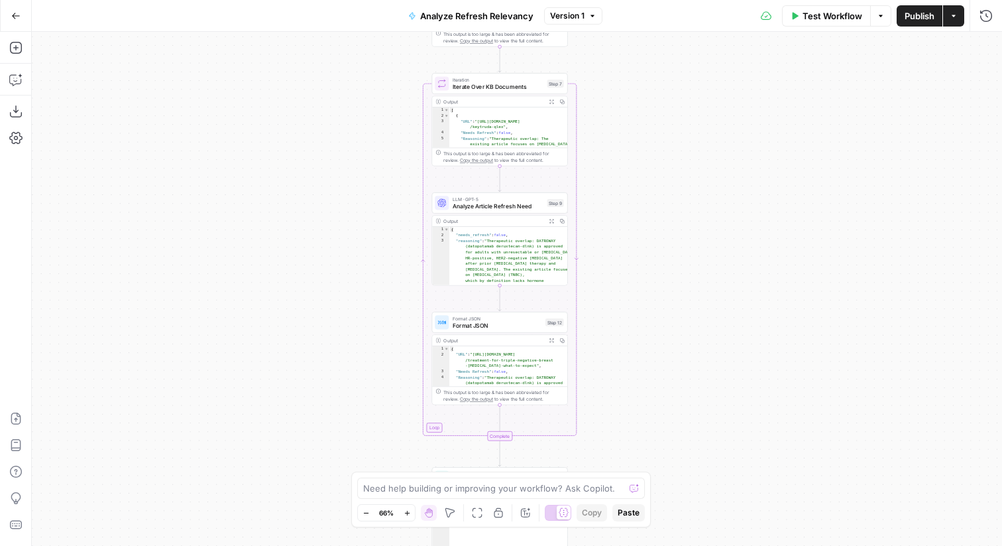
click at [17, 21] on button "Go Back" at bounding box center [16, 16] width 24 height 24
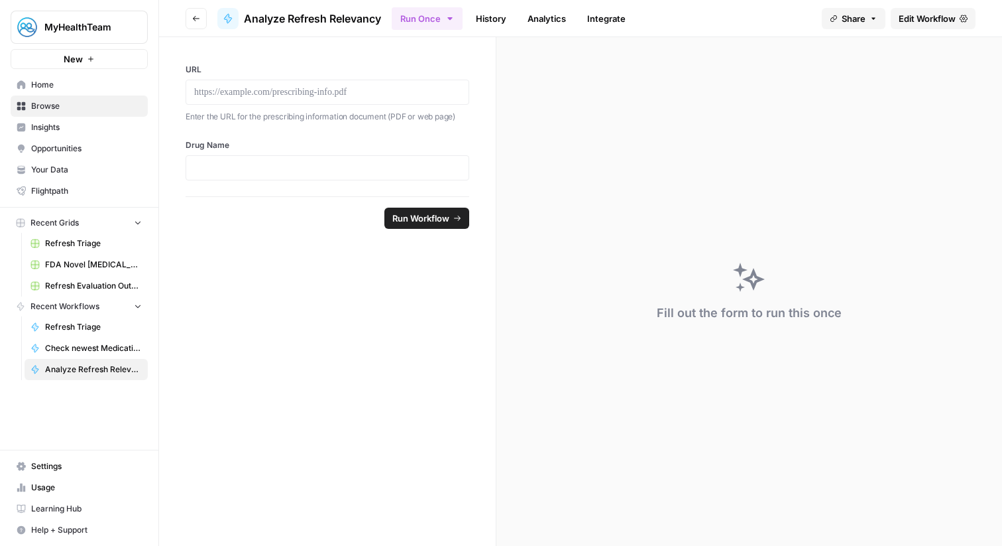
click at [194, 23] on button "Go back" at bounding box center [196, 18] width 21 height 21
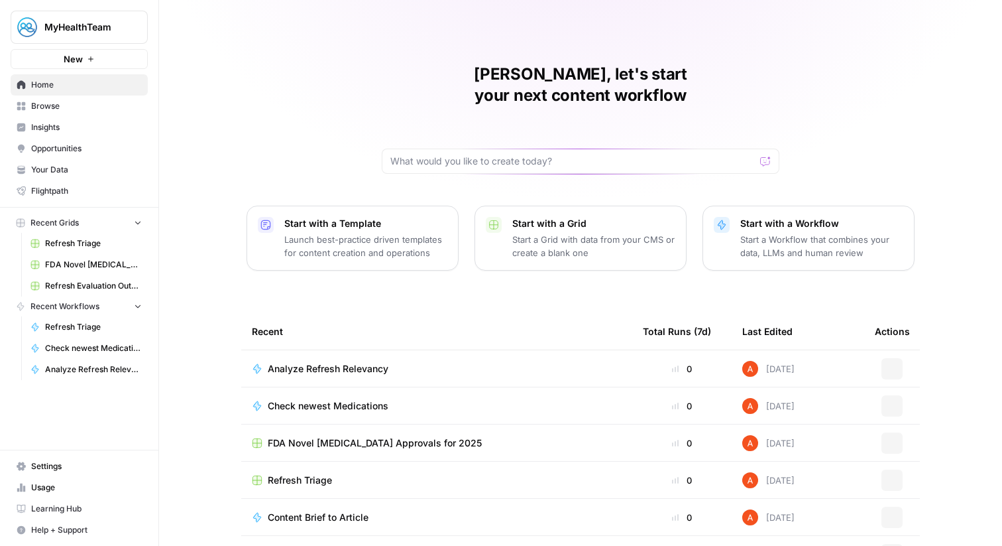
scroll to position [64, 0]
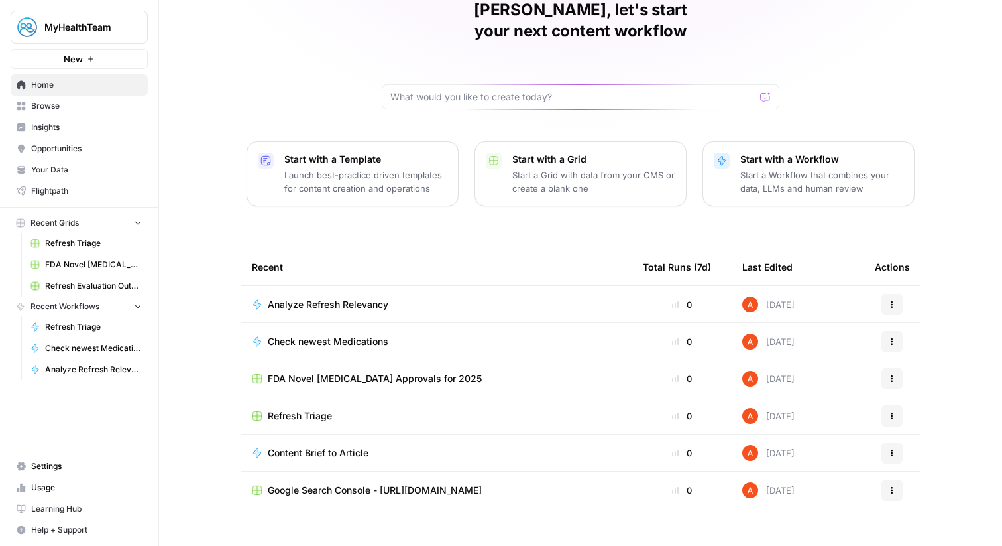
click at [355, 335] on span "Check newest Medications" at bounding box center [328, 341] width 121 height 13
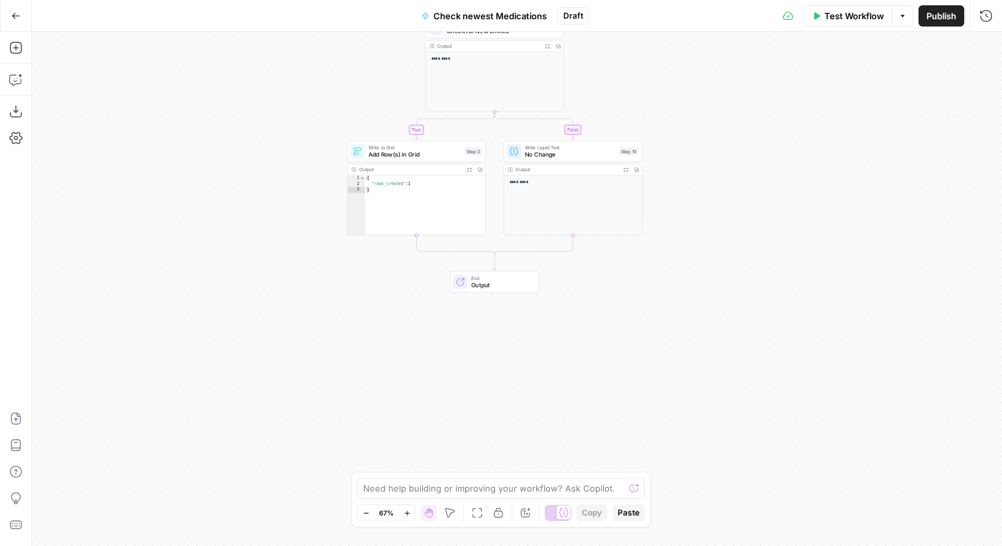
click at [457, 159] on div "Write to Grid Add Row(s) in Grid Step 3 Copy step Delete step Add Note Test" at bounding box center [416, 151] width 139 height 21
type input "Blank"
type input "No."
type input "Drug Name"
type input "Active Ingredient"
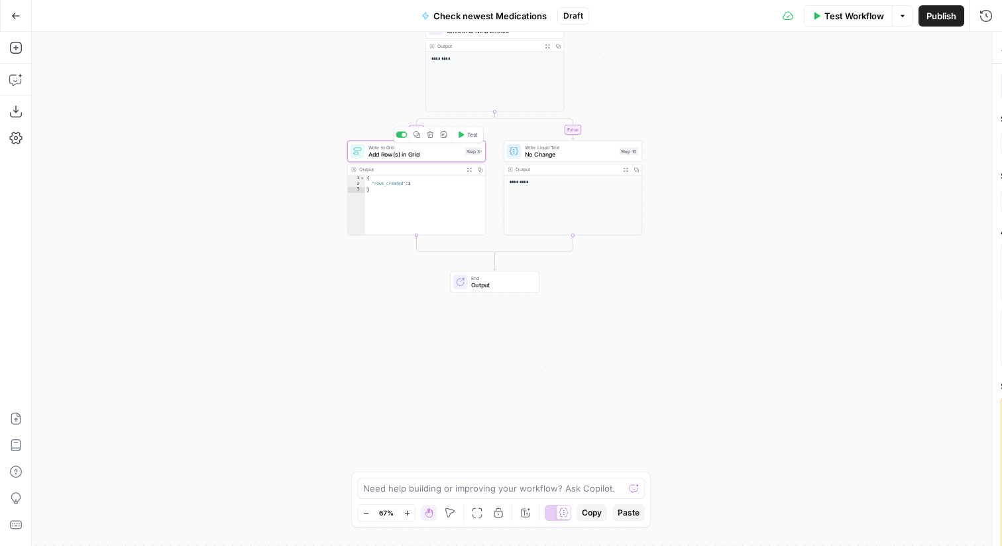
type input "Approval Date"
type input "FDA-approved use on approval date"
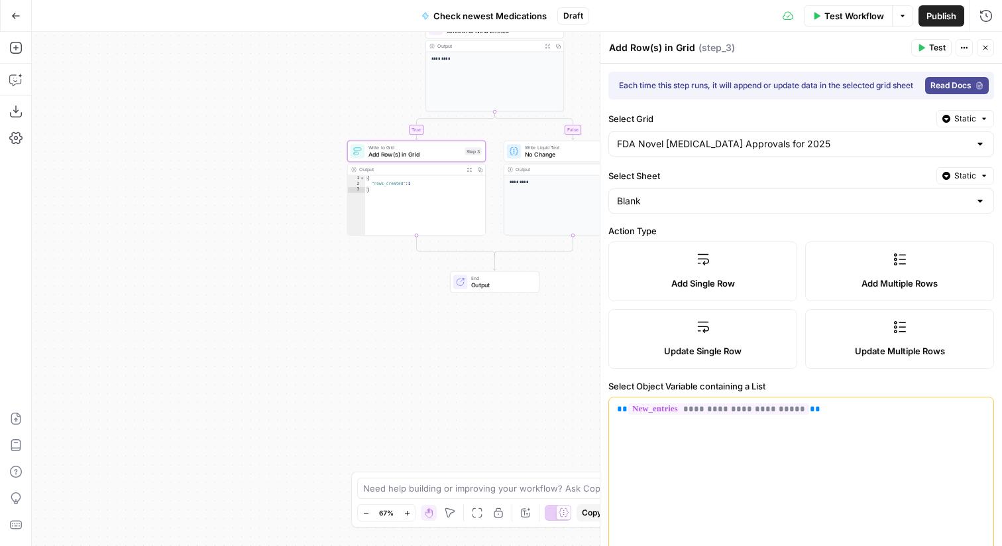
click at [568, 16] on span "Draft" at bounding box center [574, 16] width 20 height 12
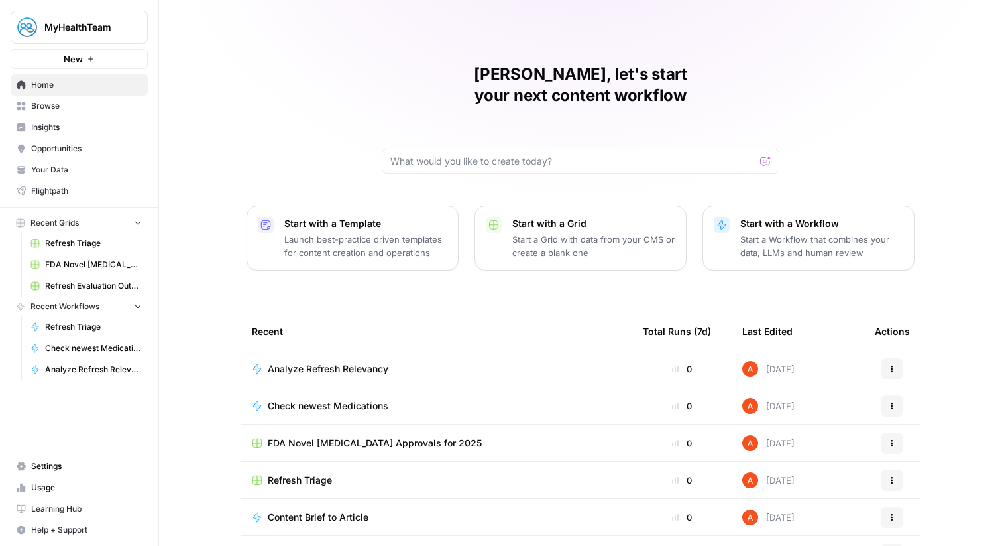
scroll to position [64, 0]
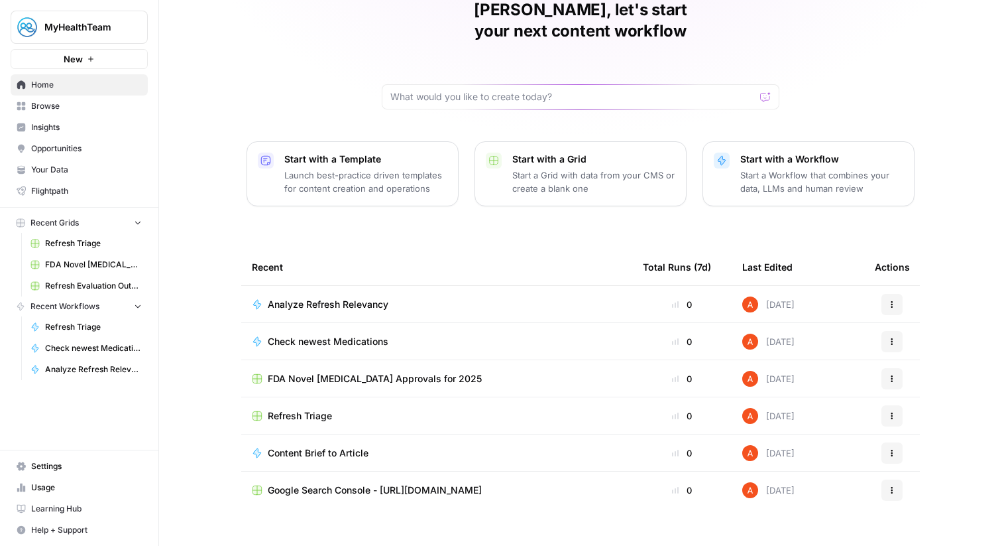
click at [320, 298] on span "Analyze Refresh Relevancy" at bounding box center [328, 304] width 121 height 13
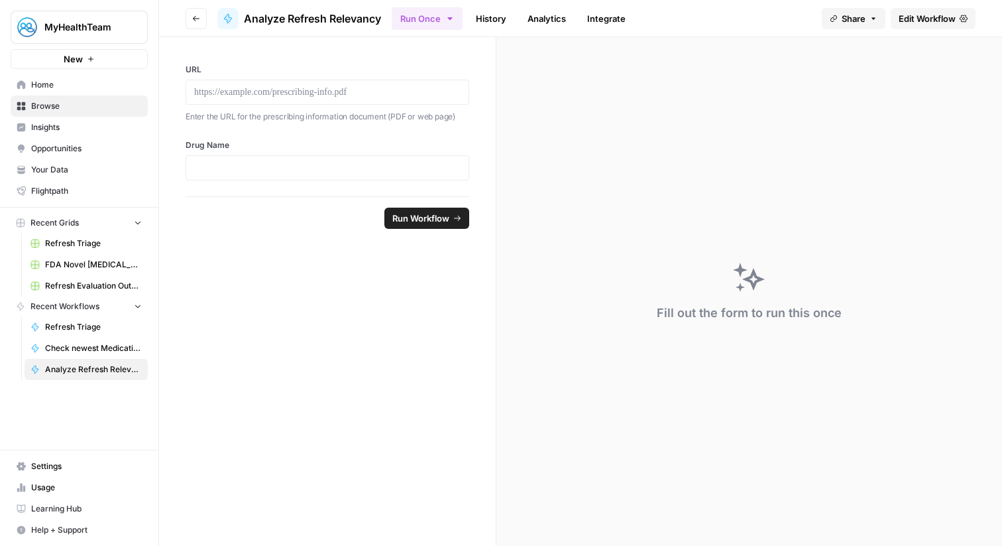
click at [924, 25] on span "Edit Workflow" at bounding box center [927, 18] width 57 height 13
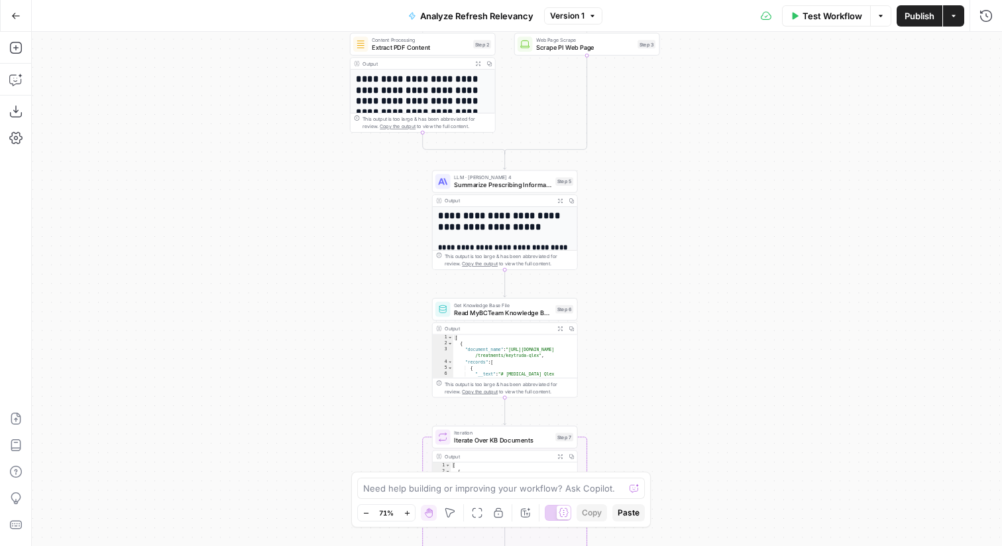
click at [473, 310] on span "Read MyBCTeam Knowledge Base" at bounding box center [502, 312] width 97 height 9
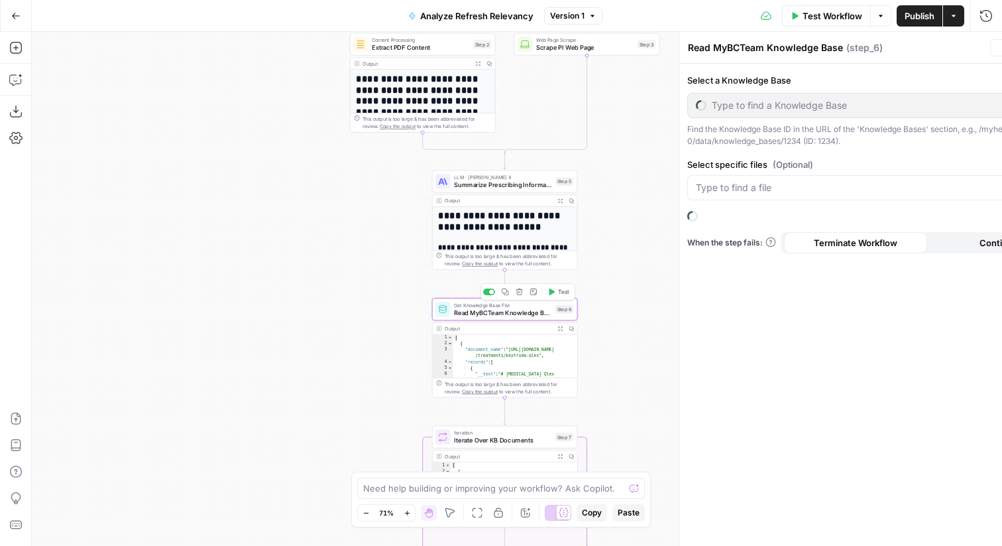
type input "Testing KB"
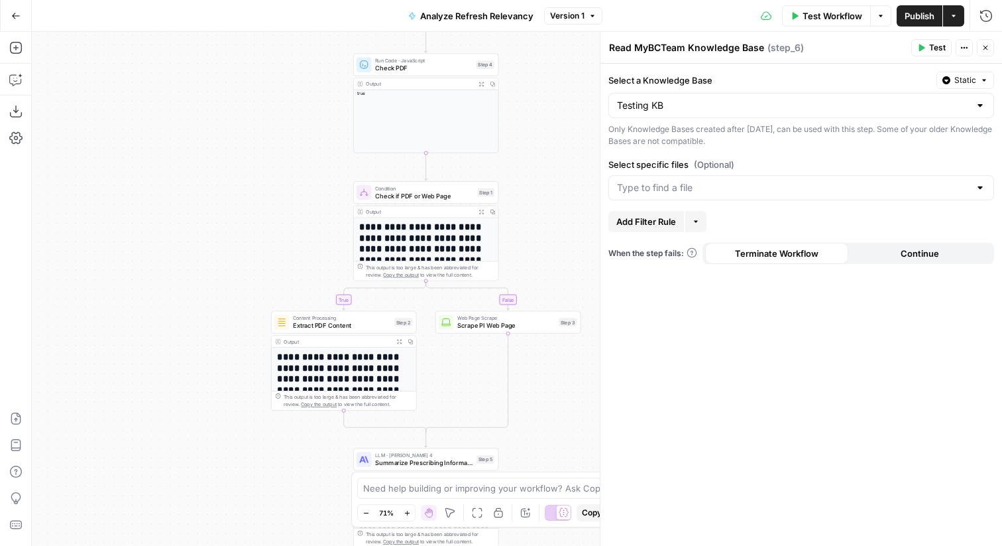
click at [4, 12] on button "Go Back" at bounding box center [16, 16] width 24 height 24
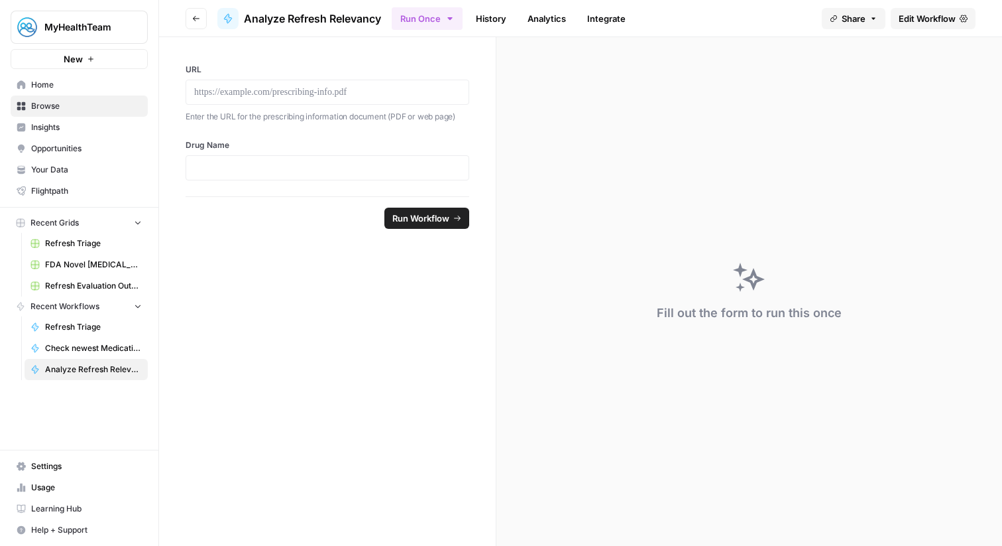
click at [928, 19] on span "Edit Workflow" at bounding box center [927, 18] width 57 height 13
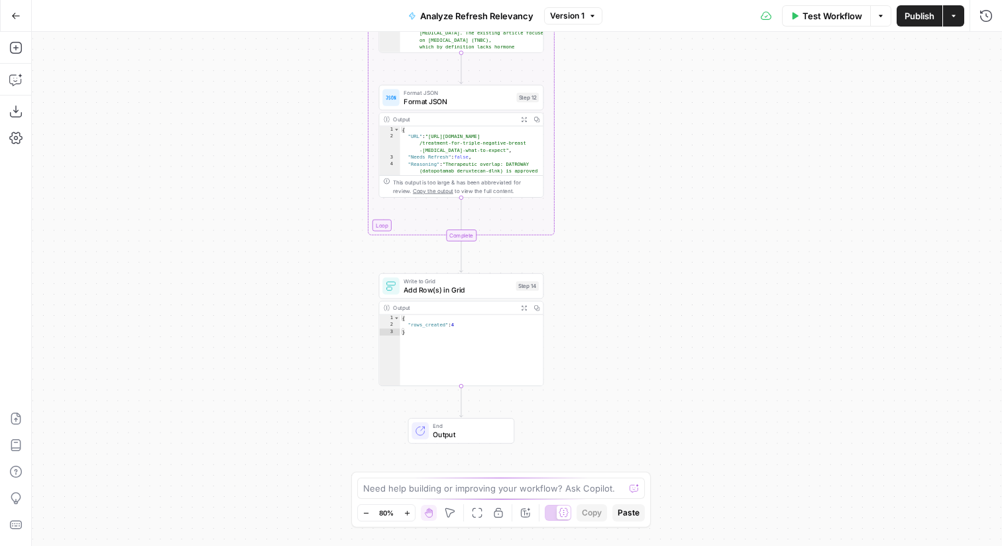
click at [493, 295] on div "Write to Grid Add Row(s) in Grid Step 14 Copy step Delete step Add Note Test" at bounding box center [461, 286] width 165 height 26
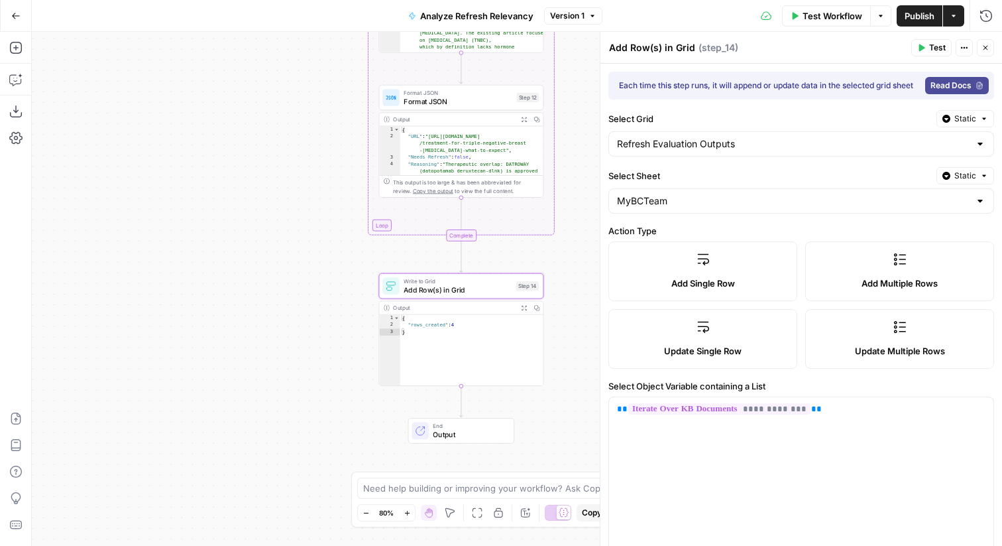
click at [6, 9] on button "Go Back" at bounding box center [16, 16] width 24 height 24
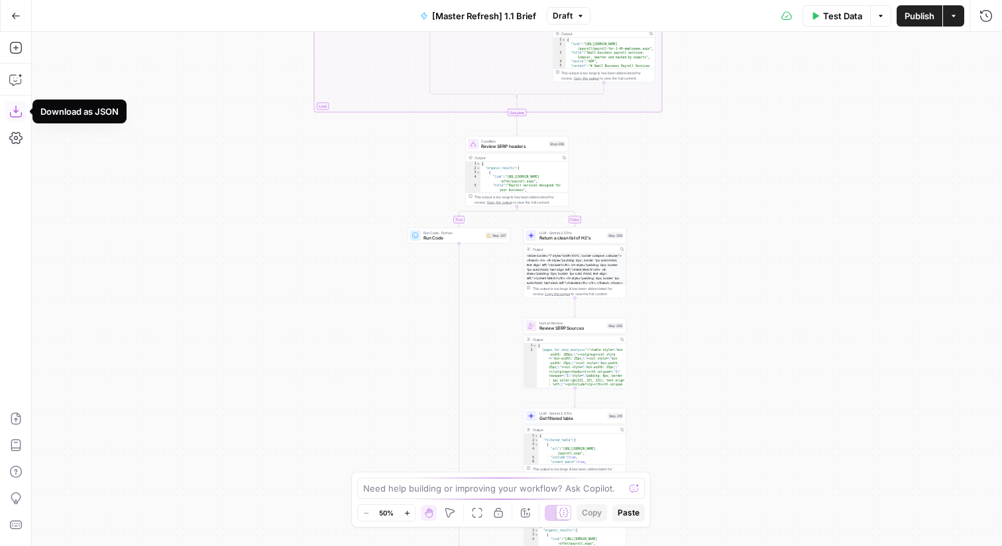
click at [23, 117] on button "Download as JSON" at bounding box center [15, 111] width 21 height 21
click at [14, 20] on icon "button" at bounding box center [15, 15] width 9 height 9
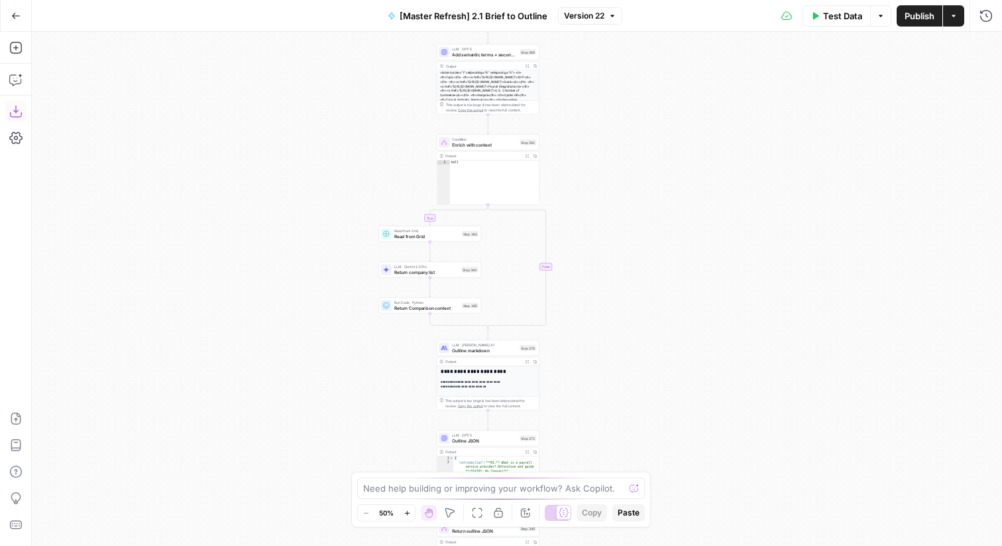
click at [20, 117] on icon "button" at bounding box center [15, 111] width 13 height 13
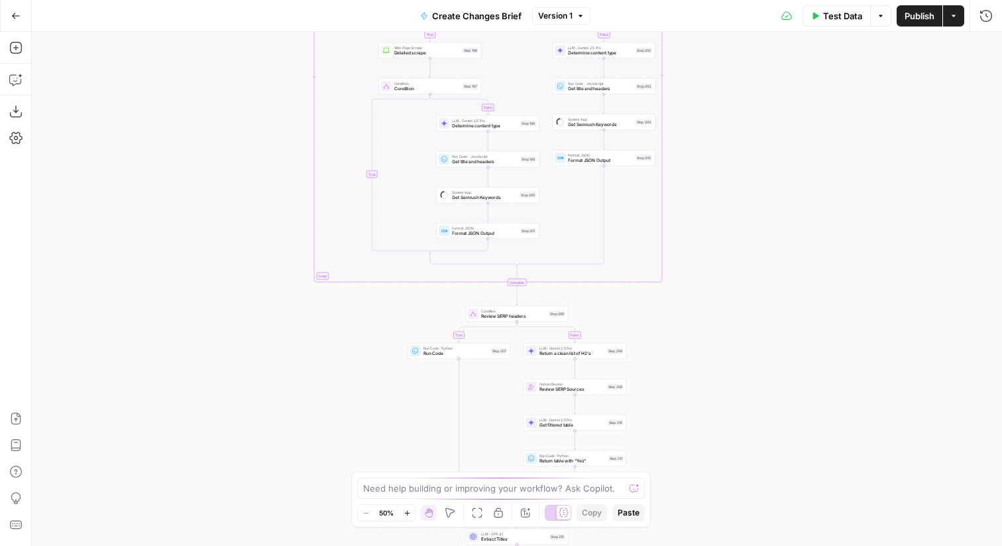
click at [509, 10] on span "Create Changes Brief" at bounding box center [477, 15] width 90 height 13
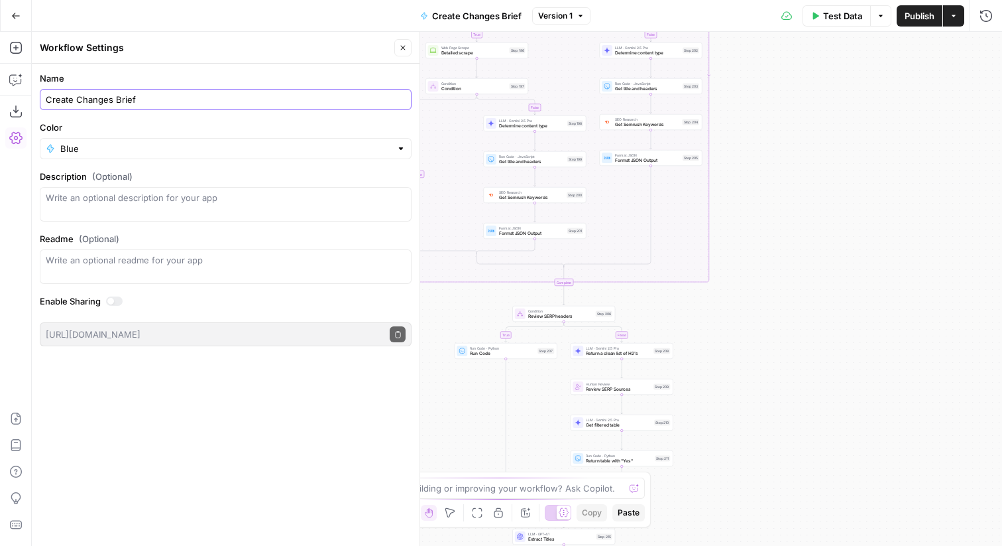
drag, startPoint x: 76, startPoint y: 95, endPoint x: 33, endPoint y: 93, distance: 42.5
click at [33, 93] on form "Name Create Changes Brief Color Blue Description (Optional) Readme (Optional) W…" at bounding box center [226, 209] width 388 height 290
type input "[Refresh] Changes Brief"
click at [402, 52] on button "Close" at bounding box center [402, 47] width 17 height 17
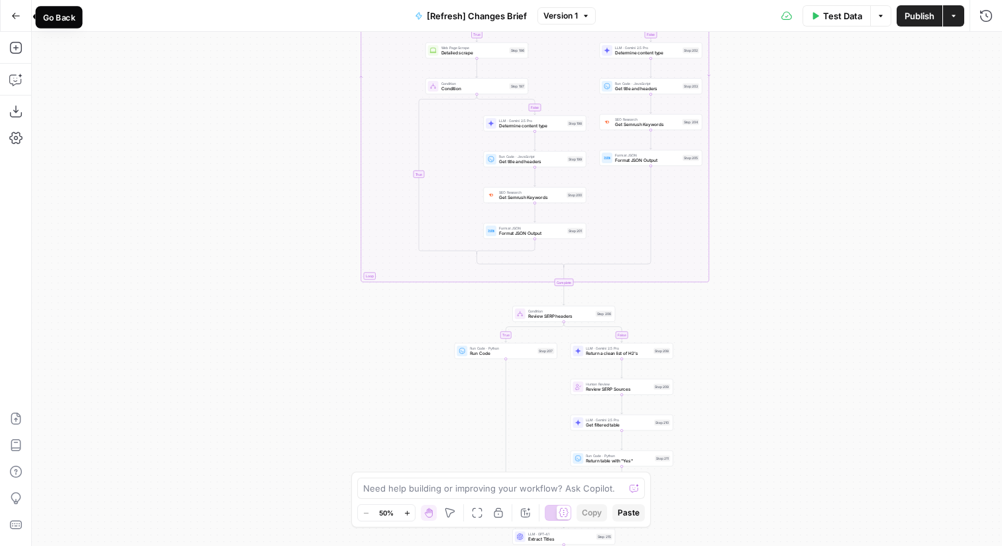
click at [16, 13] on icon "button" at bounding box center [15, 15] width 9 height 9
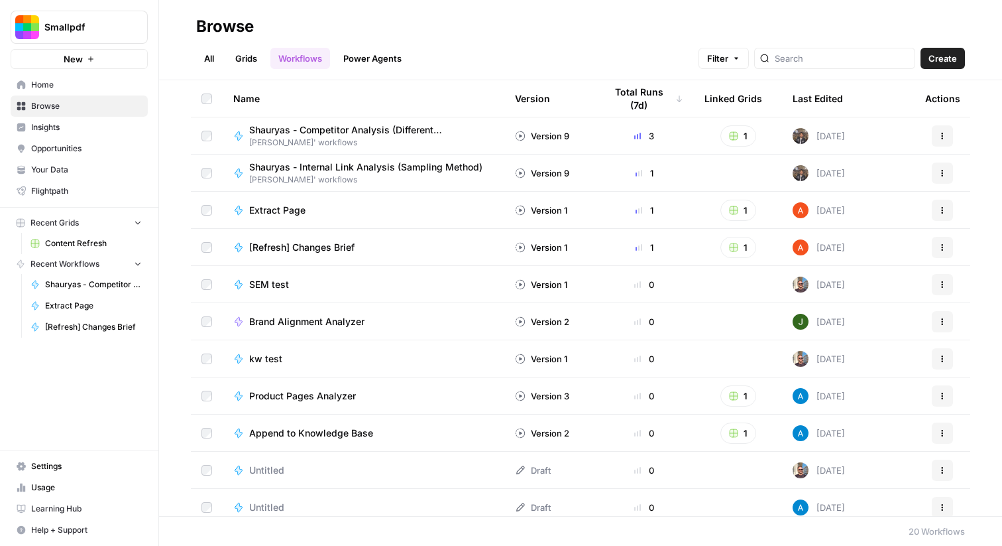
click at [239, 57] on link "Grids" at bounding box center [246, 58] width 38 height 21
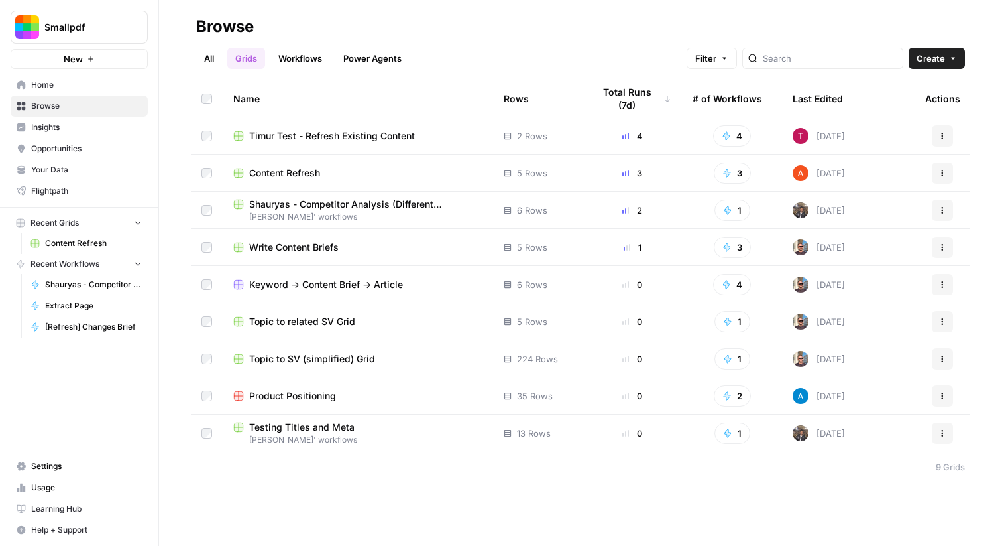
click at [312, 173] on span "Content Refresh" at bounding box center [284, 172] width 71 height 13
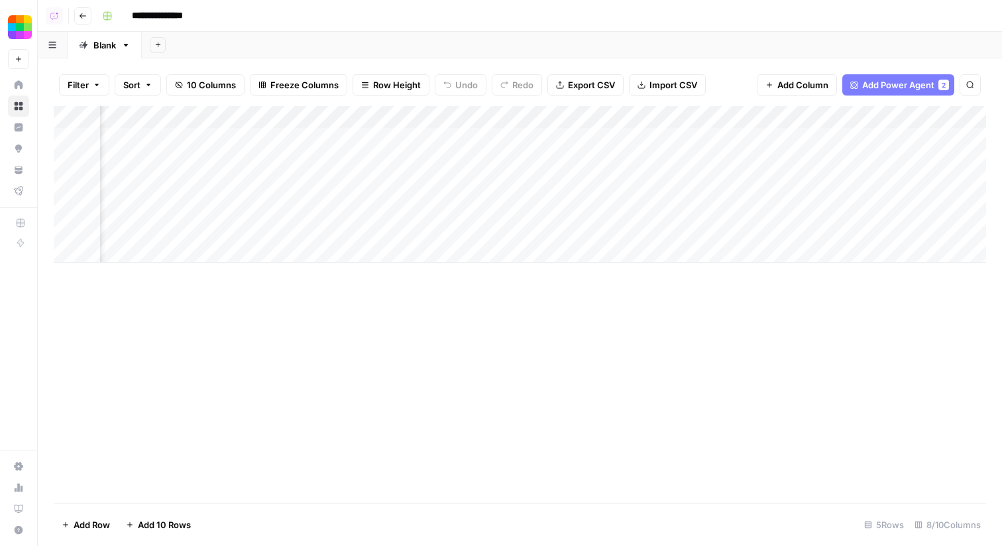
scroll to position [0, 344]
click at [849, 115] on div "Add Column" at bounding box center [520, 184] width 933 height 156
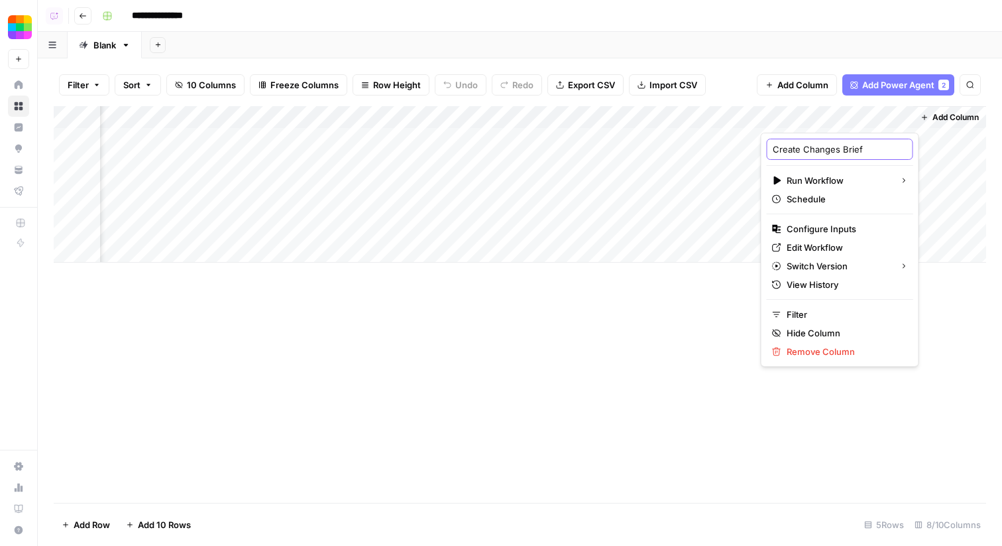
click at [784, 146] on input "Create Changes Brief" at bounding box center [840, 149] width 135 height 13
type input "[Refresh] Changes Brief"
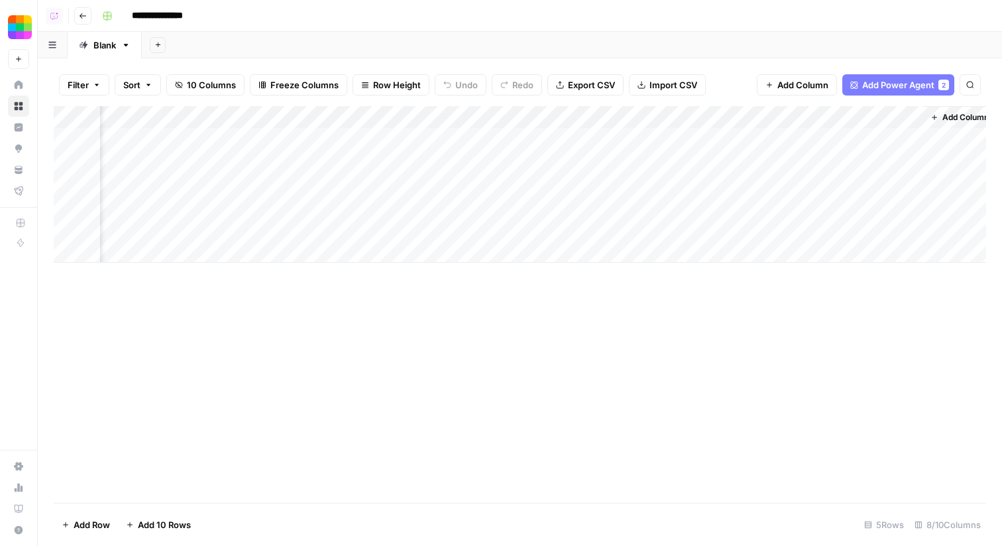
scroll to position [0, 355]
click at [953, 115] on span "Add Column" at bounding box center [956, 117] width 46 height 12
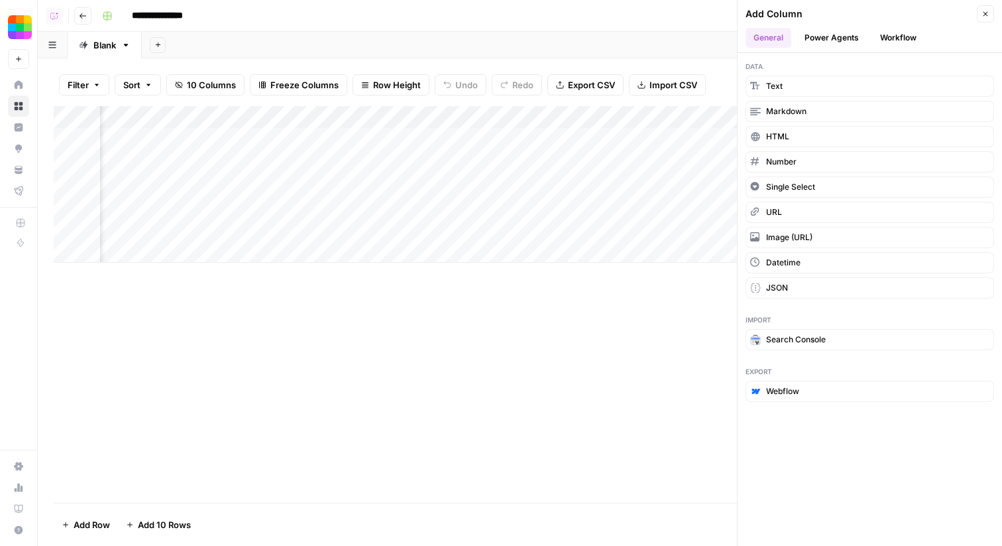
click at [106, 49] on div "Blank" at bounding box center [104, 44] width 23 height 13
type input "*******"
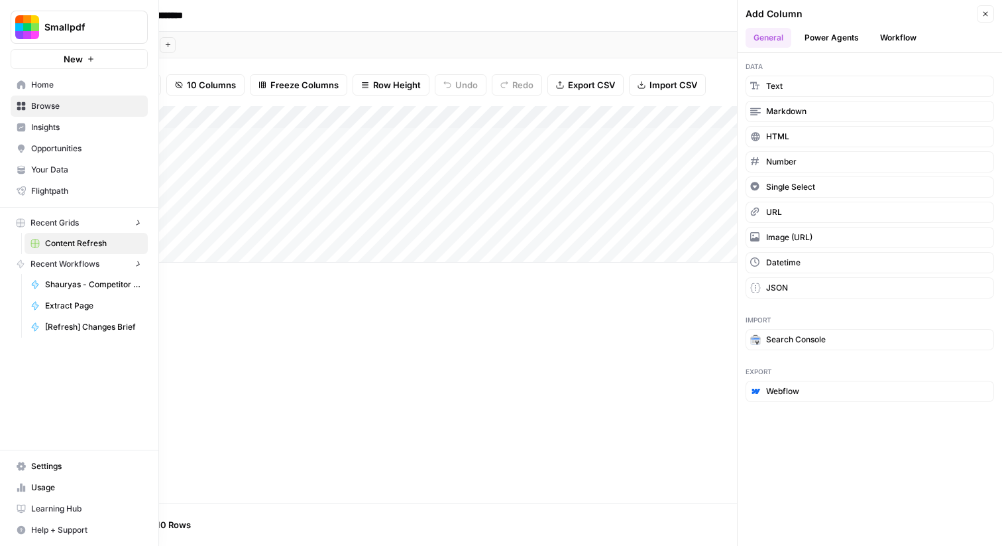
click at [23, 81] on icon at bounding box center [21, 84] width 9 height 9
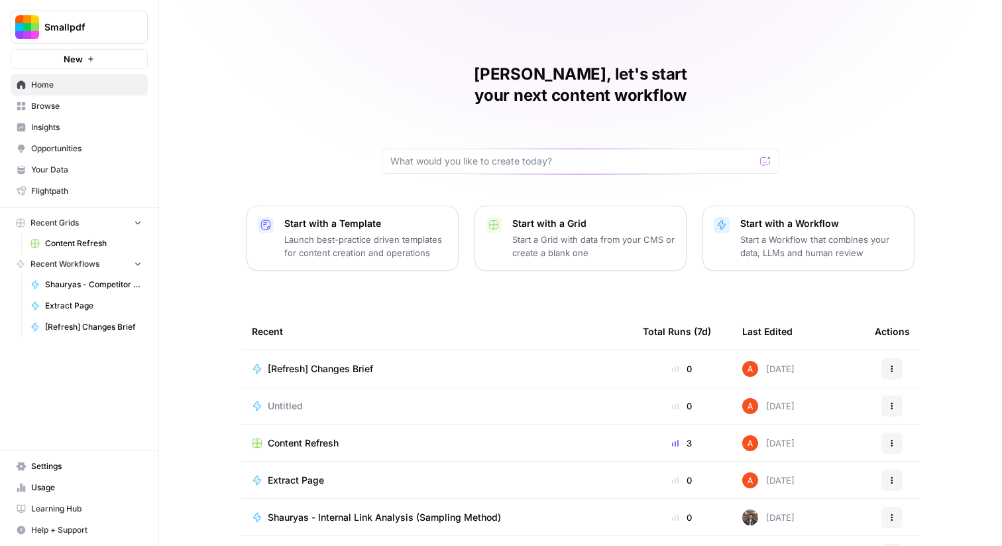
click at [309, 436] on span "Content Refresh" at bounding box center [303, 442] width 71 height 13
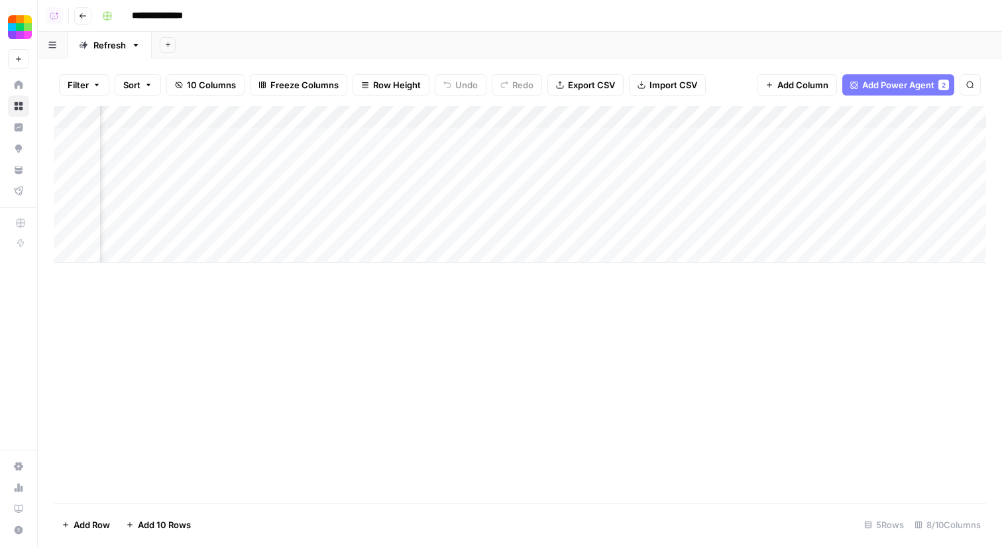
scroll to position [0, 355]
click at [808, 119] on div "Add Column" at bounding box center [520, 184] width 933 height 156
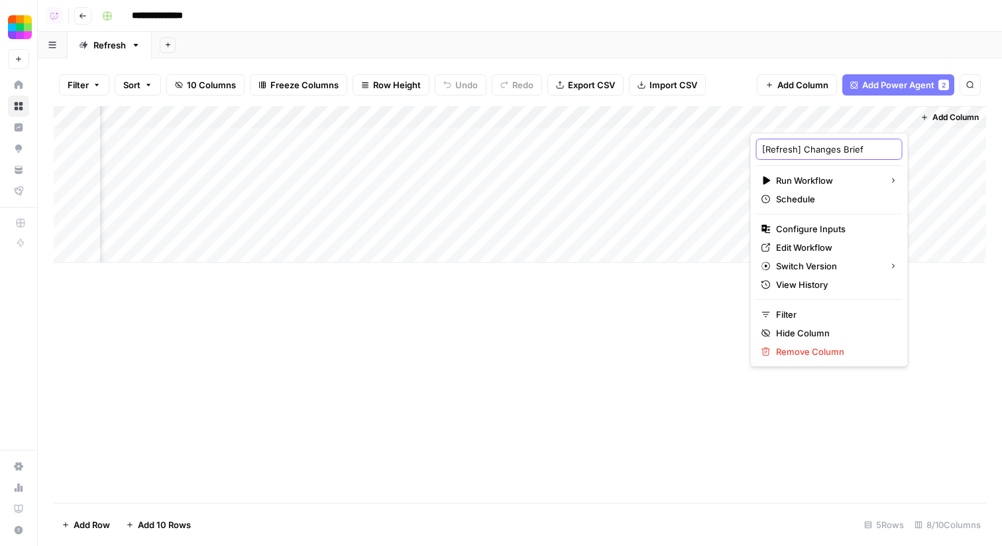
click at [800, 151] on input "[Refresh] Changes Brief" at bounding box center [829, 149] width 135 height 13
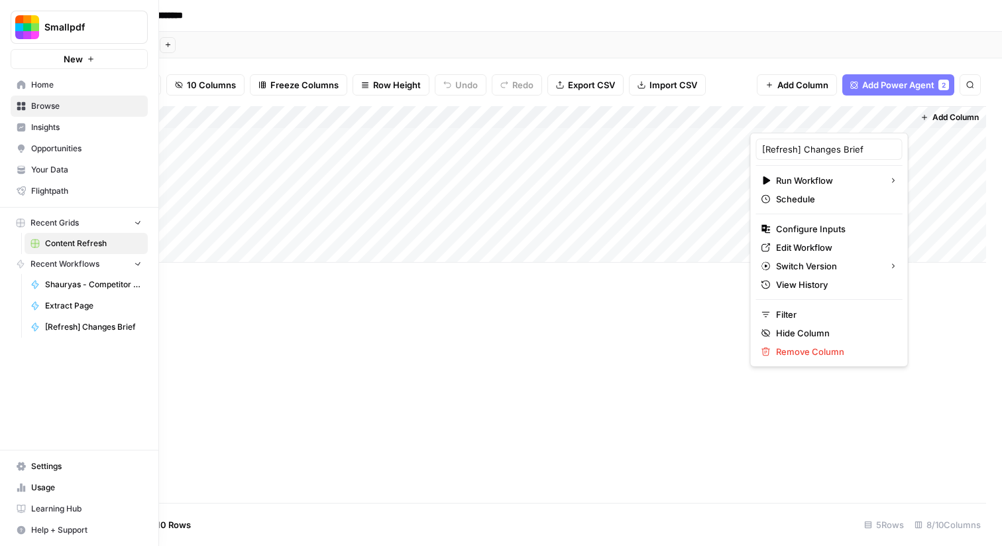
click at [27, 86] on link "Home" at bounding box center [79, 84] width 137 height 21
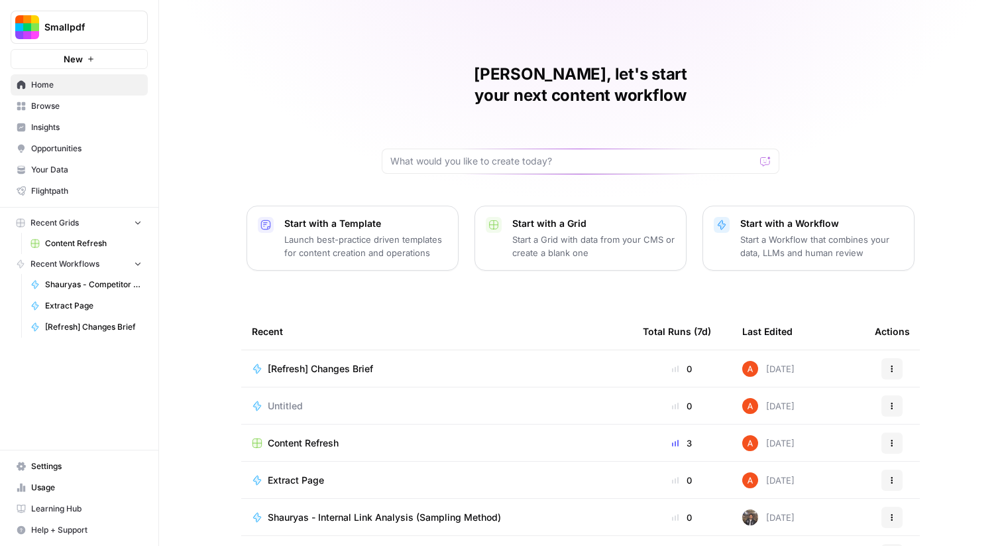
click at [292, 399] on span "Untitled" at bounding box center [285, 405] width 35 height 13
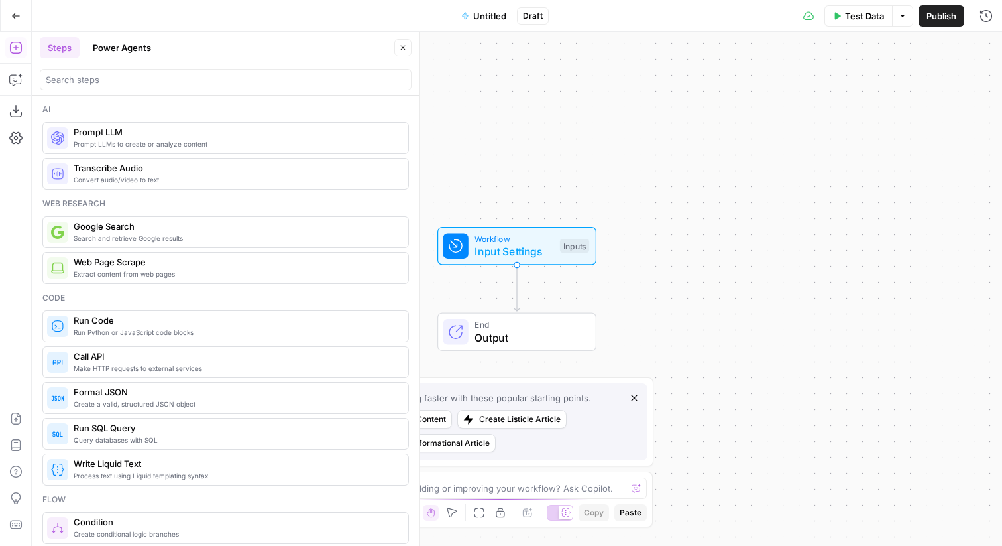
click at [476, 9] on span "Untitled" at bounding box center [489, 15] width 33 height 13
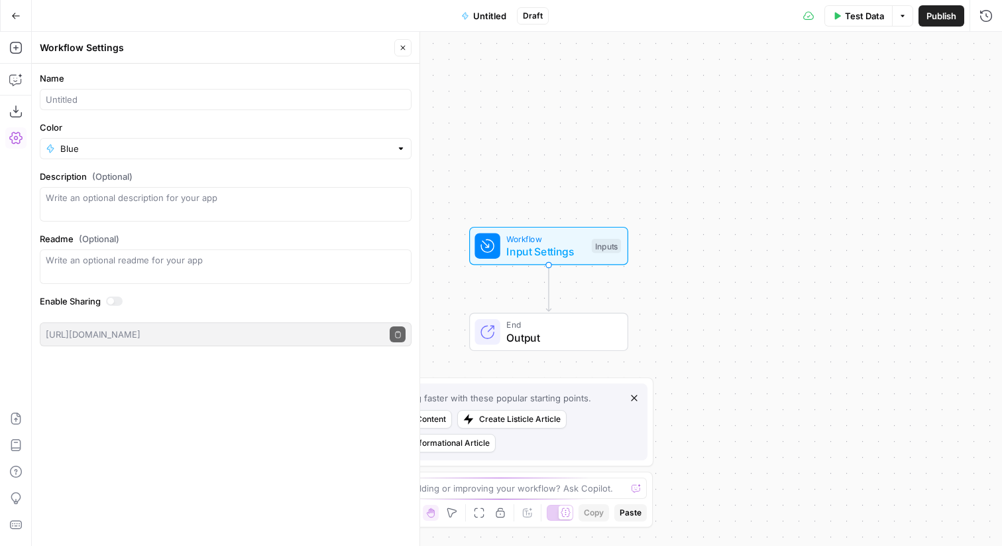
click at [78, 88] on div "Name" at bounding box center [226, 91] width 372 height 38
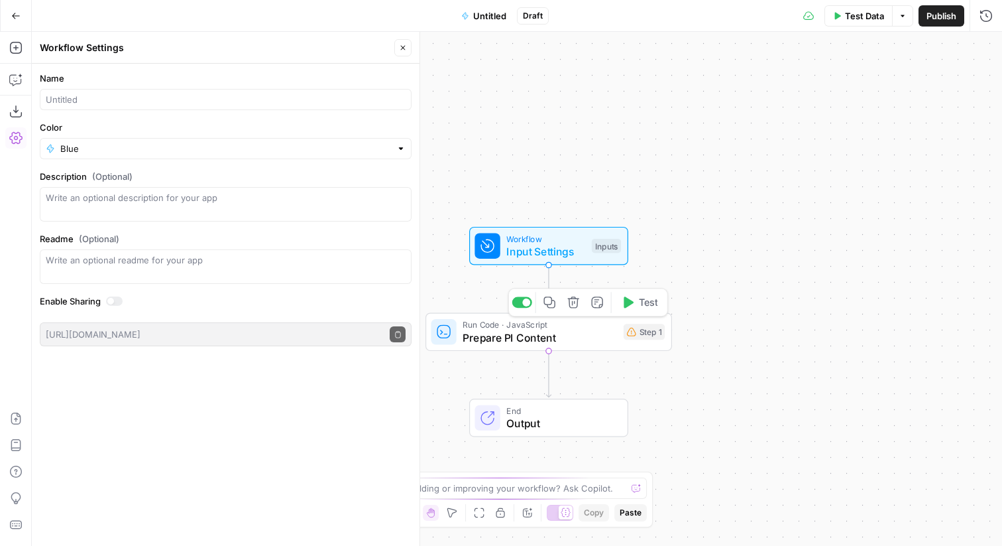
click at [571, 303] on icon "button" at bounding box center [574, 302] width 13 height 13
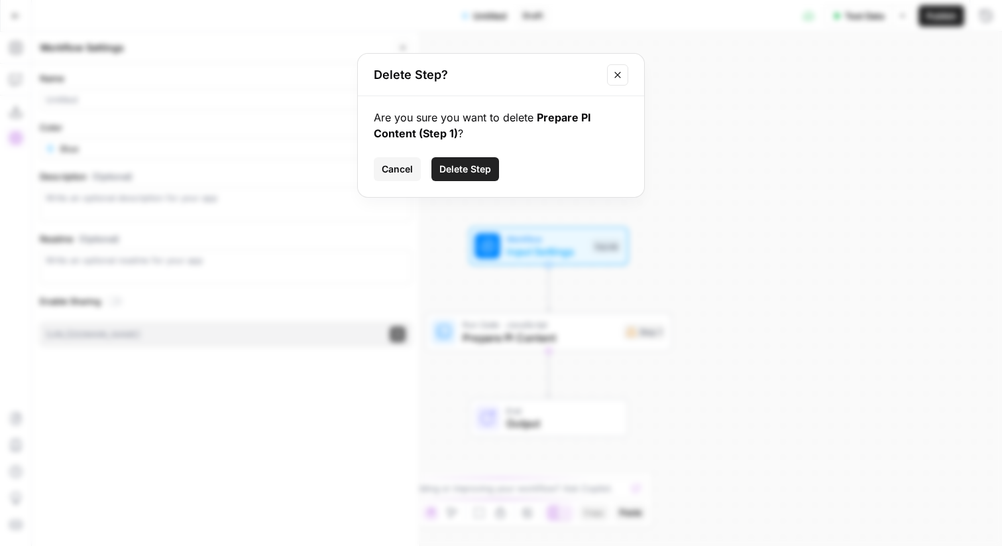
click at [459, 167] on span "Delete Step" at bounding box center [466, 168] width 52 height 13
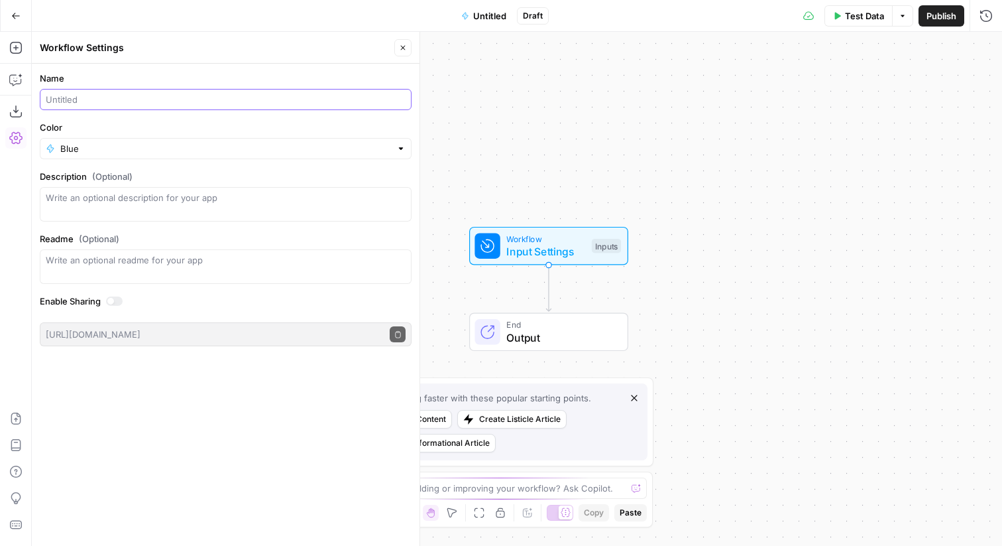
click at [115, 100] on input "Name" at bounding box center [226, 99] width 360 height 13
paste input "[Refresh] Changes Brief"
click at [114, 102] on input "[Refresh] Changes Brief" at bounding box center [226, 99] width 360 height 13
type input "[Refresh] Brief"
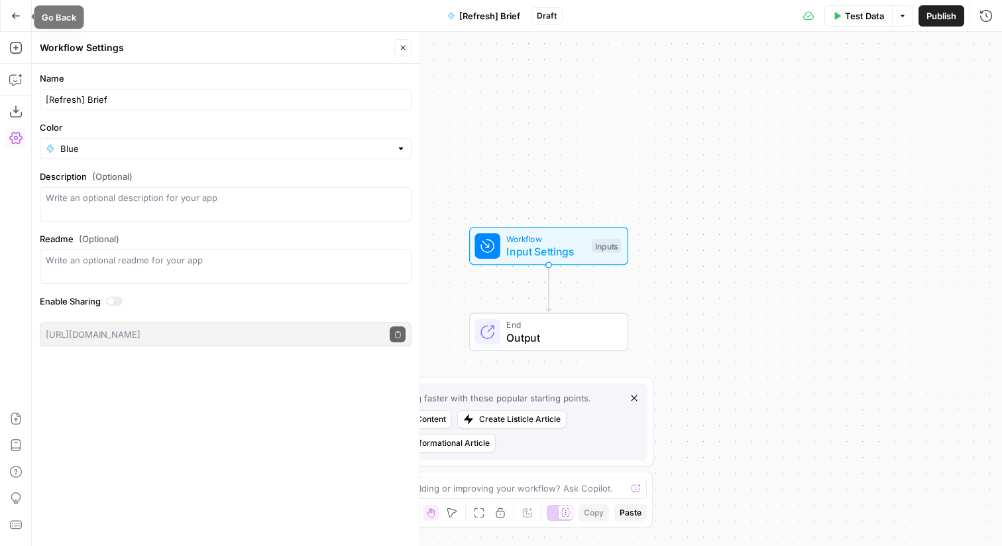
click at [17, 15] on icon "button" at bounding box center [16, 16] width 8 height 6
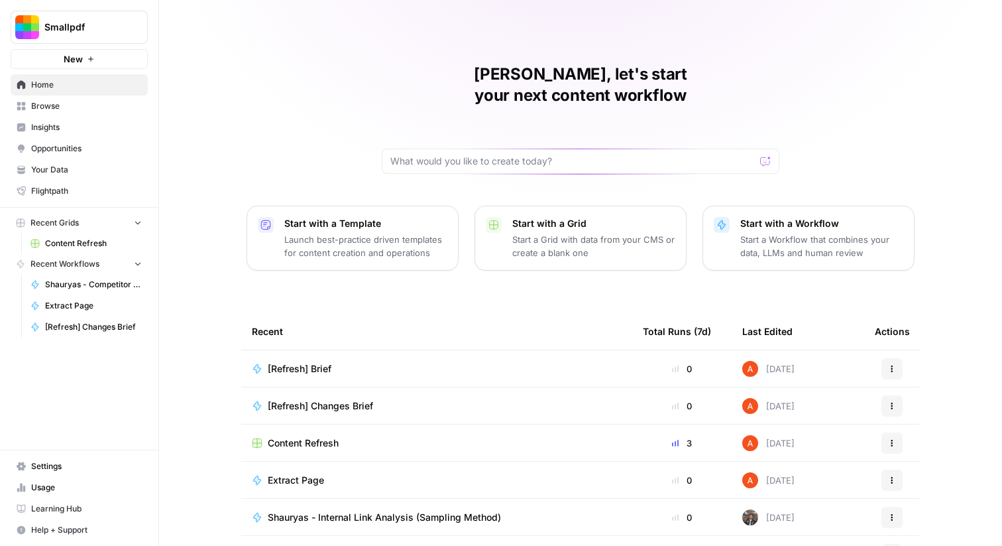
click at [892, 358] on button "Actions" at bounding box center [892, 368] width 21 height 21
click at [804, 408] on span "Delete" at bounding box center [833, 408] width 106 height 13
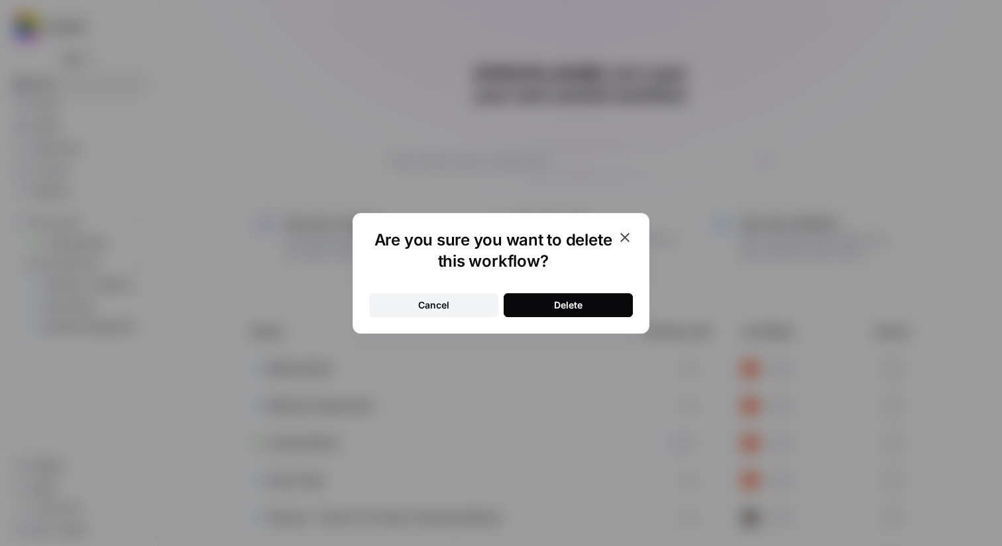
click at [572, 306] on div "Delete" at bounding box center [568, 304] width 29 height 13
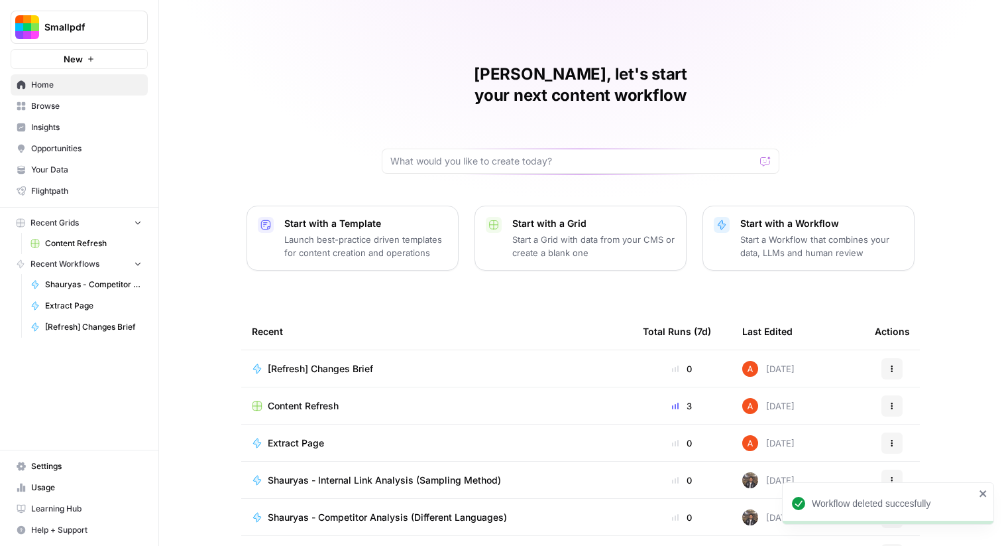
click at [78, 60] on span "New" at bounding box center [73, 58] width 19 height 13
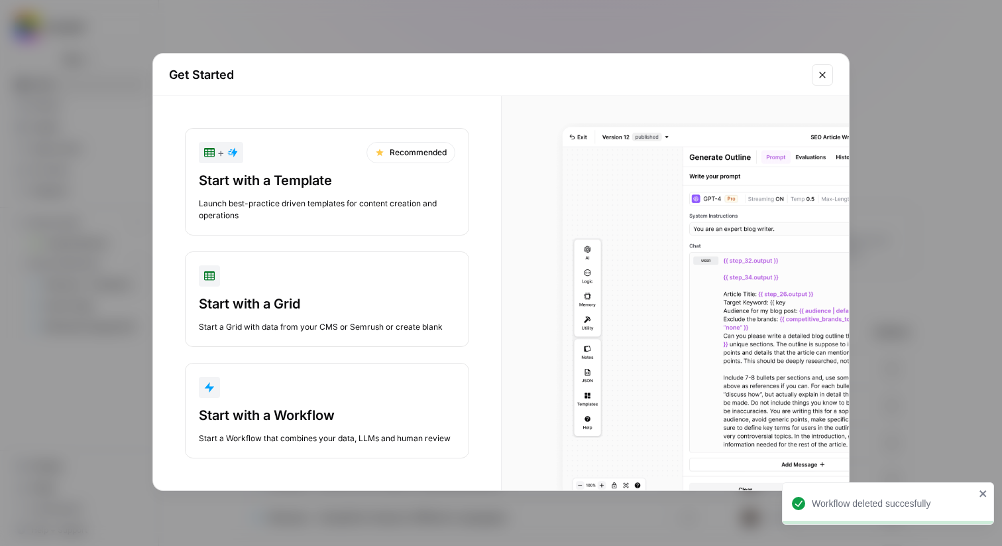
click at [265, 434] on div "Start a Workflow that combines your data, LLMs and human review" at bounding box center [327, 438] width 257 height 12
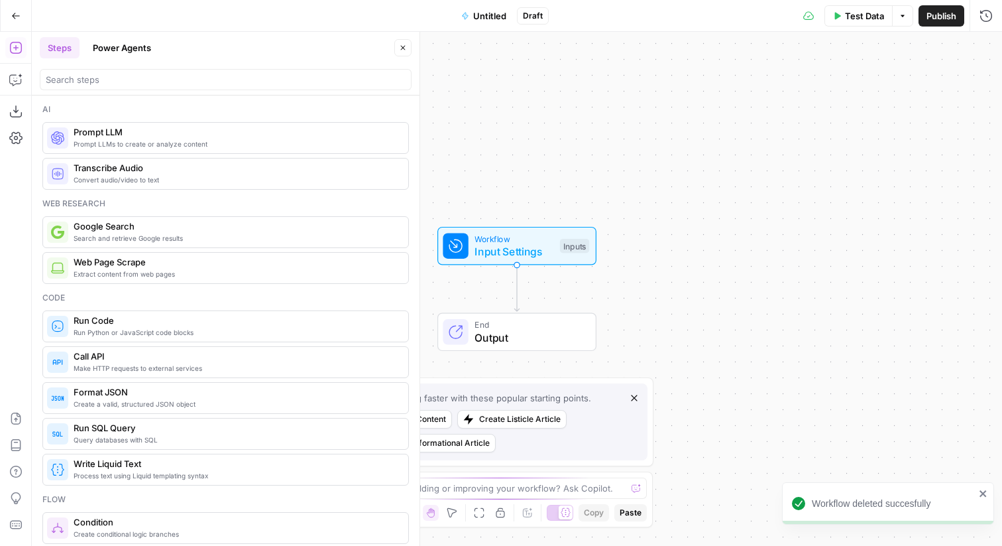
click at [479, 11] on span "Untitled" at bounding box center [489, 15] width 33 height 13
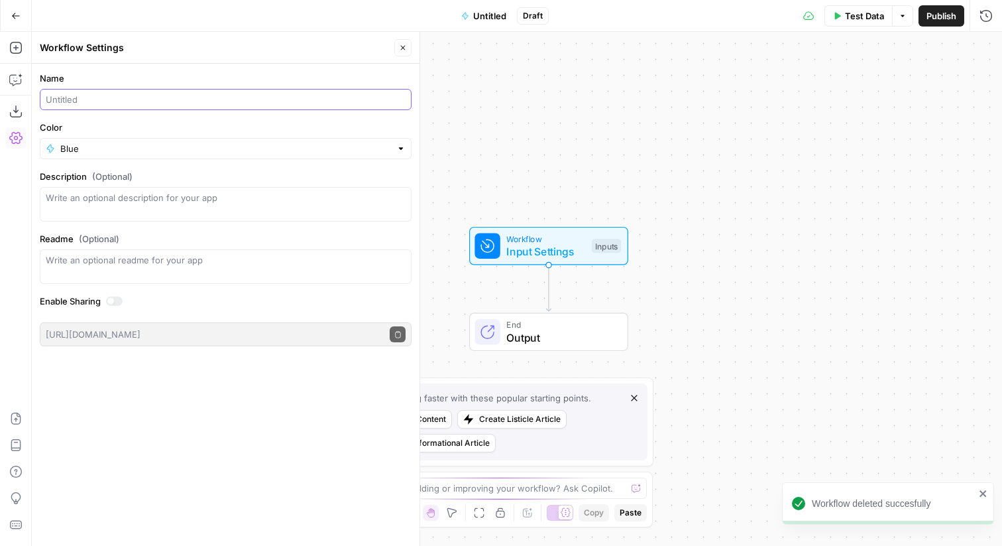
click at [121, 101] on input "Name" at bounding box center [226, 99] width 360 height 13
paste input "[Refresh] Changes Brief"
click at [112, 101] on input "[Refresh] Changes Brief" at bounding box center [226, 99] width 360 height 13
type input "[Refresh] Brief to Outline"
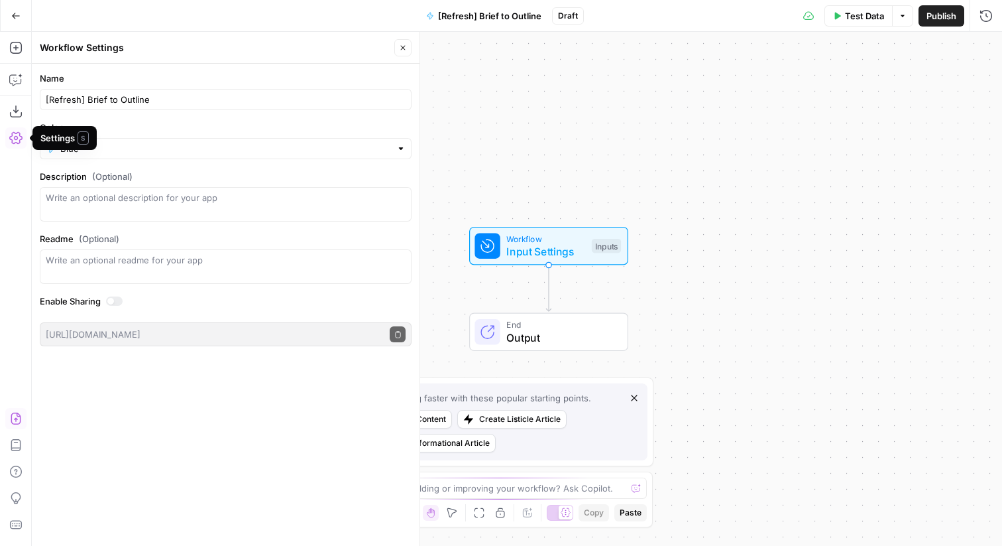
click at [11, 418] on icon "button" at bounding box center [16, 418] width 10 height 12
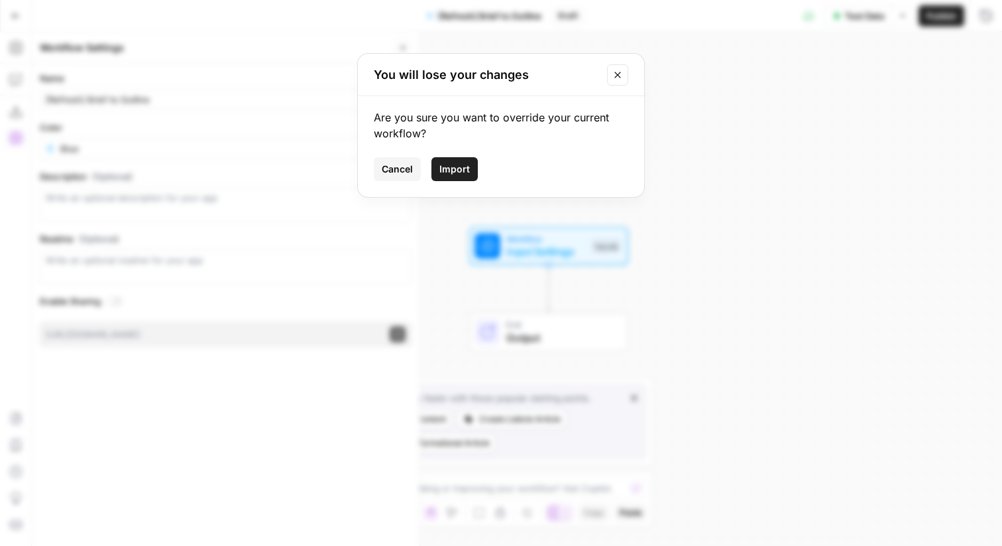
click at [450, 158] on button "Import" at bounding box center [455, 169] width 46 height 24
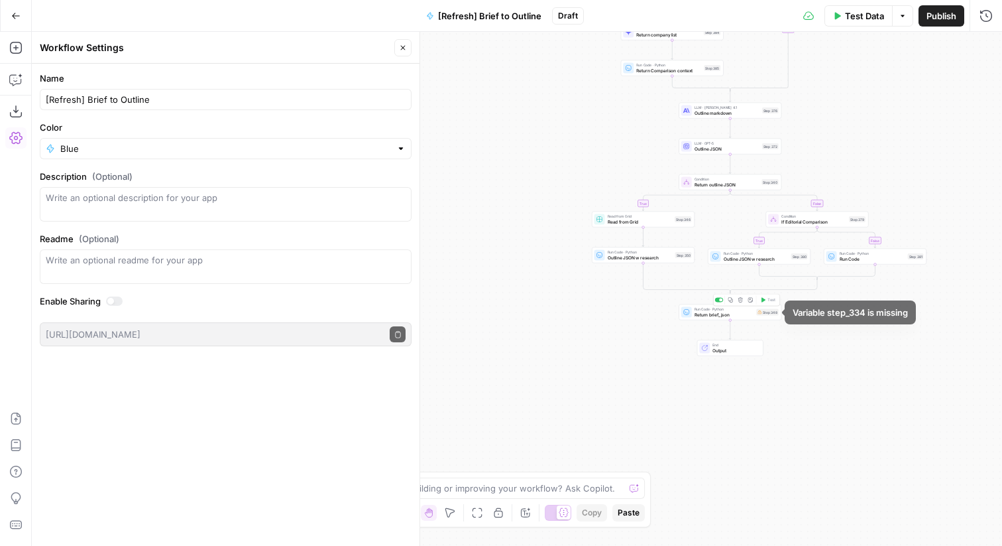
click at [750, 316] on span "Return brief_json" at bounding box center [725, 314] width 60 height 7
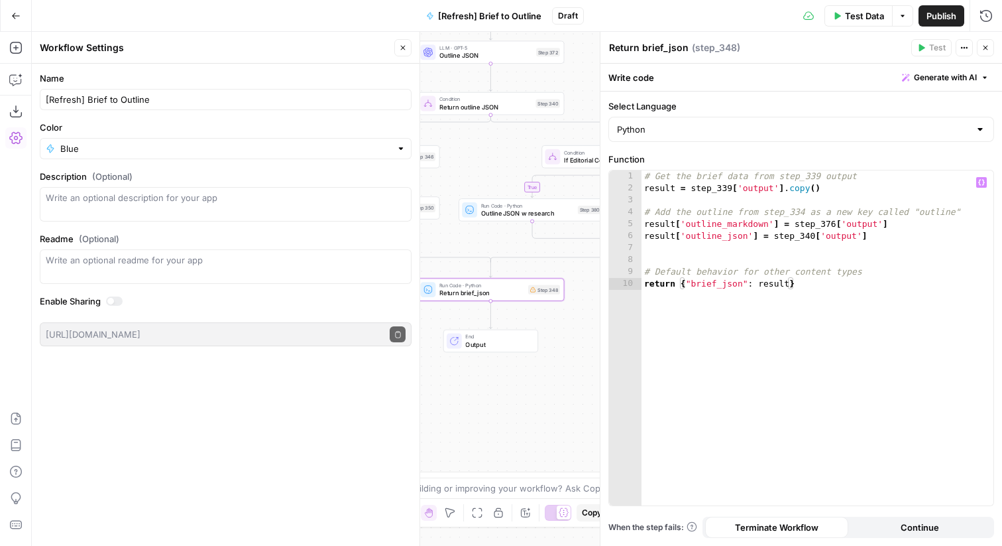
click at [794, 215] on div "# Get the brief data from step_339 output result = step_339 [ 'output' ] . copy…" at bounding box center [818, 349] width 352 height 359
type textarea "**********"
click at [993, 44] on button "Close" at bounding box center [985, 47] width 17 height 17
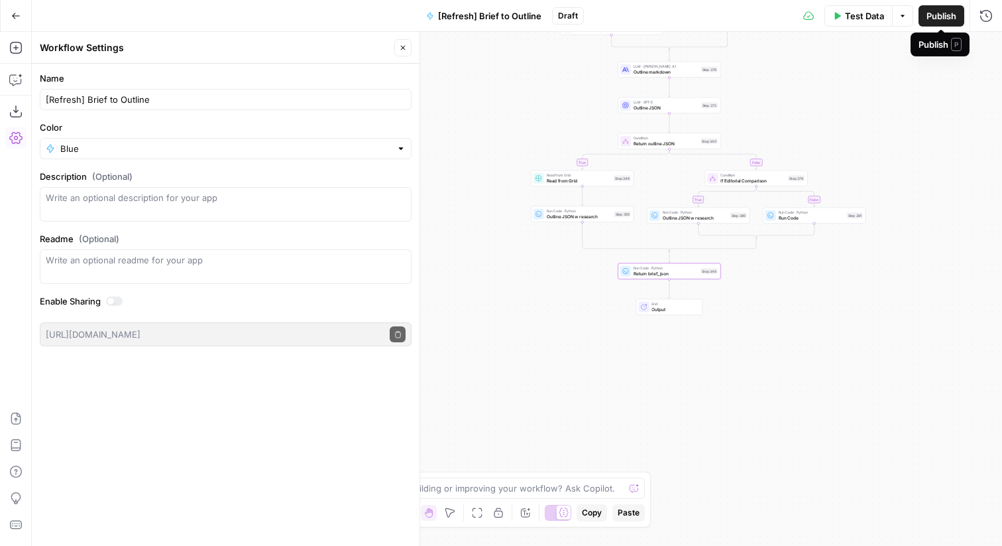
click at [943, 18] on span "Publish" at bounding box center [942, 15] width 30 height 13
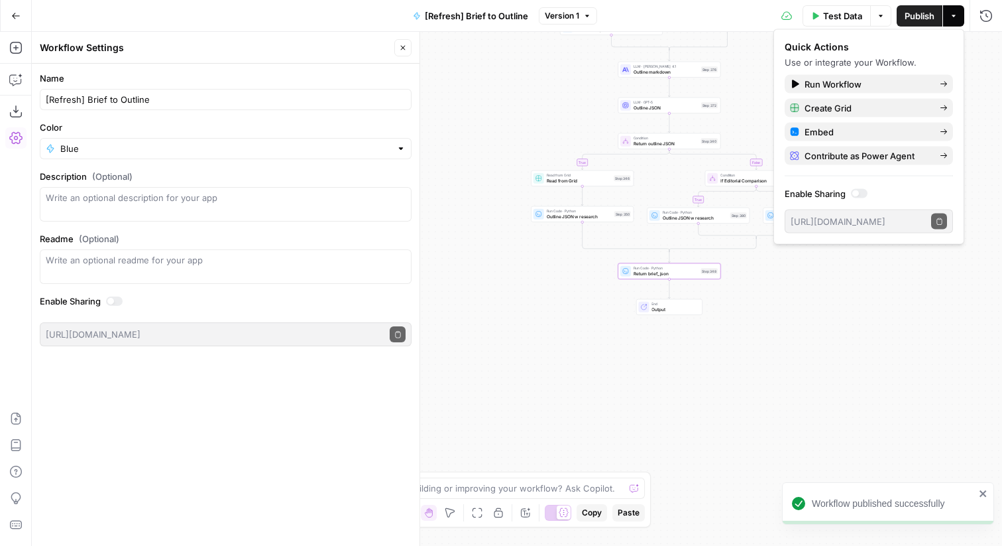
click at [7, 23] on button "Go Back" at bounding box center [16, 16] width 24 height 24
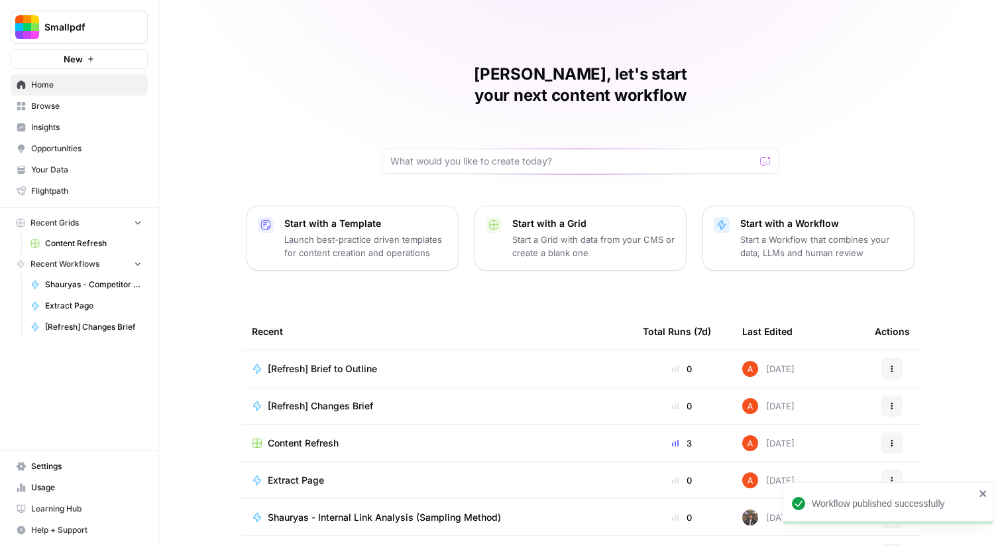
click at [299, 436] on span "Content Refresh" at bounding box center [303, 442] width 71 height 13
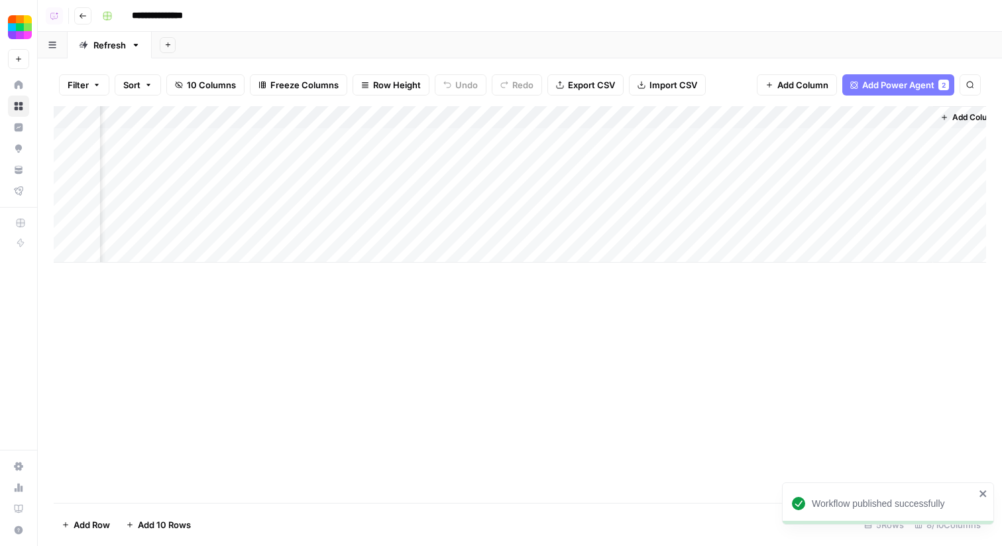
scroll to position [0, 355]
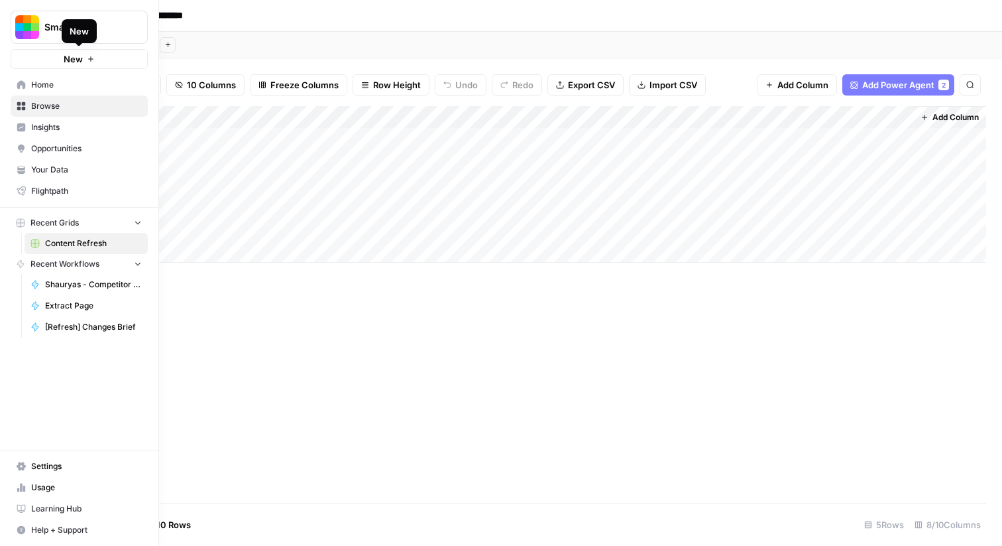
click at [25, 60] on button "New" at bounding box center [79, 59] width 137 height 20
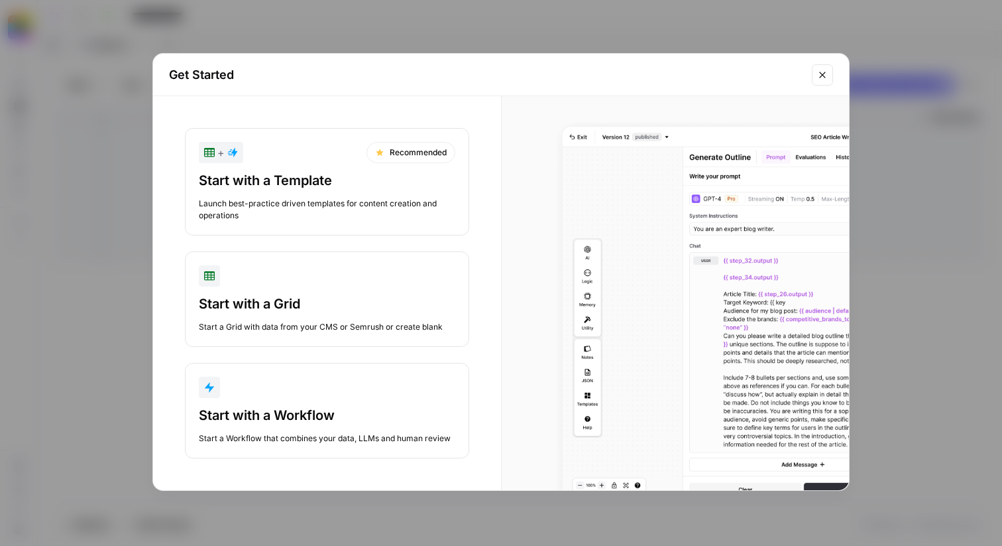
click at [233, 444] on div "Start a Workflow that combines your data, LLMs and human review" at bounding box center [327, 438] width 257 height 12
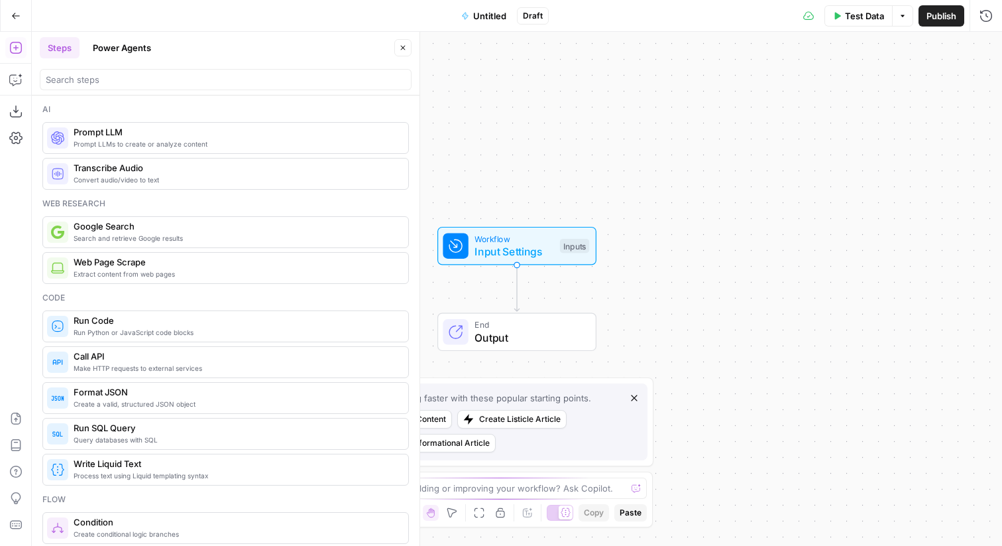
click at [498, 23] on button "Untitled" at bounding box center [484, 15] width 61 height 21
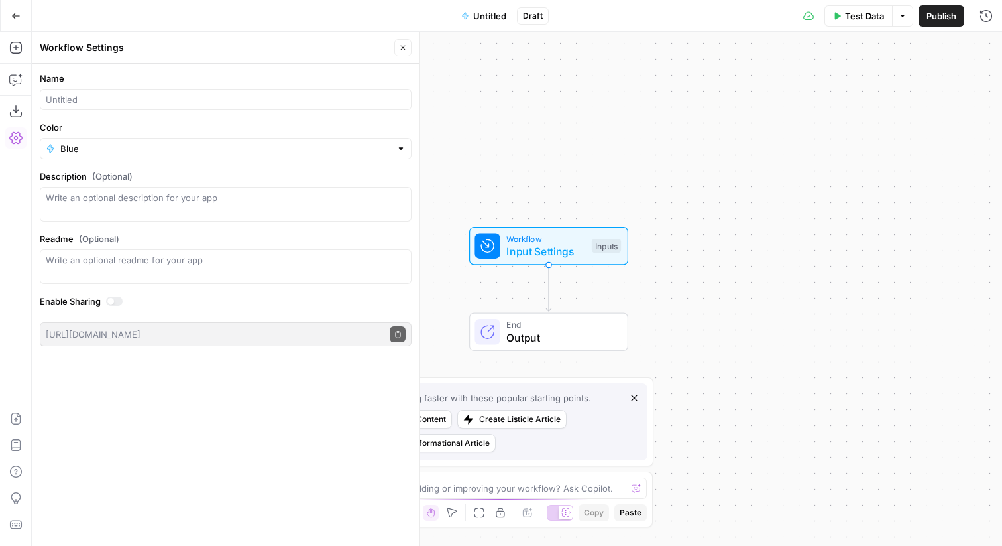
click at [253, 111] on form "Name Color Blue Description (Optional) Readme (Optional) Write an optional read…" at bounding box center [226, 209] width 388 height 290
click at [238, 101] on input "Name" at bounding box center [226, 99] width 360 height 13
click at [255, 98] on input "[Refresh]" at bounding box center [226, 99] width 360 height 13
paste input "Apply Changes"
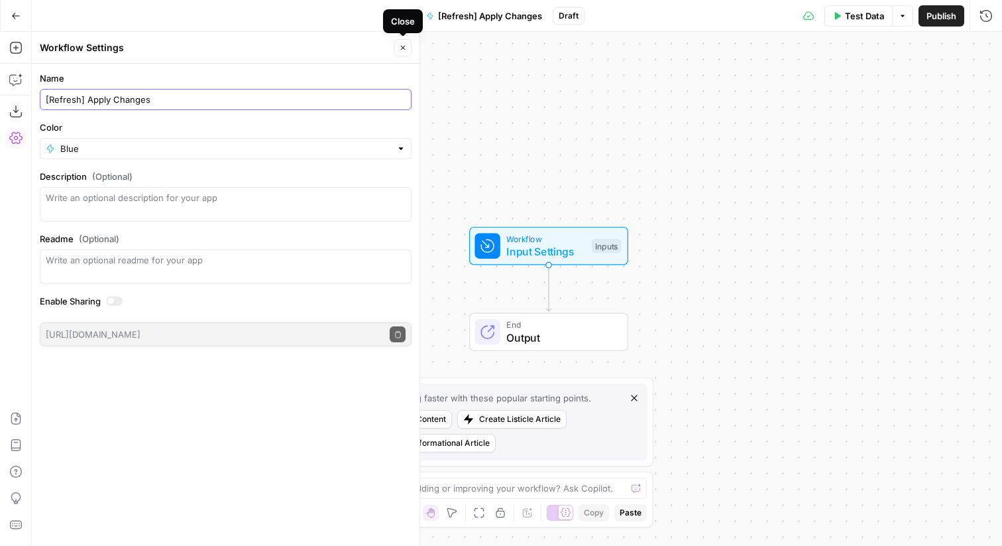
type input "[Refresh] Apply Changes"
click at [402, 42] on button "Close" at bounding box center [402, 47] width 17 height 17
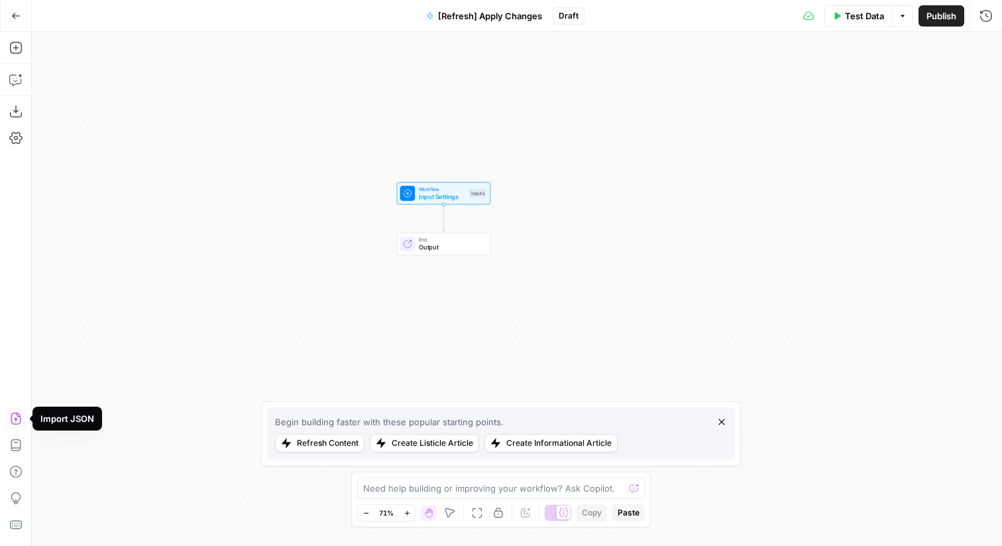
click at [14, 417] on icon "button" at bounding box center [15, 418] width 13 height 13
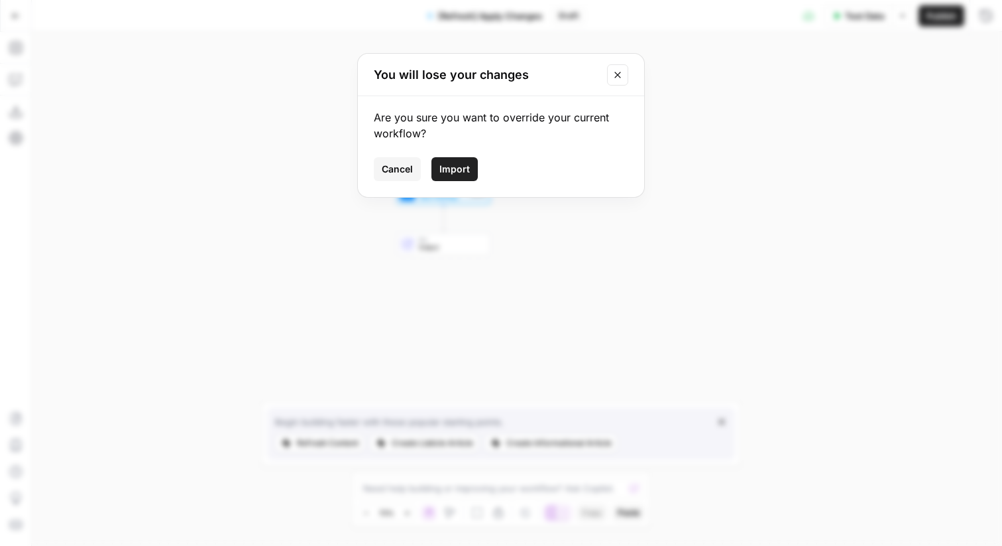
click at [469, 163] on button "Import" at bounding box center [455, 169] width 46 height 24
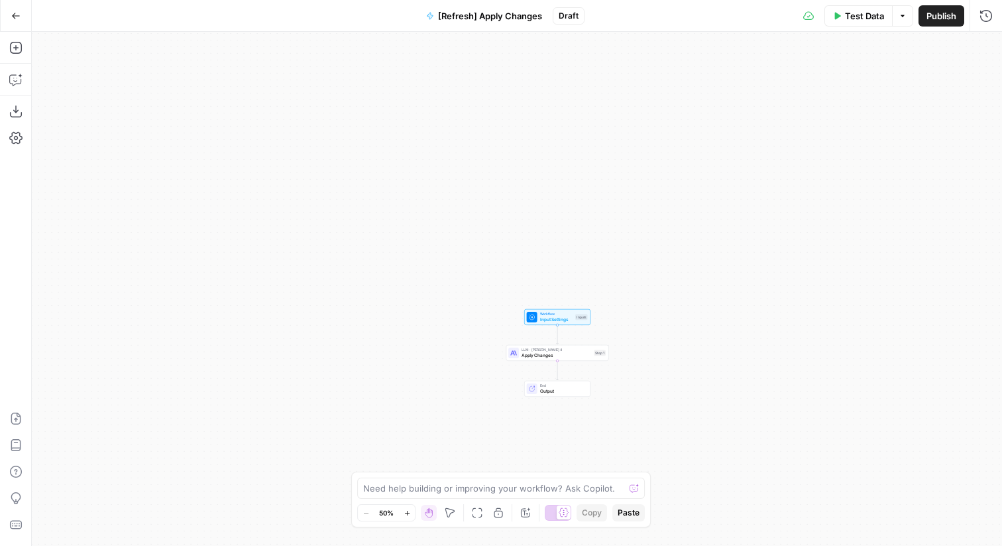
click at [927, 20] on span "Publish" at bounding box center [942, 15] width 30 height 13
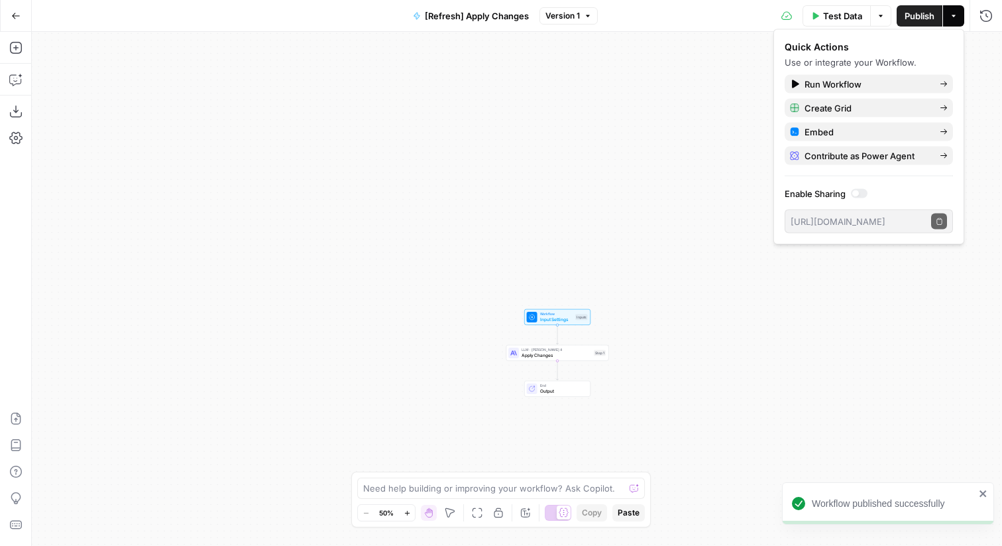
click at [21, 8] on button "Go Back" at bounding box center [16, 16] width 24 height 24
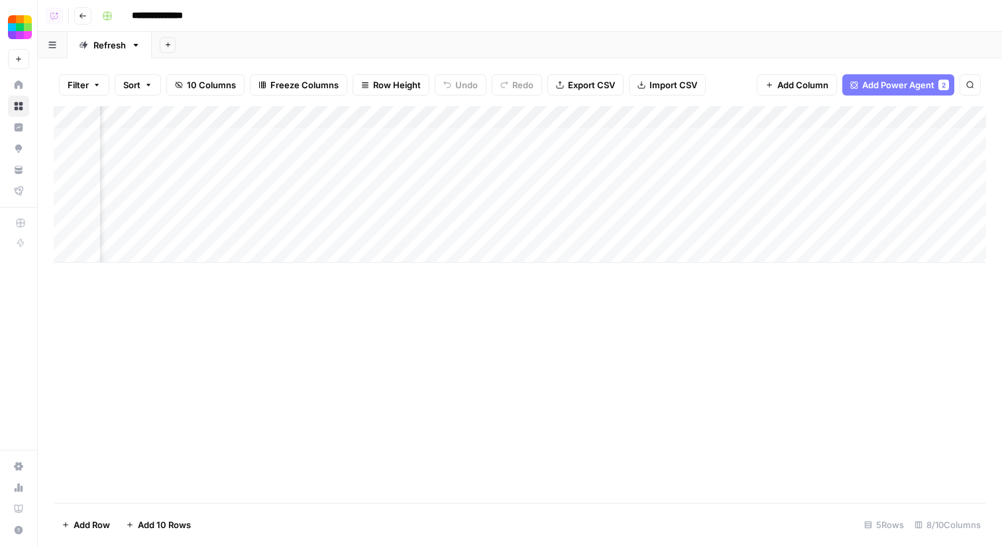
scroll to position [0, 355]
click at [810, 121] on div "Add Column" at bounding box center [520, 184] width 933 height 156
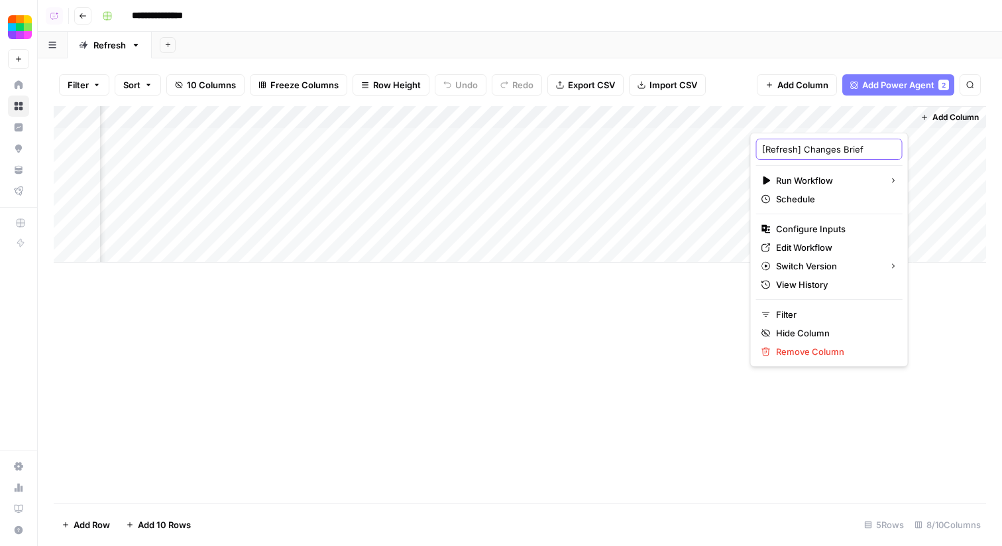
click at [803, 149] on input "[Refresh] Changes Brief" at bounding box center [829, 149] width 135 height 13
type input "[Refresh] 1. Changes Brief"
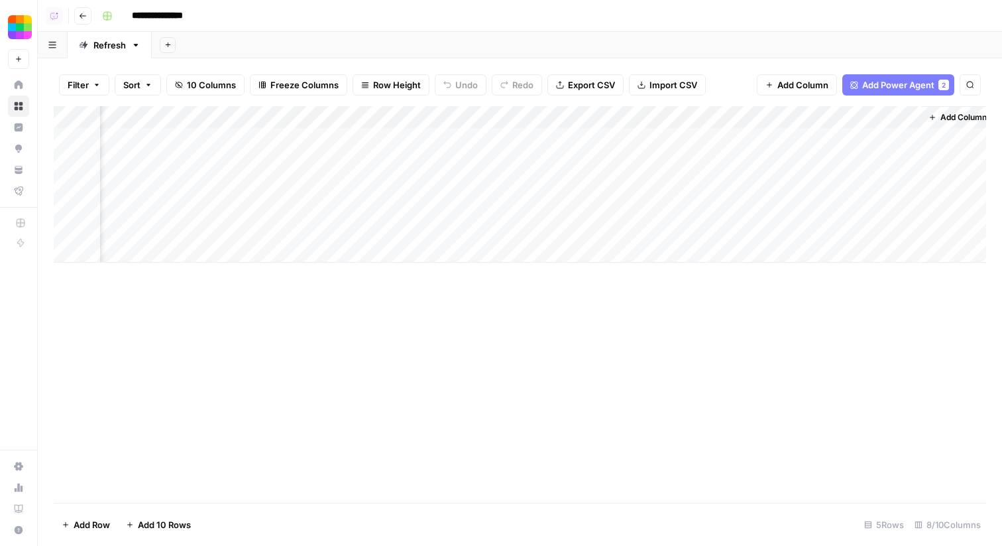
click at [695, 318] on div "Add Column" at bounding box center [520, 304] width 933 height 396
click at [622, 353] on div "Add Column" at bounding box center [520, 304] width 933 height 396
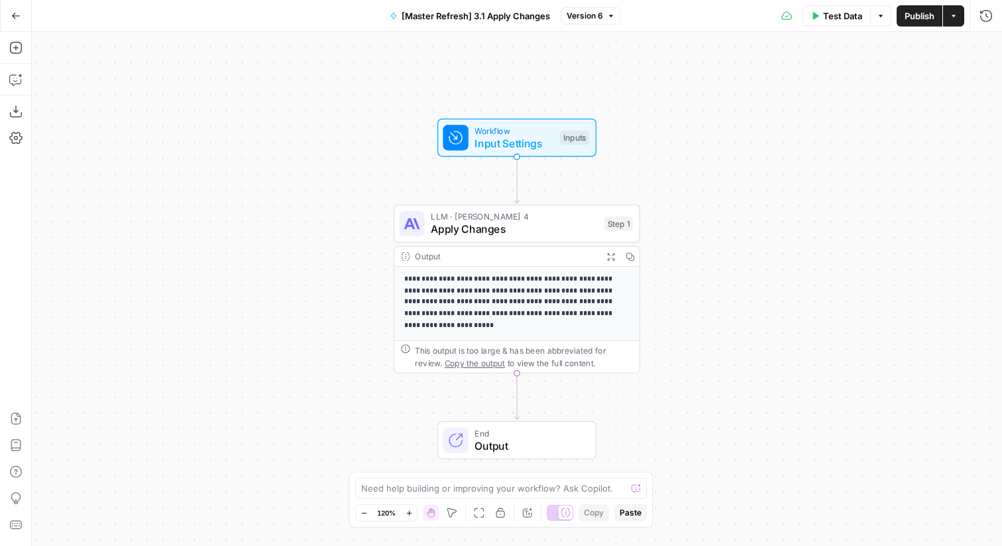
click at [533, 13] on span "[Master Refresh] 3.1 Apply Changes" at bounding box center [476, 15] width 149 height 13
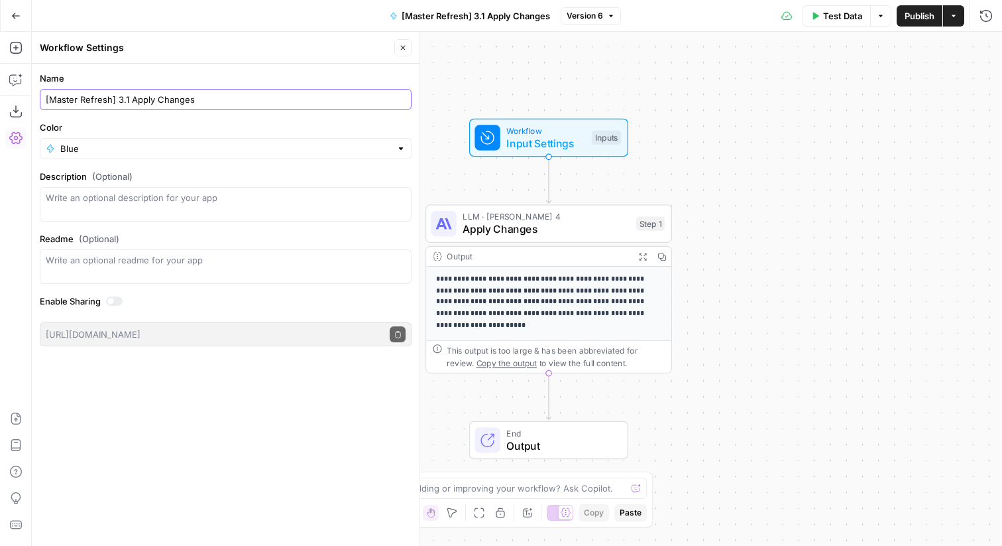
drag, startPoint x: 222, startPoint y: 99, endPoint x: 131, endPoint y: 103, distance: 91.6
click at [131, 103] on input "[Master Refresh] 3.1 Apply Changes" at bounding box center [226, 99] width 360 height 13
click at [17, 107] on icon "button" at bounding box center [15, 111] width 13 height 13
